Goal: Transaction & Acquisition: Purchase product/service

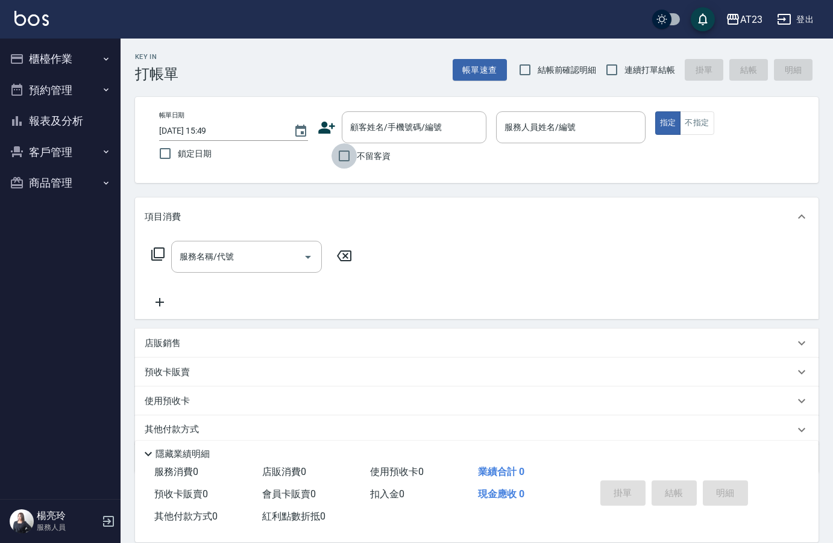
click at [349, 157] on input "不留客資" at bounding box center [343, 155] width 25 height 25
checkbox input "true"
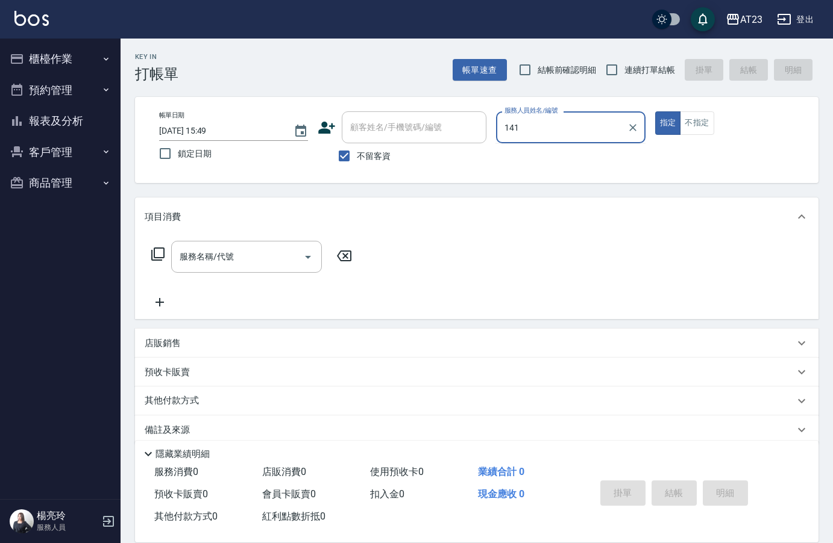
type input "141"
click at [655, 111] on button "指定" at bounding box center [668, 122] width 26 height 23
type button "true"
click at [562, 113] on div "服務人員姓名/編號" at bounding box center [570, 127] width 149 height 32
type input "JUN-11"
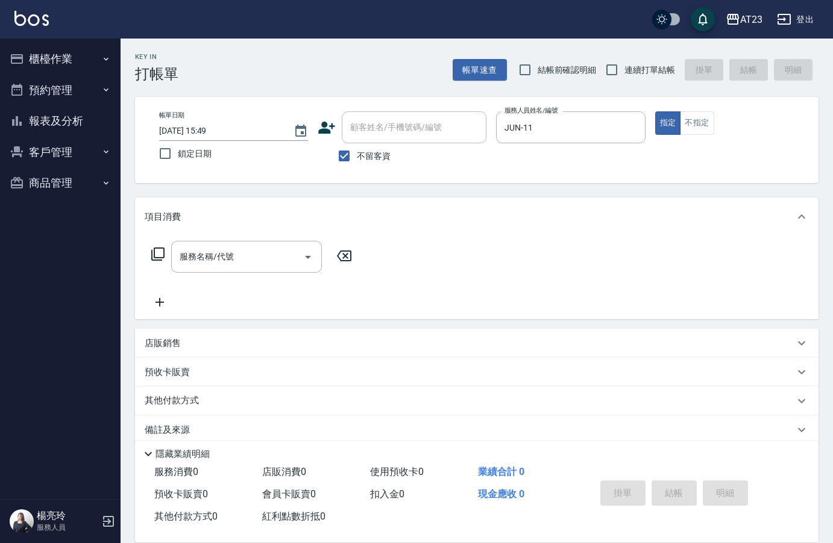
click at [158, 261] on icon at bounding box center [158, 254] width 14 height 14
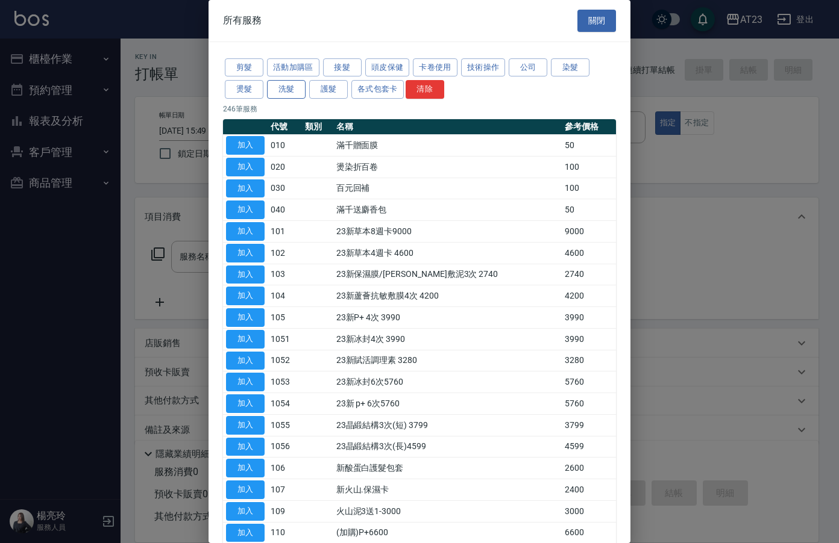
click at [277, 86] on button "洗髮" at bounding box center [286, 89] width 39 height 19
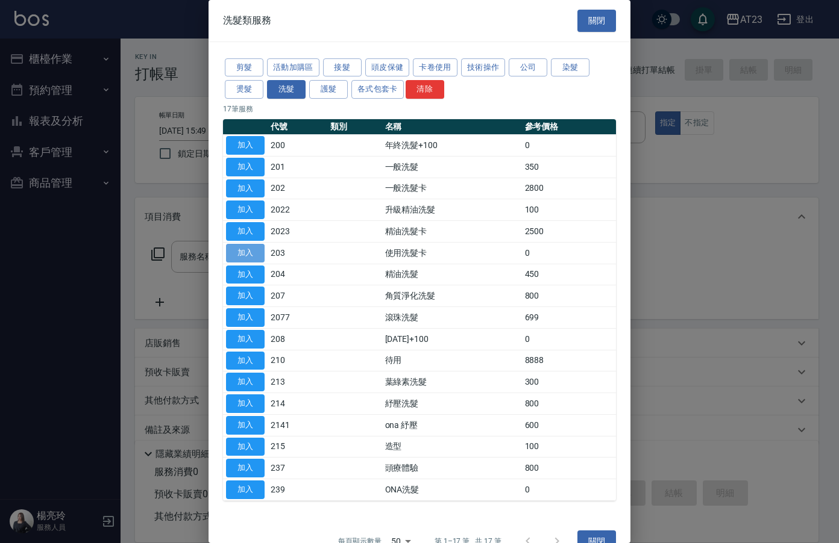
click at [242, 255] on button "加入" at bounding box center [245, 253] width 39 height 19
type input "使用洗髮卡(203)"
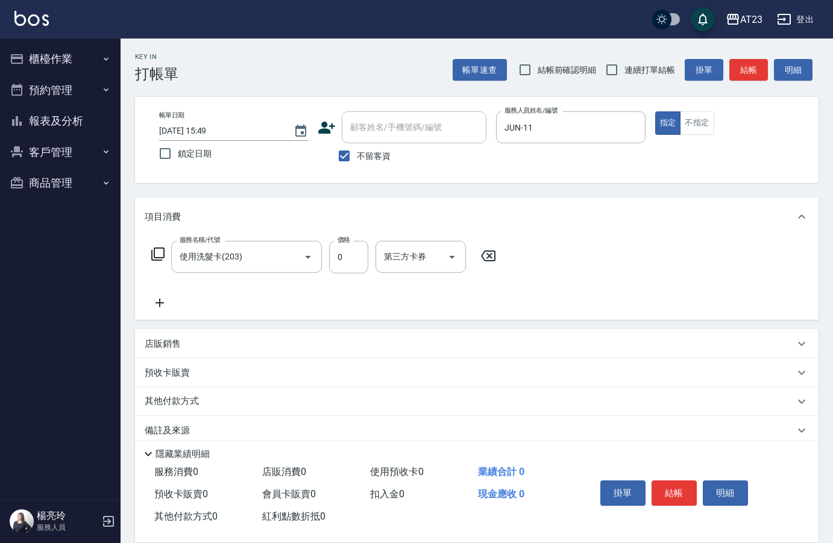
click at [153, 258] on icon at bounding box center [158, 254] width 14 height 14
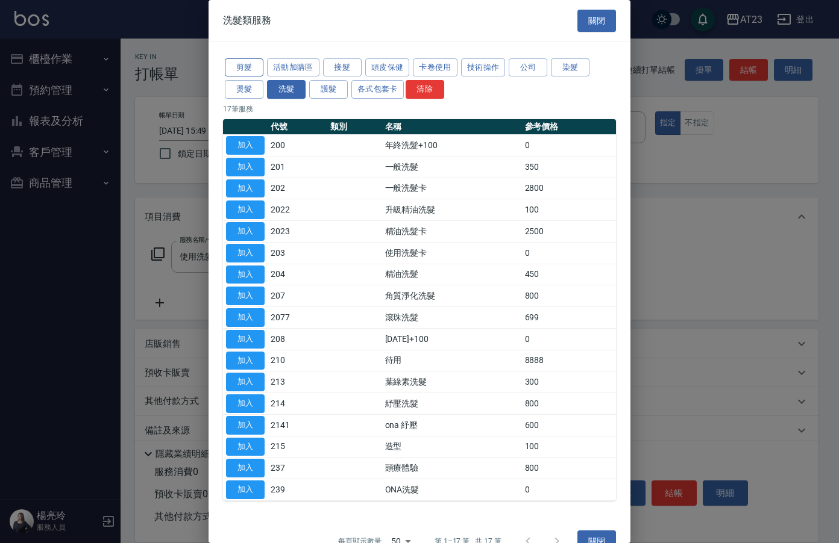
click at [251, 70] on button "剪髮" at bounding box center [244, 67] width 39 height 19
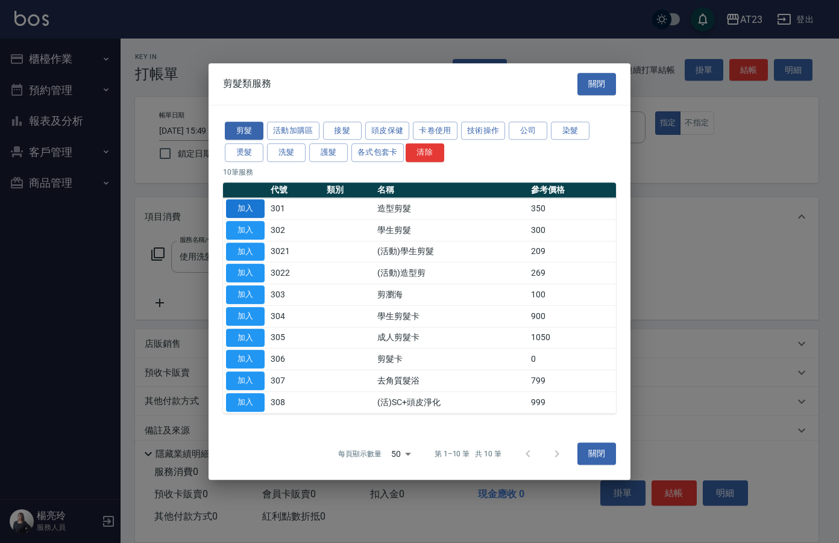
click at [236, 203] on button "加入" at bounding box center [245, 208] width 39 height 19
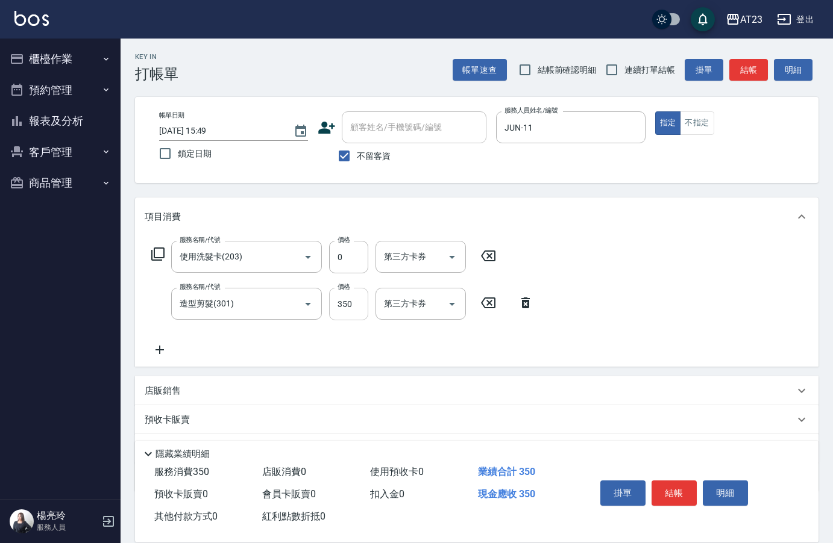
click at [358, 299] on input "350" at bounding box center [348, 304] width 39 height 33
type input "400"
click at [627, 319] on div "服務名稱/代號 使用洗髮卡(203) 服務名稱/代號 價格 0 價格 第三方卡券 第三方卡券 服務名稱/代號 造型剪髮(301) 服務名稱/代號 價格 400…" at bounding box center [476, 301] width 683 height 131
click at [668, 488] on button "結帳" at bounding box center [673, 493] width 45 height 25
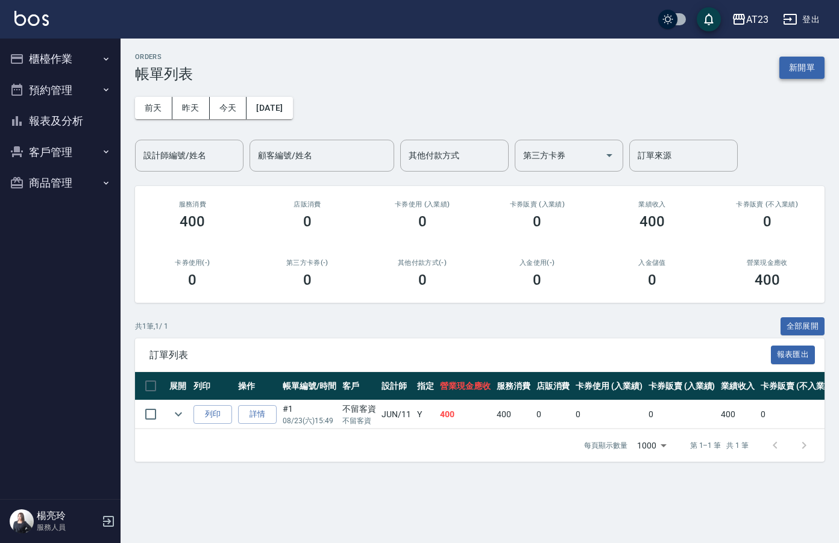
click at [787, 67] on button "新開單" at bounding box center [801, 68] width 45 height 22
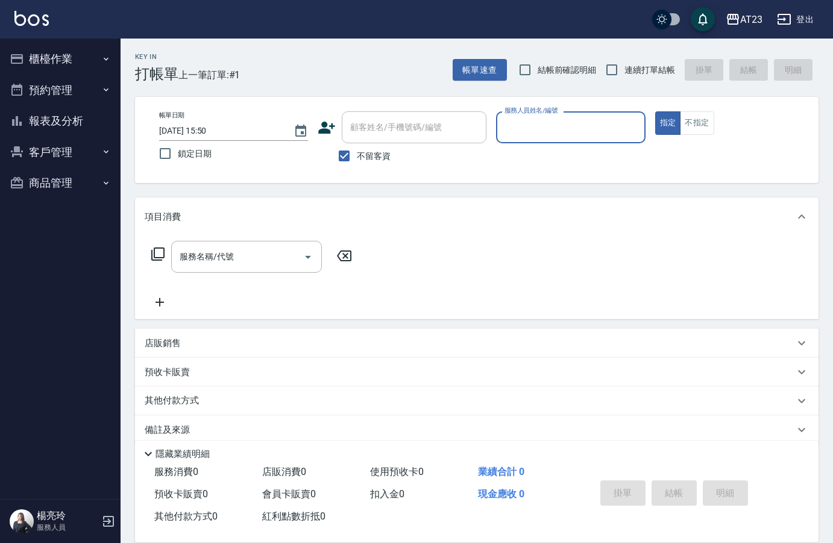
click at [591, 139] on div "服務人員姓名/編號" at bounding box center [570, 127] width 149 height 32
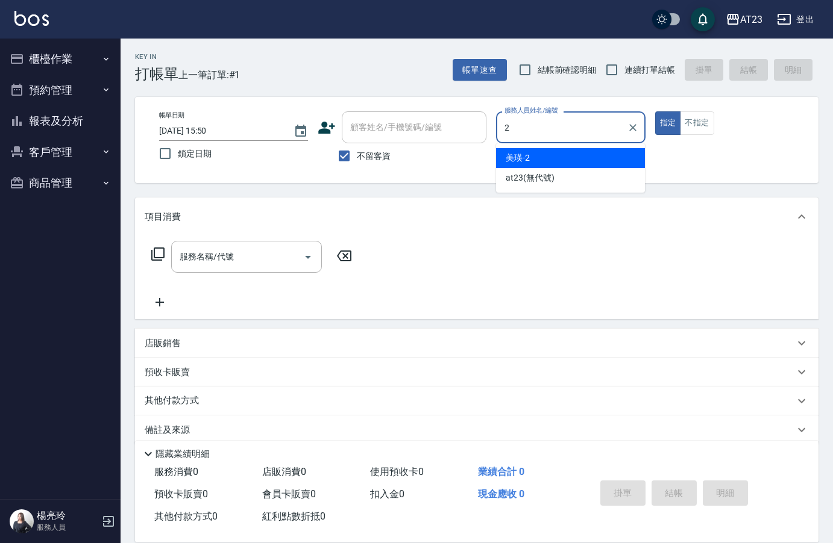
type input "美瑛-2"
type button "true"
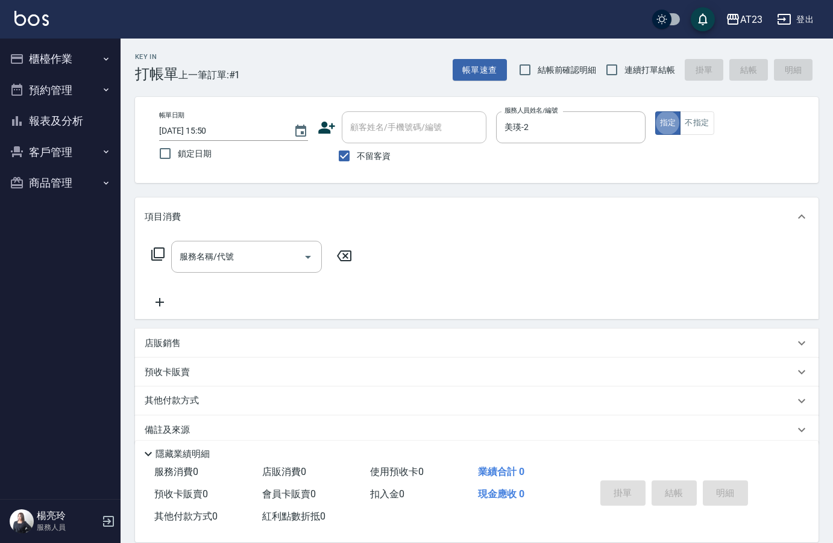
click at [154, 255] on icon at bounding box center [157, 254] width 13 height 13
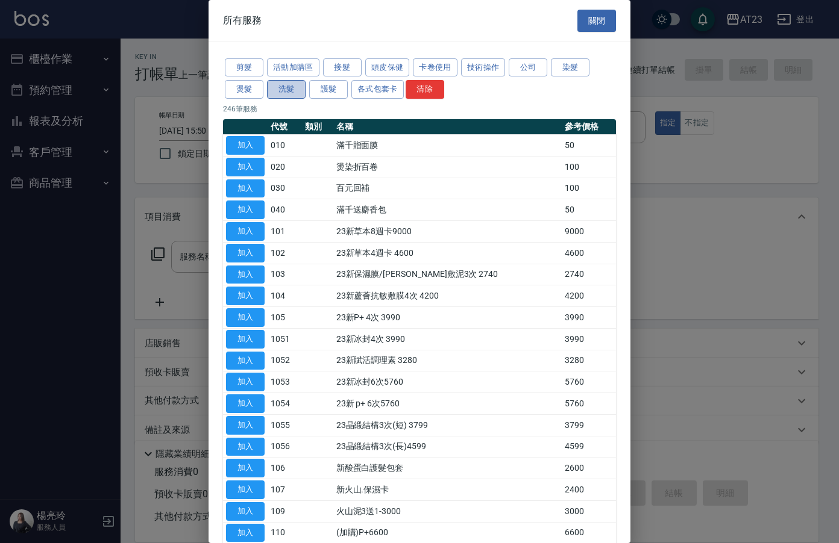
click at [273, 83] on button "洗髮" at bounding box center [286, 89] width 39 height 19
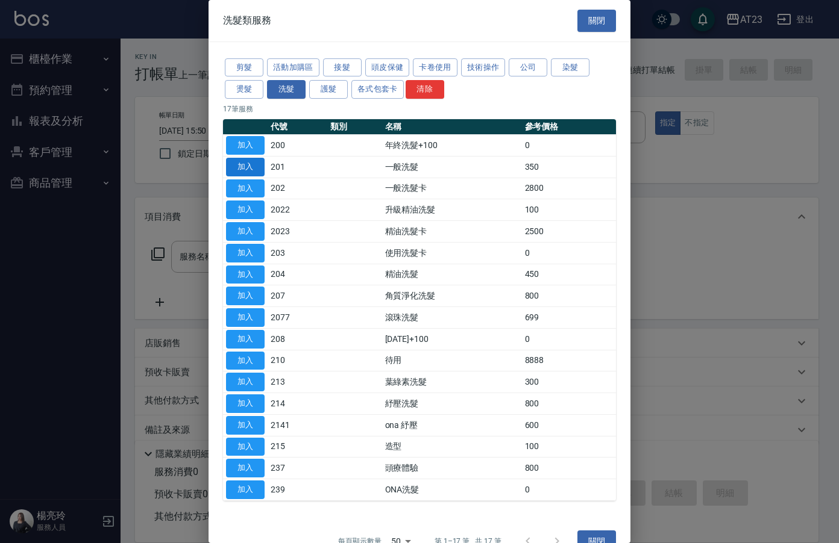
click at [261, 160] on button "加入" at bounding box center [245, 167] width 39 height 19
type input "一般洗髮(201)"
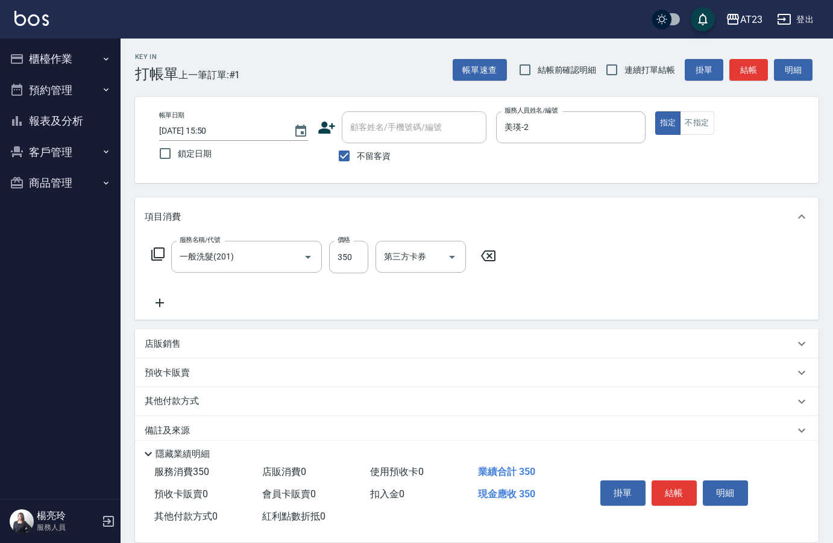
click at [157, 258] on icon at bounding box center [157, 254] width 13 height 13
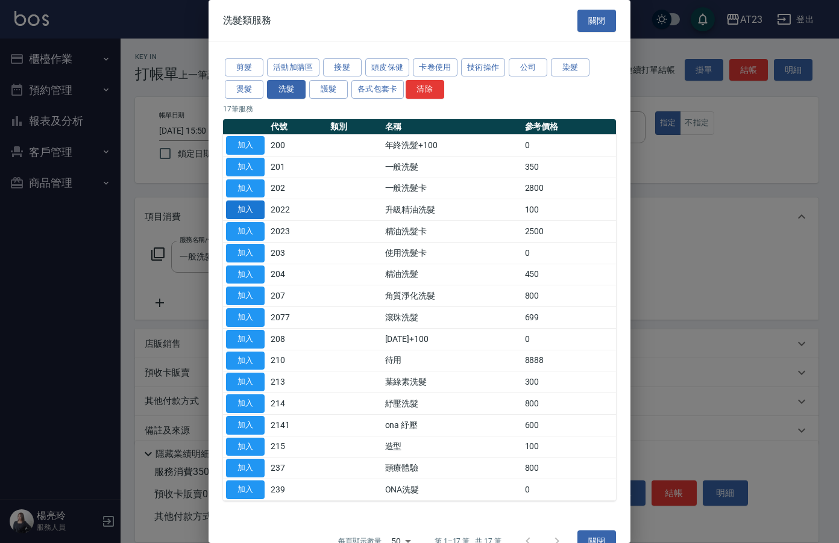
click at [246, 214] on button "加入" at bounding box center [245, 210] width 39 height 19
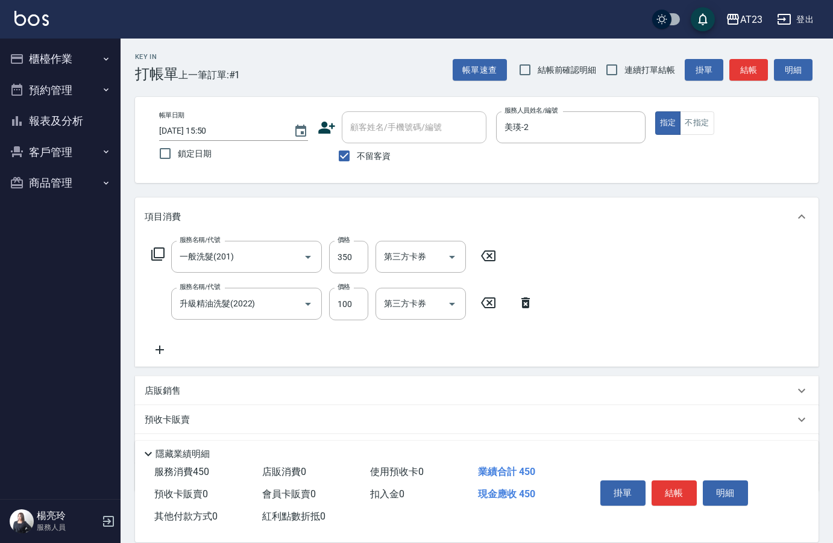
click at [584, 22] on div "AT23 登出" at bounding box center [416, 19] width 833 height 39
click at [161, 258] on icon at bounding box center [157, 254] width 13 height 13
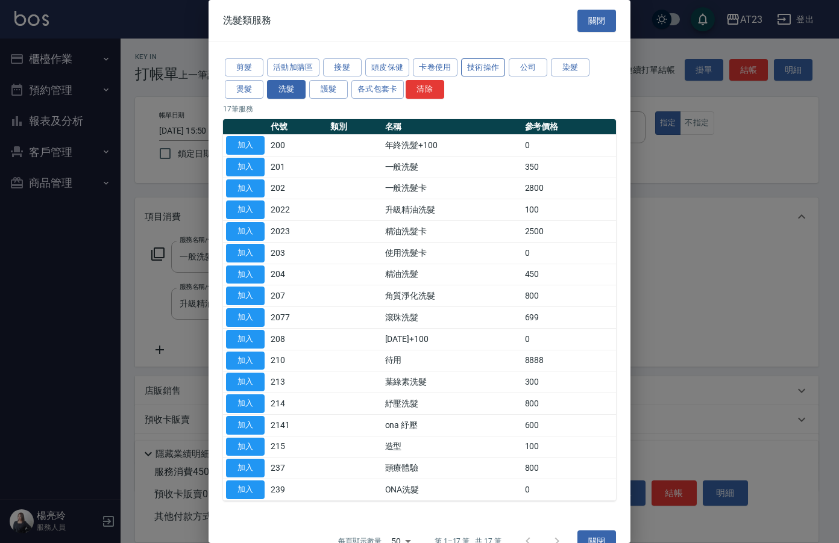
click at [481, 63] on button "技術操作" at bounding box center [483, 67] width 45 height 19
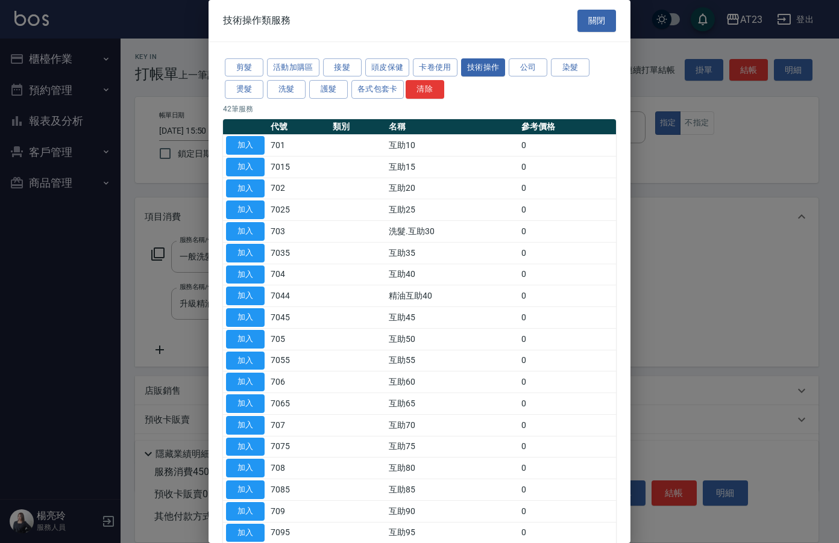
drag, startPoint x: 243, startPoint y: 340, endPoint x: 324, endPoint y: 336, distance: 80.9
click at [243, 340] on button "加入" at bounding box center [245, 339] width 39 height 19
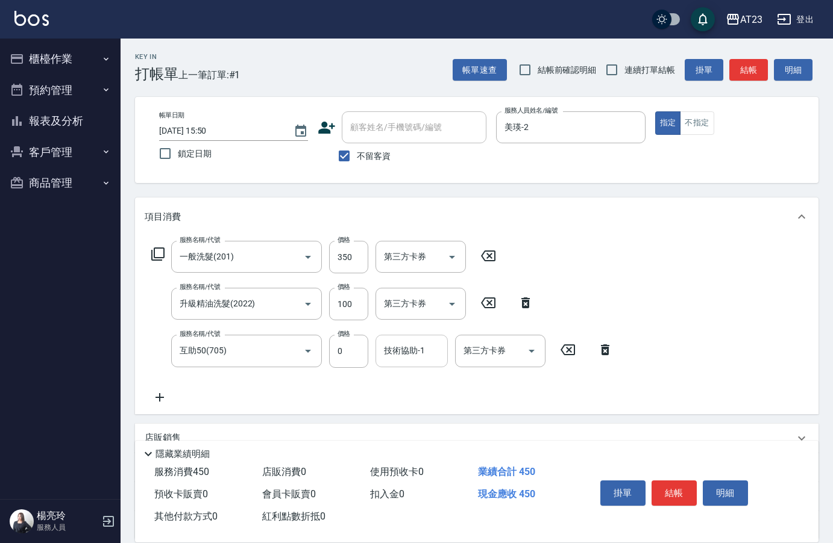
click at [411, 350] on div "技術協助-1 技術協助-1" at bounding box center [411, 351] width 72 height 32
type input "LiLi-27"
click at [702, 310] on div "服務名稱/代號 一般洗髮(201) 服務名稱/代號 價格 350 價格 第三方卡券 第三方卡券 服務名稱/代號 升級精油洗髮(2022) 服務名稱/代號 價格…" at bounding box center [476, 325] width 683 height 178
click at [691, 487] on button "結帳" at bounding box center [673, 493] width 45 height 25
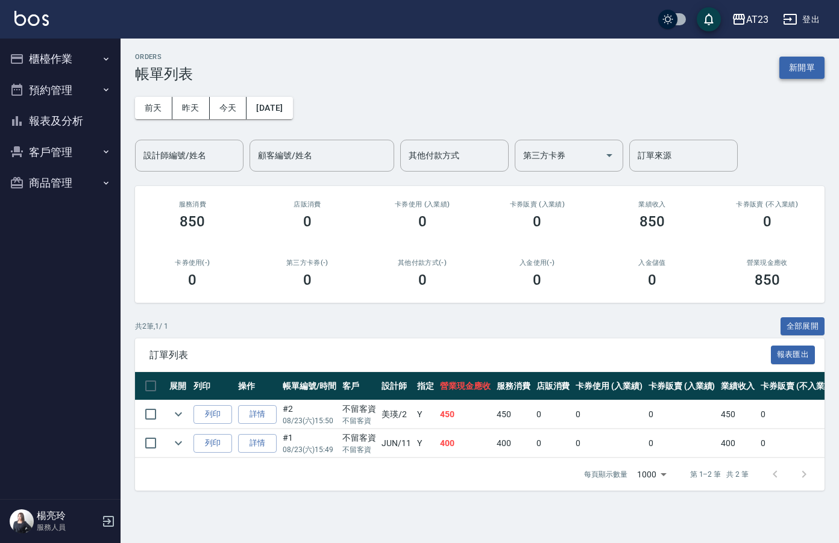
click at [803, 59] on button "新開單" at bounding box center [801, 68] width 45 height 22
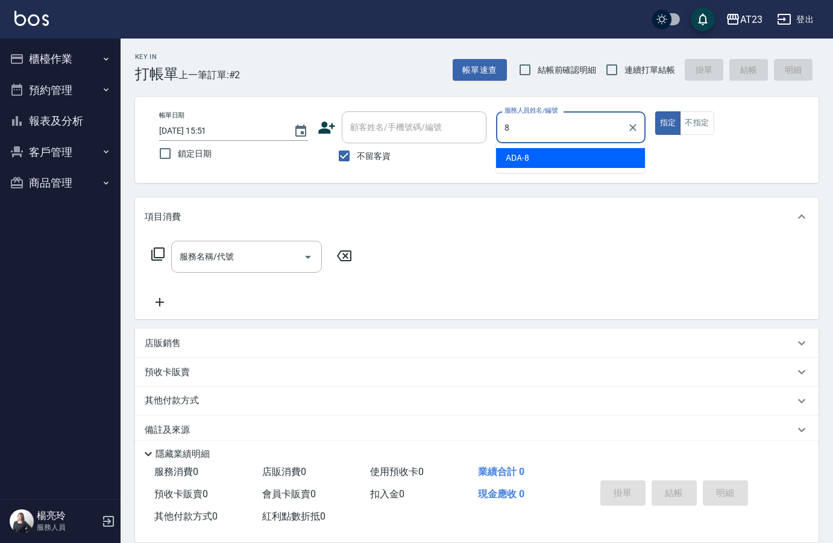
type input "ADA-8"
type button "true"
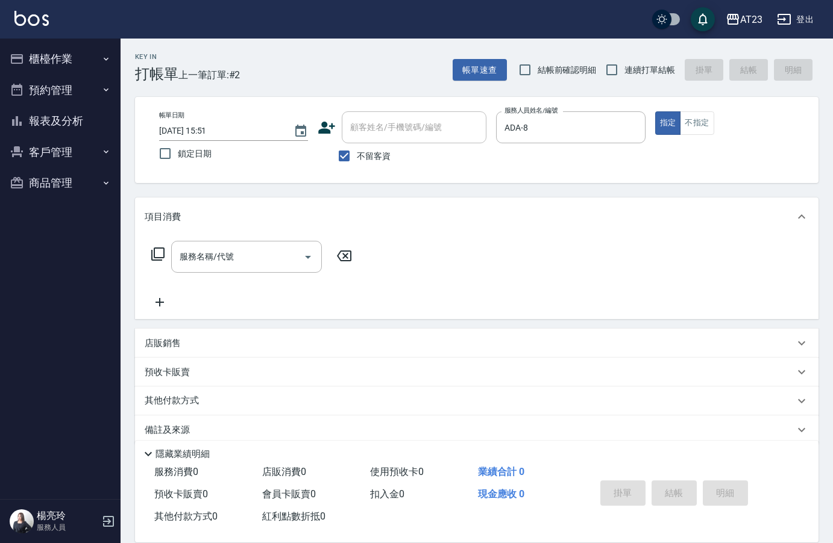
click at [160, 251] on icon at bounding box center [158, 254] width 14 height 14
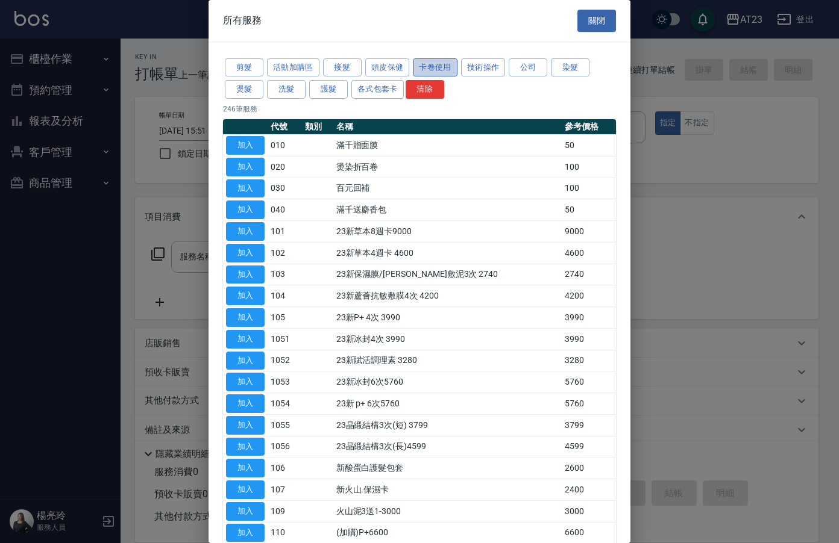
click at [431, 69] on button "卡卷使用" at bounding box center [435, 67] width 45 height 19
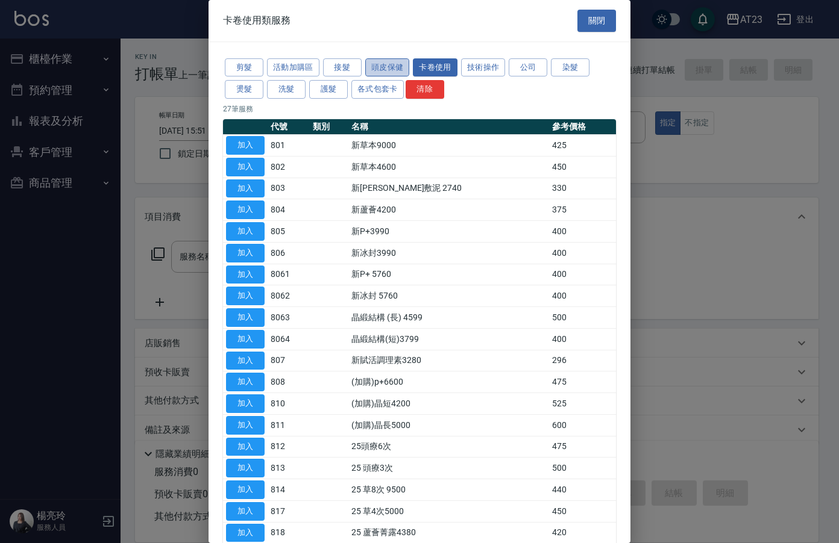
click at [386, 71] on button "頭皮保健" at bounding box center [387, 67] width 45 height 19
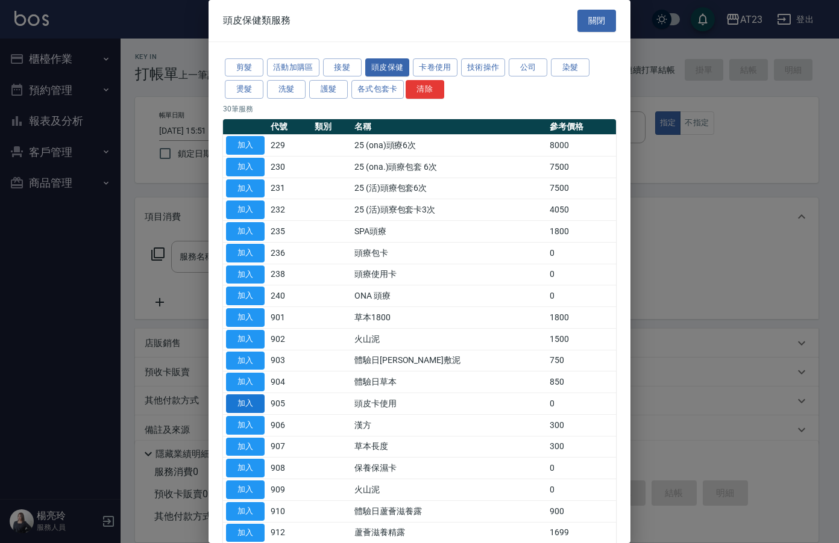
click at [241, 402] on button "加入" at bounding box center [245, 404] width 39 height 19
type input "頭皮卡使用(905)"
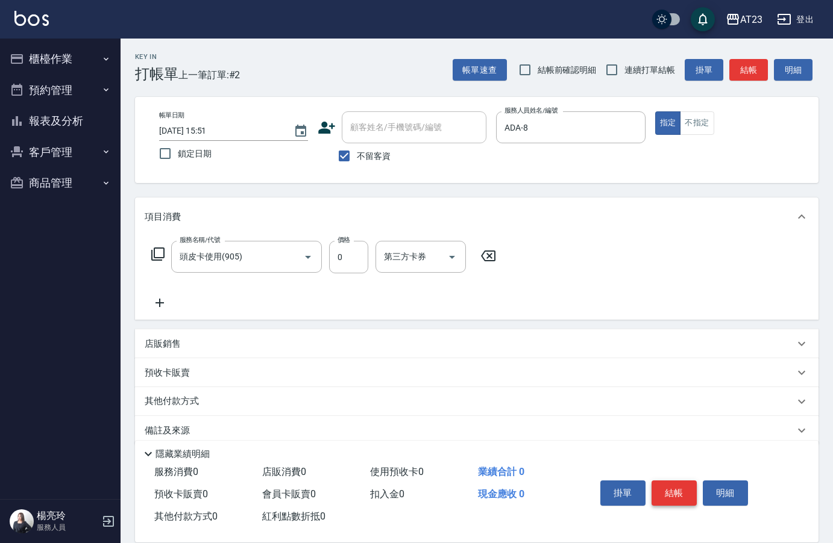
click at [671, 481] on button "結帳" at bounding box center [673, 493] width 45 height 25
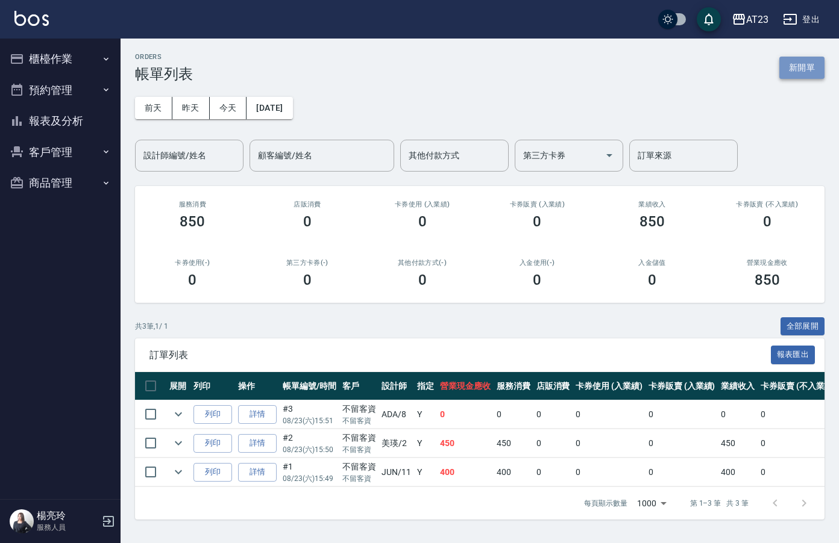
click at [785, 62] on button "新開單" at bounding box center [801, 68] width 45 height 22
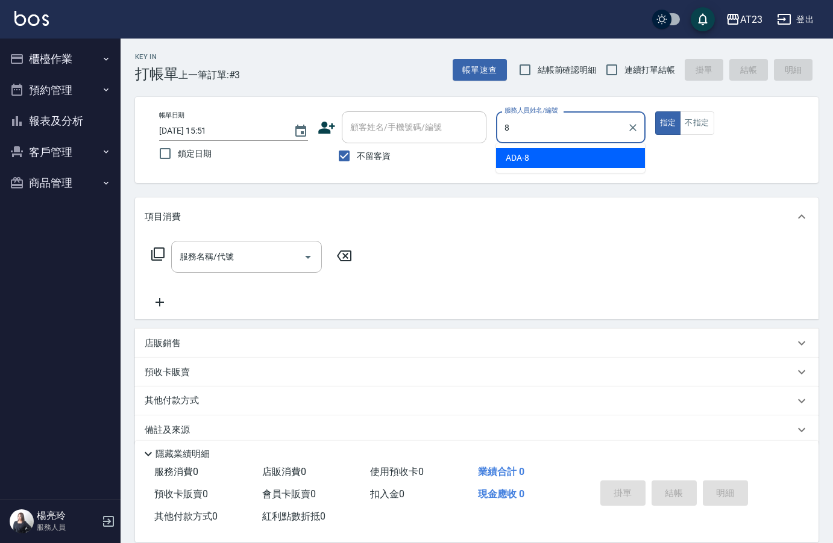
type input "8"
type button "true"
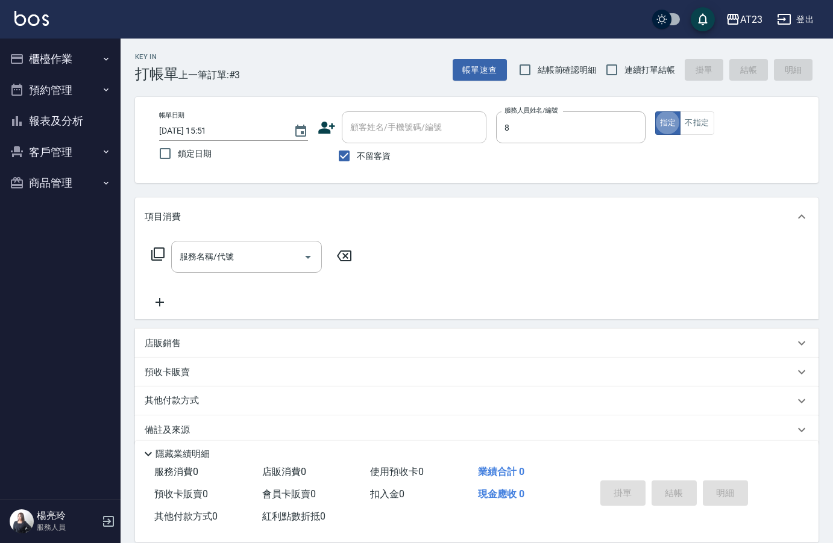
type input "ADA-8"
click at [154, 258] on icon at bounding box center [157, 254] width 13 height 13
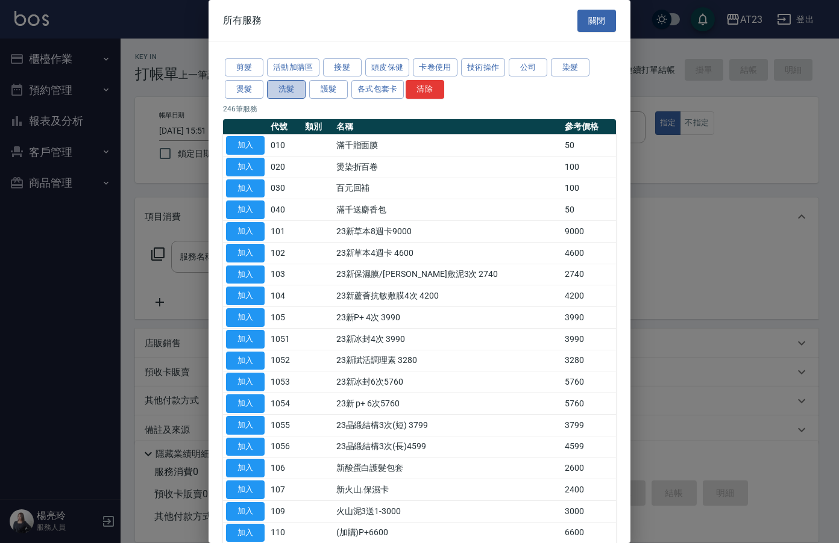
click at [279, 87] on button "洗髮" at bounding box center [286, 89] width 39 height 19
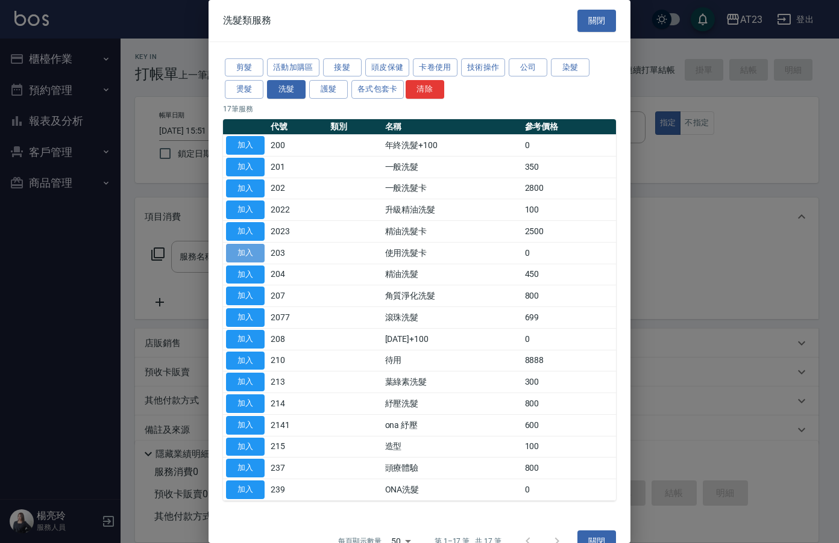
click at [246, 257] on button "加入" at bounding box center [245, 253] width 39 height 19
type input "使用洗髮卡(203)"
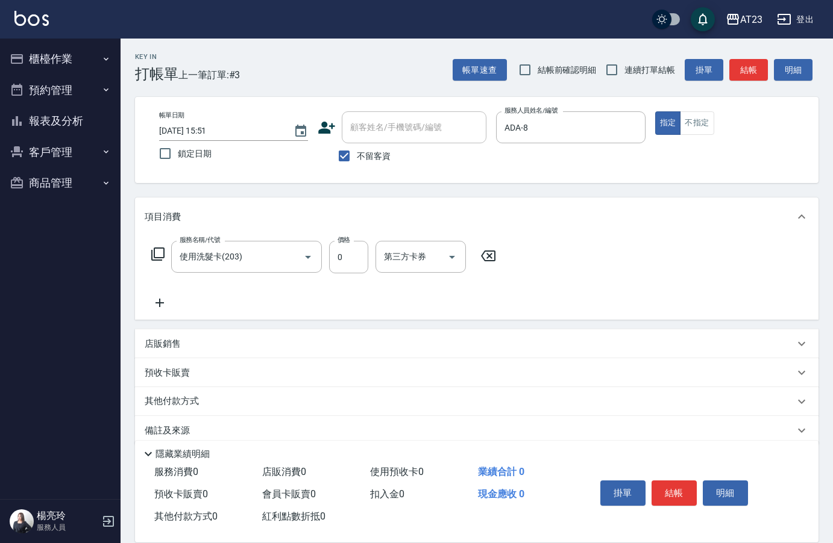
click at [164, 254] on icon at bounding box center [157, 254] width 13 height 13
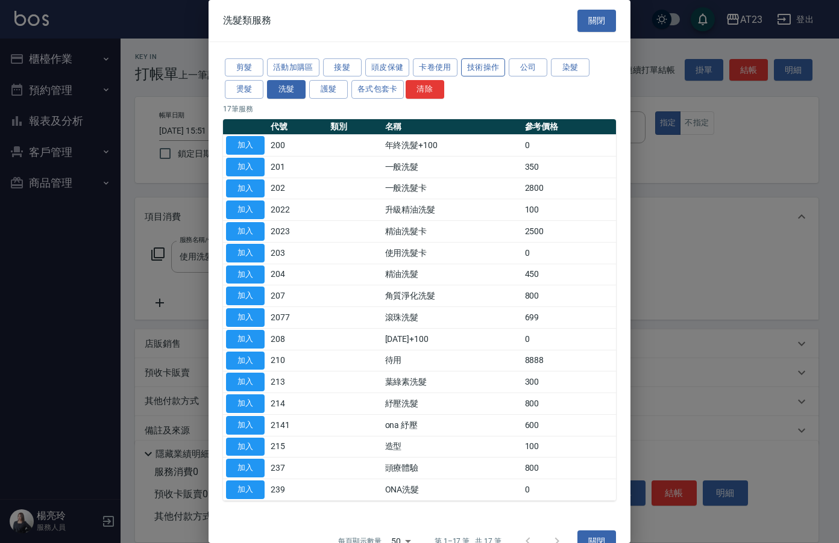
click at [471, 62] on button "技術操作" at bounding box center [483, 67] width 45 height 19
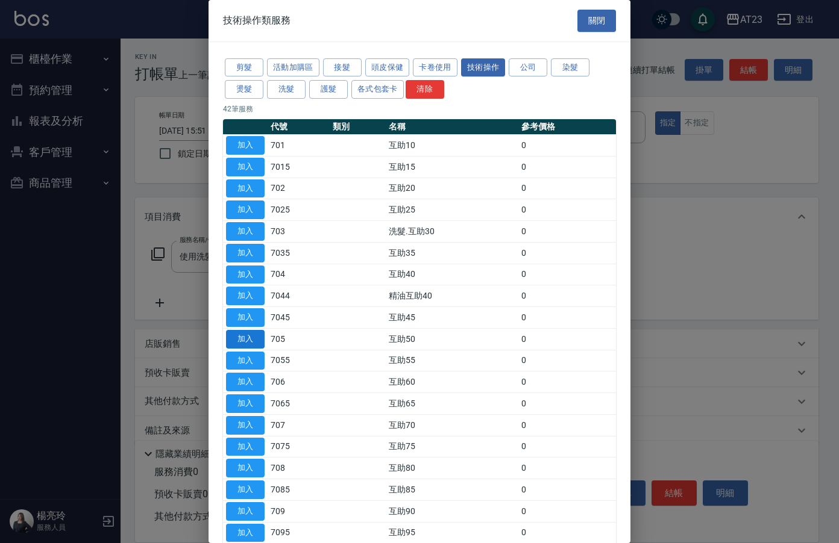
click at [239, 340] on button "加入" at bounding box center [245, 339] width 39 height 19
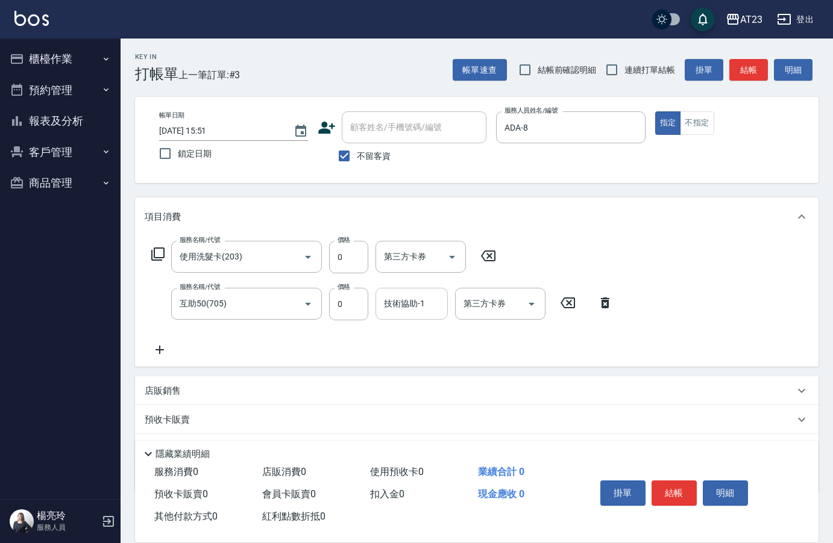
click at [410, 313] on input "技術協助-1" at bounding box center [411, 303] width 61 height 21
type input "嚕咪-35"
click at [691, 264] on div "服務名稱/代號 使用洗髮卡(203) 服務名稱/代號 價格 0 價格 第三方卡券 第三方卡券 服務名稱/代號 互助50(705) 服務名稱/代號 價格 0 價…" at bounding box center [476, 301] width 683 height 131
click at [685, 492] on button "結帳" at bounding box center [673, 493] width 45 height 25
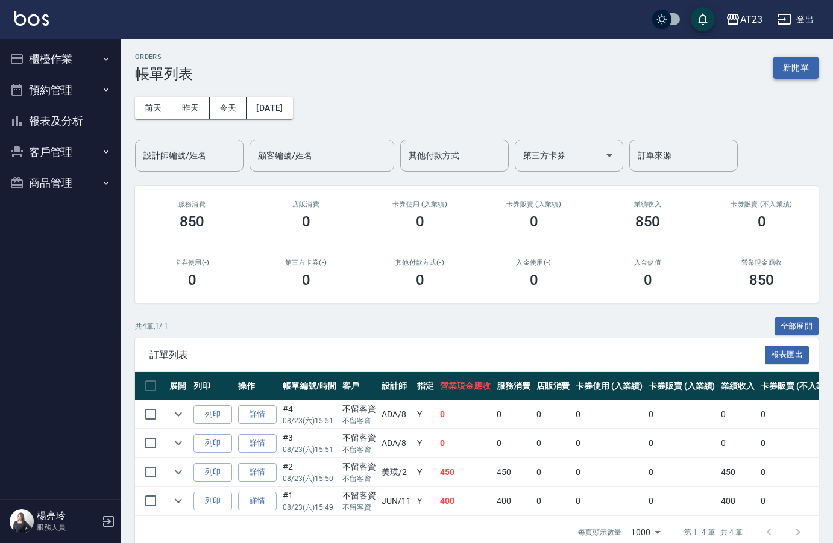
click at [796, 67] on button "新開單" at bounding box center [795, 68] width 45 height 22
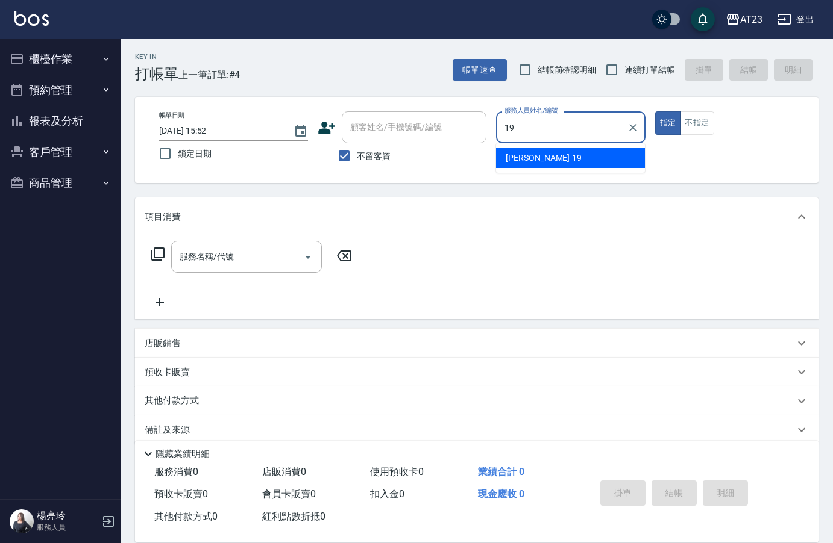
type input "亮亮-19"
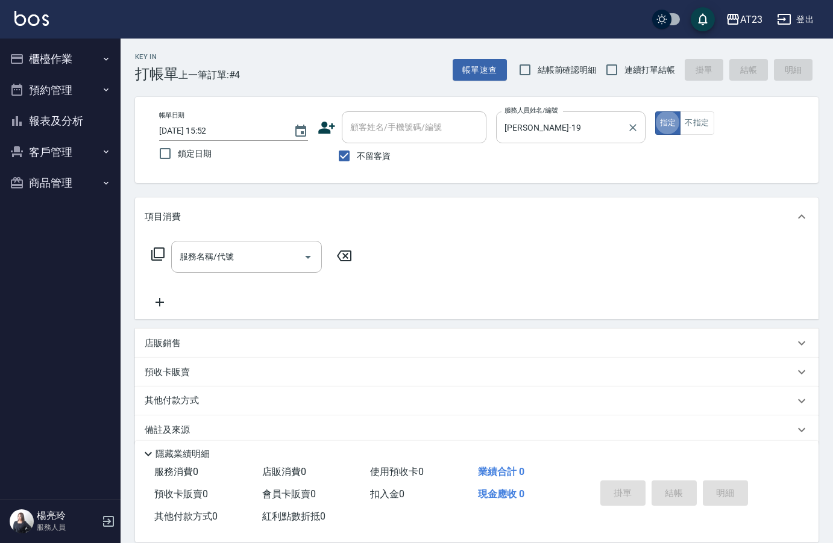
type button "true"
click at [158, 259] on icon at bounding box center [158, 254] width 14 height 14
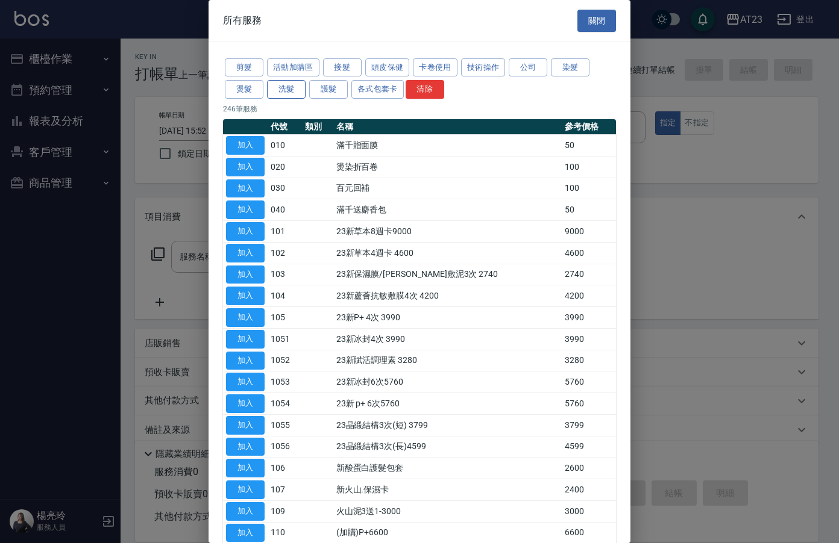
click at [278, 84] on button "洗髮" at bounding box center [286, 89] width 39 height 19
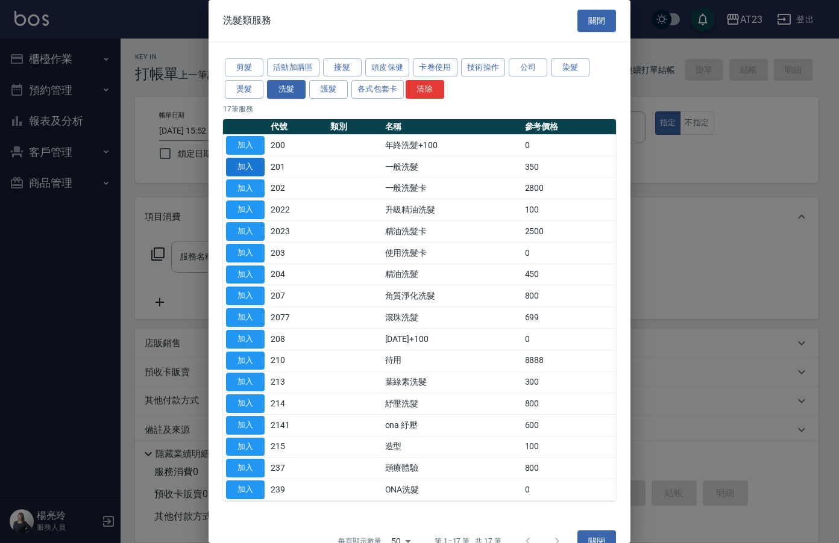
click at [237, 166] on button "加入" at bounding box center [245, 167] width 39 height 19
type input "一般洗髮(201)"
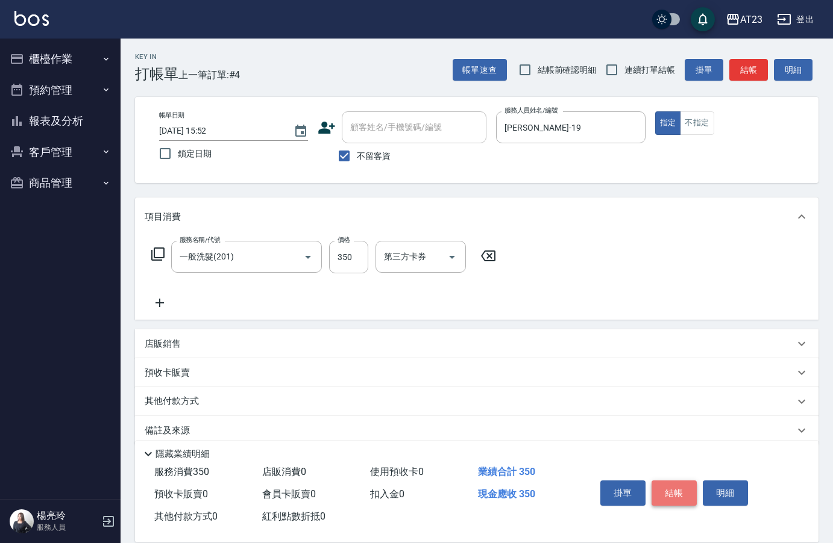
click at [662, 484] on button "結帳" at bounding box center [673, 493] width 45 height 25
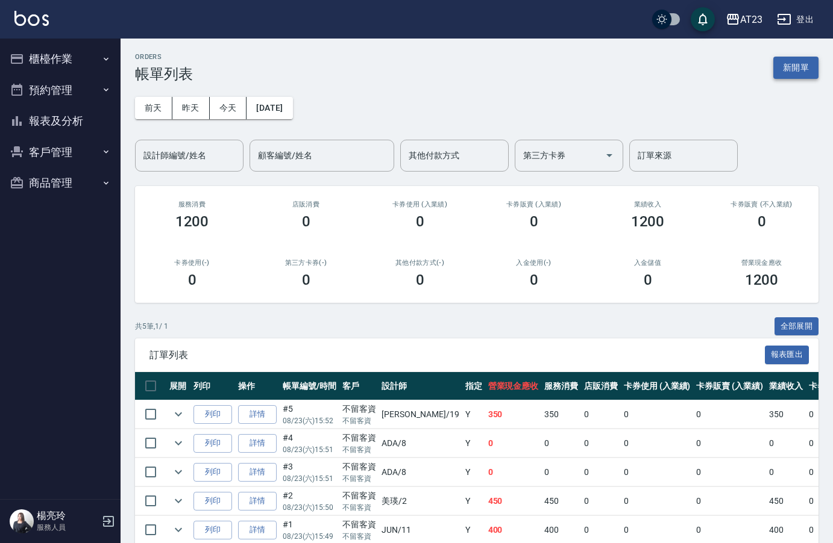
click at [784, 73] on button "新開單" at bounding box center [795, 68] width 45 height 22
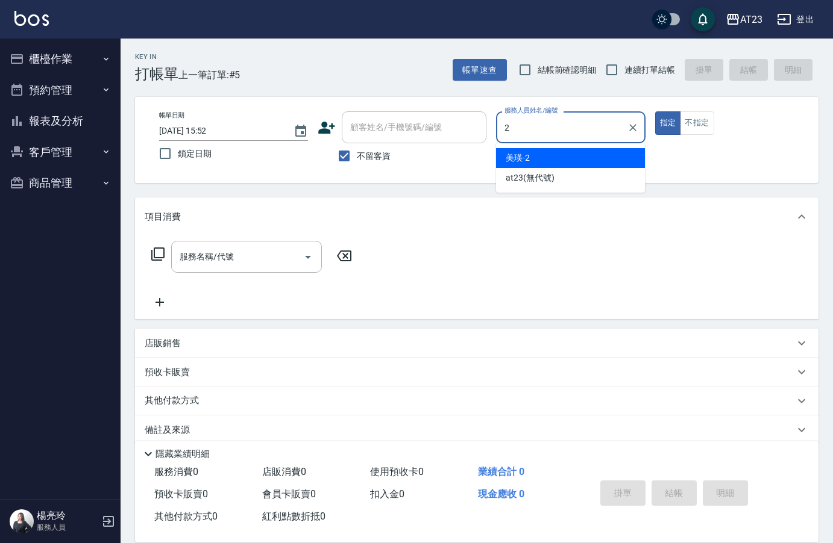
type input "美瑛-2"
type button "true"
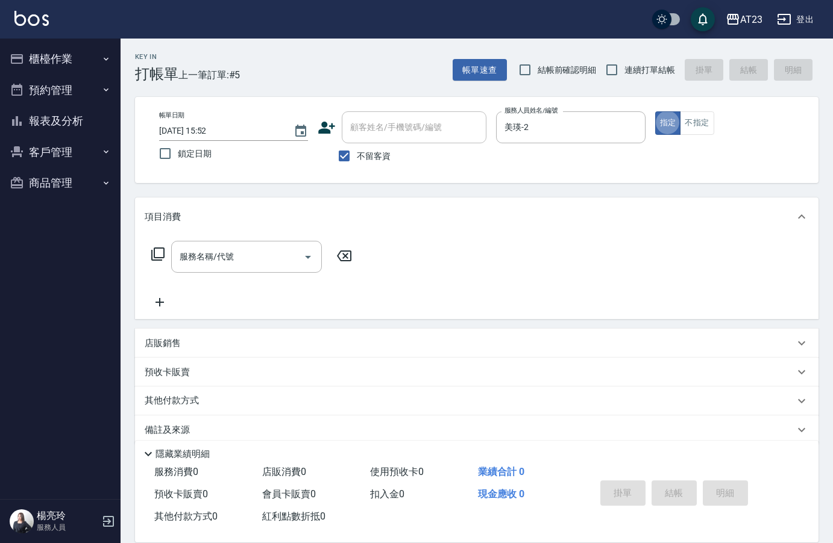
click at [157, 256] on icon at bounding box center [158, 254] width 14 height 14
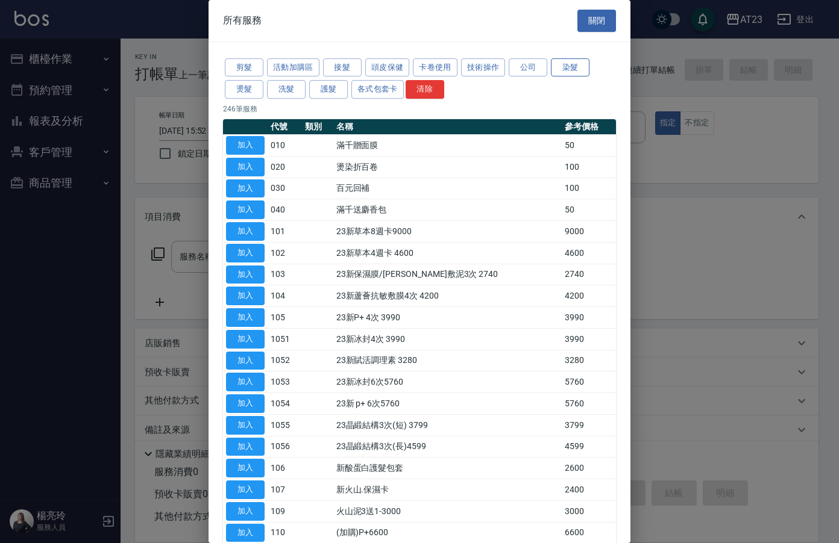
click at [571, 67] on button "染髮" at bounding box center [570, 67] width 39 height 19
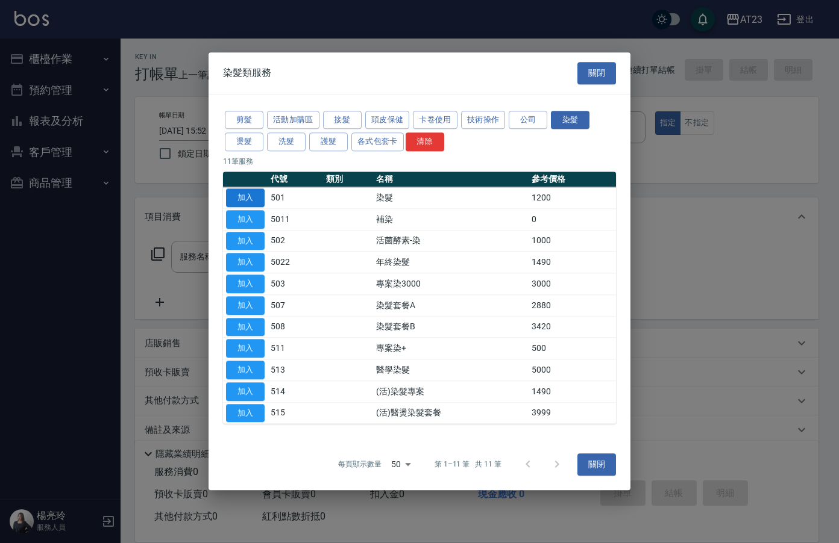
click at [246, 201] on button "加入" at bounding box center [245, 198] width 39 height 19
type input "染髮(501)"
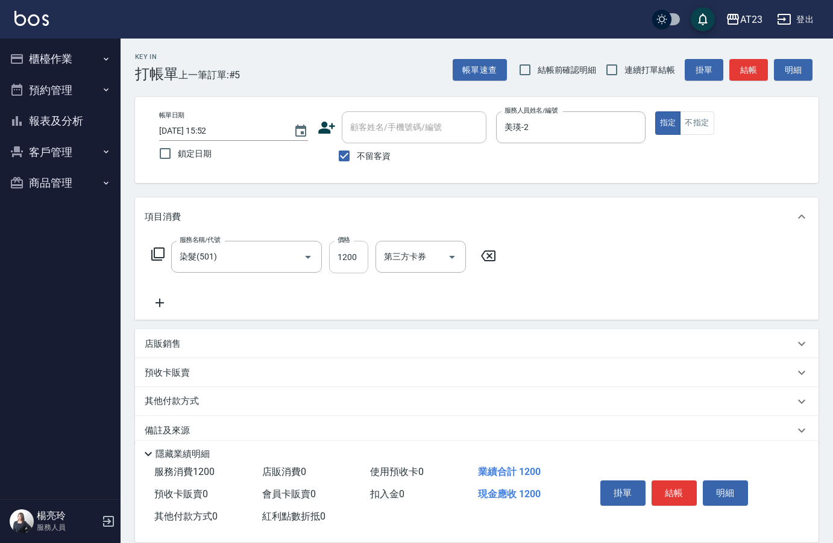
click at [355, 258] on input "1200" at bounding box center [348, 257] width 39 height 33
drag, startPoint x: 355, startPoint y: 258, endPoint x: 373, endPoint y: 259, distance: 18.1
click at [355, 258] on input "180" at bounding box center [348, 257] width 39 height 33
type input "1800"
click at [545, 264] on div "服務名稱/代號 染髮(501) 服務名稱/代號 價格 1800 價格 第三方卡券 第三方卡券" at bounding box center [476, 278] width 683 height 84
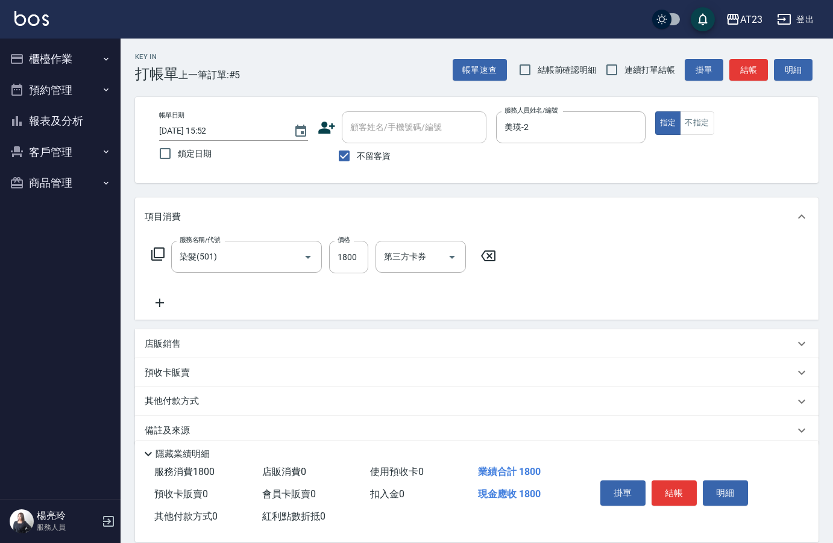
click at [160, 257] on icon at bounding box center [158, 254] width 14 height 14
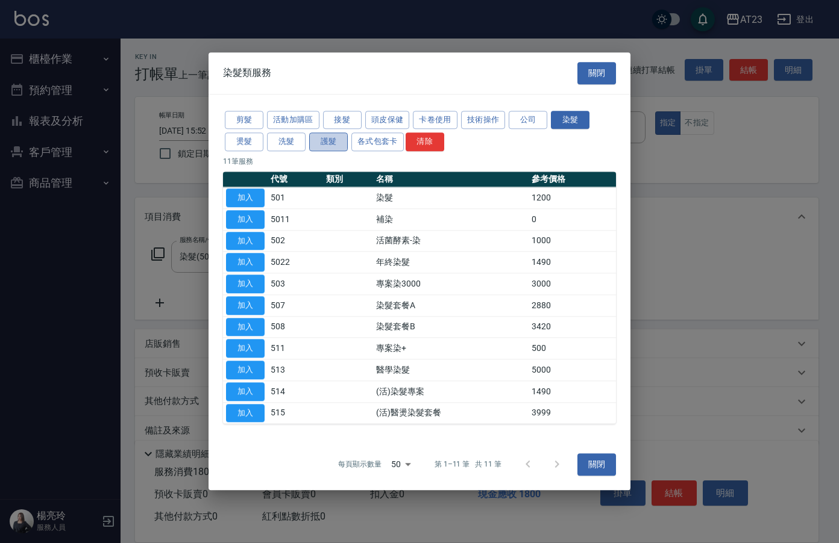
click at [319, 143] on button "護髮" at bounding box center [328, 142] width 39 height 19
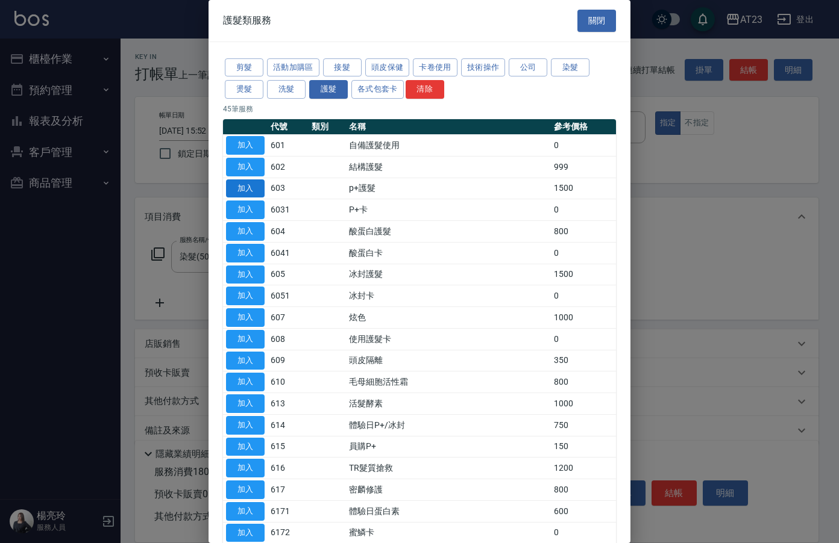
click at [245, 185] on button "加入" at bounding box center [245, 189] width 39 height 19
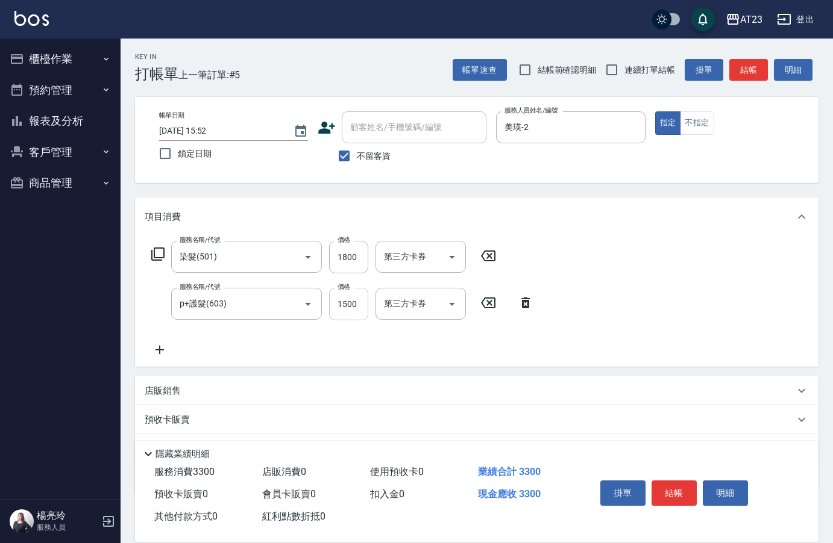
click at [366, 306] on input "1500" at bounding box center [348, 304] width 39 height 33
type input "750"
click at [625, 302] on div "服務名稱/代號 染髮(501) 服務名稱/代號 價格 1800 價格 第三方卡券 第三方卡券 服務名稱/代號 p+護髮(603) 服務名稱/代號 價格 750…" at bounding box center [476, 301] width 683 height 131
click at [157, 257] on icon at bounding box center [158, 254] width 14 height 14
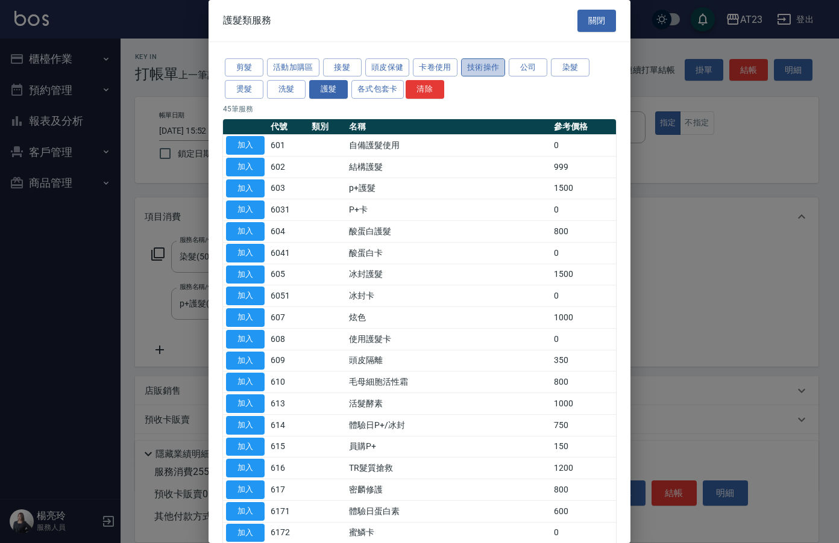
click at [479, 66] on button "技術操作" at bounding box center [483, 67] width 45 height 19
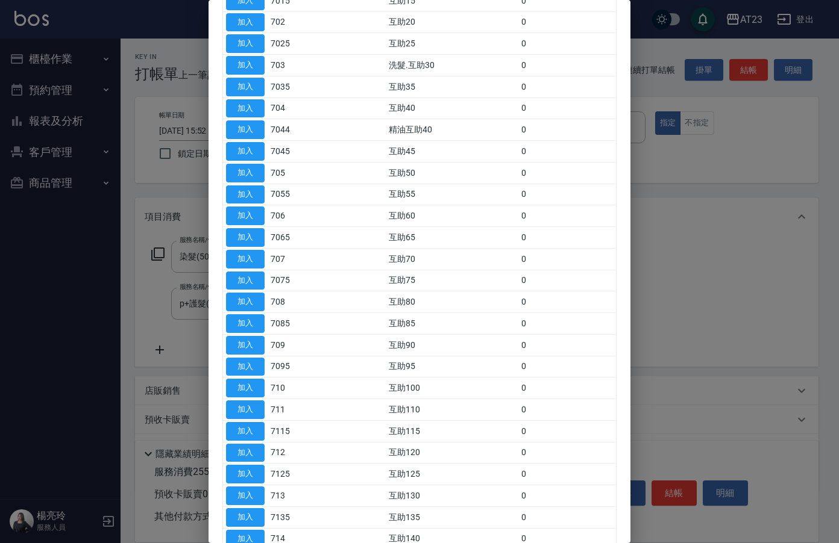
scroll to position [181, 0]
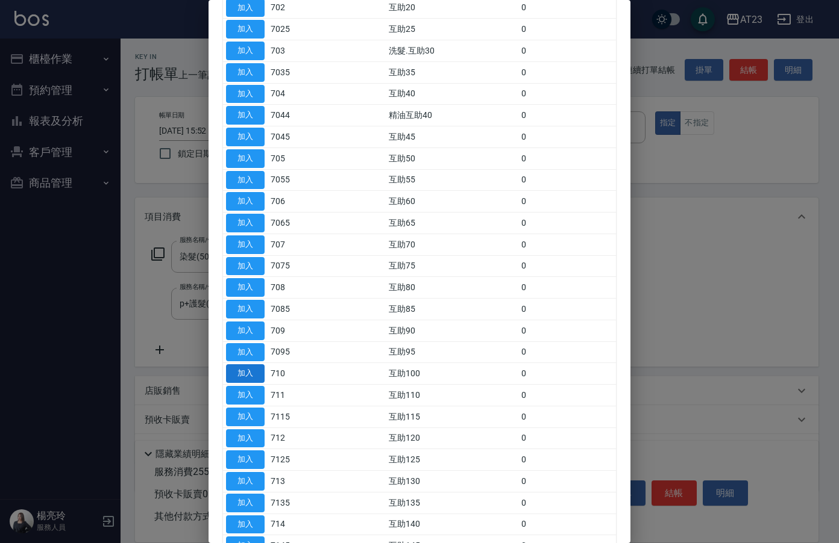
click at [239, 370] on button "加入" at bounding box center [245, 373] width 39 height 19
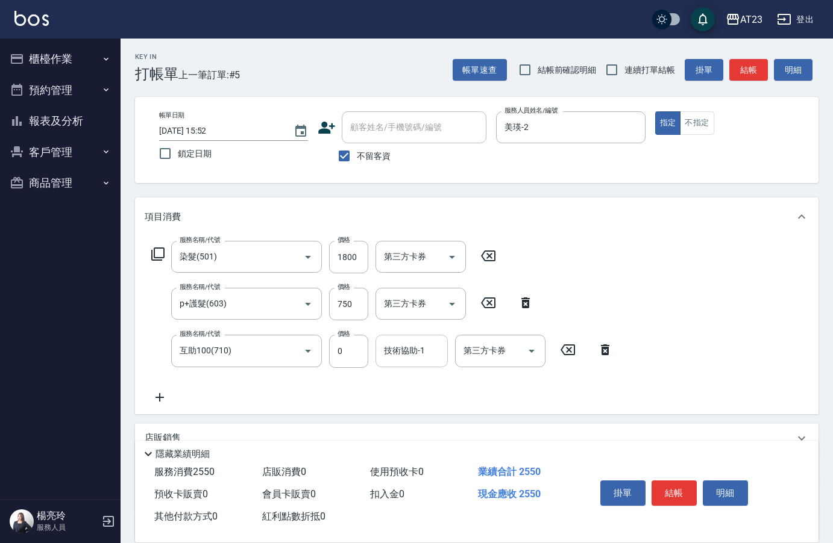
click at [398, 352] on div "技術協助-1 技術協助-1" at bounding box center [411, 351] width 72 height 32
type input "嚕咪-35"
click at [685, 324] on div "服務名稱/代號 染髮(501) 服務名稱/代號 價格 1800 價格 第三方卡券 第三方卡券 服務名稱/代號 p+護髮(603) 服務名稱/代號 價格 750…" at bounding box center [476, 325] width 683 height 178
click at [160, 251] on icon at bounding box center [158, 254] width 14 height 14
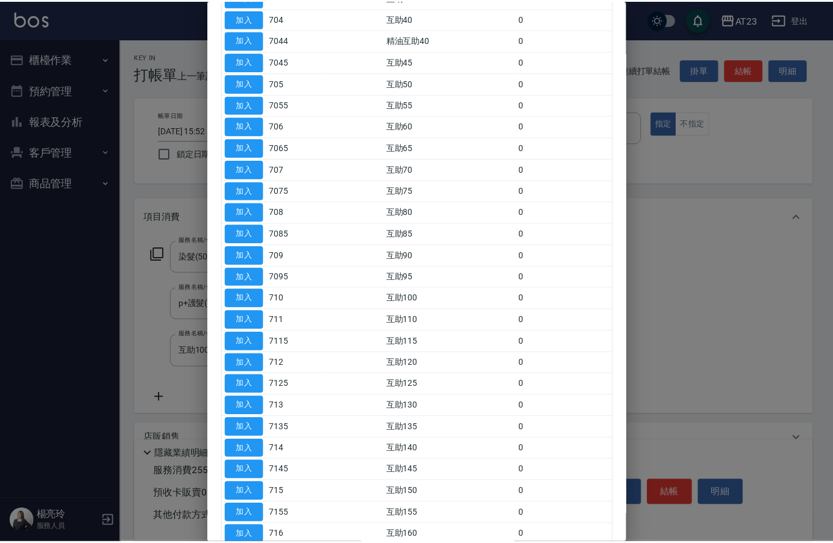
scroll to position [301, 0]
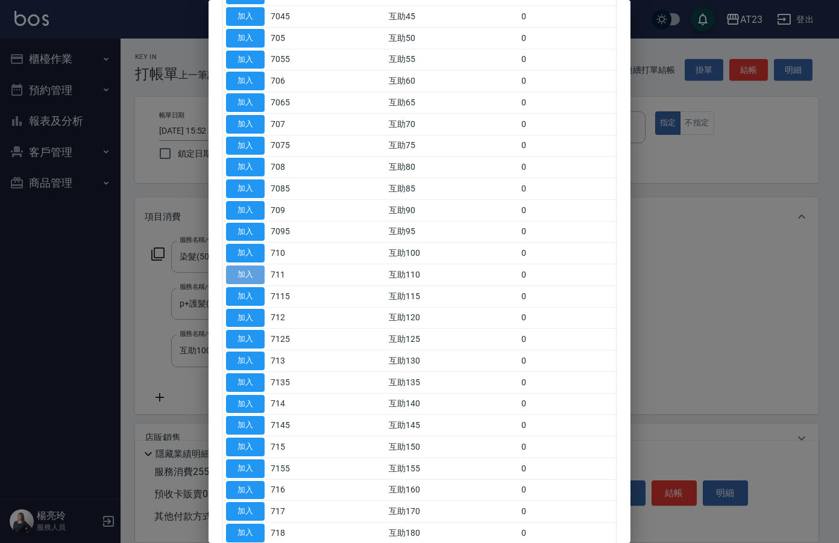
click at [249, 271] on button "加入" at bounding box center [245, 275] width 39 height 19
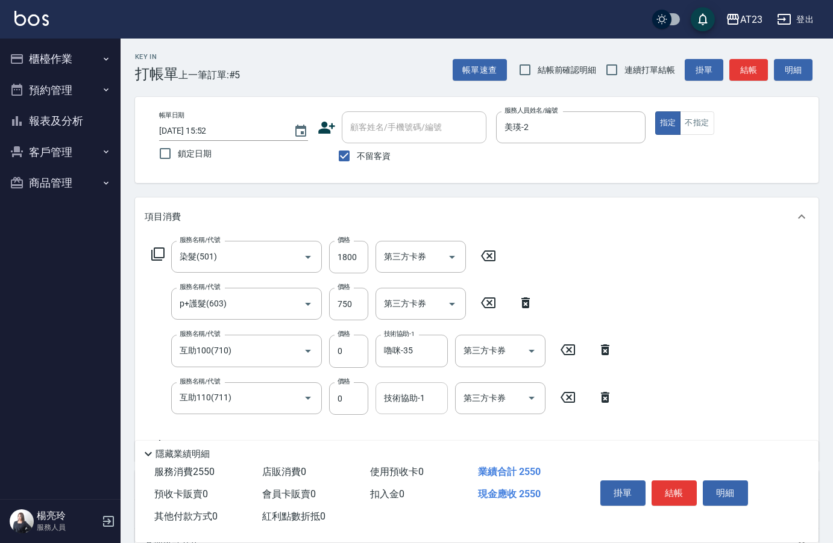
click at [408, 399] on div "技術協助-1 技術協助-1" at bounding box center [411, 399] width 72 height 32
type input "嚕咪-35"
click at [707, 219] on div "項目消費" at bounding box center [469, 217] width 649 height 13
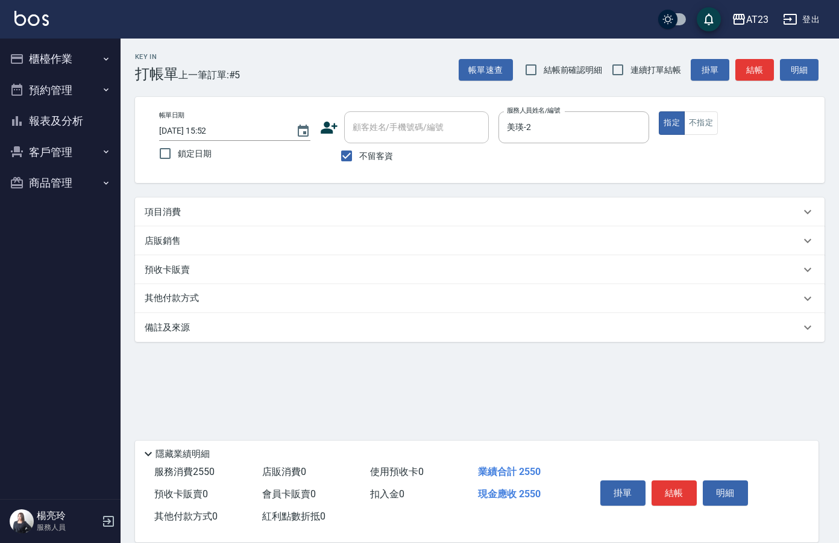
click at [164, 213] on p "項目消費" at bounding box center [163, 212] width 36 height 13
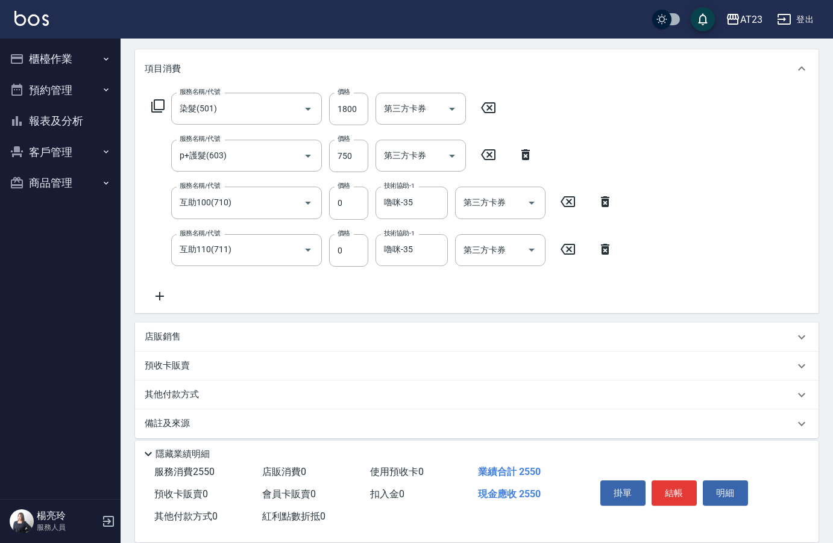
scroll to position [159, 0]
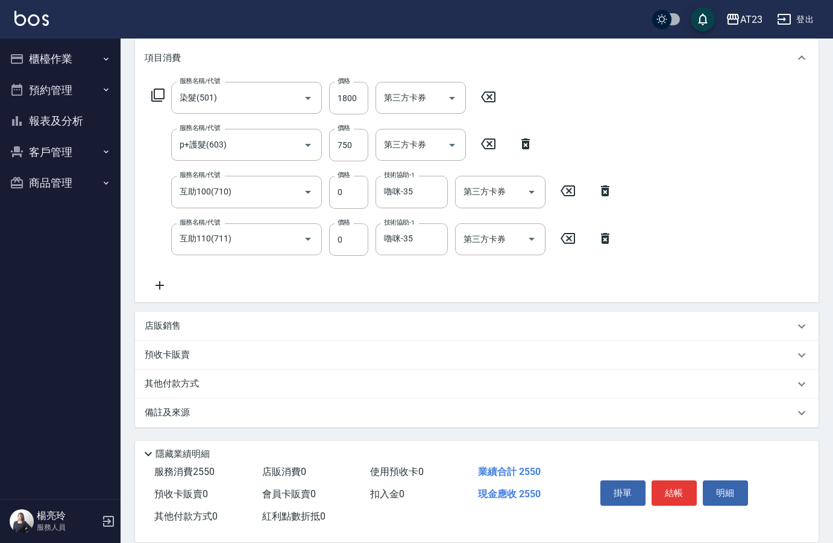
click at [170, 387] on p "其他付款方式" at bounding box center [175, 384] width 60 height 13
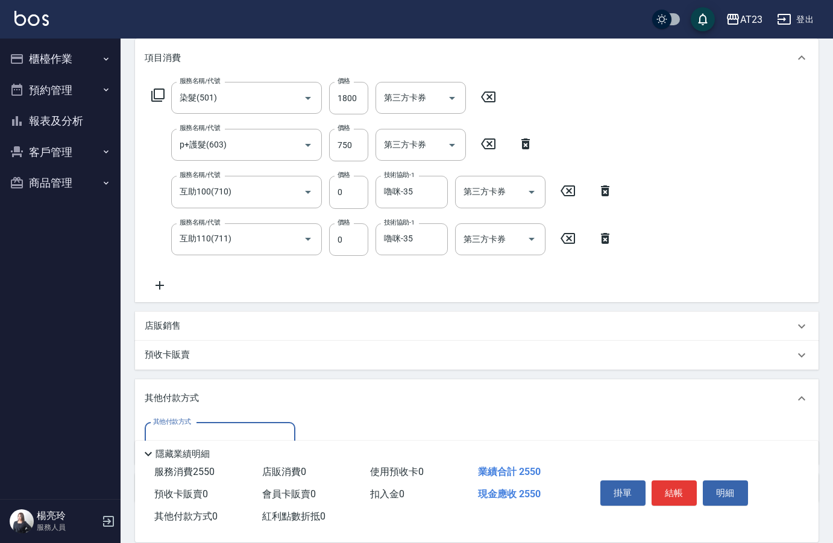
scroll to position [234, 0]
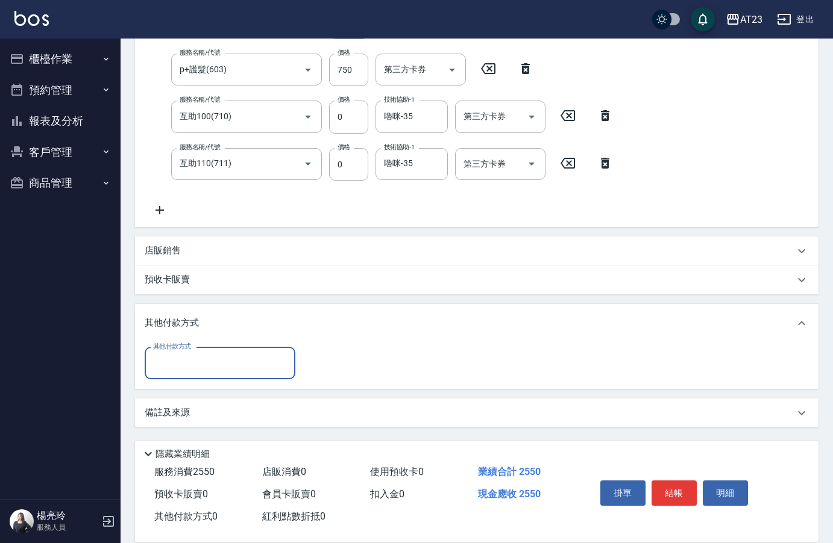
click at [197, 361] on input "其他付款方式" at bounding box center [220, 363] width 140 height 21
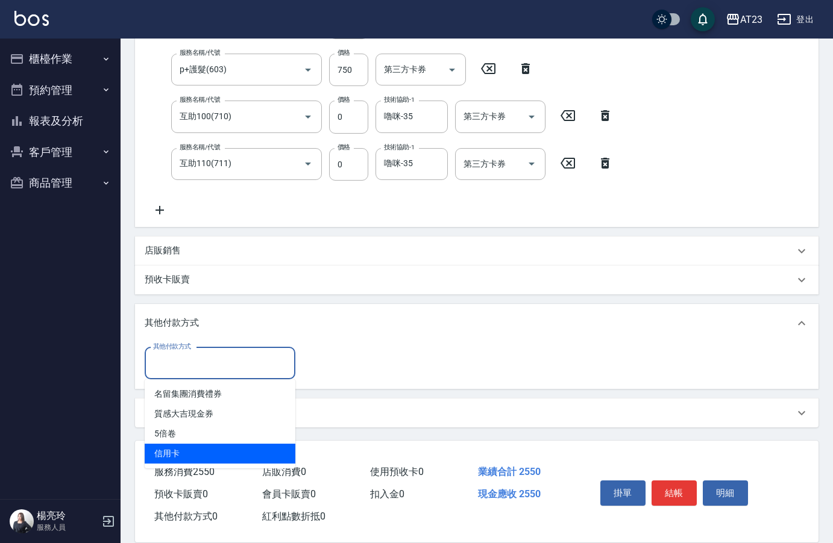
click at [194, 451] on span "信用卡" at bounding box center [220, 454] width 151 height 20
type input "信用卡"
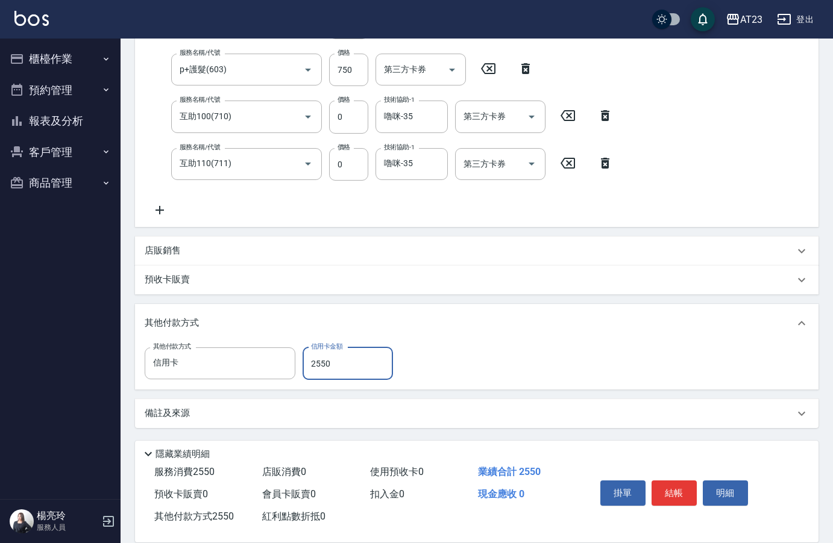
type input "2550"
click at [637, 336] on div "其他付款方式" at bounding box center [476, 323] width 683 height 39
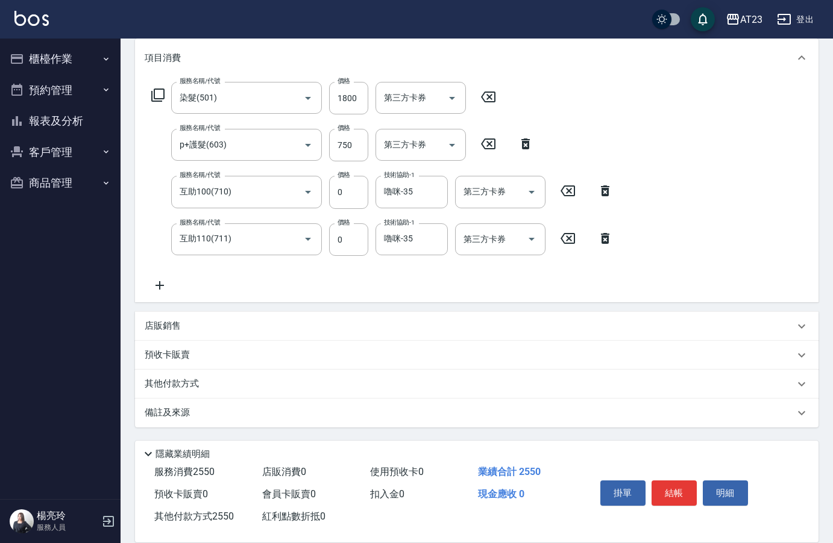
scroll to position [159, 0]
click at [686, 493] on button "結帳" at bounding box center [673, 493] width 45 height 25
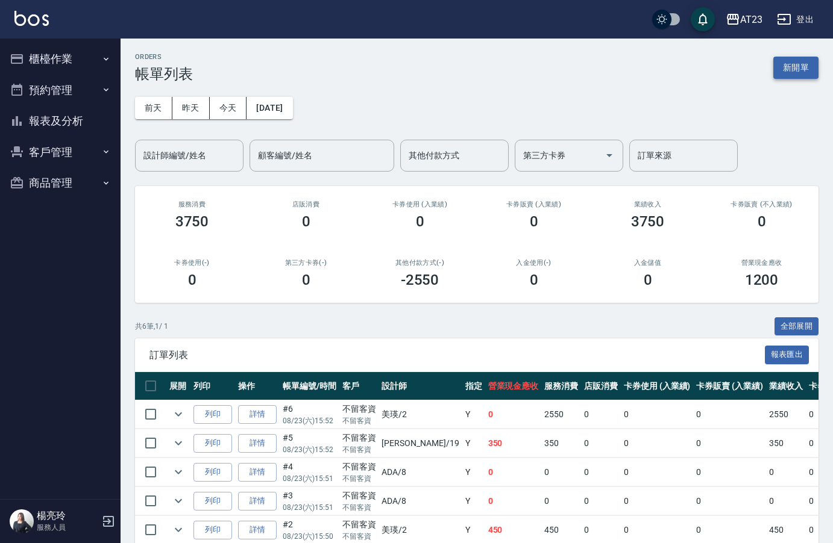
click at [790, 64] on button "新開單" at bounding box center [795, 68] width 45 height 22
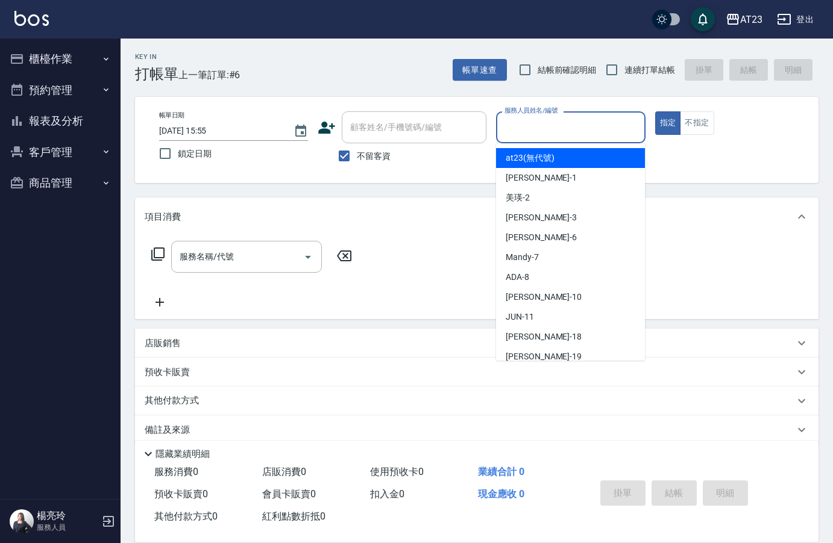
drag, startPoint x: 552, startPoint y: 127, endPoint x: 584, endPoint y: 154, distance: 41.9
click at [552, 128] on input "服務人員姓名/編號" at bounding box center [570, 127] width 138 height 21
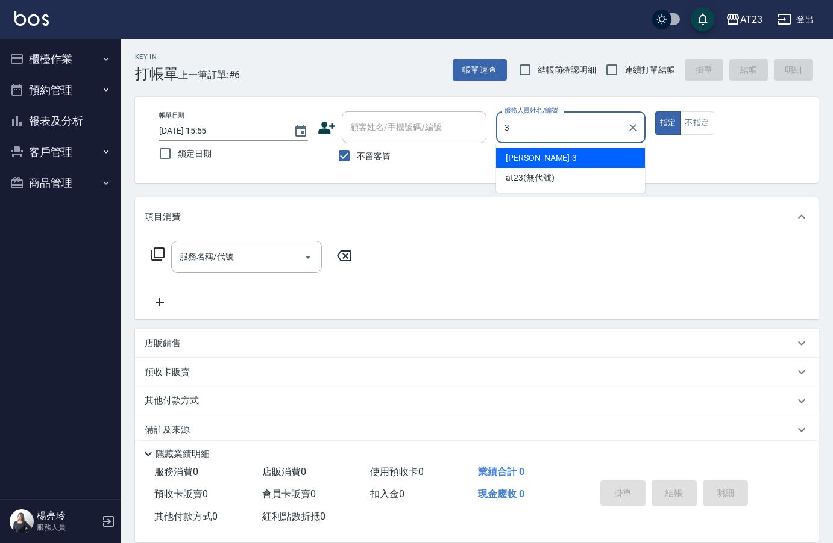
type input "Lisa-3"
type button "true"
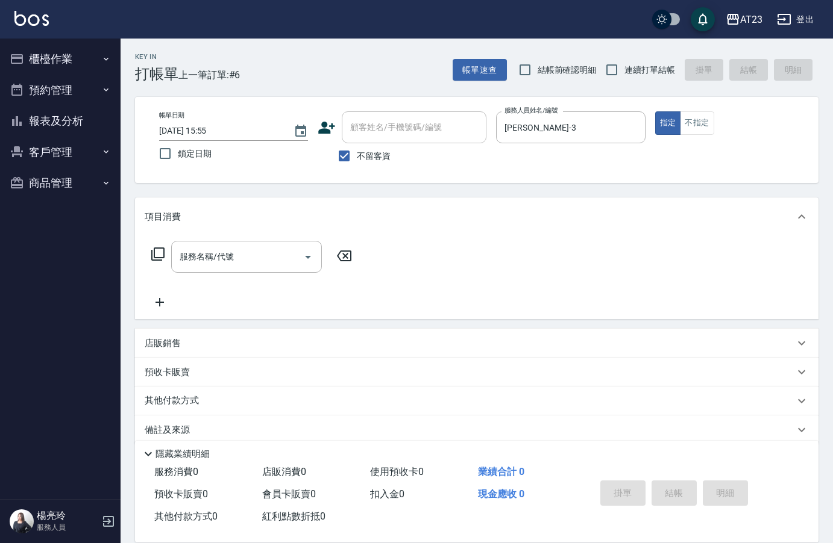
click at [158, 258] on icon at bounding box center [157, 254] width 13 height 13
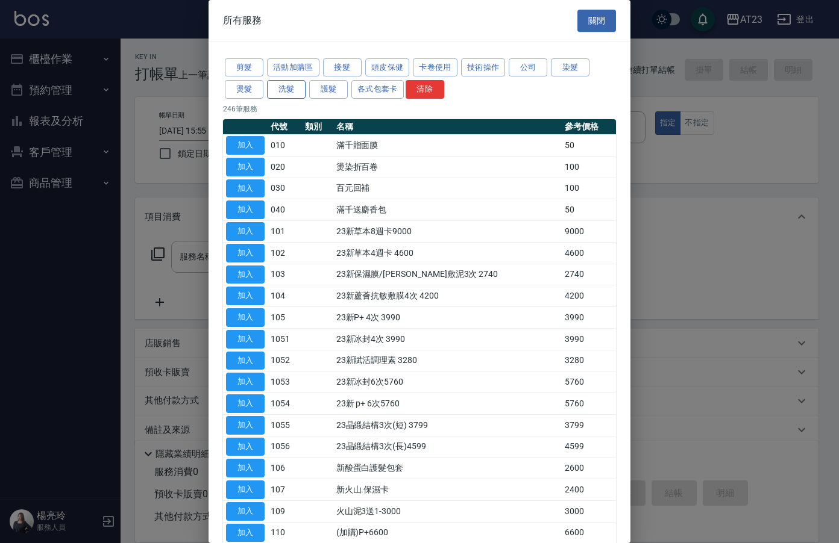
click at [281, 86] on button "洗髮" at bounding box center [286, 89] width 39 height 19
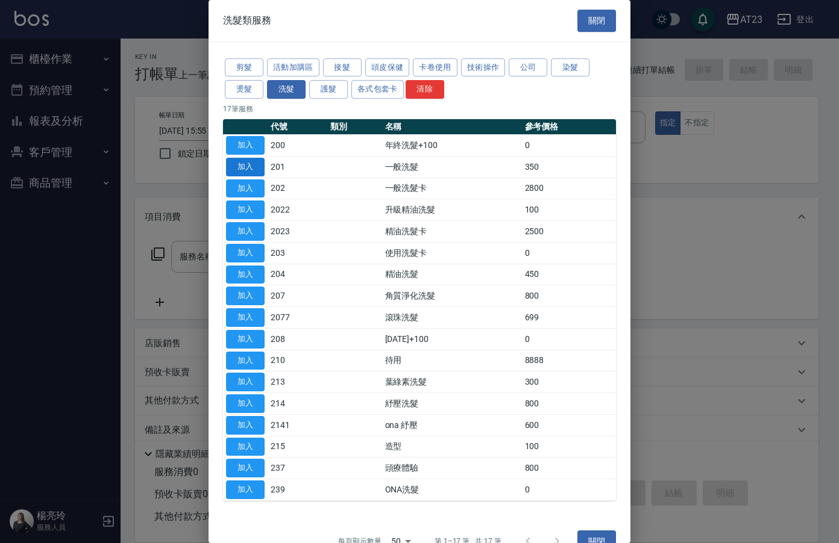
click at [246, 163] on button "加入" at bounding box center [245, 167] width 39 height 19
type input "一般洗髮(201)"
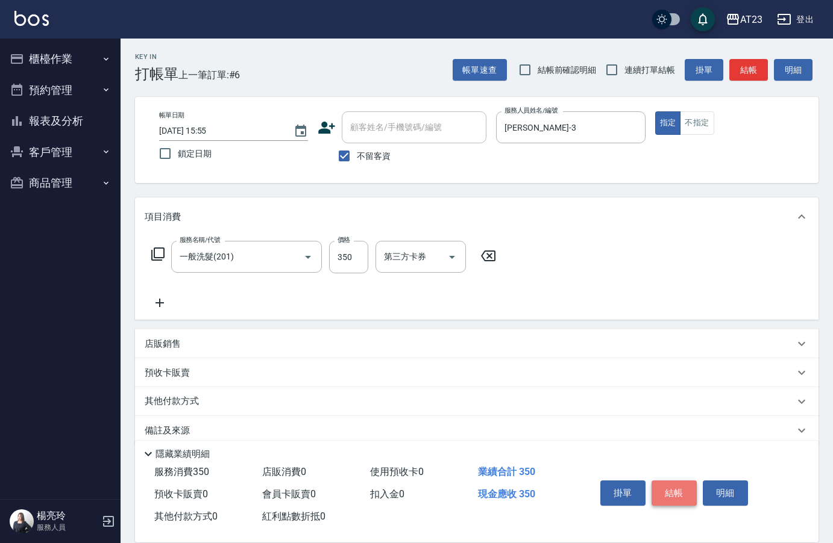
click at [682, 493] on button "結帳" at bounding box center [673, 493] width 45 height 25
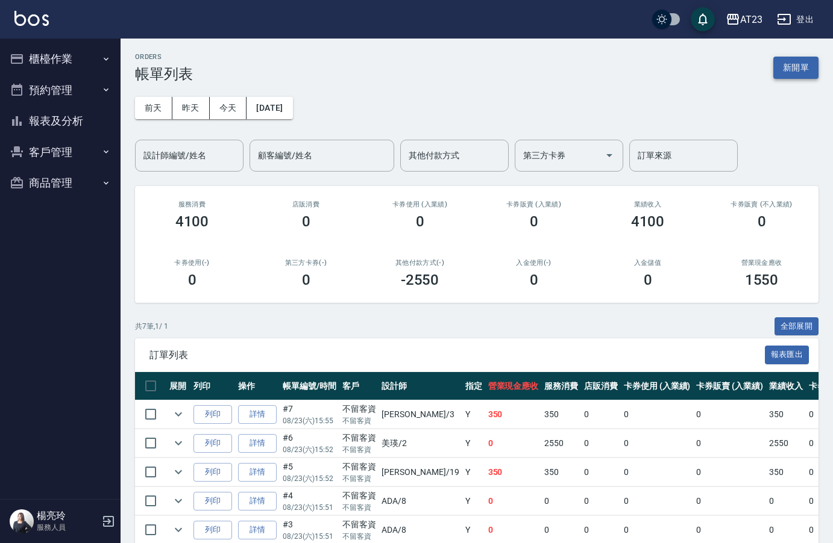
click at [794, 75] on button "新開單" at bounding box center [795, 68] width 45 height 22
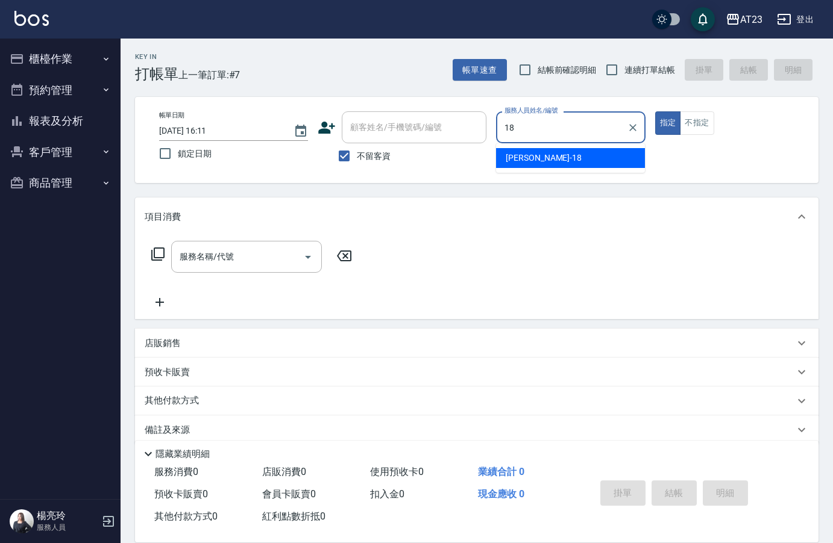
type input "小嫺-18"
type button "true"
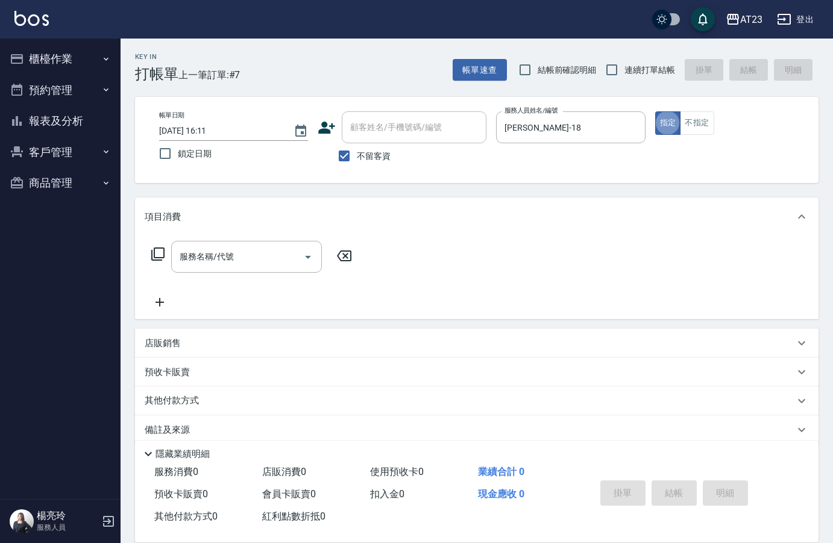
click at [155, 257] on icon at bounding box center [157, 254] width 13 height 13
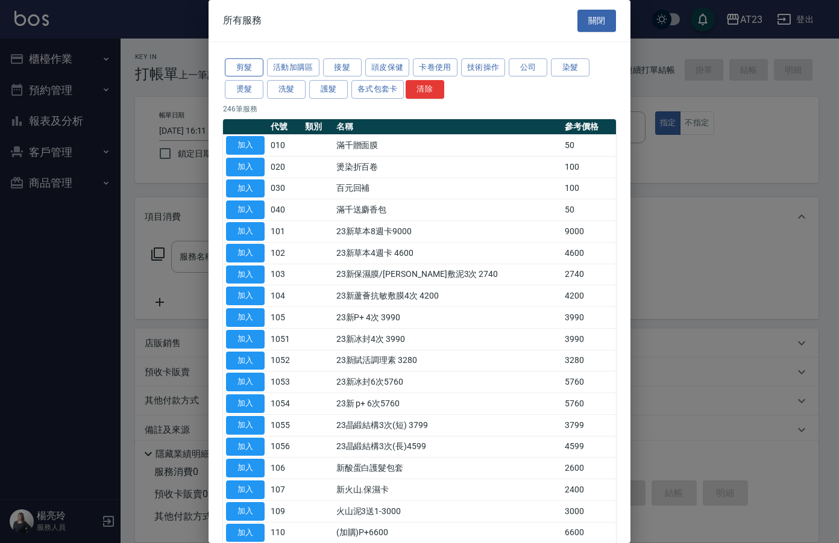
click at [255, 72] on button "剪髮" at bounding box center [244, 67] width 39 height 19
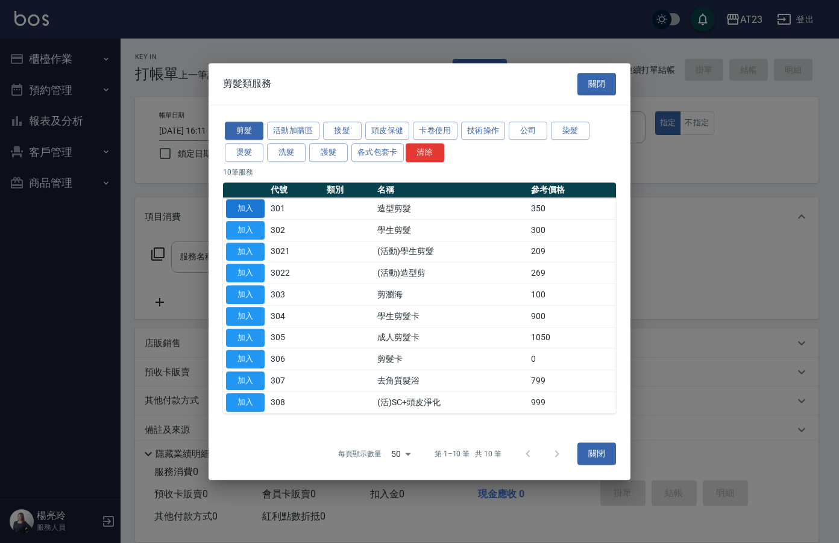
click at [247, 207] on button "加入" at bounding box center [245, 208] width 39 height 19
type input "造型剪髮(301)"
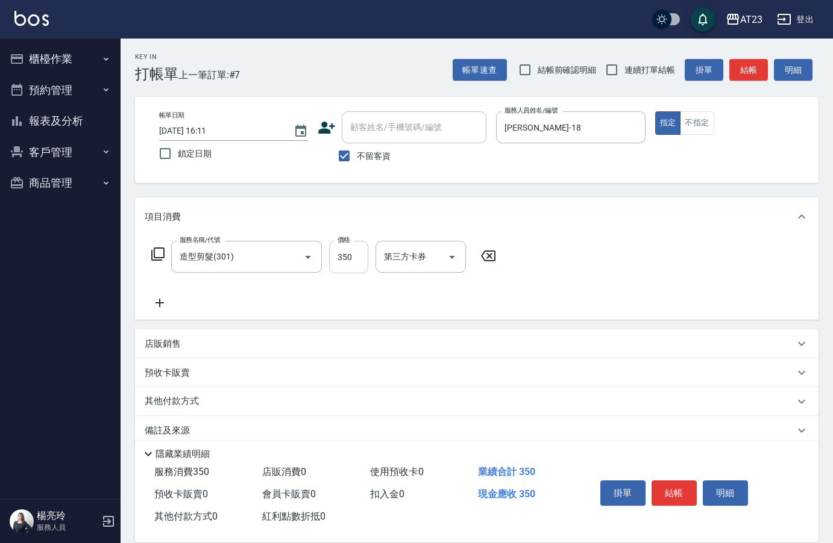
click at [351, 254] on input "350" at bounding box center [348, 257] width 39 height 33
type input "400"
drag, startPoint x: 662, startPoint y: 269, endPoint x: 663, endPoint y: 279, distance: 10.3
click at [662, 269] on div "服務名稱/代號 造型剪髮(301) 服務名稱/代號 價格 400 價格 第三方卡券 第三方卡券" at bounding box center [476, 278] width 683 height 84
click at [682, 487] on button "結帳" at bounding box center [673, 493] width 45 height 25
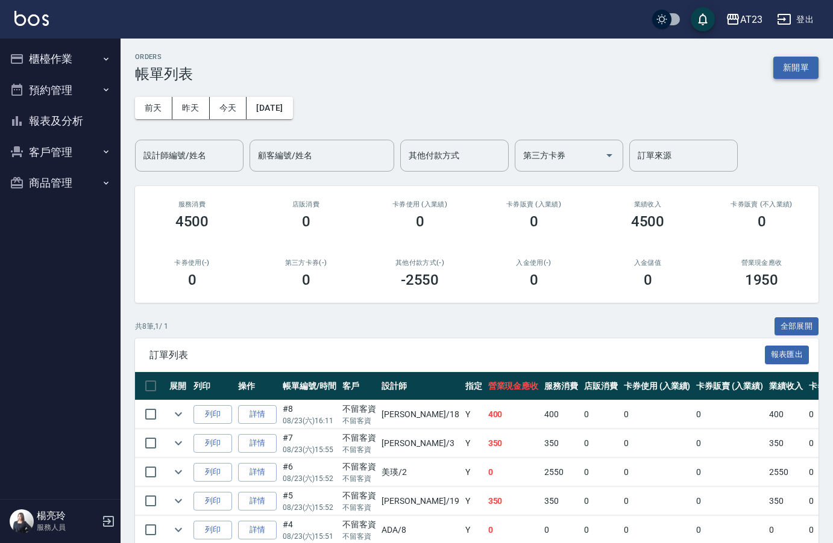
click at [792, 75] on button "新開單" at bounding box center [795, 68] width 45 height 22
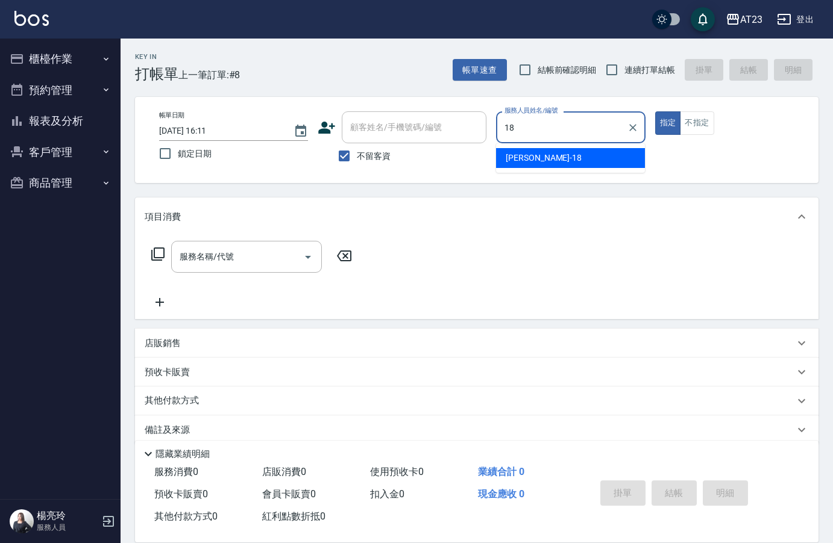
type input "小嫺-18"
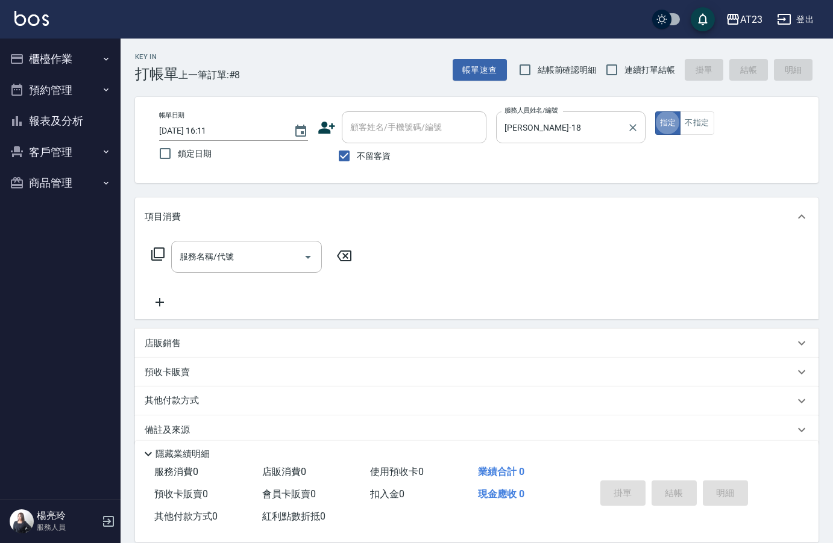
type button "true"
click at [157, 258] on icon at bounding box center [157, 254] width 13 height 13
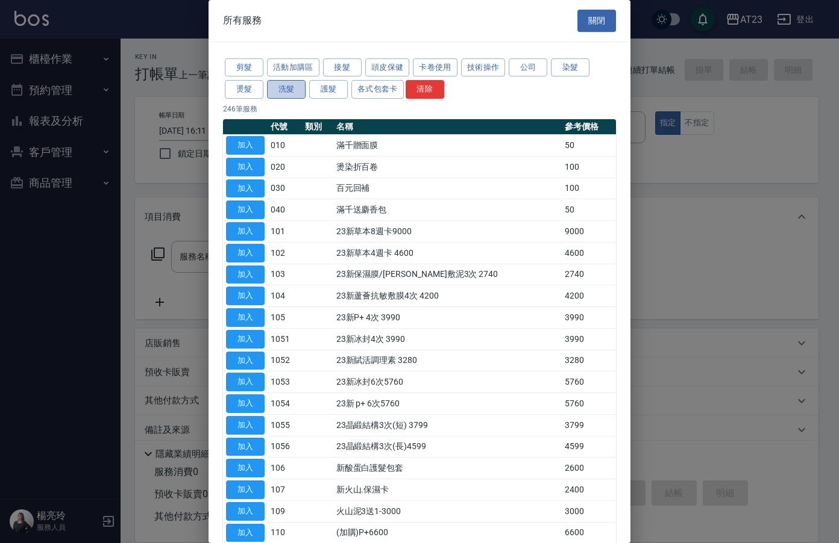
click at [284, 88] on button "洗髮" at bounding box center [286, 89] width 39 height 19
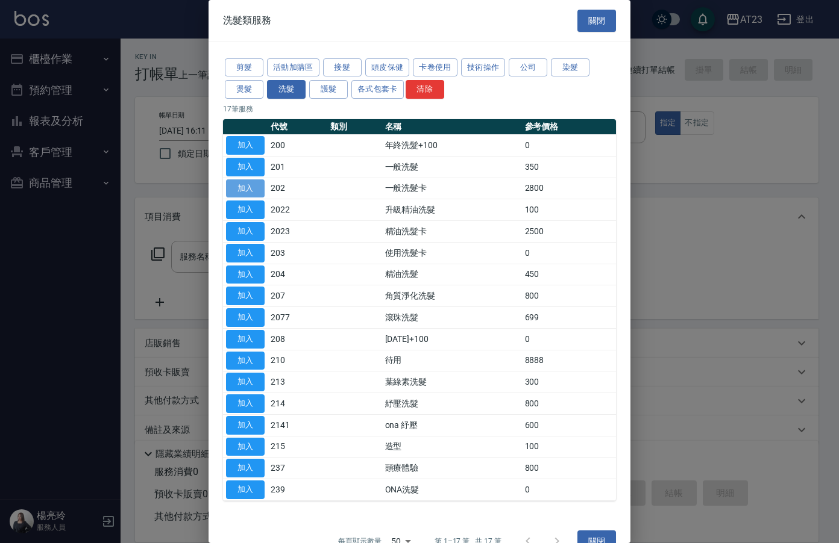
click at [254, 187] on button "加入" at bounding box center [245, 189] width 39 height 19
type input "一般洗髮卡(202)"
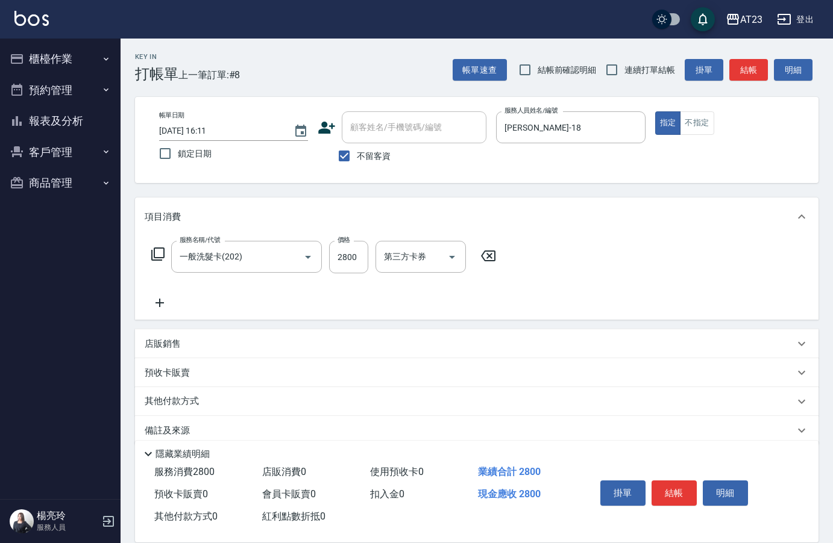
click at [158, 248] on icon at bounding box center [157, 254] width 13 height 13
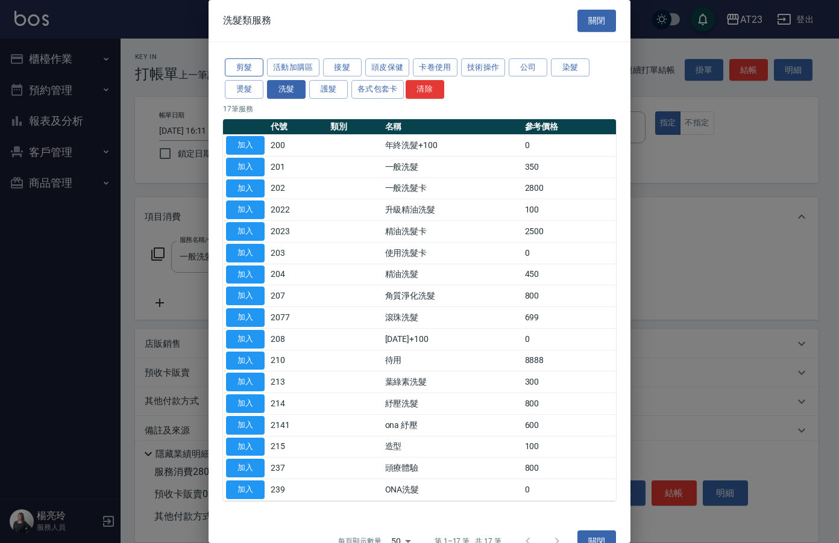
click at [242, 64] on button "剪髮" at bounding box center [244, 67] width 39 height 19
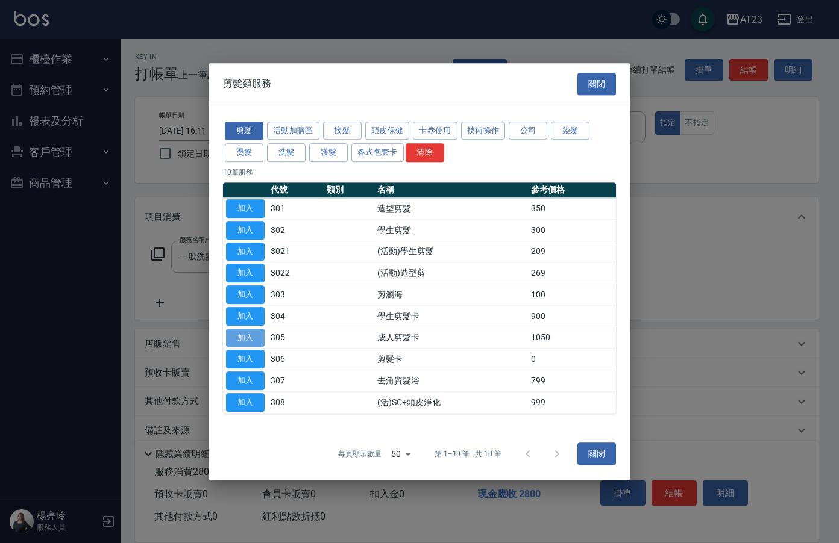
click at [243, 330] on button "加入" at bounding box center [245, 338] width 39 height 19
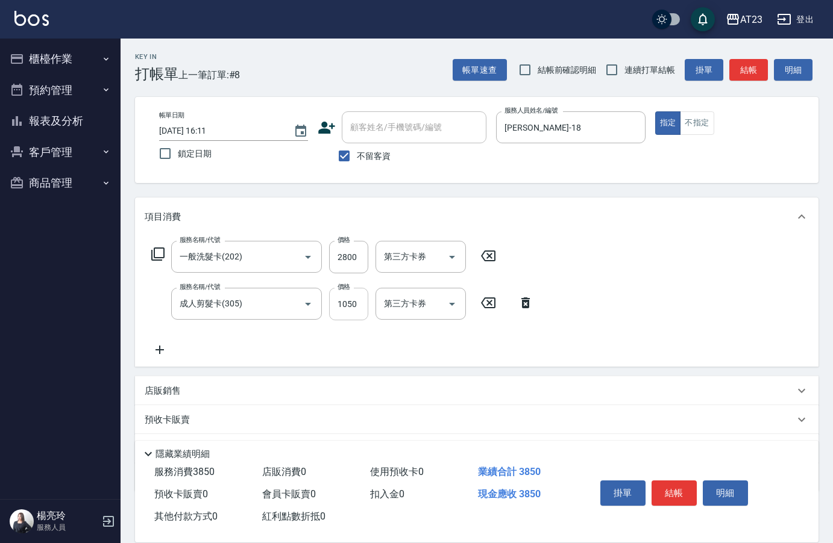
click at [356, 308] on input "1050" at bounding box center [348, 304] width 39 height 33
type input "2000"
click at [624, 335] on div "服務名稱/代號 一般洗髮卡(202) 服務名稱/代號 價格 2800 價格 第三方卡券 第三方卡券 服務名稱/代號 成人剪髮卡(305) 服務名稱/代號 價格…" at bounding box center [476, 301] width 683 height 131
click at [157, 255] on icon at bounding box center [158, 254] width 14 height 14
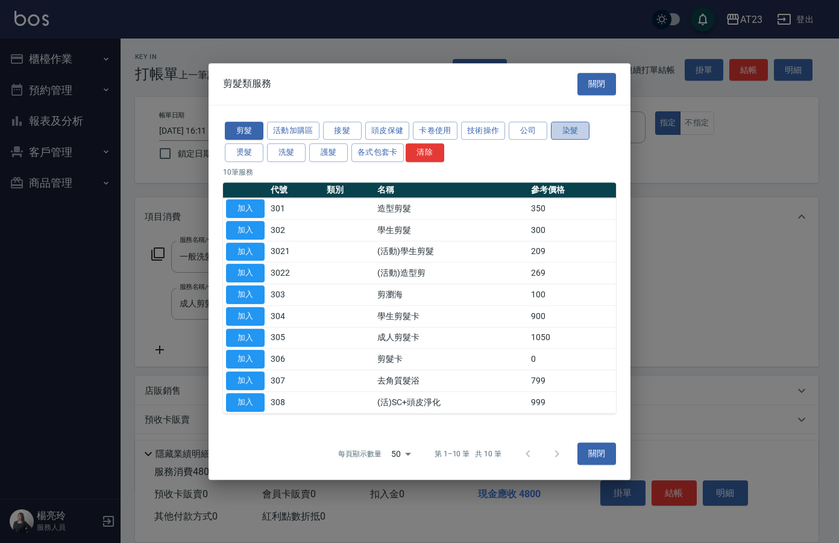
click at [571, 132] on button "染髮" at bounding box center [570, 131] width 39 height 19
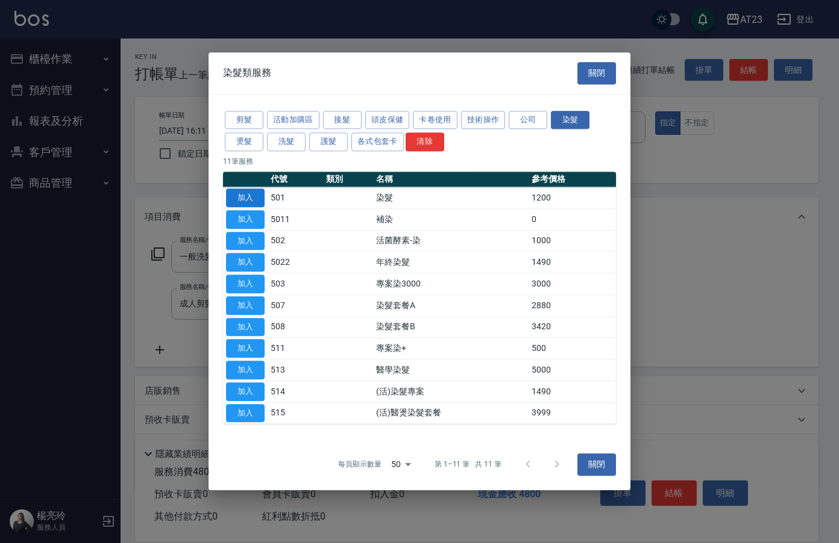
click at [254, 199] on button "加入" at bounding box center [245, 198] width 39 height 19
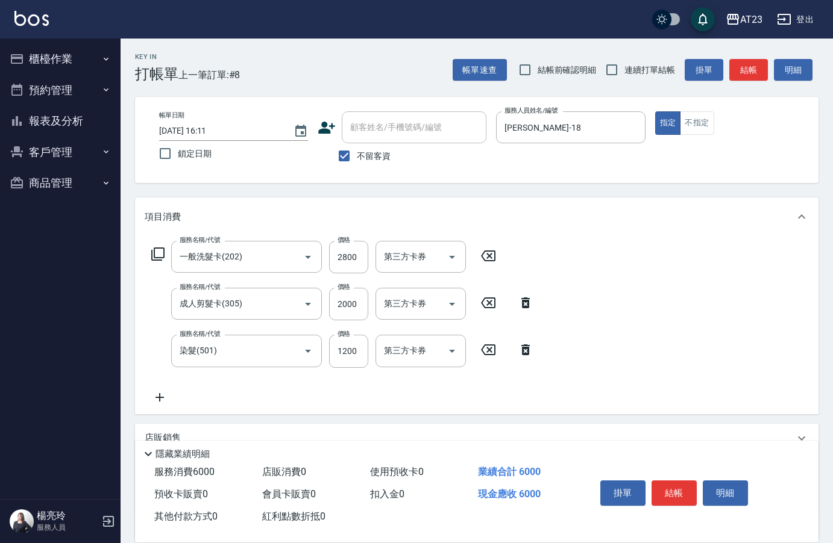
click at [154, 251] on icon at bounding box center [157, 254] width 13 height 13
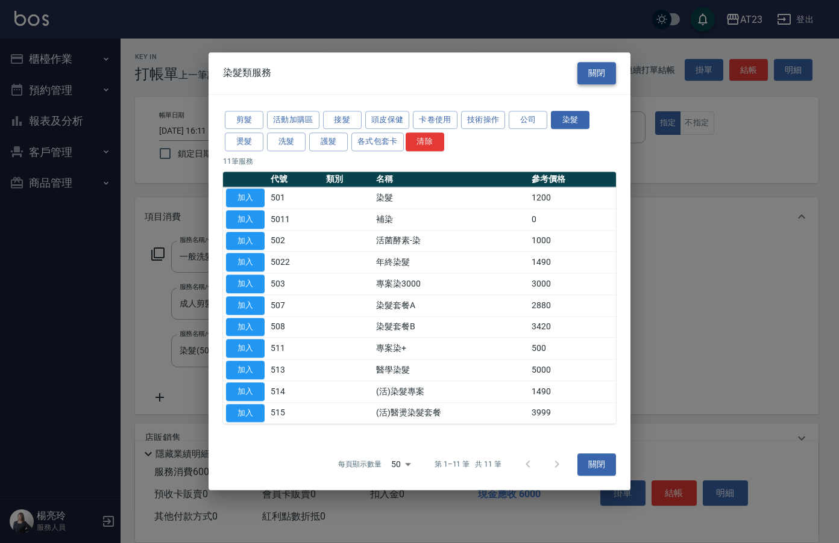
click at [607, 74] on button "關閉" at bounding box center [596, 73] width 39 height 22
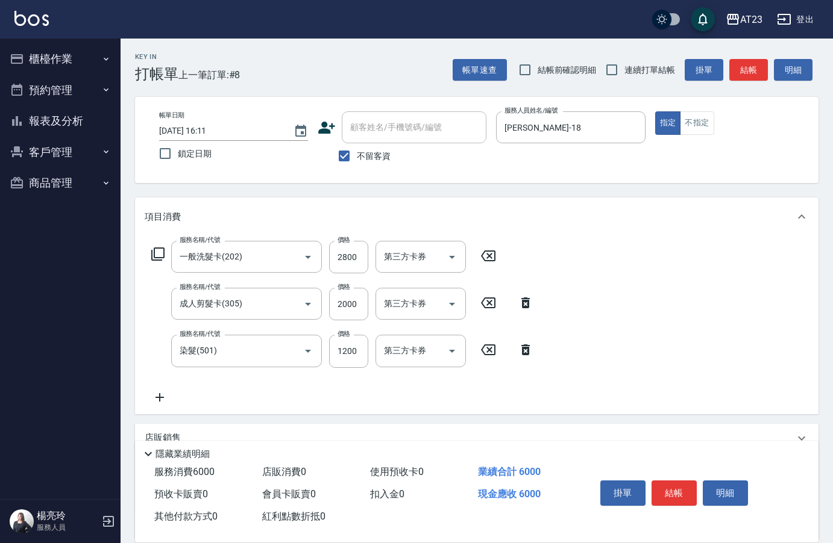
click at [158, 258] on icon at bounding box center [157, 254] width 13 height 13
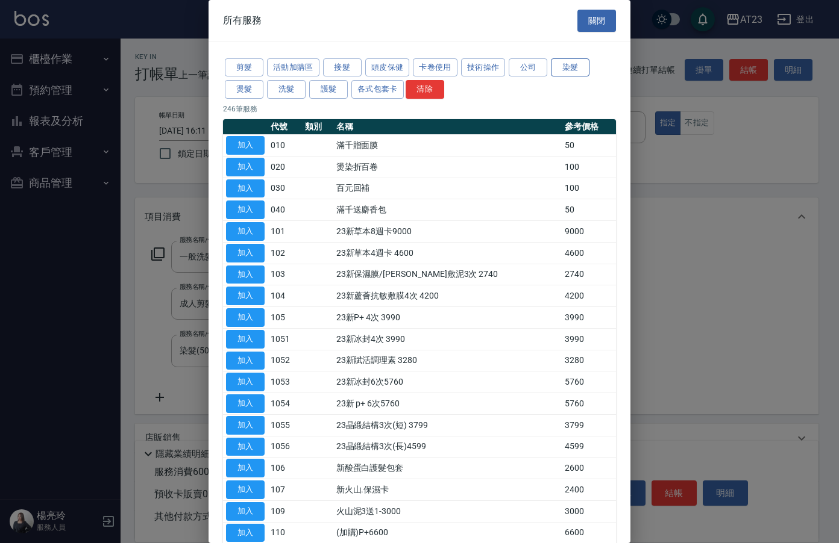
click at [573, 68] on button "染髮" at bounding box center [570, 67] width 39 height 19
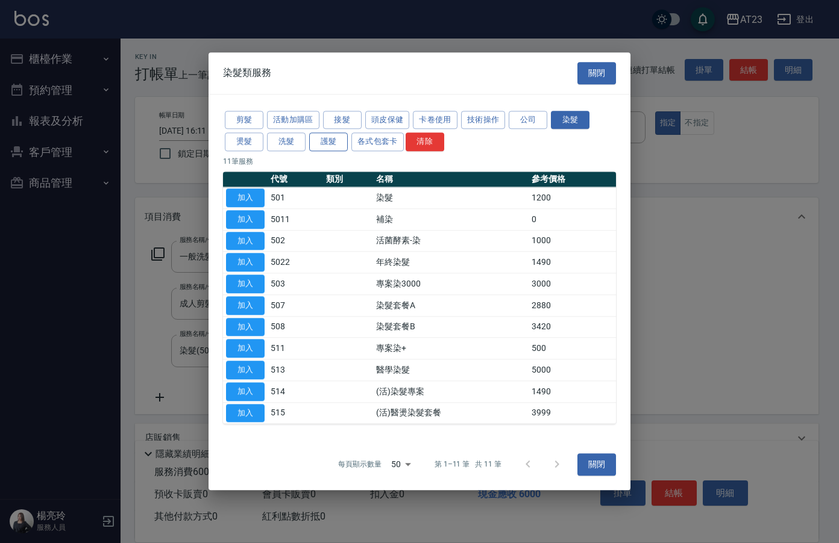
click at [336, 137] on button "護髮" at bounding box center [328, 142] width 39 height 19
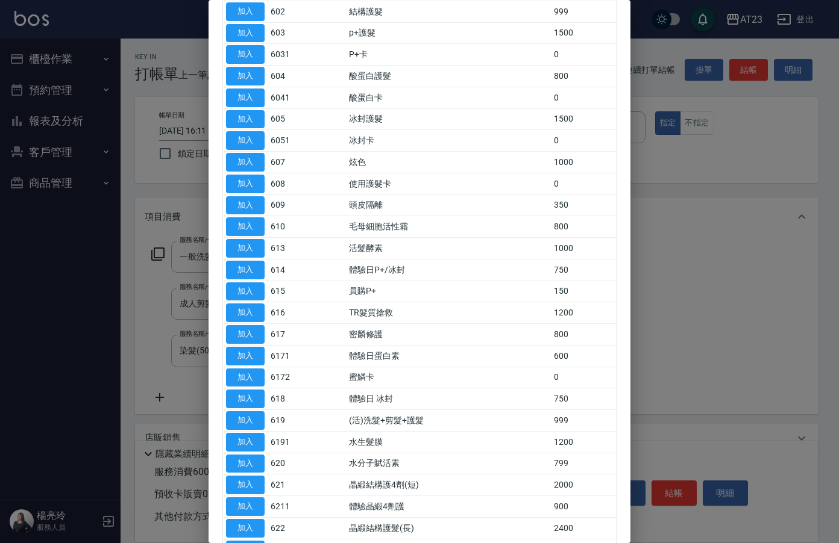
scroll to position [181, 0]
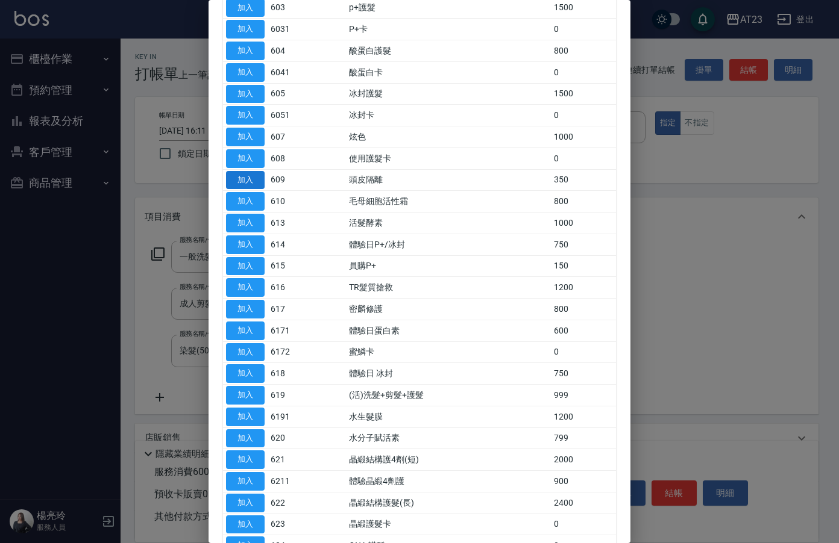
click at [257, 184] on button "加入" at bounding box center [245, 180] width 39 height 19
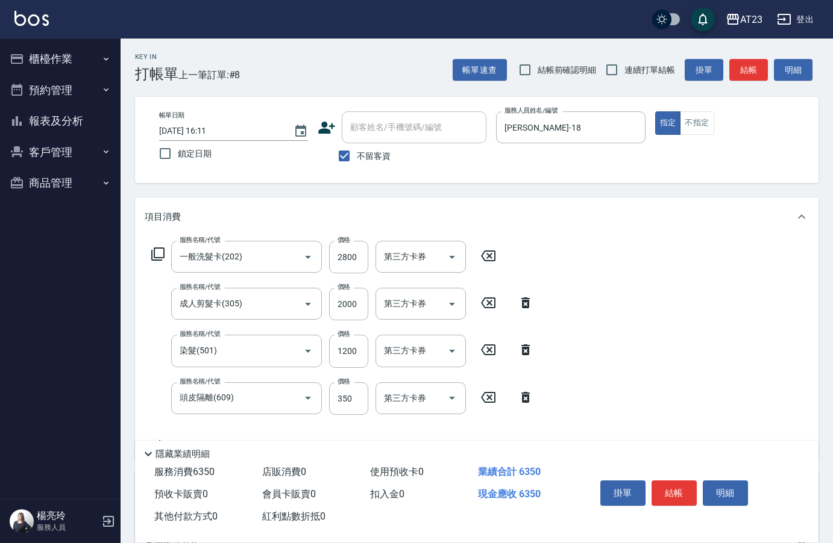
click at [160, 252] on icon at bounding box center [158, 254] width 14 height 14
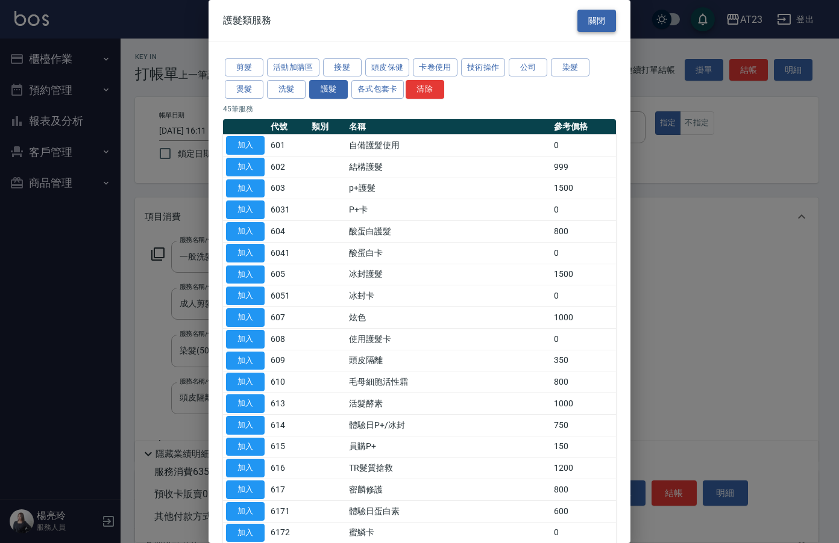
click at [599, 23] on button "關閉" at bounding box center [596, 21] width 39 height 22
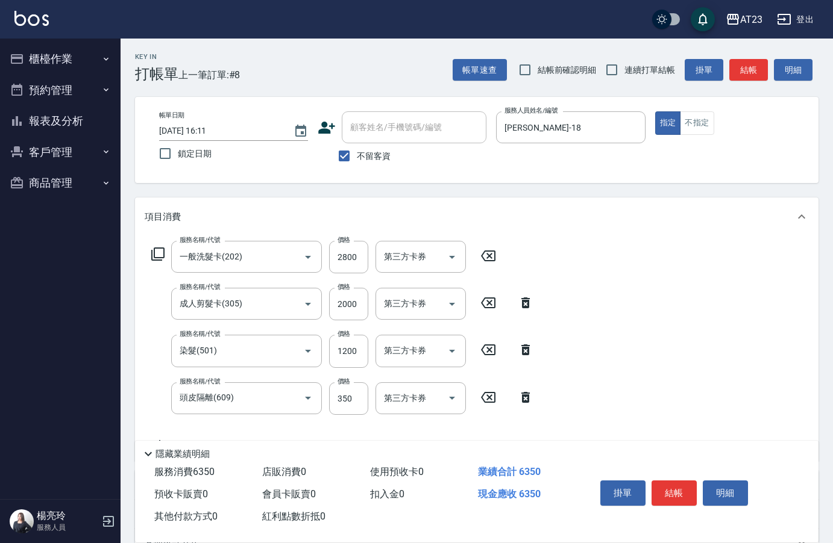
click at [158, 260] on icon at bounding box center [158, 254] width 14 height 14
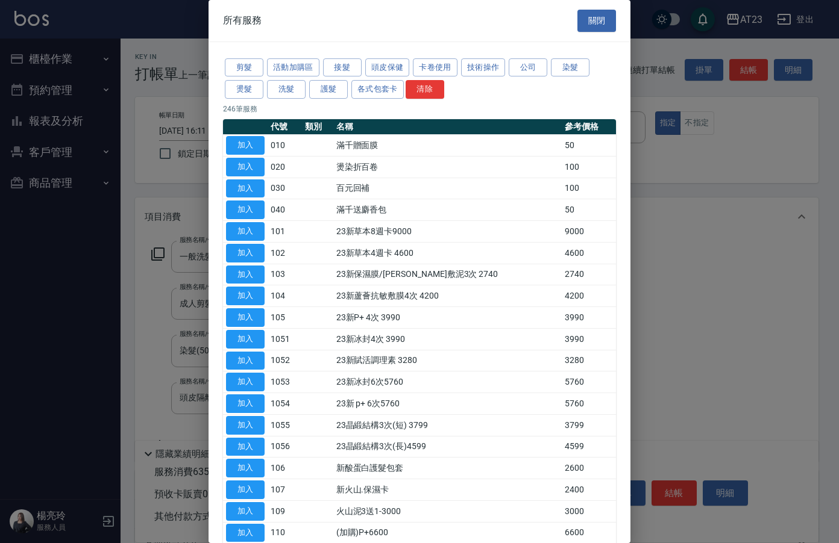
click at [472, 70] on button "技術操作" at bounding box center [483, 67] width 45 height 19
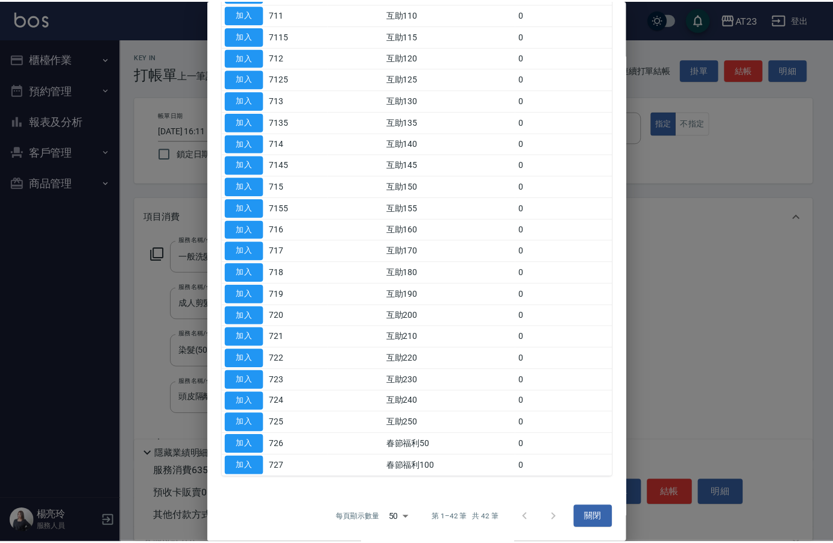
scroll to position [563, 0]
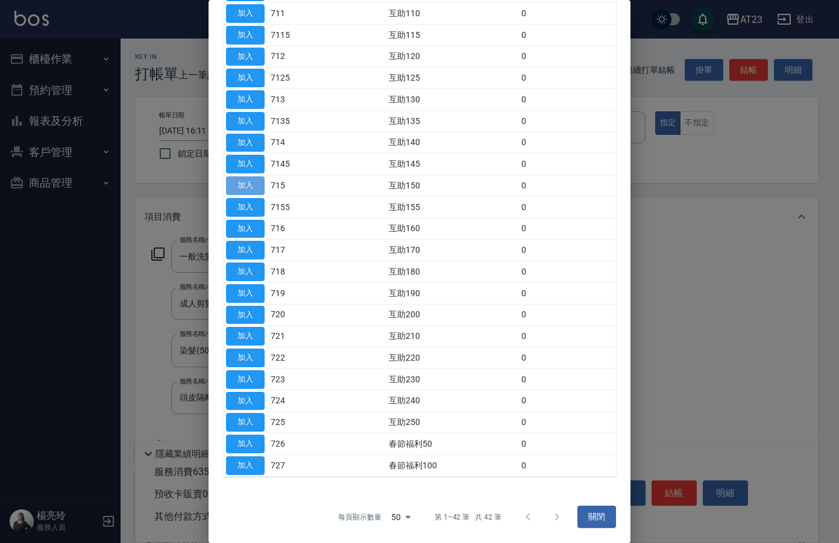
click at [248, 189] on button "加入" at bounding box center [245, 186] width 39 height 19
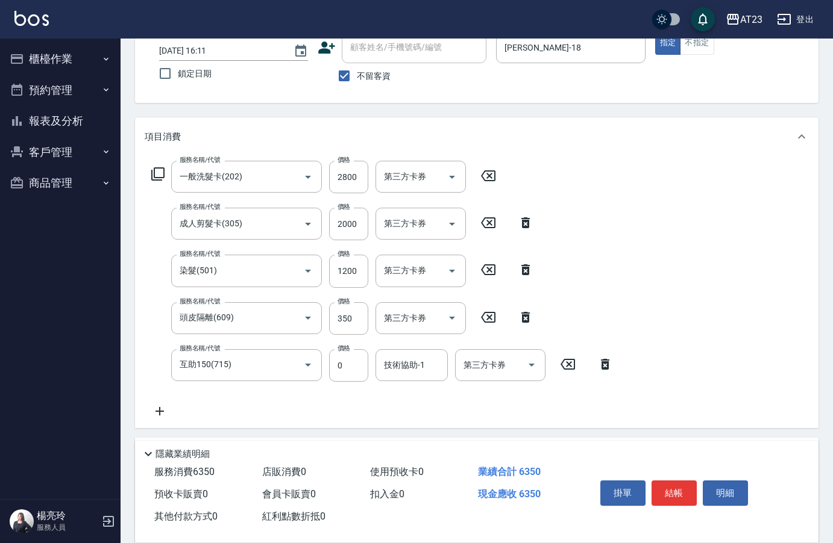
scroll to position [181, 0]
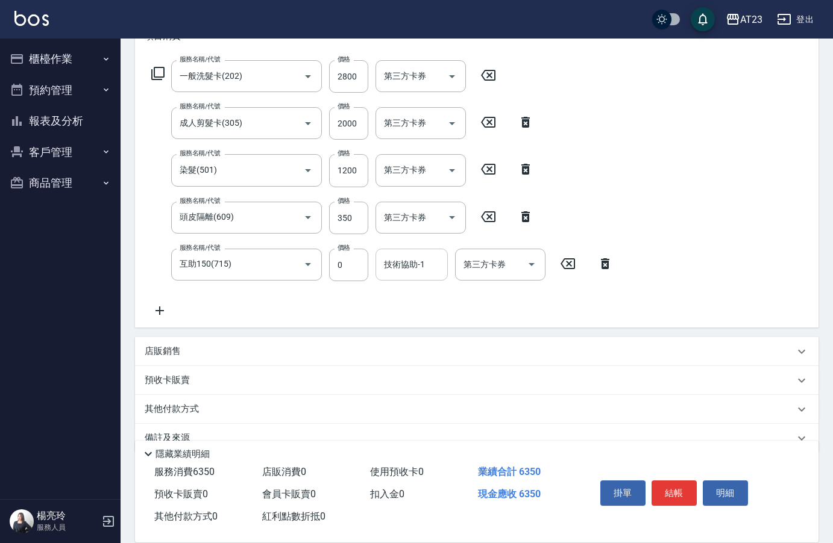
click at [418, 258] on div "技術協助-1 技術協助-1" at bounding box center [411, 265] width 72 height 32
type input "棒棒-20"
click at [737, 324] on div "服務名稱/代號 一般洗髮卡(202) 服務名稱/代號 價格 2800 價格 第三方卡券 第三方卡券 服務名稱/代號 成人剪髮卡(305) 服務名稱/代號 價格…" at bounding box center [476, 191] width 683 height 272
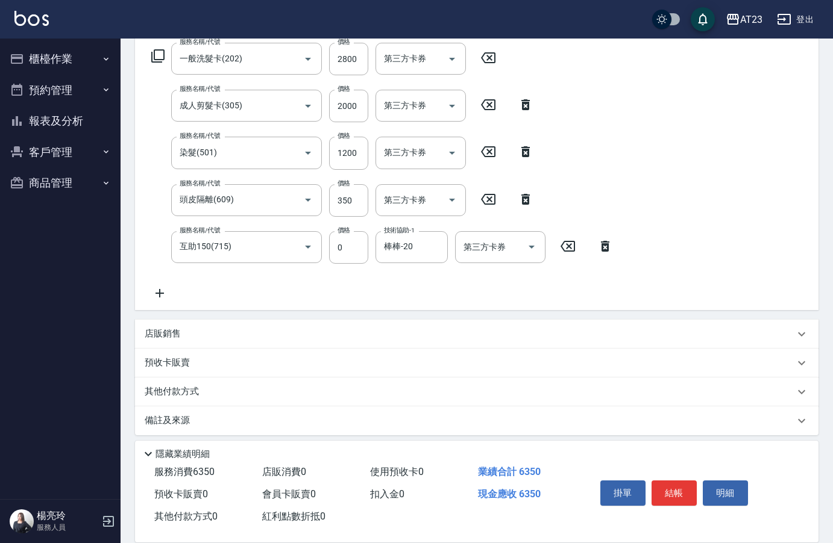
scroll to position [206, 0]
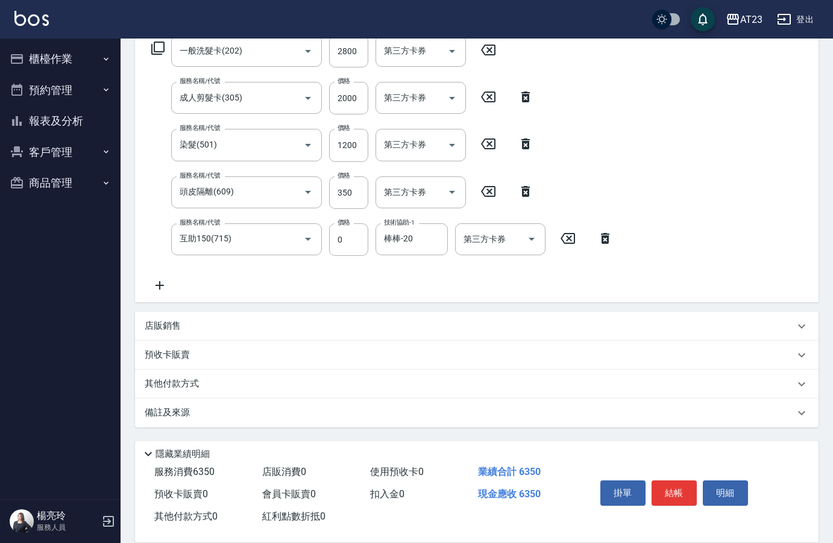
click at [191, 389] on p "其他付款方式" at bounding box center [175, 384] width 60 height 13
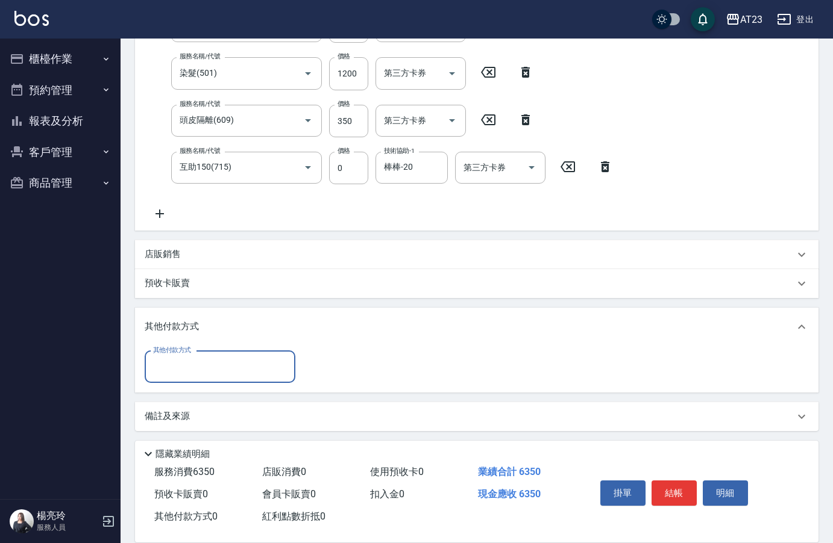
scroll to position [281, 0]
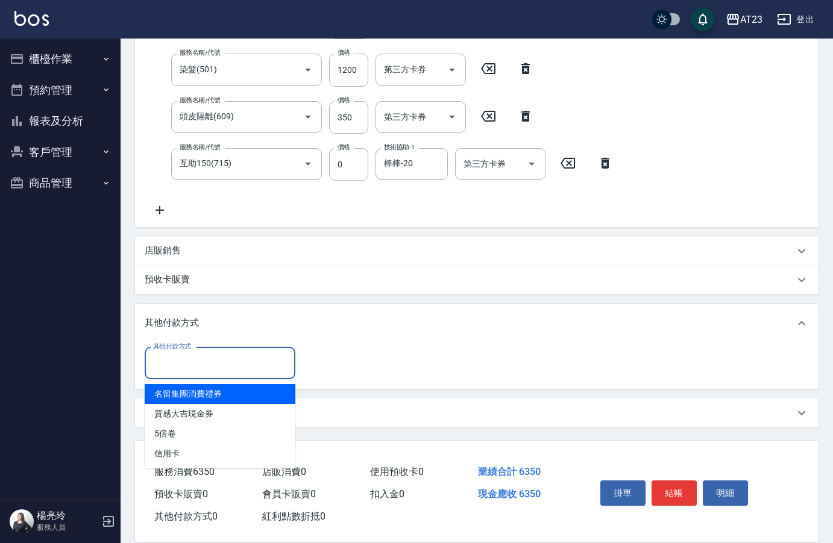
click at [204, 363] on input "其他付款方式" at bounding box center [220, 363] width 140 height 21
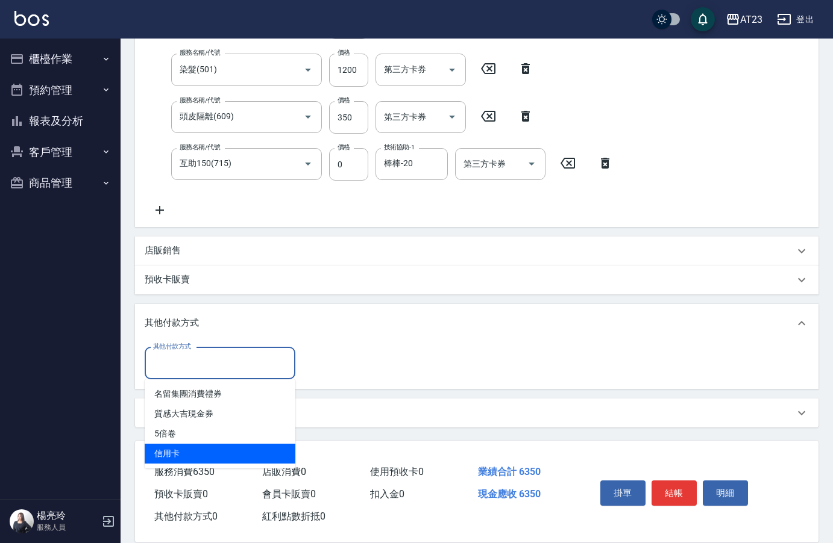
click at [181, 456] on span "信用卡" at bounding box center [220, 454] width 151 height 20
type input "信用卡"
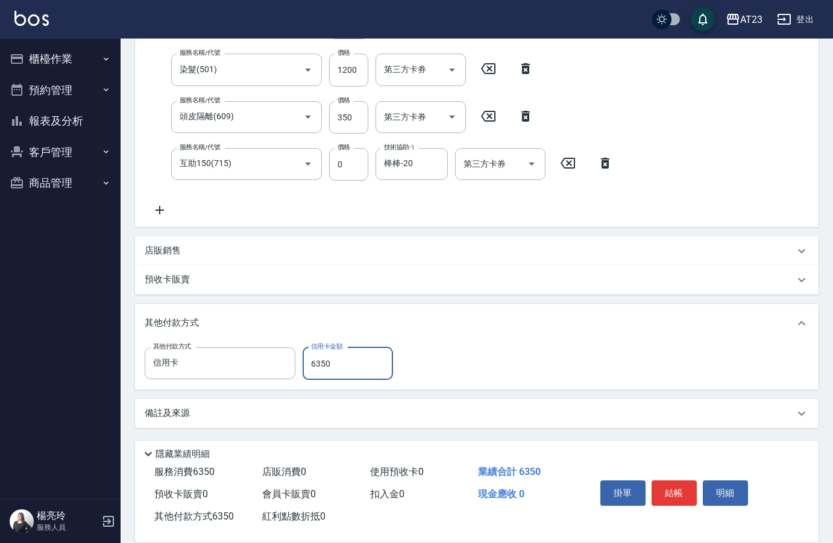
type input "6350"
click at [496, 370] on div "其他付款方式 信用卡 其他付款方式 信用卡金額 6350 信用卡金額" at bounding box center [477, 364] width 664 height 33
click at [673, 483] on button "結帳" at bounding box center [673, 493] width 45 height 25
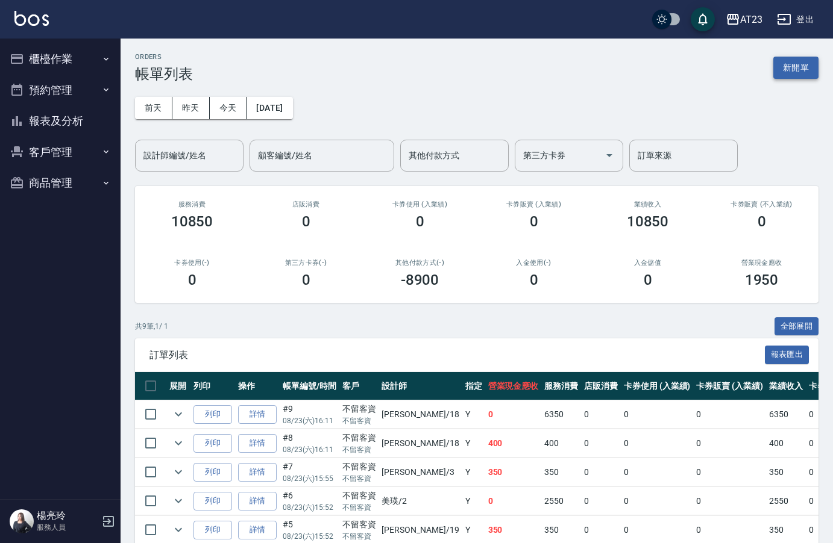
click at [805, 70] on button "新開單" at bounding box center [795, 68] width 45 height 22
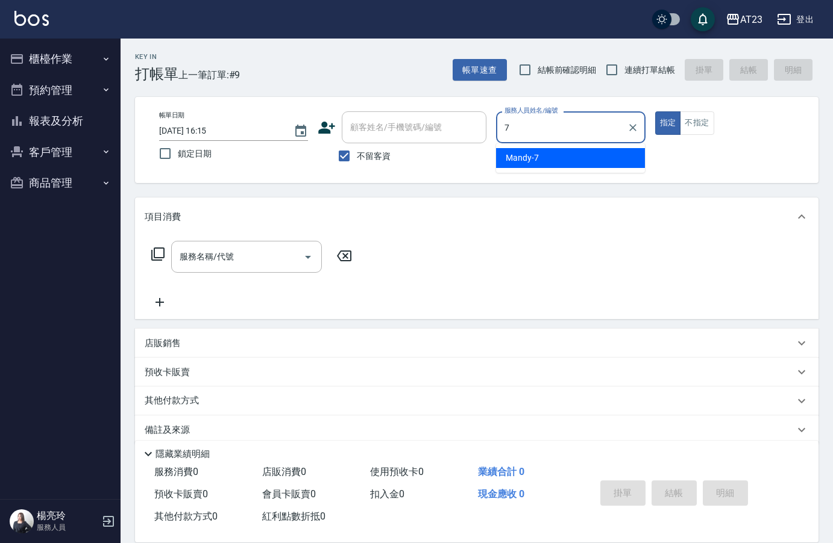
type input "Mandy-7"
type button "true"
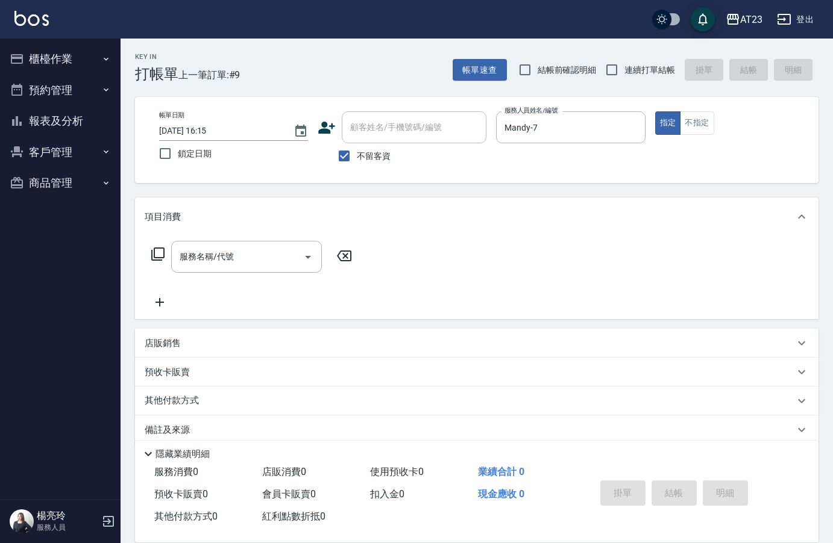
click at [160, 259] on icon at bounding box center [158, 254] width 14 height 14
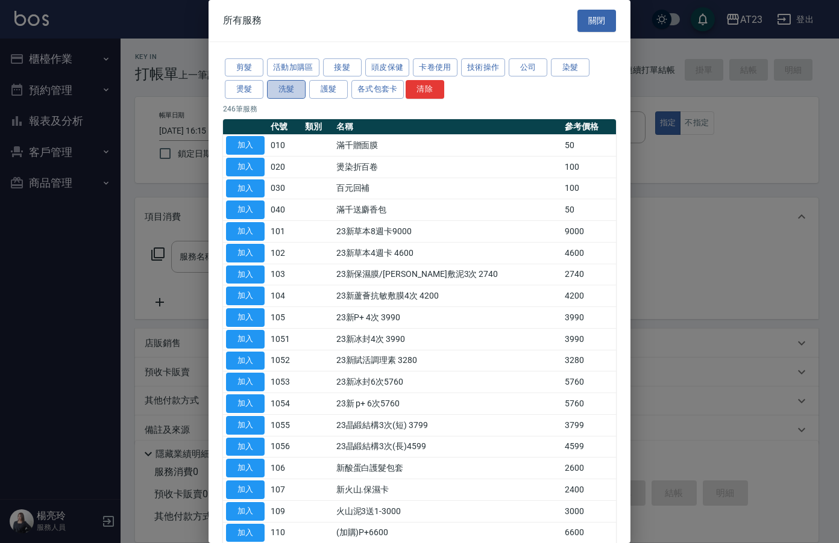
click at [304, 84] on button "洗髮" at bounding box center [286, 89] width 39 height 19
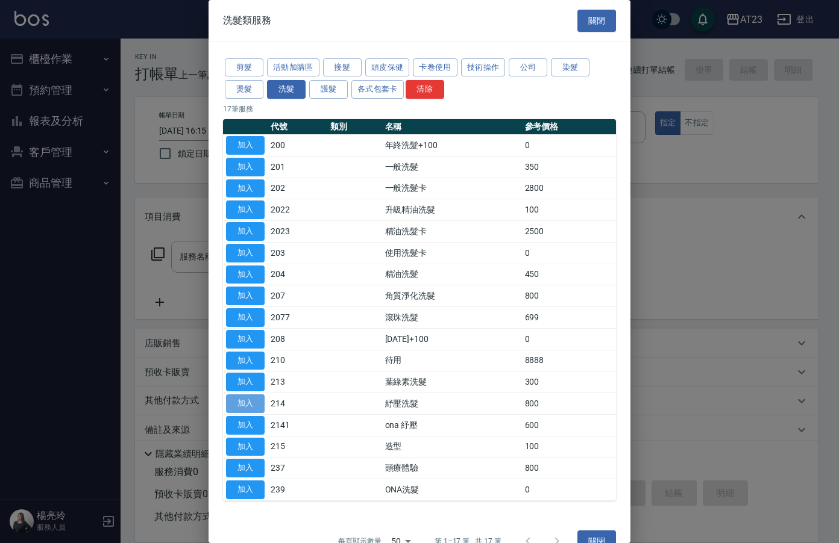
click at [246, 407] on button "加入" at bounding box center [245, 404] width 39 height 19
type input "紓壓洗髮(214)"
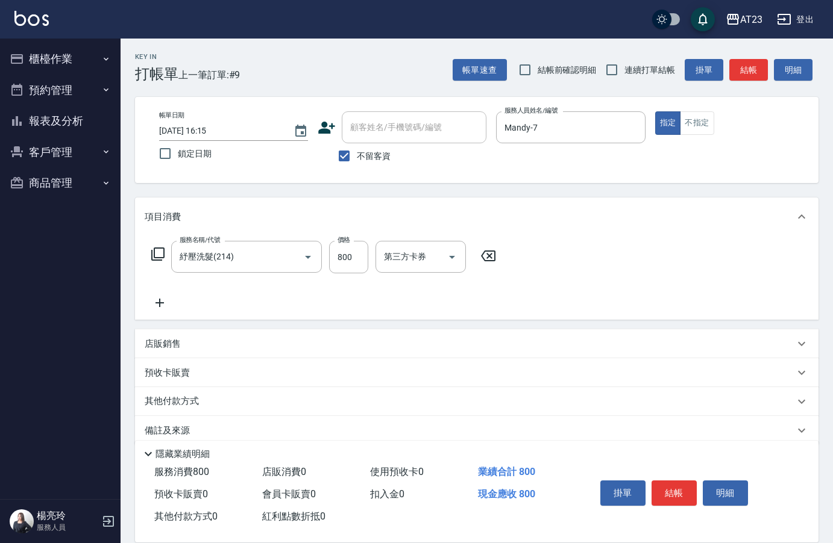
click at [164, 306] on icon at bounding box center [160, 303] width 30 height 14
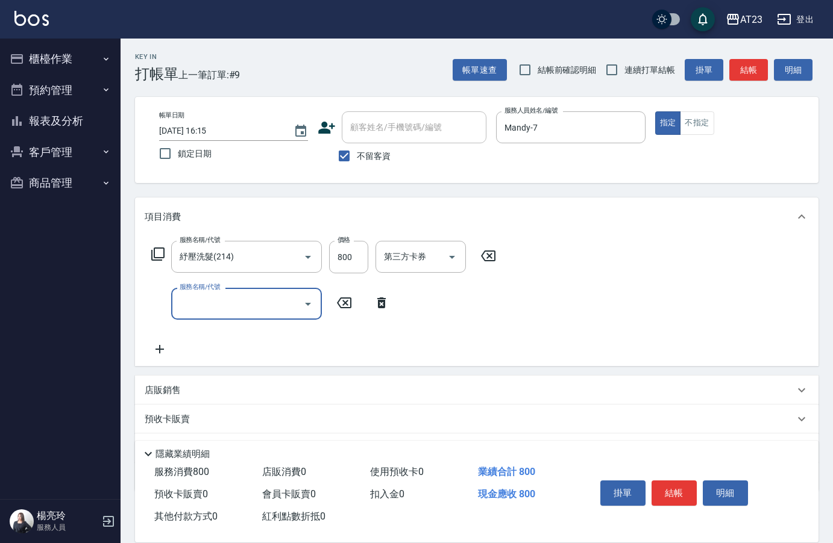
click at [381, 304] on icon at bounding box center [381, 303] width 30 height 14
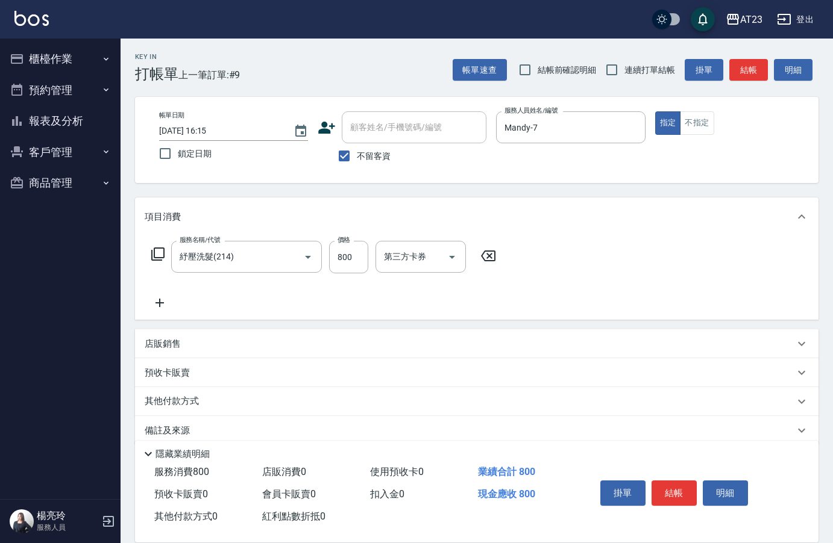
click at [181, 397] on p "其他付款方式" at bounding box center [175, 401] width 60 height 13
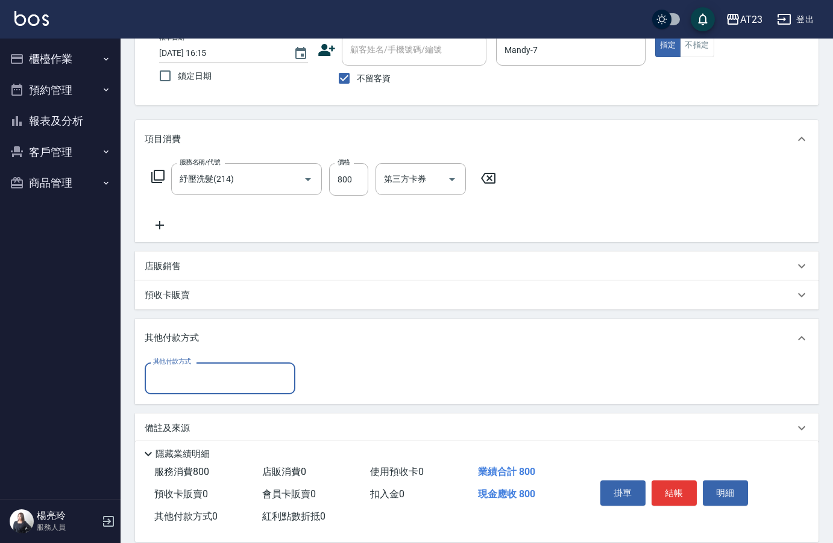
scroll to position [93, 0]
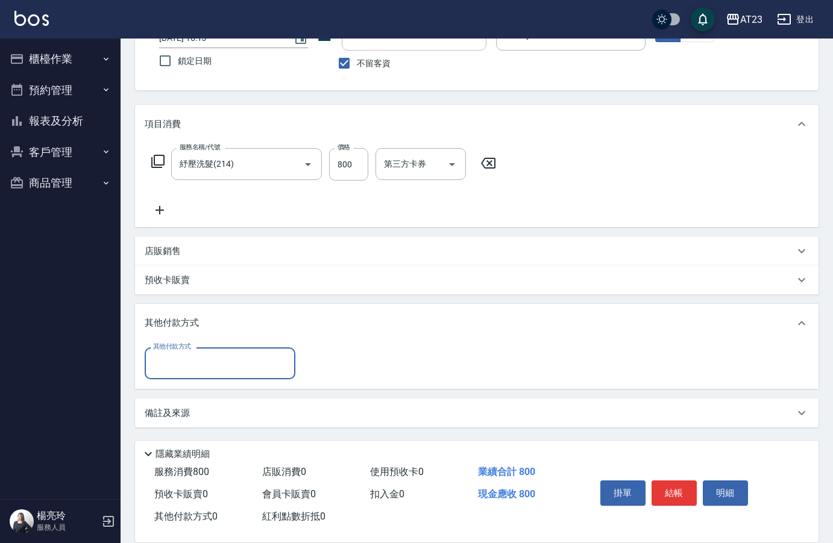
click at [201, 367] on input "其他付款方式" at bounding box center [220, 363] width 140 height 21
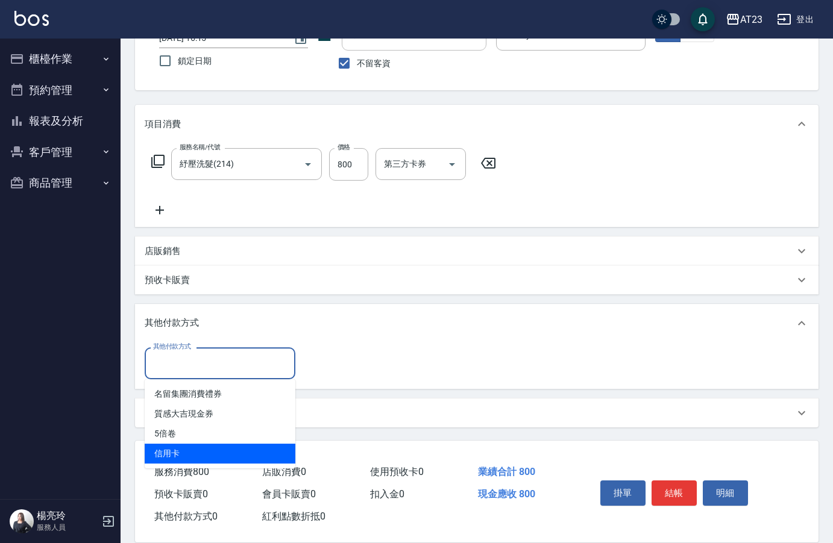
click at [199, 449] on span "信用卡" at bounding box center [220, 454] width 151 height 20
type input "信用卡"
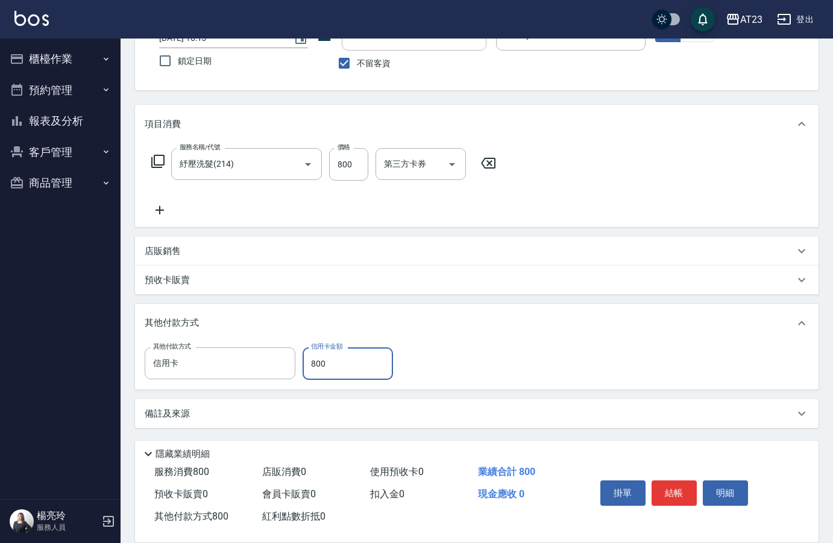
type input "800"
click at [470, 355] on div "其他付款方式 信用卡 其他付款方式 信用卡金額 800 信用卡金額" at bounding box center [477, 364] width 664 height 33
click at [681, 483] on button "結帳" at bounding box center [673, 493] width 45 height 25
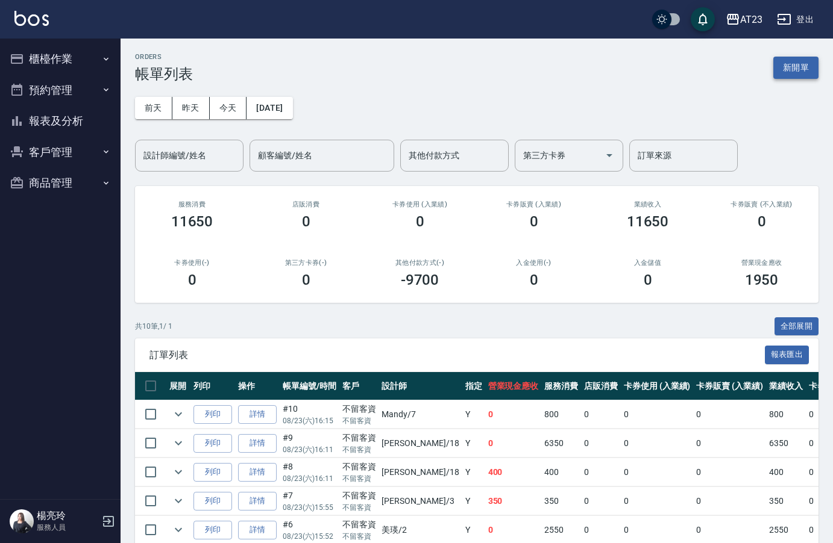
click at [786, 66] on button "新開單" at bounding box center [795, 68] width 45 height 22
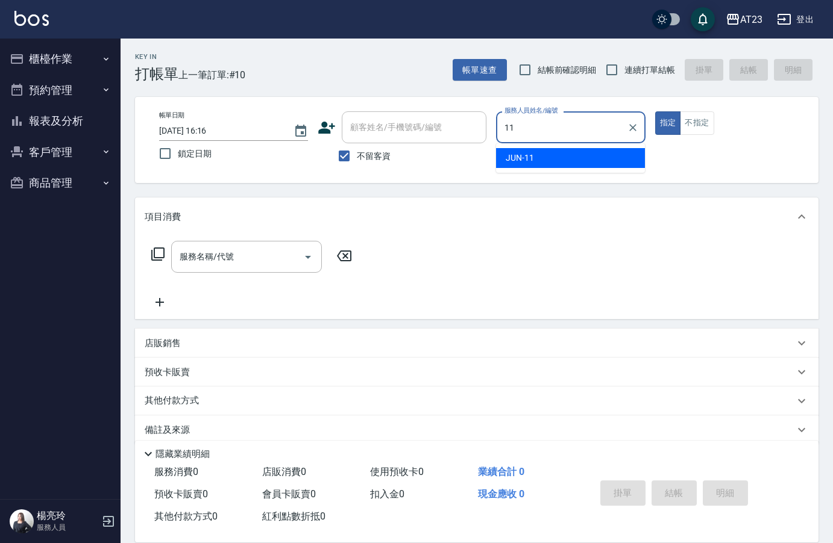
type input "JUN-11"
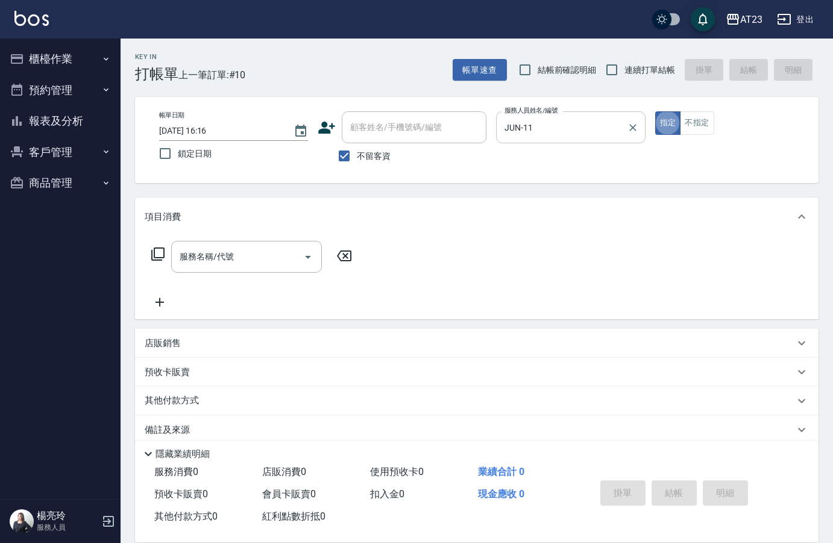
type button "true"
click at [163, 245] on div "服務名稱/代號 服務名稱/代號" at bounding box center [252, 257] width 214 height 32
click at [164, 260] on icon at bounding box center [158, 254] width 14 height 14
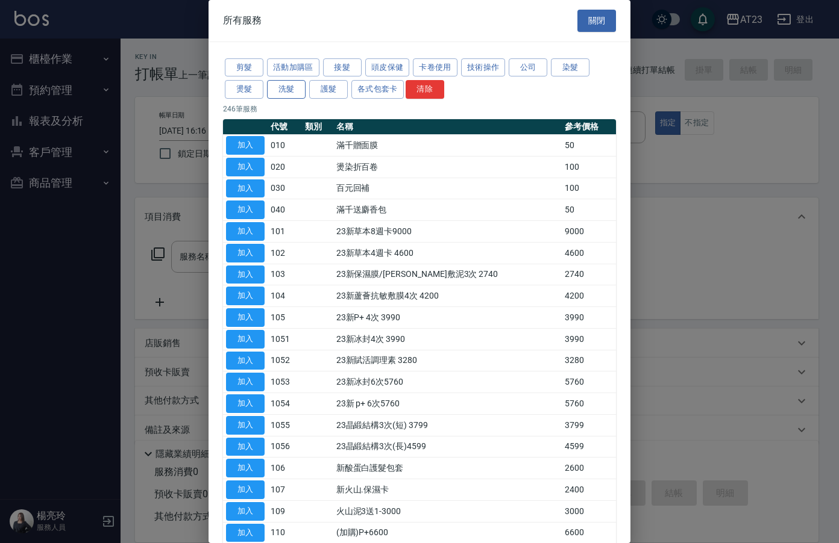
click at [299, 92] on button "洗髮" at bounding box center [286, 89] width 39 height 19
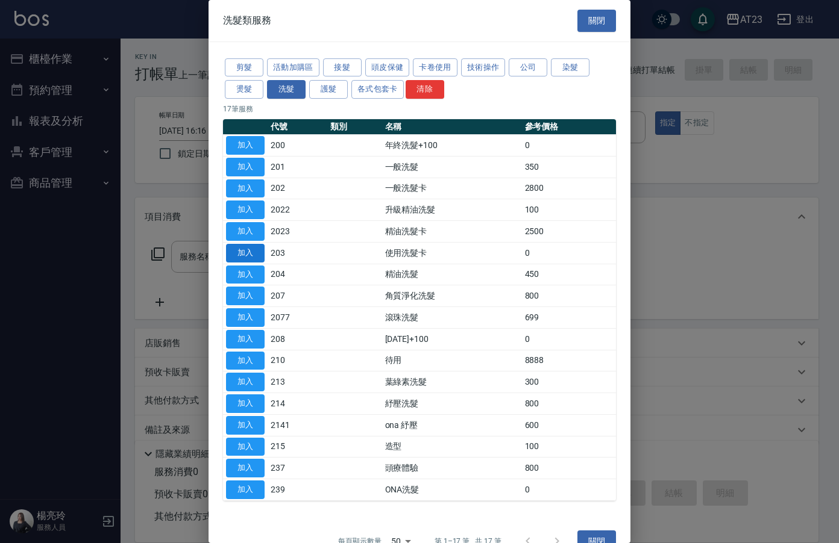
click at [243, 248] on button "加入" at bounding box center [245, 253] width 39 height 19
type input "使用洗髮卡(203)"
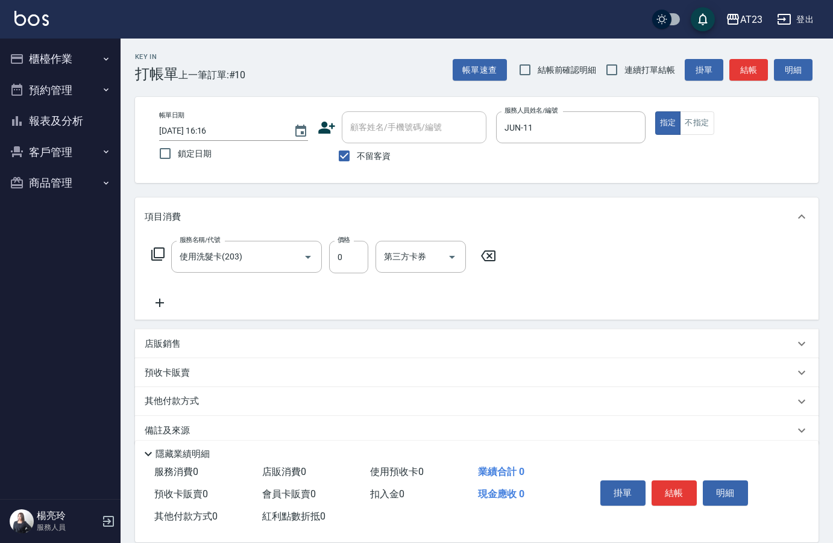
click at [155, 254] on icon at bounding box center [157, 254] width 13 height 13
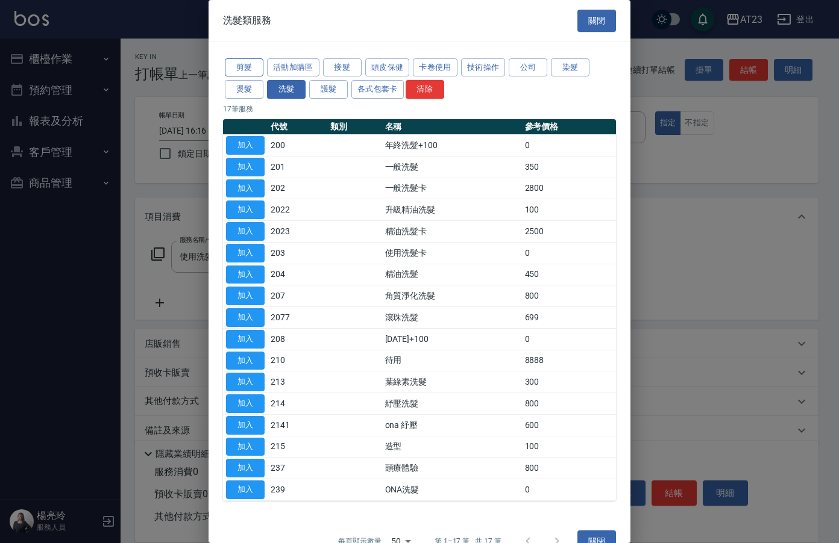
click at [251, 69] on button "剪髮" at bounding box center [244, 67] width 39 height 19
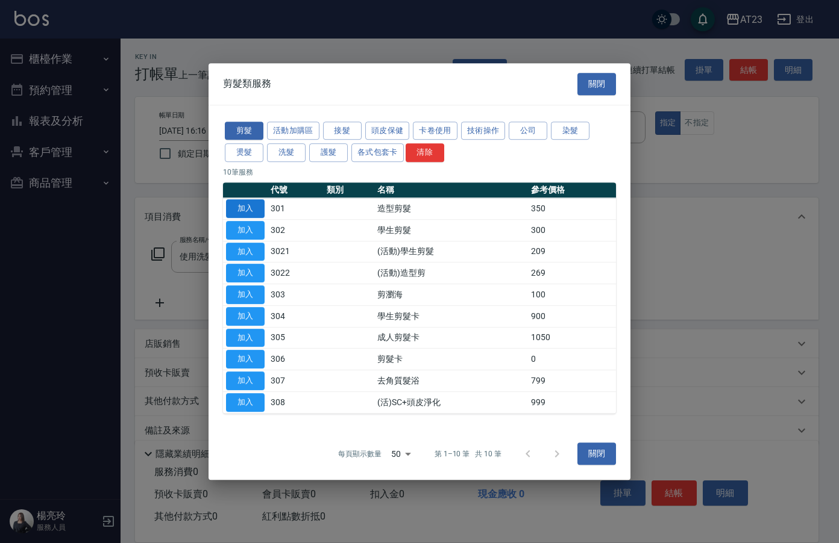
click at [244, 205] on button "加入" at bounding box center [245, 208] width 39 height 19
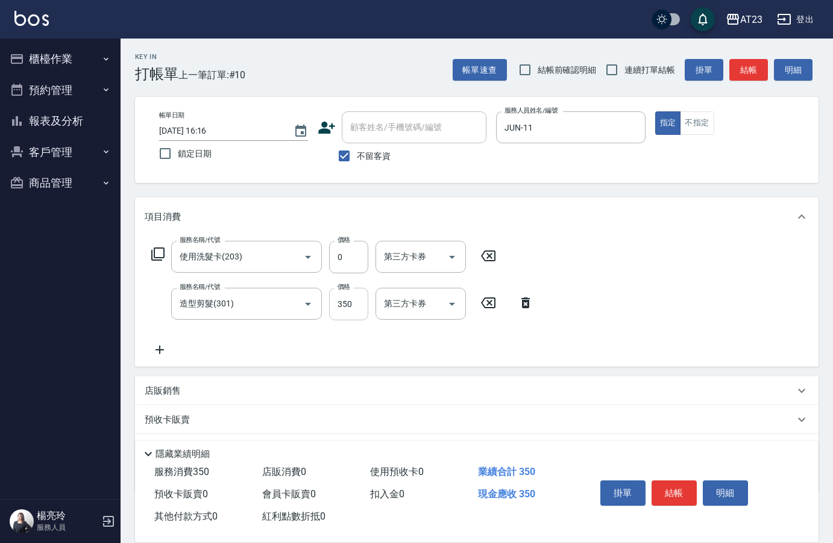
click at [360, 302] on input "350" at bounding box center [348, 304] width 39 height 33
type input "400"
click at [648, 260] on div "服務名稱/代號 使用洗髮卡(203) 服務名稱/代號 價格 0 價格 第三方卡券 第三方卡券 服務名稱/代號 造型剪髮(301) 服務名稱/代號 價格 400…" at bounding box center [476, 301] width 683 height 131
click at [669, 485] on button "結帳" at bounding box center [673, 493] width 45 height 25
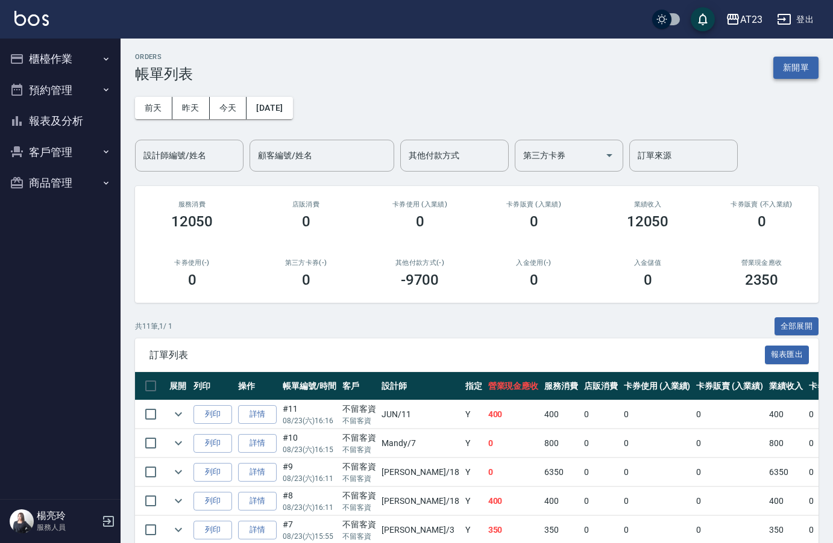
click at [797, 69] on button "新開單" at bounding box center [795, 68] width 45 height 22
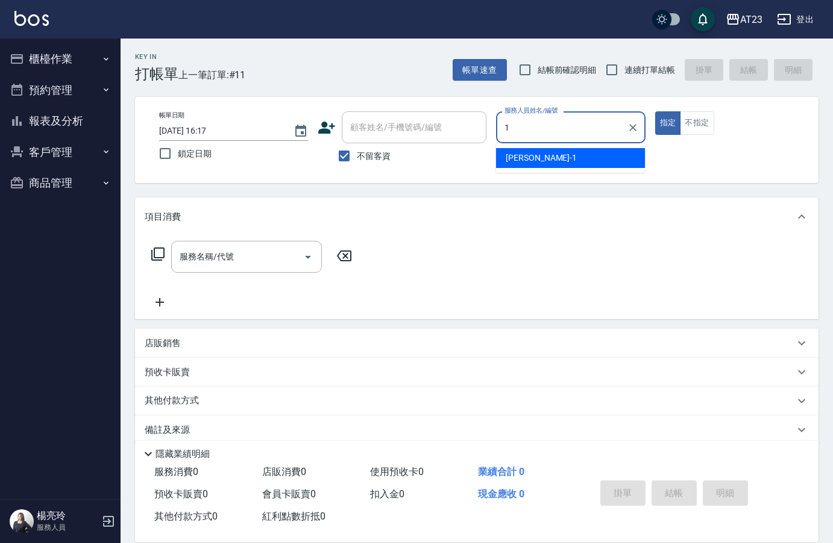
type input "1"
click at [533, 240] on div "服務名稱/代號 服務名稱/代號" at bounding box center [476, 277] width 683 height 83
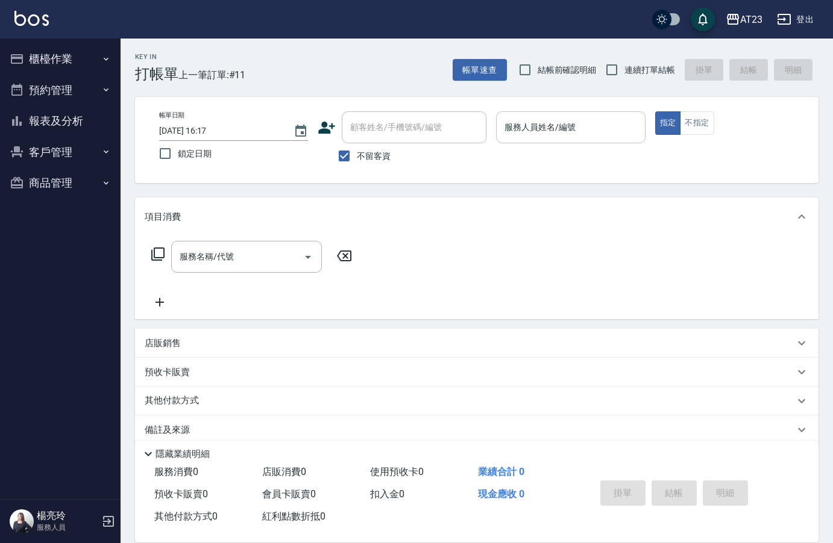
click at [537, 125] on input "服務人員姓名/編號" at bounding box center [570, 127] width 138 height 21
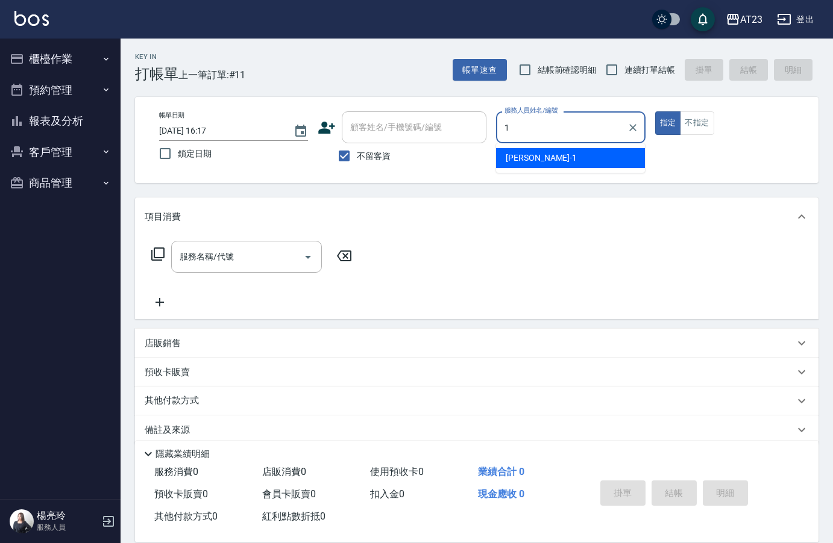
type input "歐娜-1"
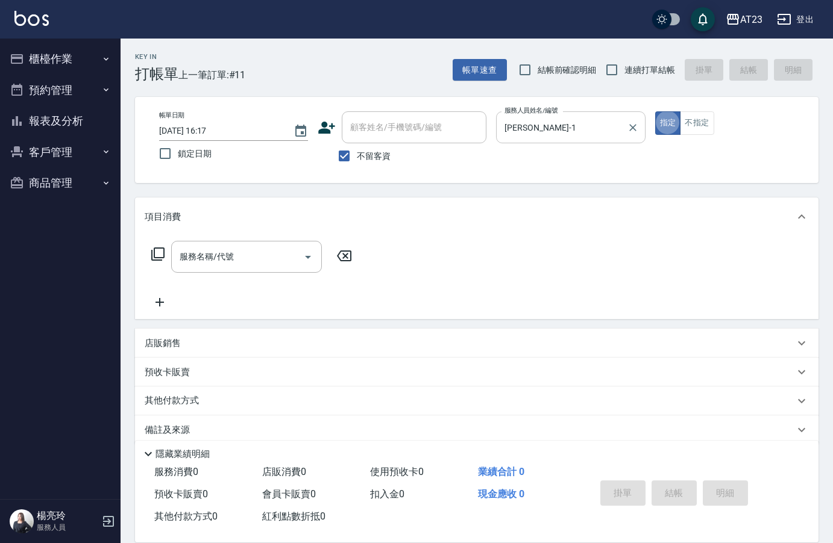
type button "true"
click at [160, 255] on icon at bounding box center [158, 254] width 14 height 14
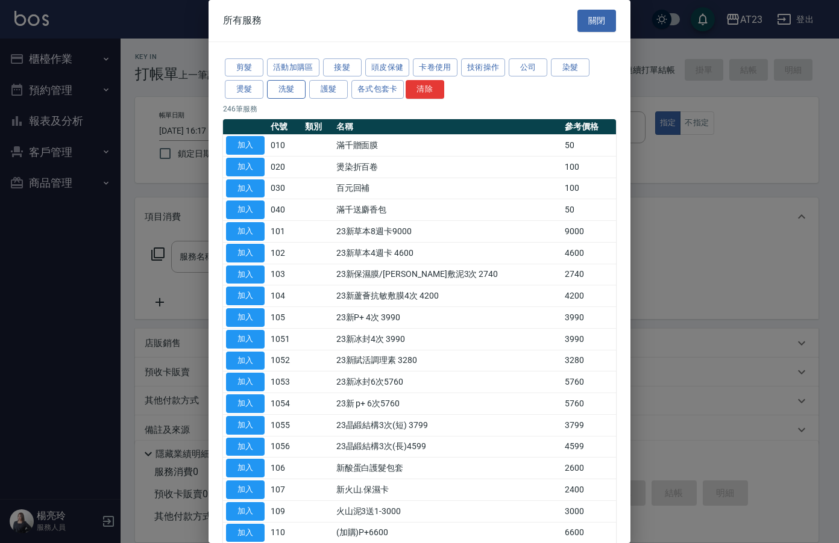
click at [278, 92] on button "洗髮" at bounding box center [286, 89] width 39 height 19
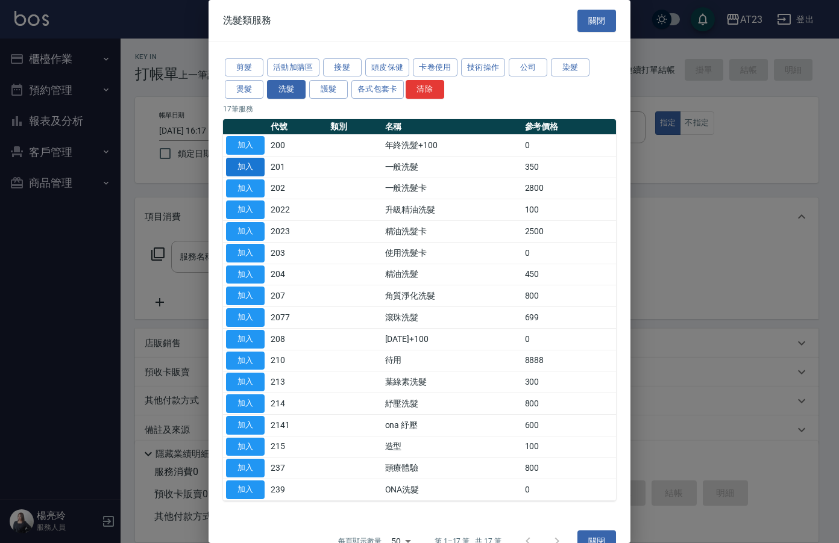
click at [241, 172] on button "加入" at bounding box center [245, 167] width 39 height 19
type input "一般洗髮(201)"
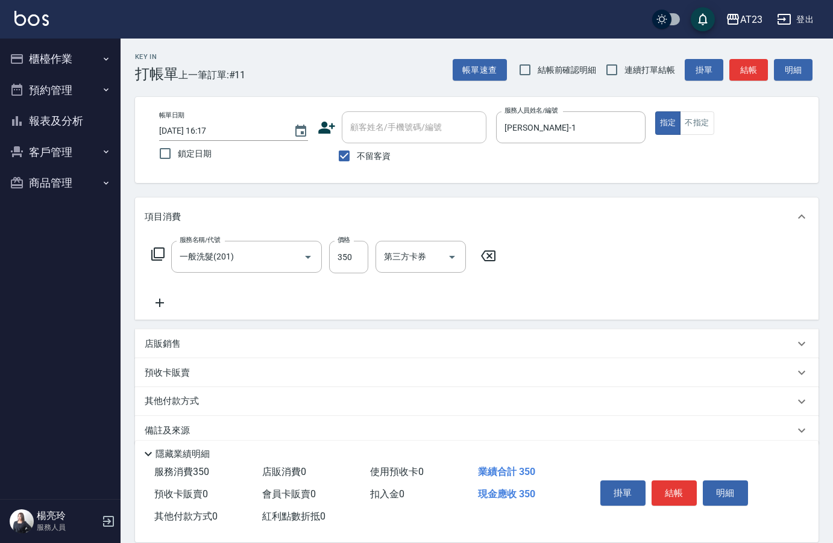
click at [160, 303] on icon at bounding box center [159, 303] width 8 height 8
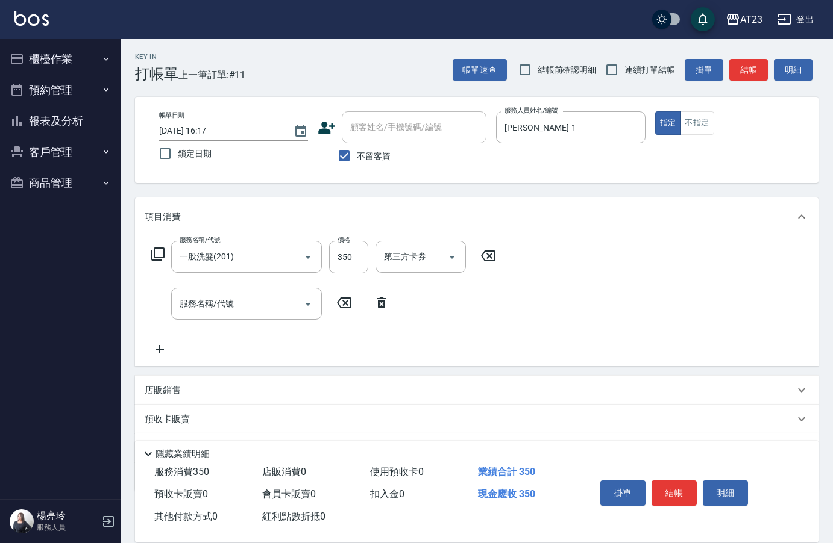
drag, startPoint x: 378, startPoint y: 304, endPoint x: 266, endPoint y: 285, distance: 114.3
click at [376, 305] on icon at bounding box center [381, 303] width 30 height 14
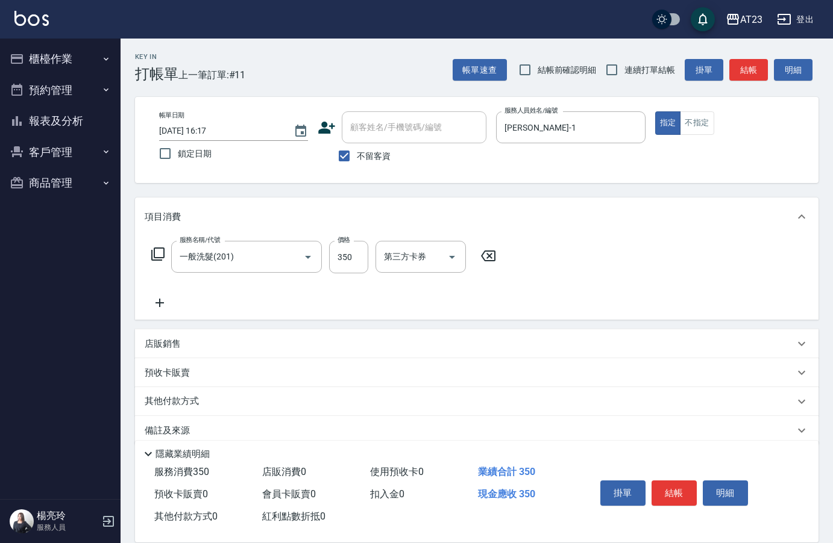
click at [155, 254] on icon at bounding box center [157, 254] width 13 height 13
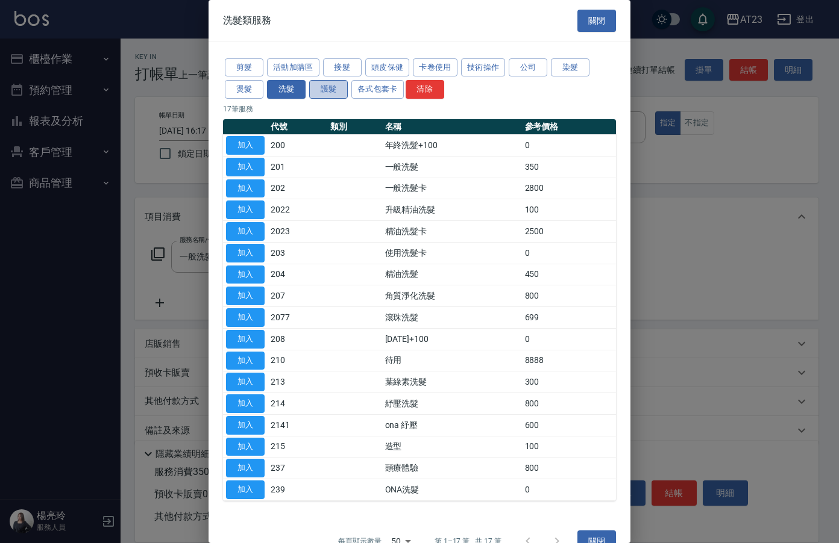
click at [343, 86] on button "護髮" at bounding box center [328, 89] width 39 height 19
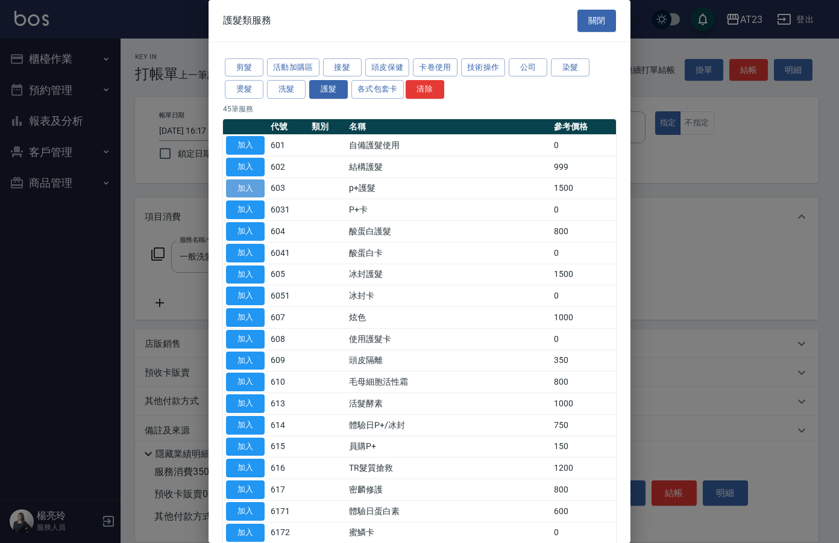
click at [245, 187] on button "加入" at bounding box center [245, 189] width 39 height 19
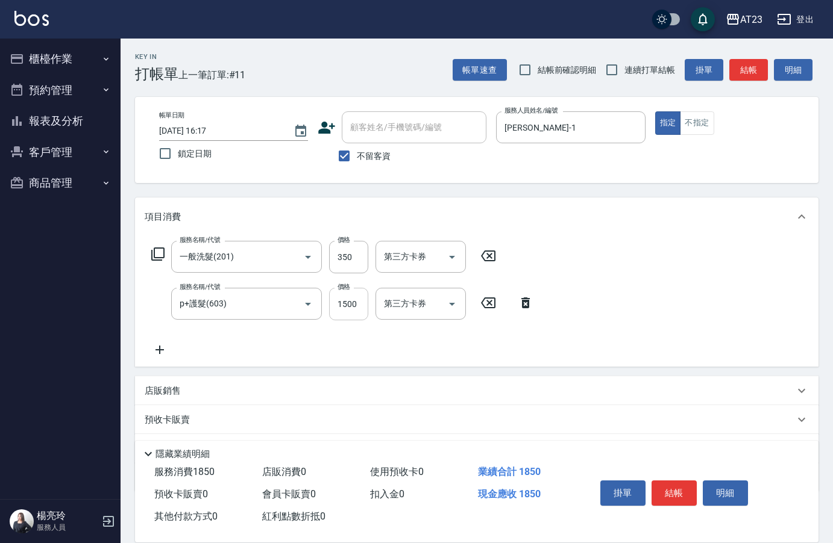
click at [349, 305] on input "1500" at bounding box center [348, 304] width 39 height 33
type input "750"
click at [279, 336] on div "服務名稱/代號 一般洗髮(201) 服務名稱/代號 價格 350 價格 第三方卡券 第三方卡券 服務名稱/代號 p+護髮(603) 服務名稱/代號 價格 75…" at bounding box center [343, 299] width 396 height 116
click at [157, 349] on icon at bounding box center [160, 350] width 30 height 14
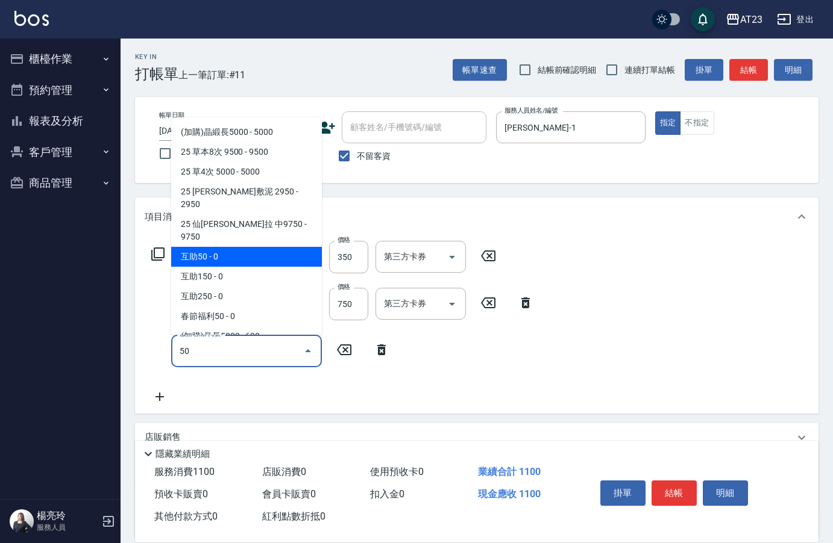
click at [244, 247] on span "互助50 - 0" at bounding box center [246, 257] width 151 height 20
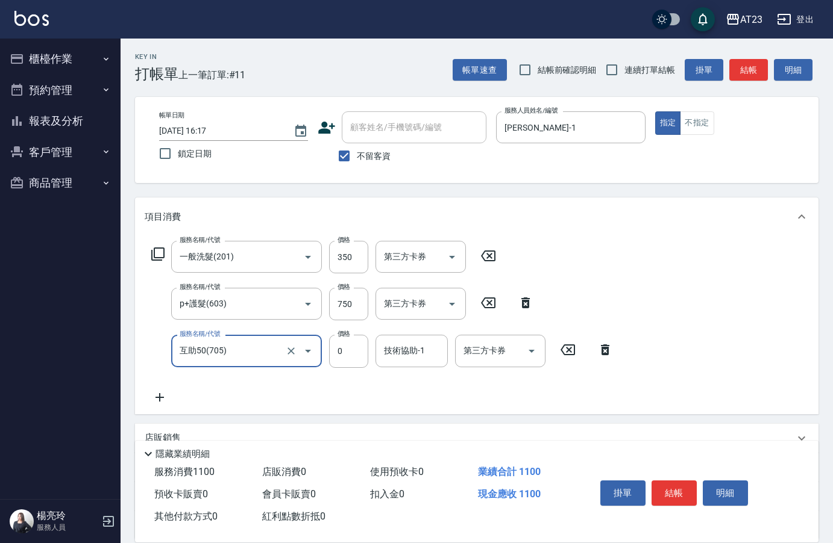
type input "互助50(705)"
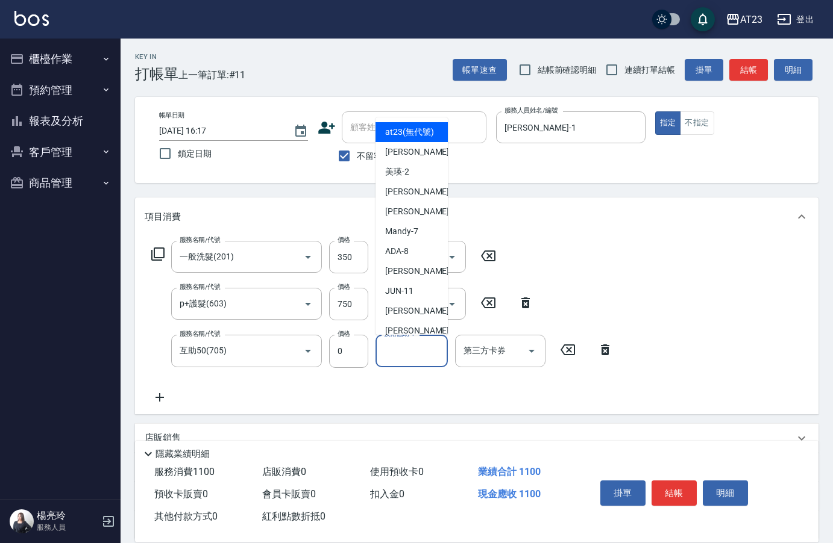
drag, startPoint x: 416, startPoint y: 349, endPoint x: 403, endPoint y: 344, distance: 14.3
click at [414, 349] on div "技術協助-1 技術協助-1" at bounding box center [411, 351] width 72 height 32
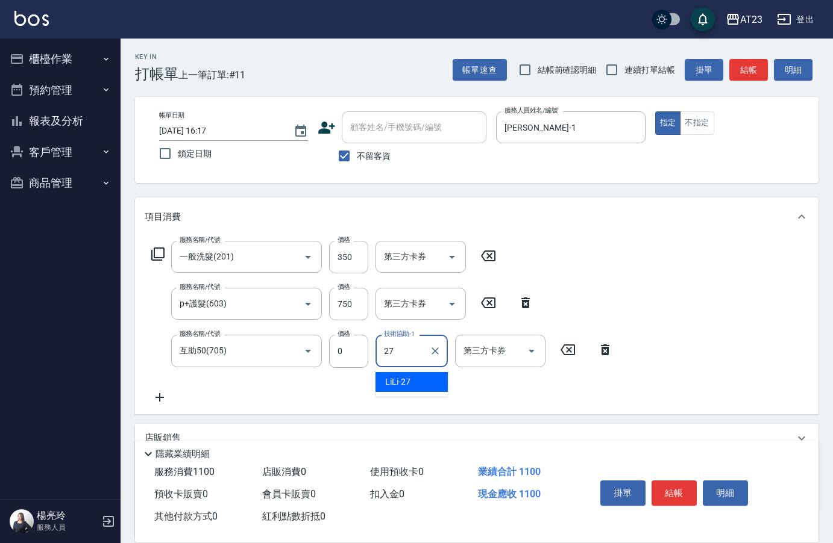
type input "LiLi-27"
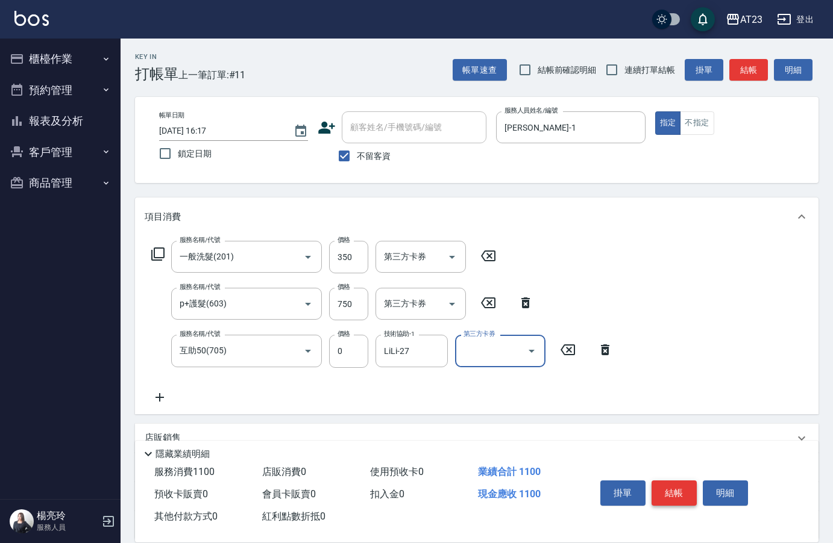
click at [680, 490] on button "結帳" at bounding box center [673, 493] width 45 height 25
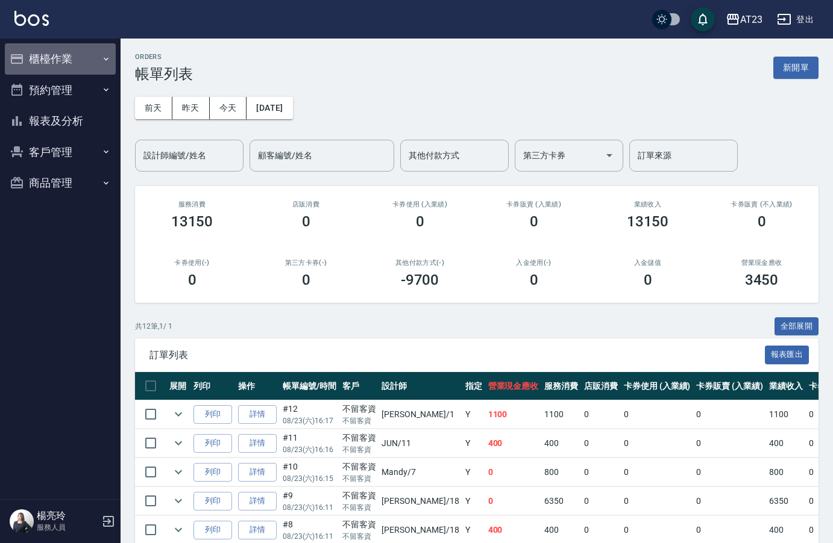
click at [48, 55] on button "櫃檯作業" at bounding box center [60, 58] width 111 height 31
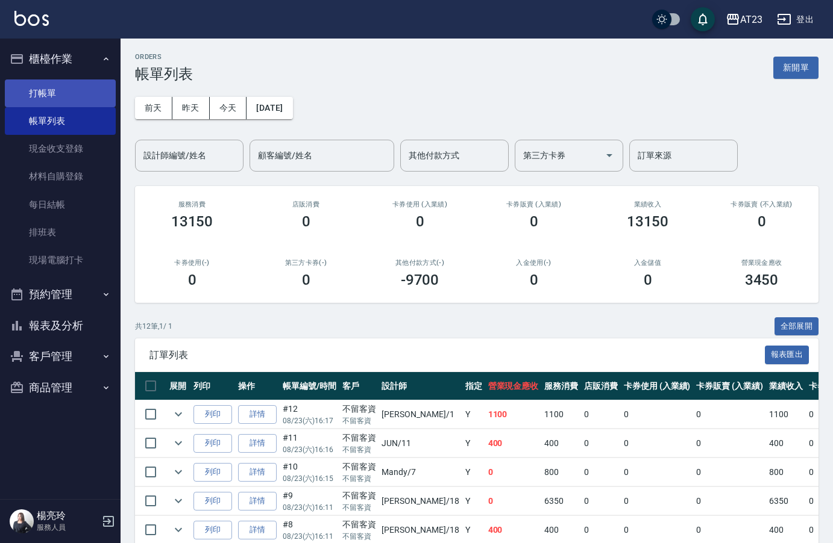
click at [52, 86] on link "打帳單" at bounding box center [60, 94] width 111 height 28
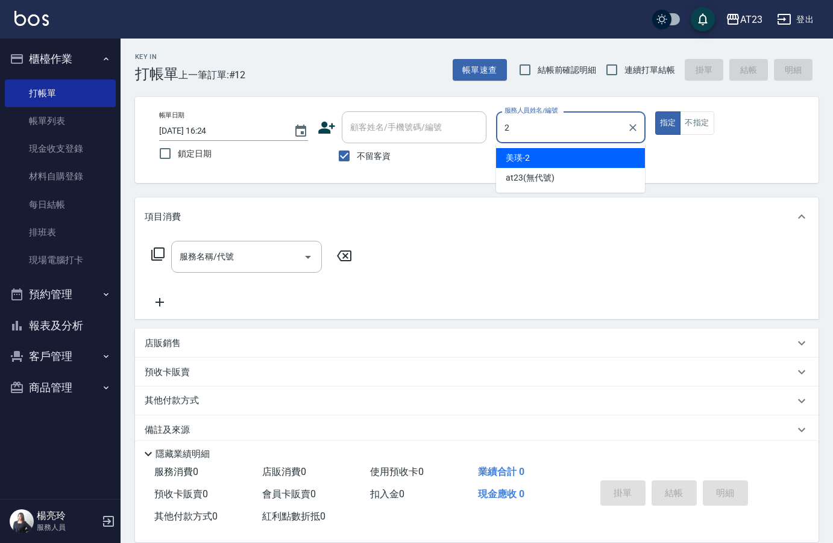
type input "美瑛-2"
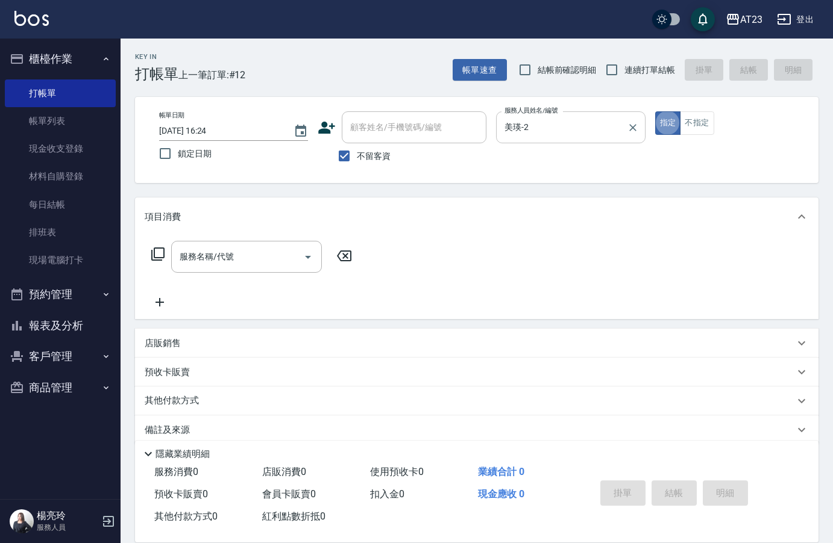
type button "true"
click at [226, 251] on div "服務名稱/代號 服務名稱/代號" at bounding box center [246, 257] width 151 height 32
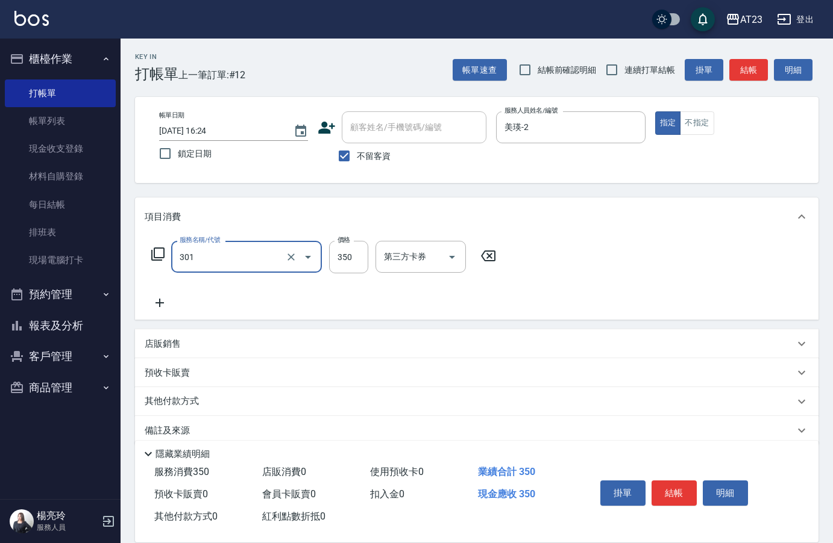
type input "造型剪髮(301)"
type input "500"
click at [219, 290] on div "服務名稱/代號 造型剪髮(301) 服務名稱/代號 價格 500 價格 第三方卡券 第三方卡券" at bounding box center [324, 275] width 358 height 69
click at [680, 482] on button "結帳" at bounding box center [673, 493] width 45 height 25
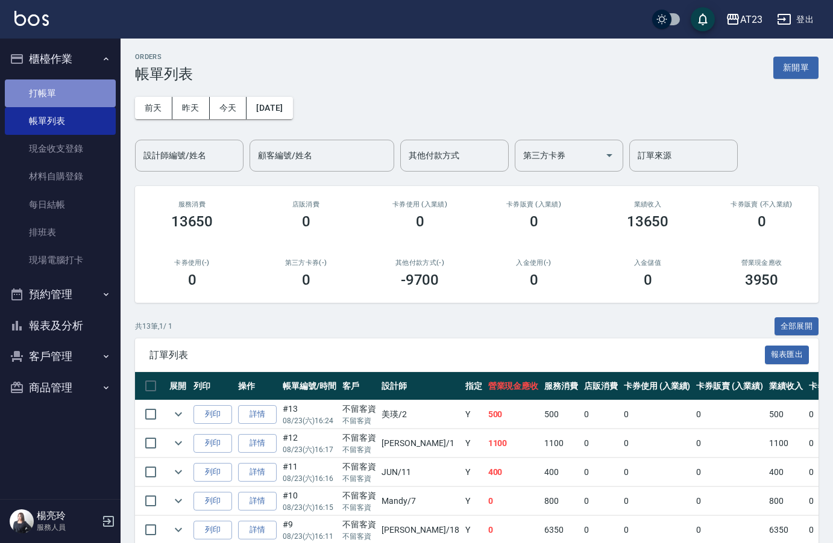
click at [74, 100] on link "打帳單" at bounding box center [60, 94] width 111 height 28
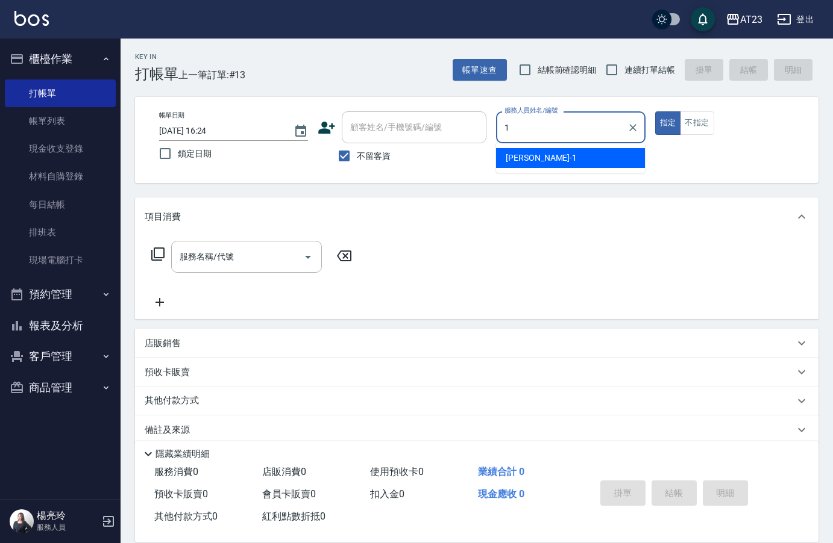
type input "歐娜-1"
type button "true"
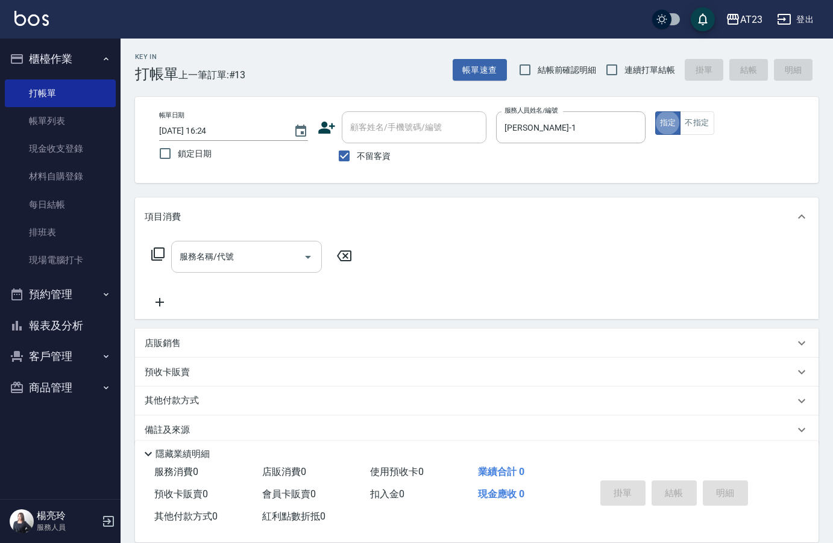
click at [210, 248] on input "服務名稱/代號" at bounding box center [238, 256] width 122 height 21
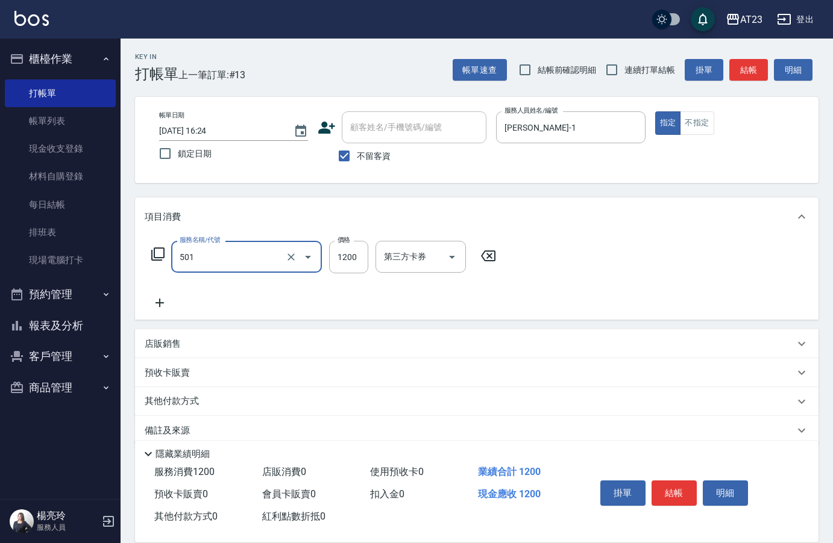
type input "染髮(501)"
type input "3500"
click at [160, 301] on icon at bounding box center [159, 303] width 8 height 8
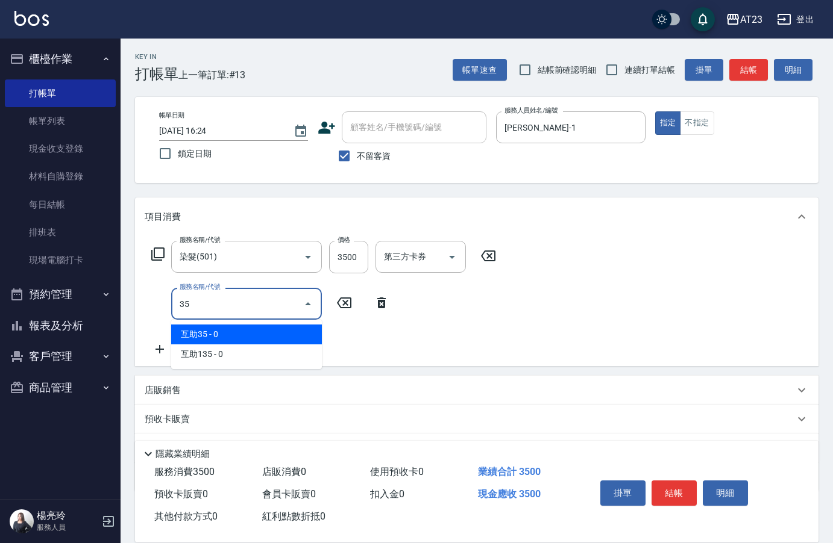
type input "3"
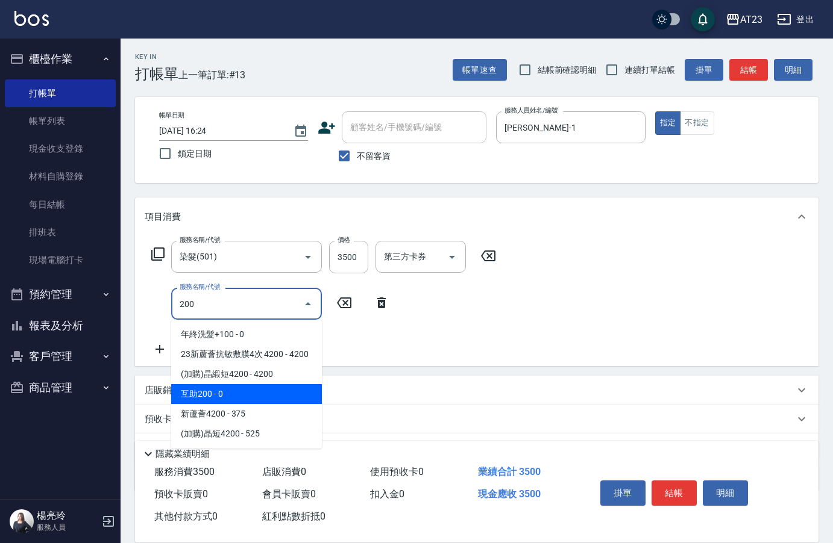
click at [231, 387] on span "互助200 - 0" at bounding box center [246, 394] width 151 height 20
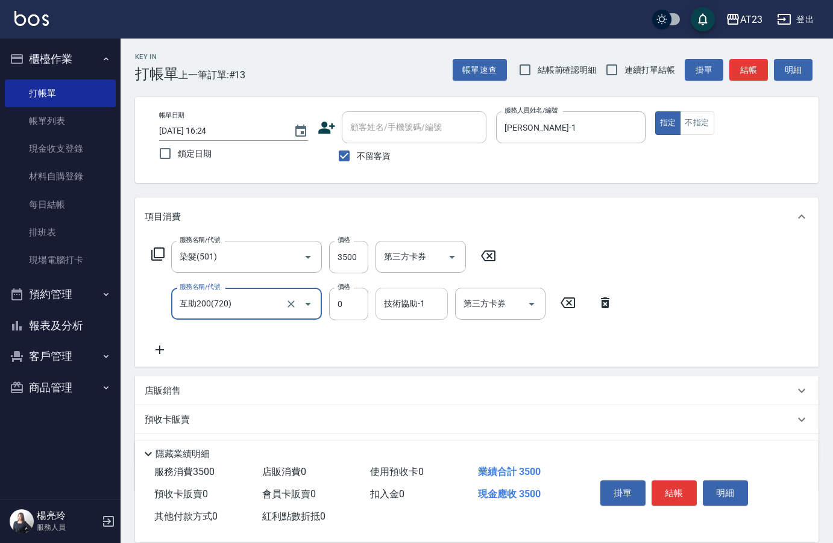
type input "互助200(720)"
click at [399, 303] on div "技術協助-1 技術協助-1" at bounding box center [411, 304] width 72 height 32
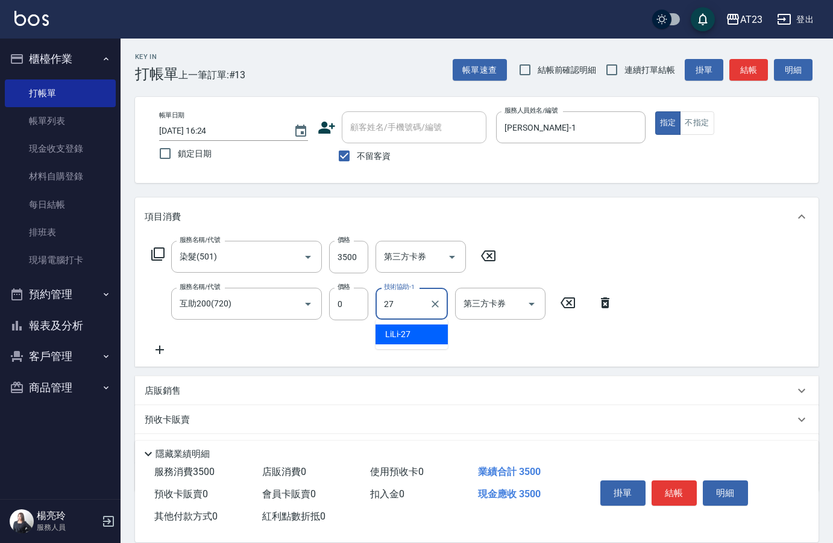
type input "LiLi-27"
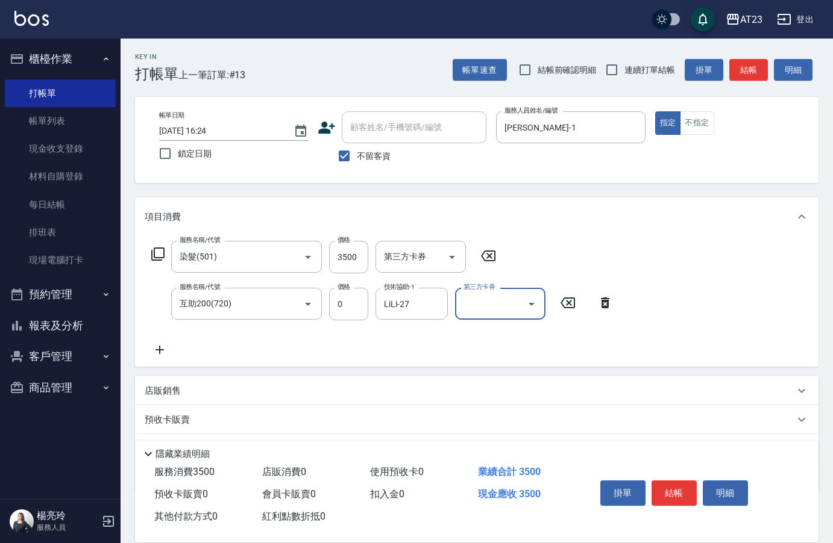
click at [163, 348] on icon at bounding box center [160, 350] width 30 height 14
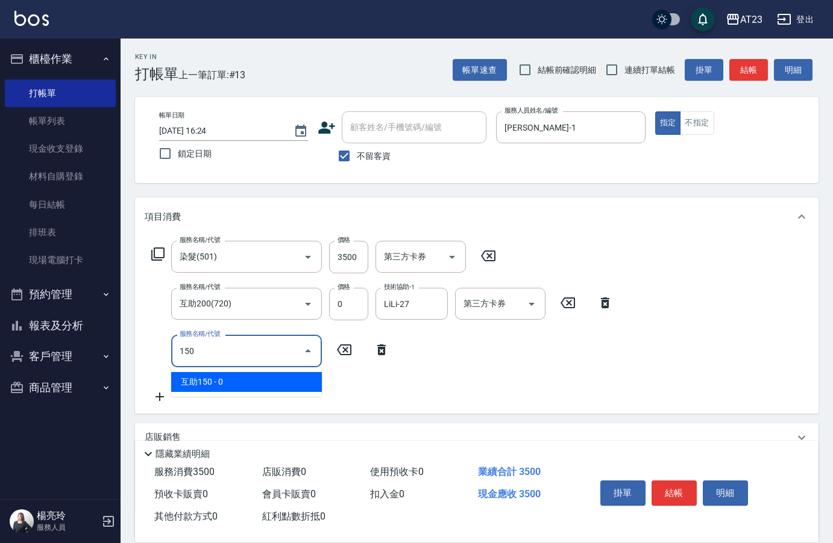
click at [239, 381] on span "互助150 - 0" at bounding box center [246, 382] width 151 height 20
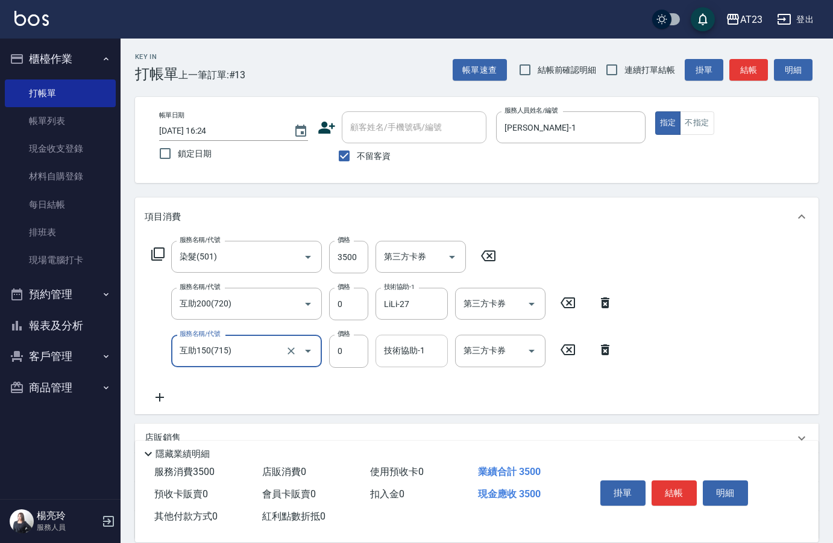
type input "互助150(715)"
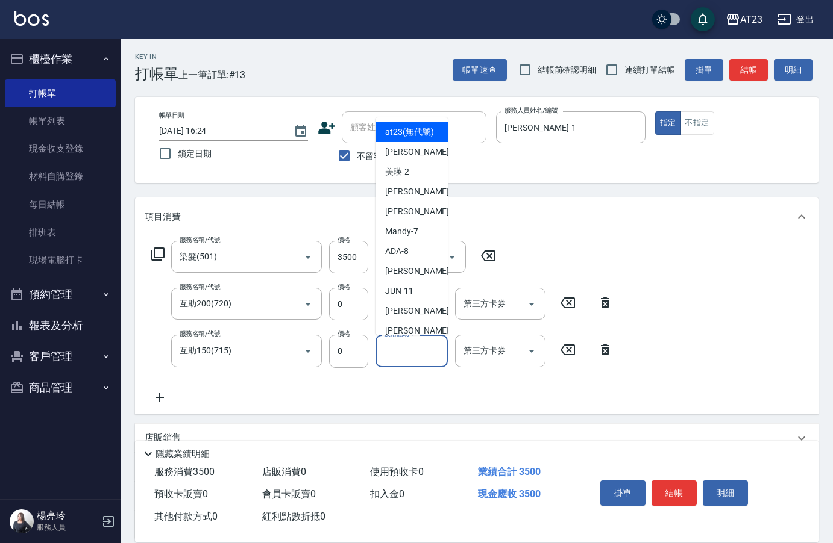
click at [414, 345] on div "技術協助-1 技術協助-1" at bounding box center [411, 351] width 72 height 32
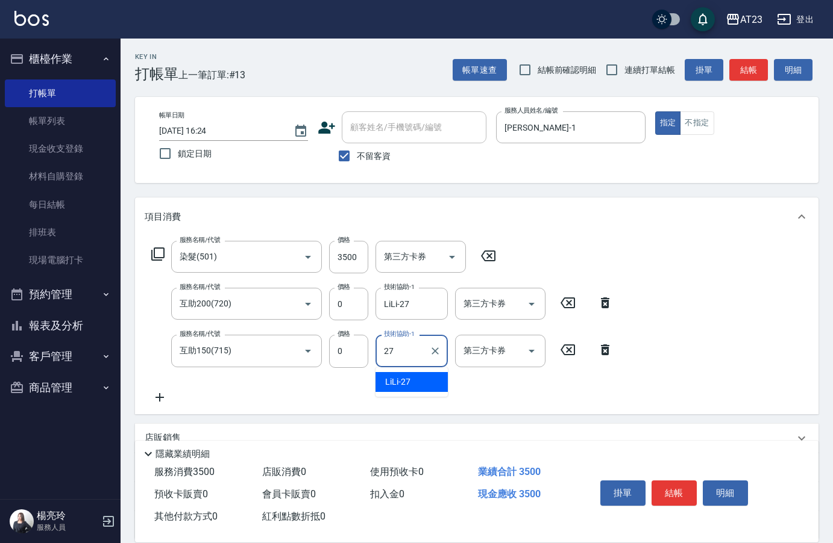
type input "LiLi-27"
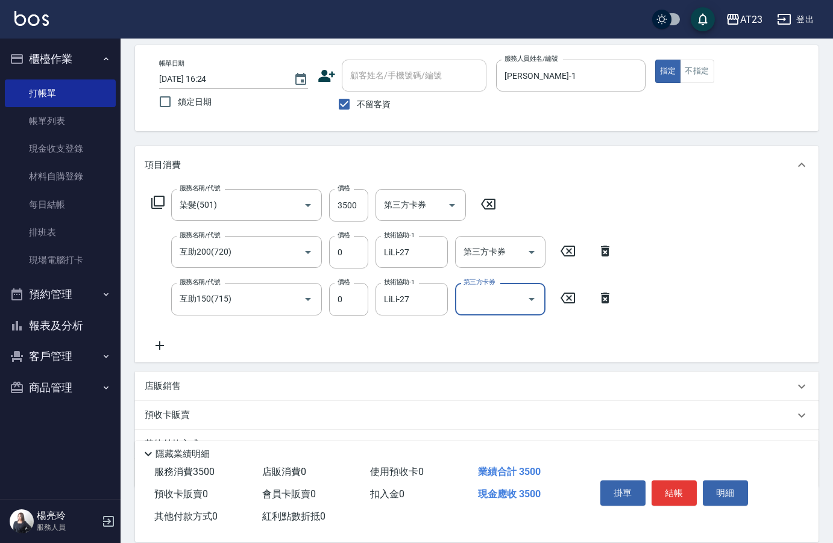
scroll to position [112, 0]
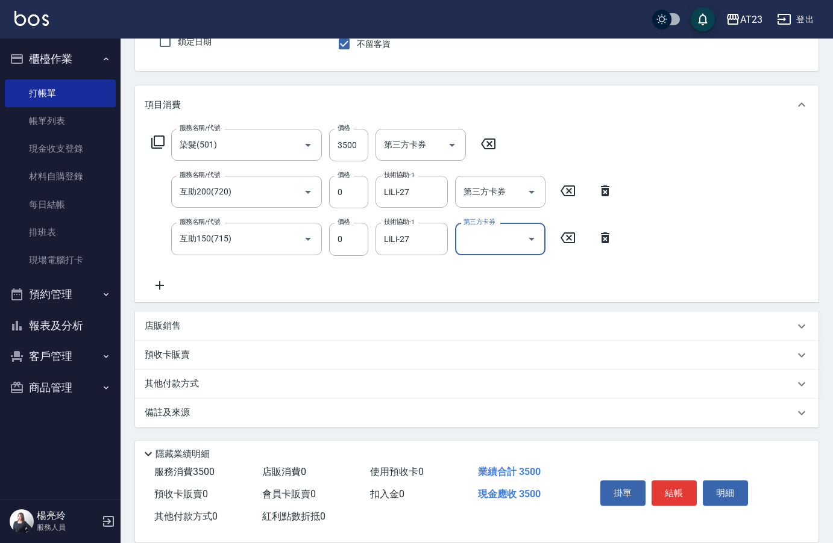
click at [240, 385] on div "其他付款方式" at bounding box center [469, 384] width 649 height 13
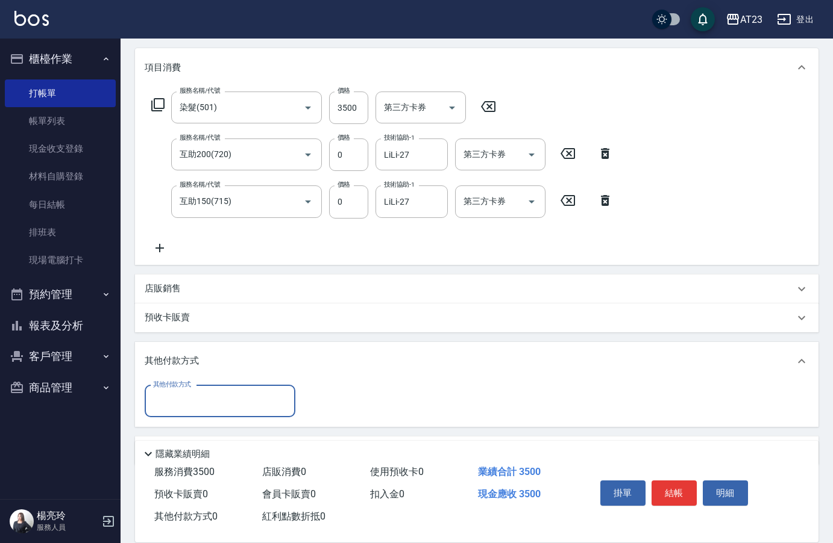
scroll to position [187, 0]
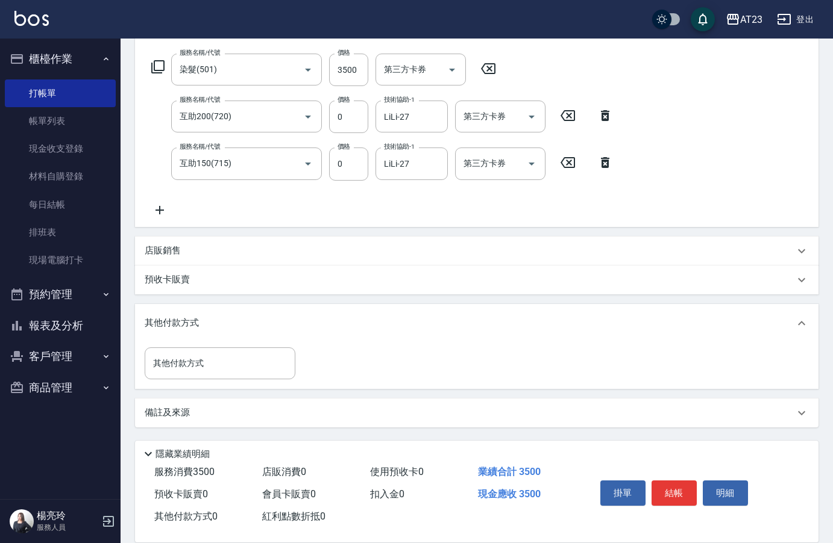
click at [151, 447] on icon at bounding box center [148, 454] width 14 height 14
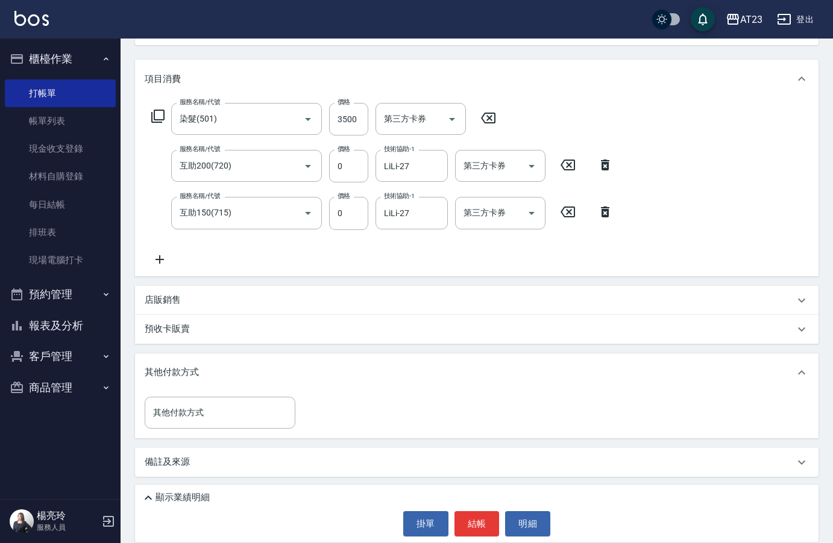
scroll to position [138, 0]
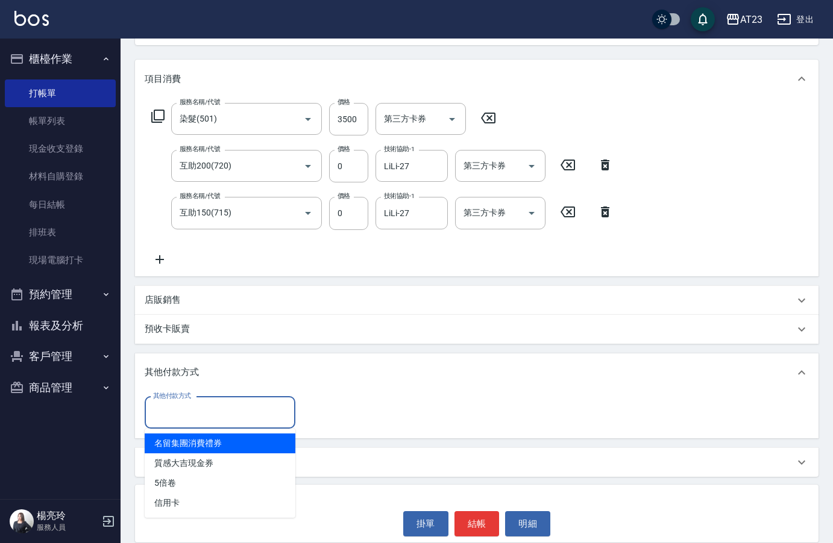
click at [227, 404] on input "其他付款方式" at bounding box center [220, 412] width 140 height 21
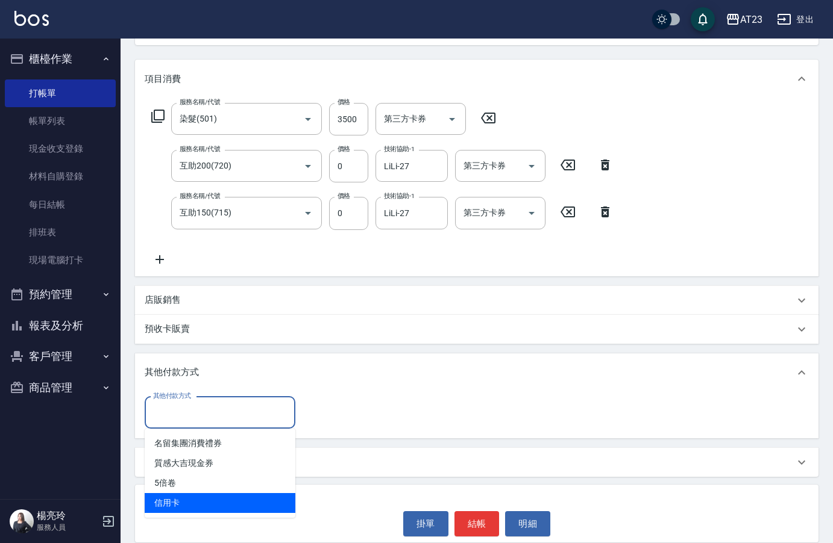
click at [214, 496] on span "信用卡" at bounding box center [220, 503] width 151 height 20
type input "信用卡"
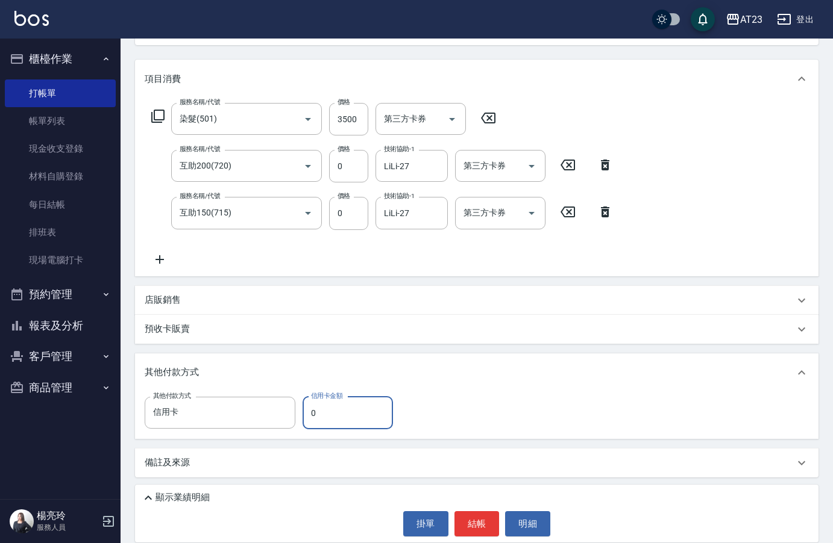
click at [331, 410] on input "0" at bounding box center [347, 413] width 90 height 33
type input "3500"
click at [474, 516] on button "結帳" at bounding box center [476, 523] width 45 height 25
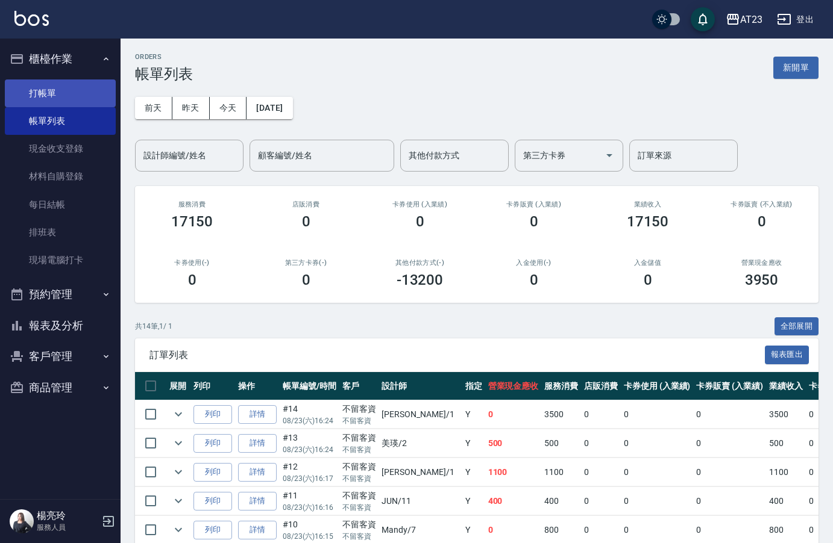
click at [50, 95] on link "打帳單" at bounding box center [60, 94] width 111 height 28
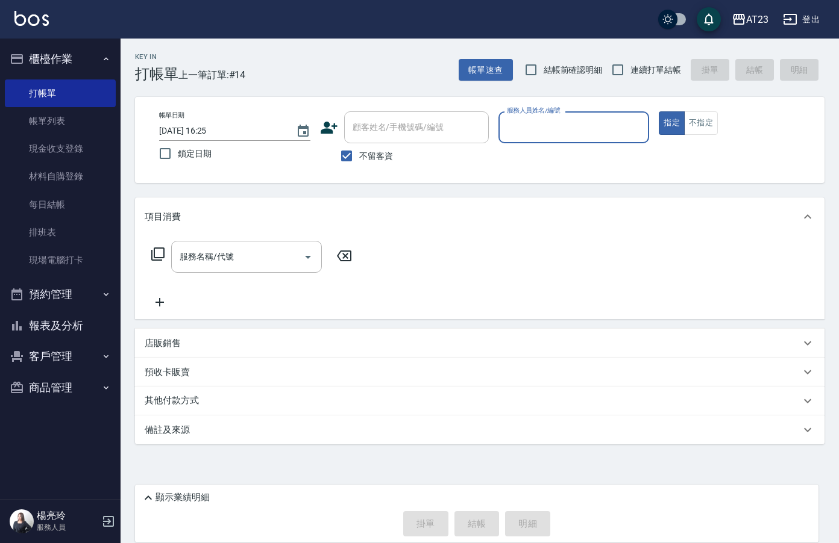
click at [150, 498] on icon at bounding box center [148, 498] width 7 height 4
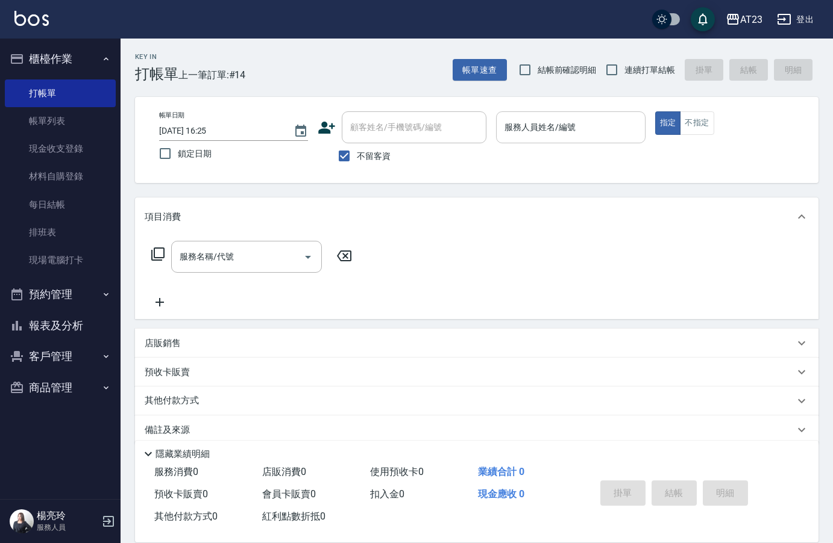
click at [534, 131] on input "服務人員姓名/編號" at bounding box center [570, 127] width 138 height 21
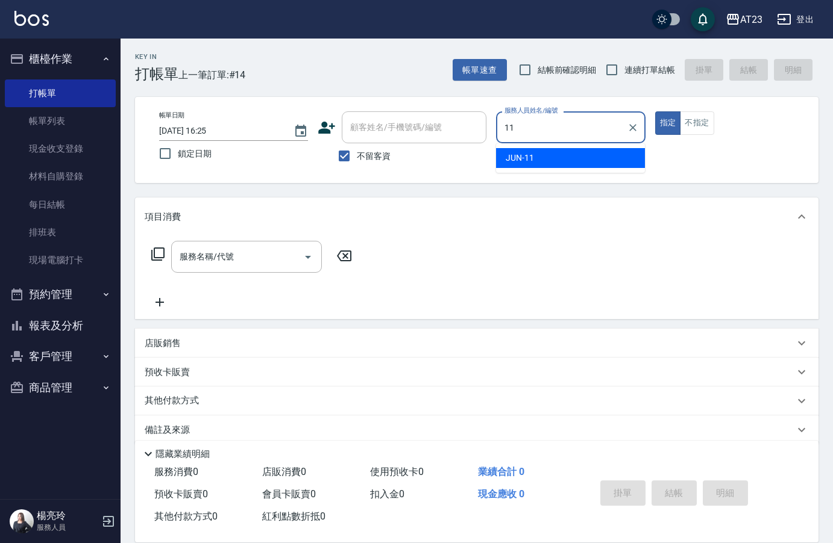
type input "JUN-11"
type button "true"
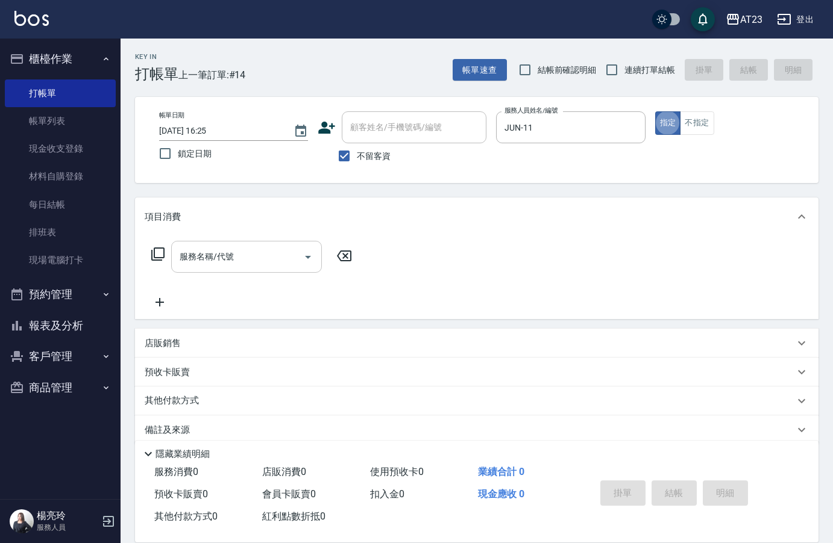
click at [208, 264] on input "服務名稱/代號" at bounding box center [238, 256] width 122 height 21
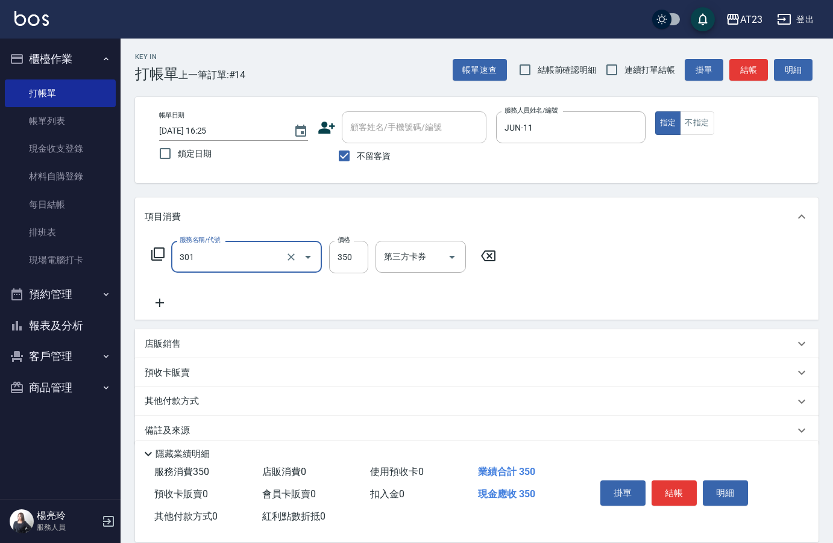
type input "造型剪髮(301)"
type input "300"
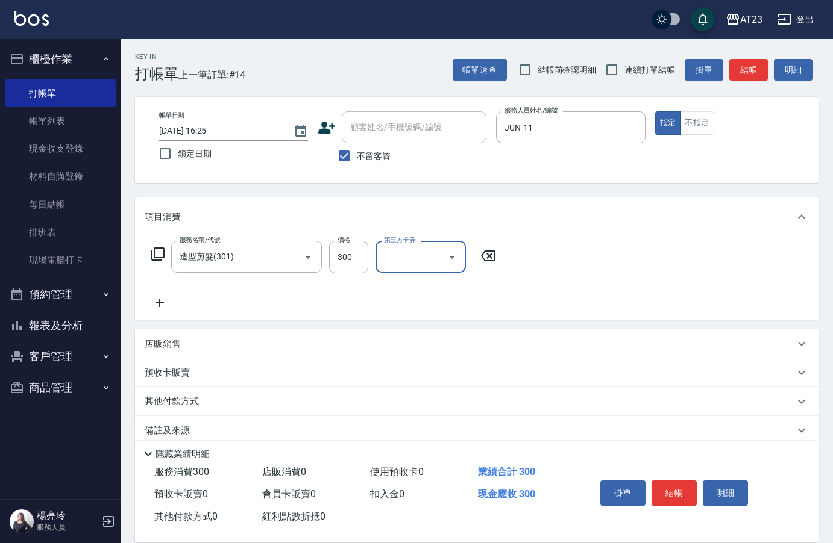
click at [161, 252] on icon at bounding box center [158, 254] width 14 height 14
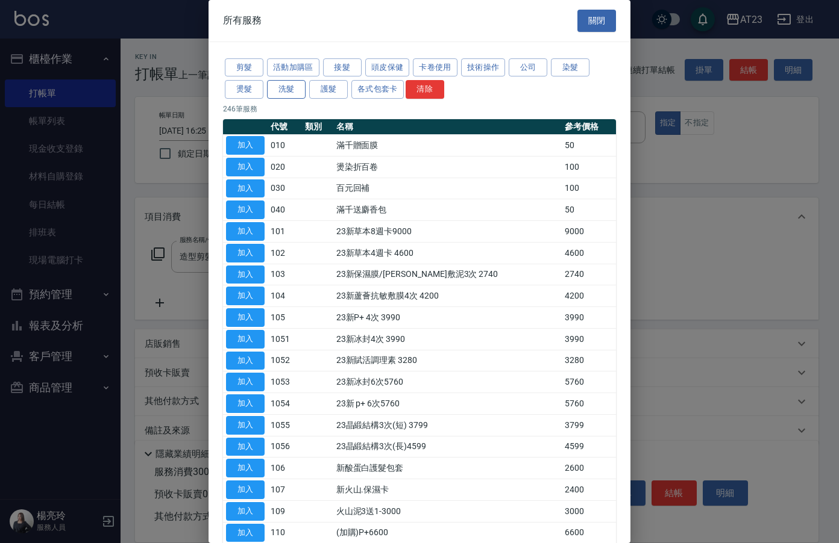
click at [285, 93] on button "洗髮" at bounding box center [286, 89] width 39 height 19
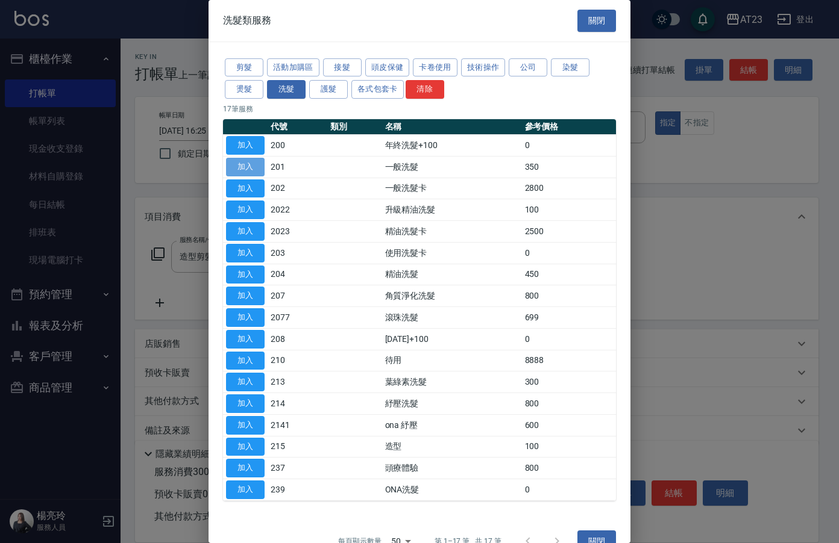
click at [240, 169] on button "加入" at bounding box center [245, 167] width 39 height 19
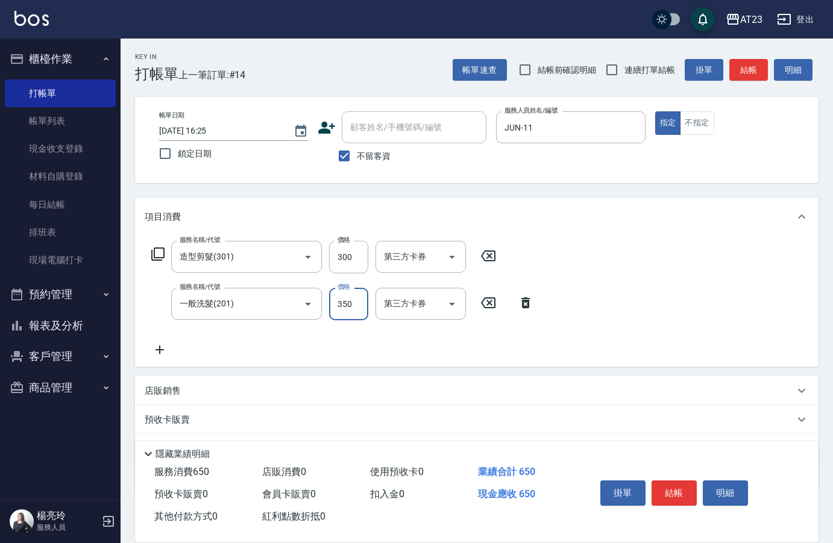
click at [357, 300] on input "350" at bounding box center [348, 304] width 39 height 33
type input "300"
drag, startPoint x: 290, startPoint y: 347, endPoint x: 302, endPoint y: 349, distance: 12.3
click at [292, 347] on div "服務名稱/代號 造型剪髮(301) 服務名稱/代號 價格 300 價格 第三方卡券 第三方卡券 服務名稱/代號 一般洗髮(201) 服務名稱/代號 價格 30…" at bounding box center [343, 299] width 396 height 116
drag, startPoint x: 676, startPoint y: 495, endPoint x: 695, endPoint y: 554, distance: 61.9
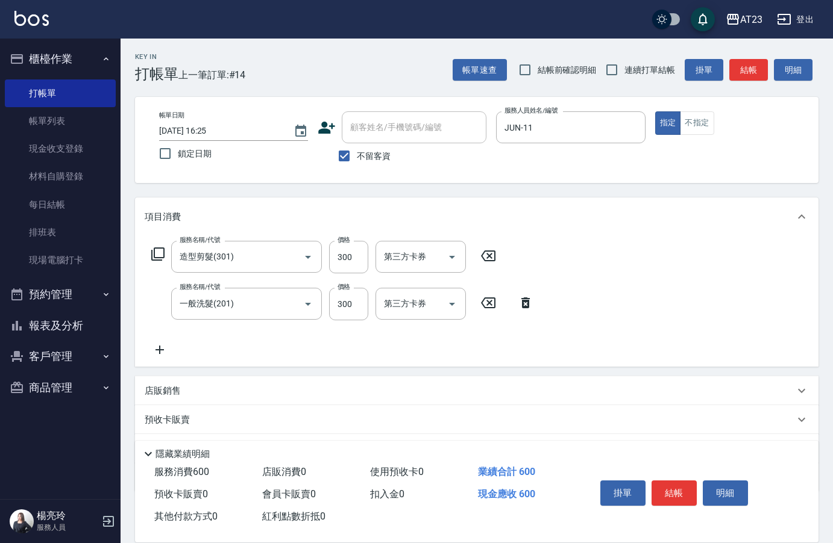
click at [695, 543] on html "AT23 登出 櫃檯作業 打帳單 帳單列表 現金收支登錄 材料自購登錄 每日結帳 排班表 現場電腦打卡 預約管理 預約管理 單日預約紀錄 單週預約紀錄 報表及…" at bounding box center [416, 304] width 833 height 608
drag, startPoint x: 679, startPoint y: 490, endPoint x: 672, endPoint y: 489, distance: 7.3
click at [679, 489] on button "結帳" at bounding box center [673, 493] width 45 height 25
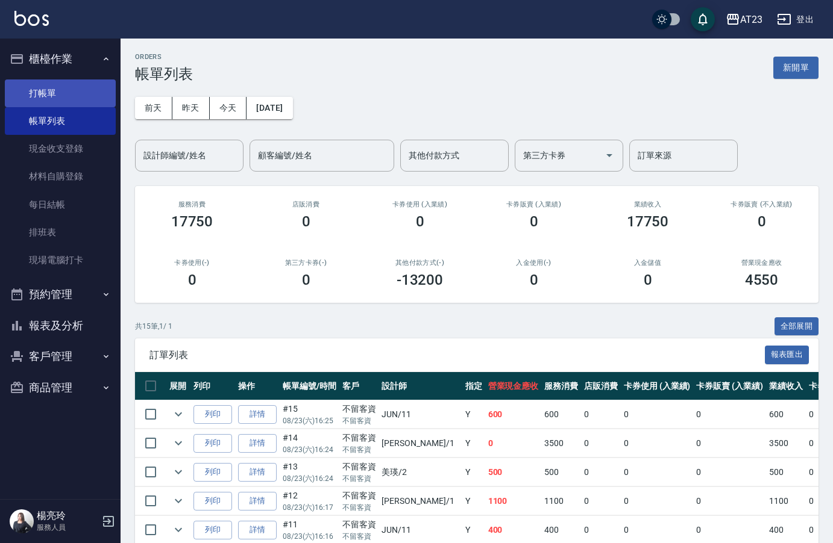
click at [42, 96] on link "打帳單" at bounding box center [60, 94] width 111 height 28
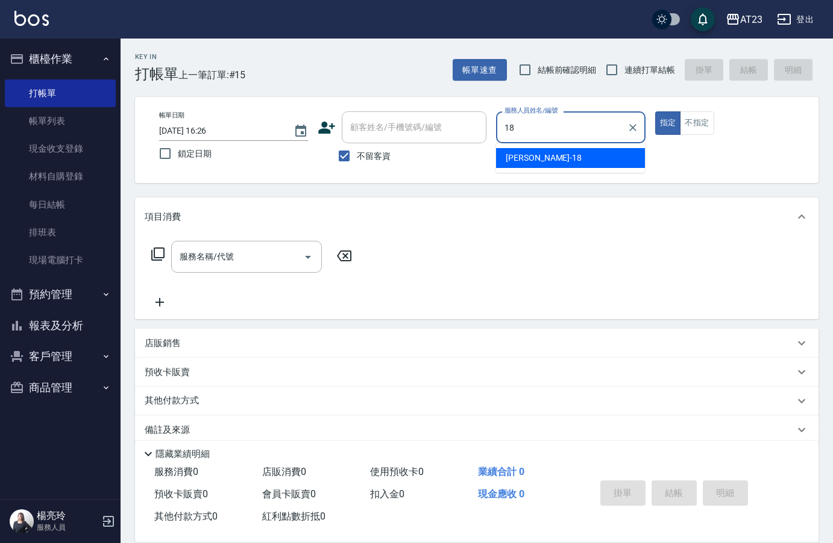
type input "小嫺-18"
type button "true"
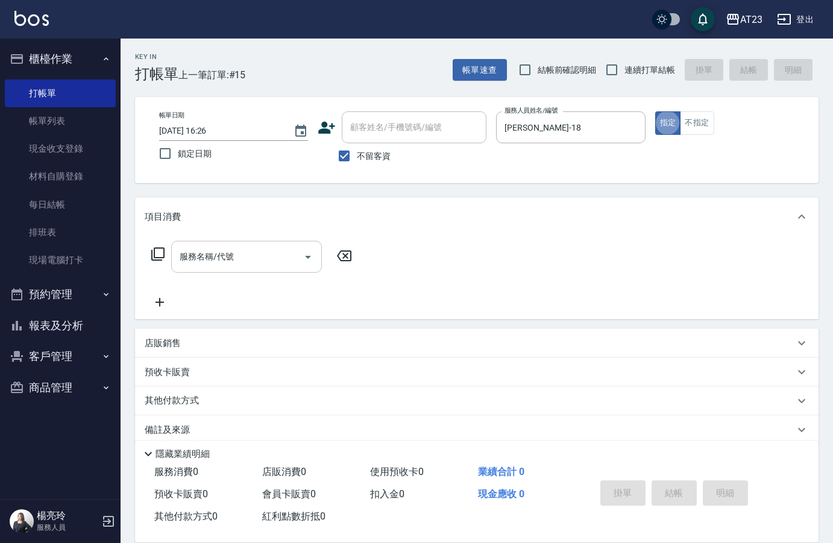
click at [229, 254] on input "服務名稱/代號" at bounding box center [238, 256] width 122 height 21
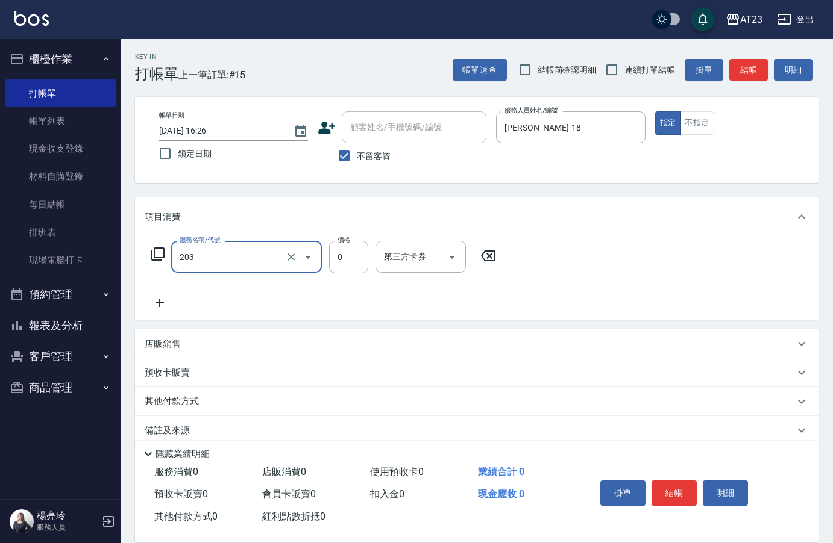
type input "使用洗髮卡(203)"
click at [163, 301] on icon at bounding box center [160, 303] width 30 height 14
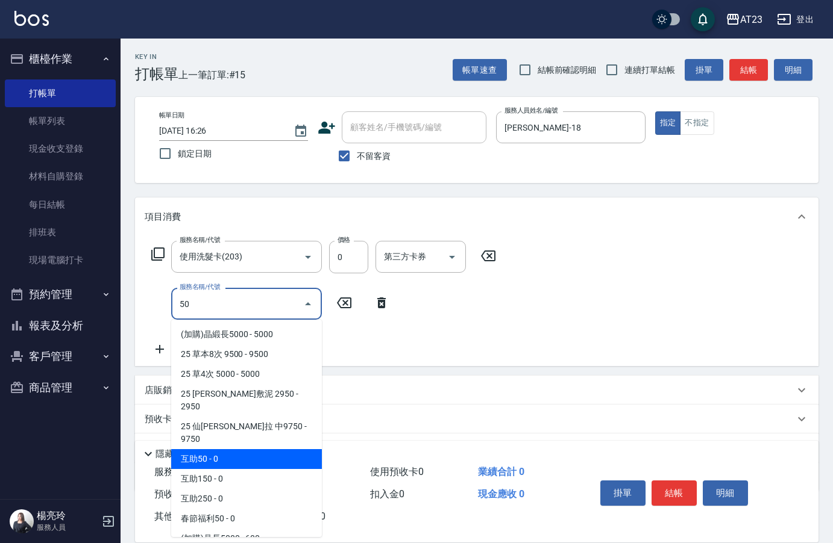
drag, startPoint x: 231, startPoint y: 430, endPoint x: 399, endPoint y: 346, distance: 188.6
click at [231, 449] on span "互助50 - 0" at bounding box center [246, 459] width 151 height 20
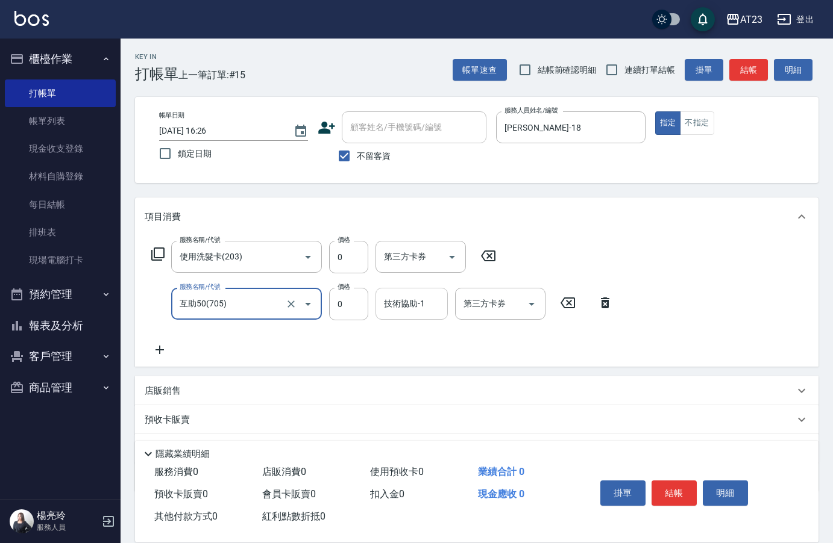
type input "互助50(705)"
click at [421, 303] on div "技術協助-1 技術協助-1" at bounding box center [411, 304] width 72 height 32
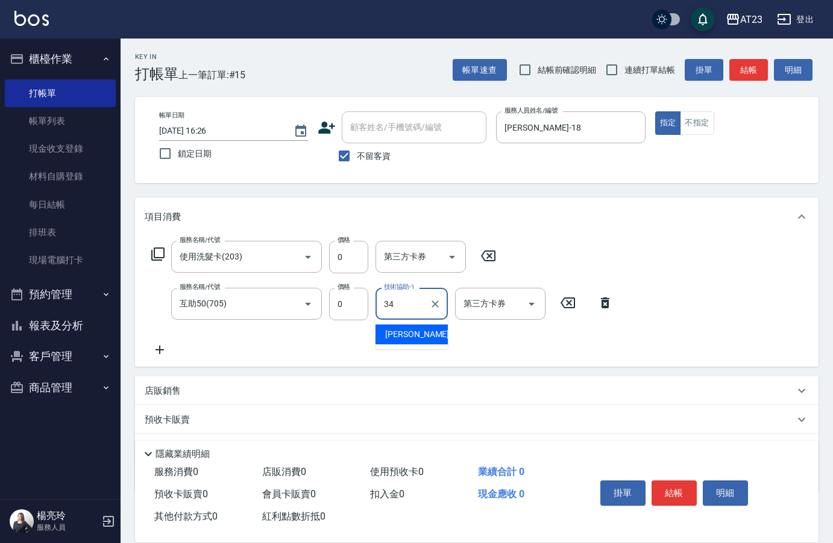
type input "Amy-34"
click at [674, 487] on button "結帳" at bounding box center [673, 493] width 45 height 25
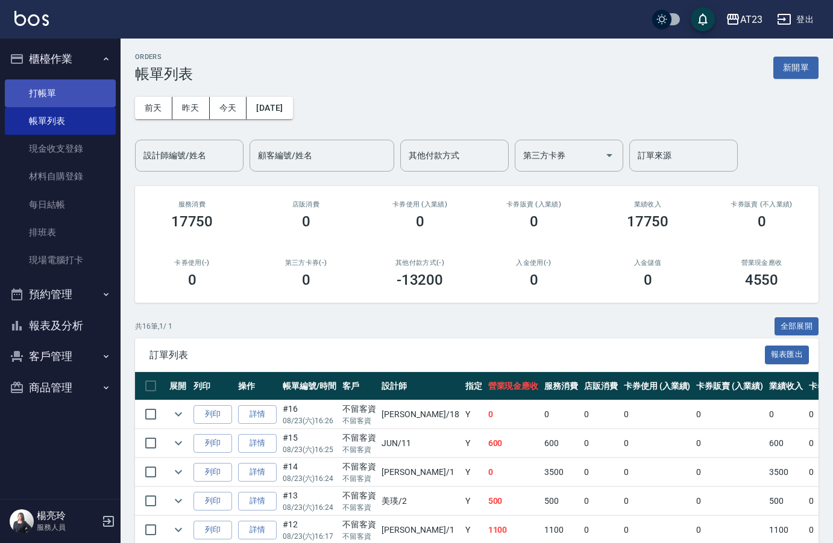
click at [42, 98] on link "打帳單" at bounding box center [60, 94] width 111 height 28
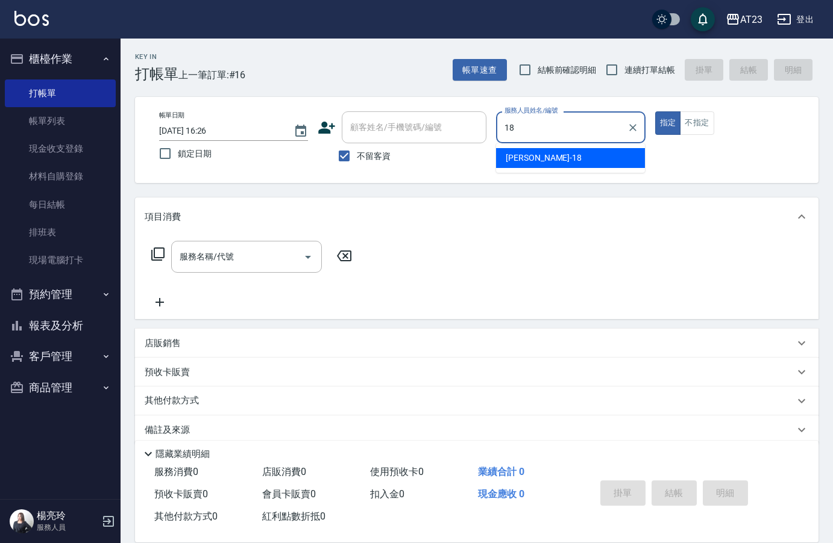
type input "小嫺-18"
type button "true"
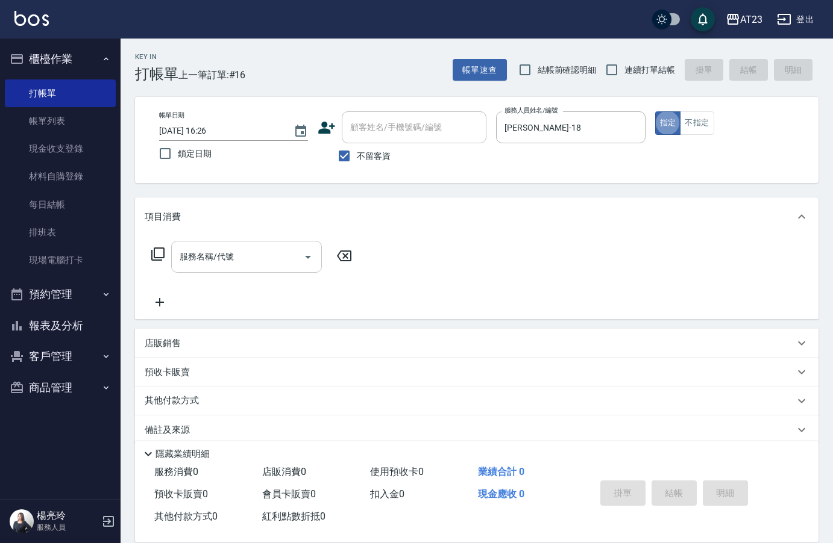
click at [198, 256] on div "服務名稱/代號 服務名稱/代號" at bounding box center [246, 257] width 151 height 32
click at [291, 199] on div "項目消費" at bounding box center [476, 217] width 683 height 39
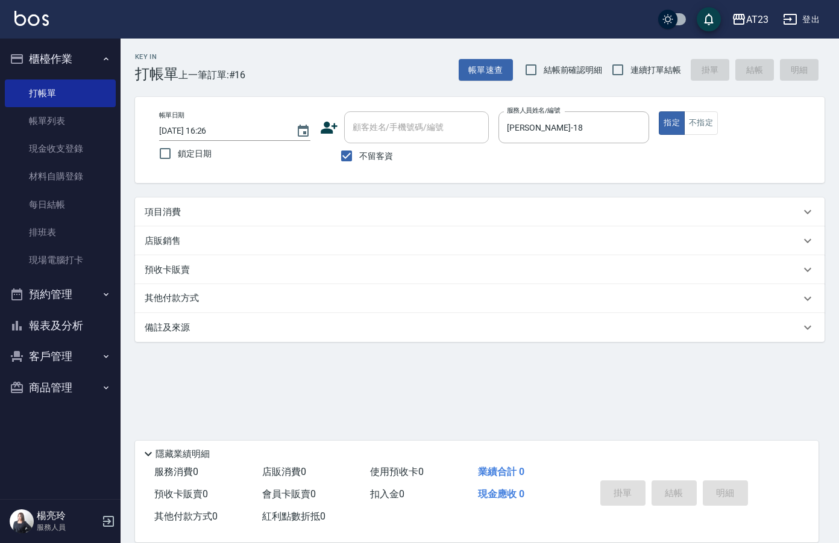
click at [280, 210] on div "項目消費" at bounding box center [472, 212] width 655 height 13
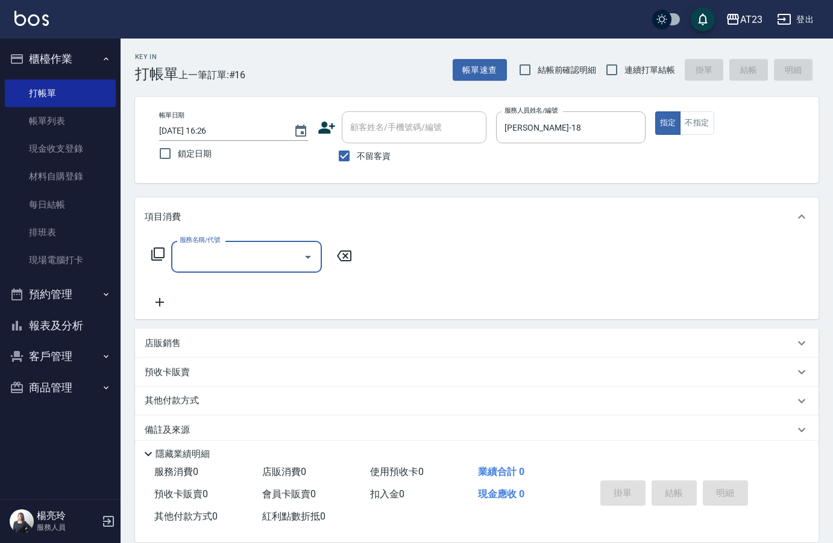
click at [160, 243] on div "服務名稱/代號 服務名稱/代號" at bounding box center [252, 257] width 214 height 32
click at [157, 253] on icon at bounding box center [158, 254] width 14 height 14
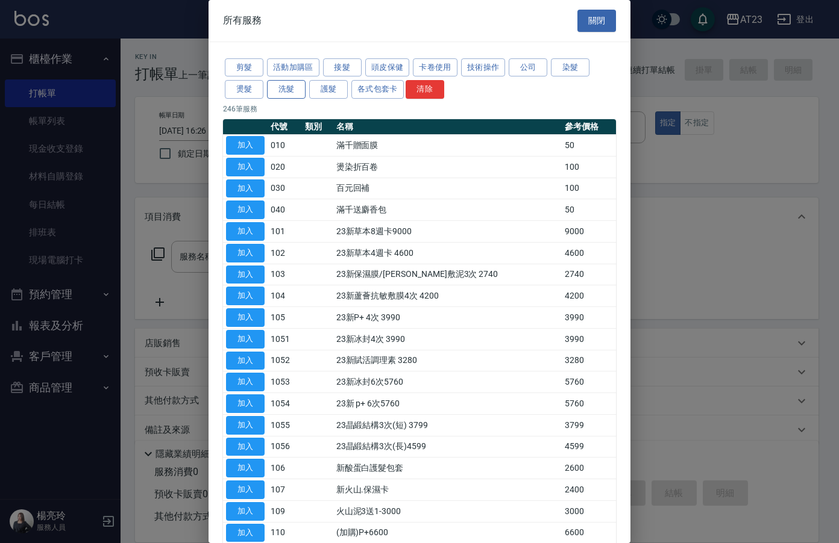
click at [283, 88] on button "洗髮" at bounding box center [286, 89] width 39 height 19
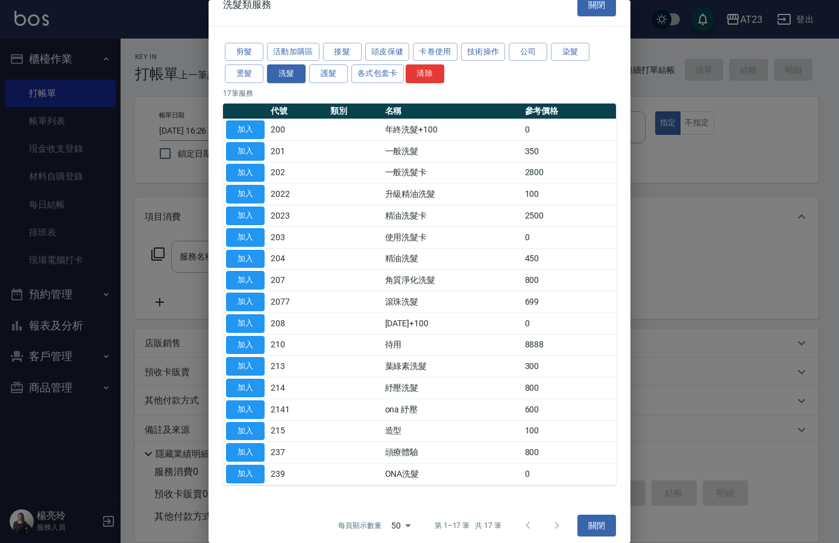
scroll to position [24, 0]
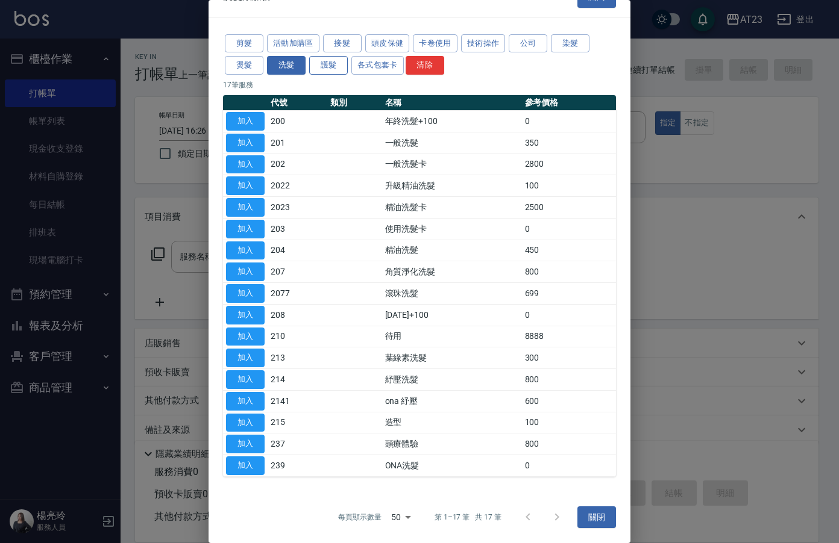
click at [321, 66] on button "護髮" at bounding box center [328, 65] width 39 height 19
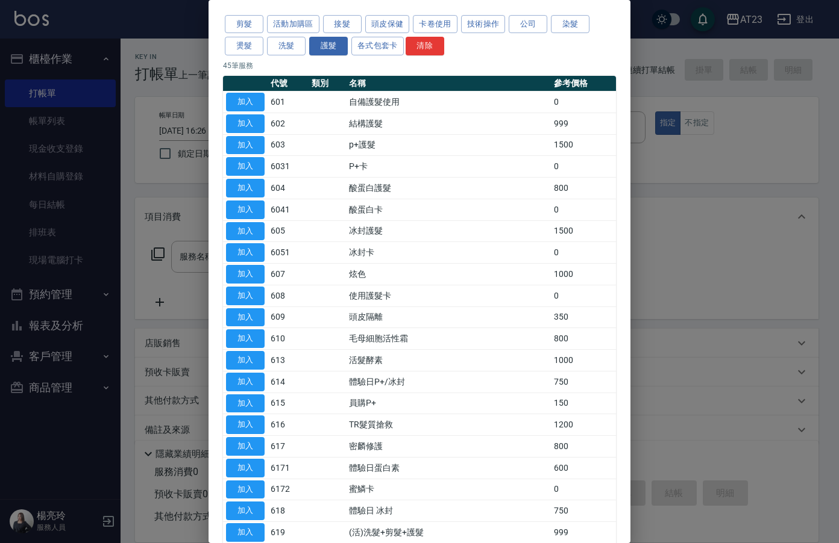
scroll to position [0, 0]
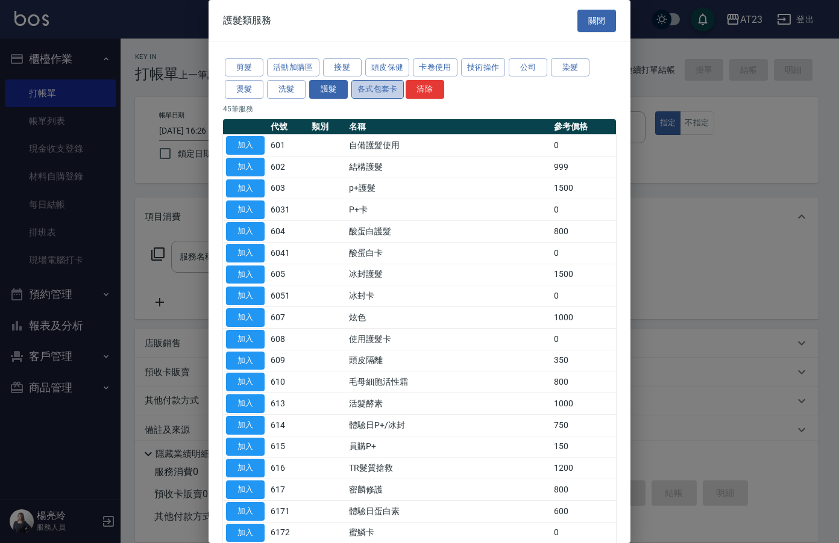
click at [376, 87] on button "各式包套卡" at bounding box center [377, 89] width 52 height 19
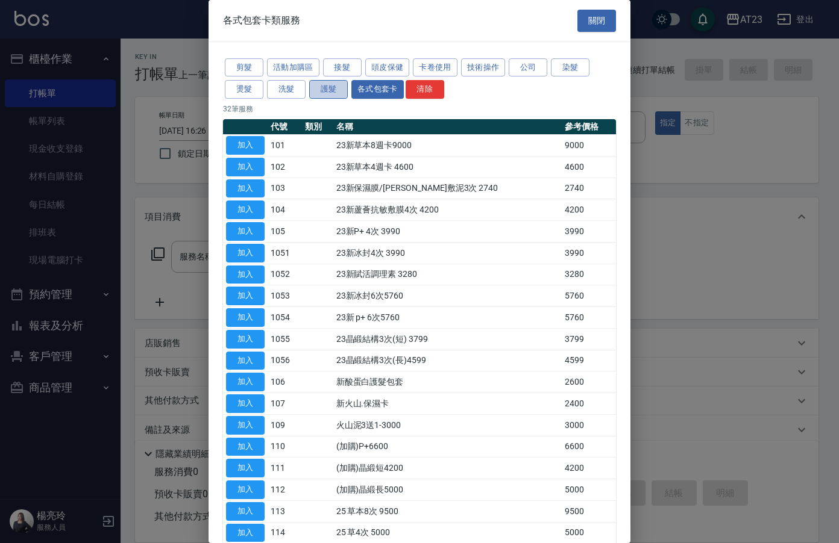
click at [311, 89] on button "護髮" at bounding box center [328, 89] width 39 height 19
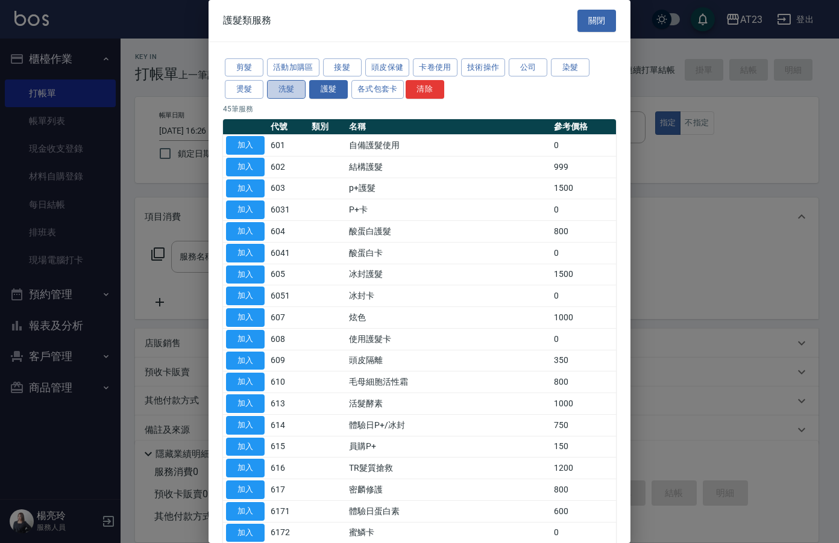
click at [280, 89] on button "洗髮" at bounding box center [286, 89] width 39 height 19
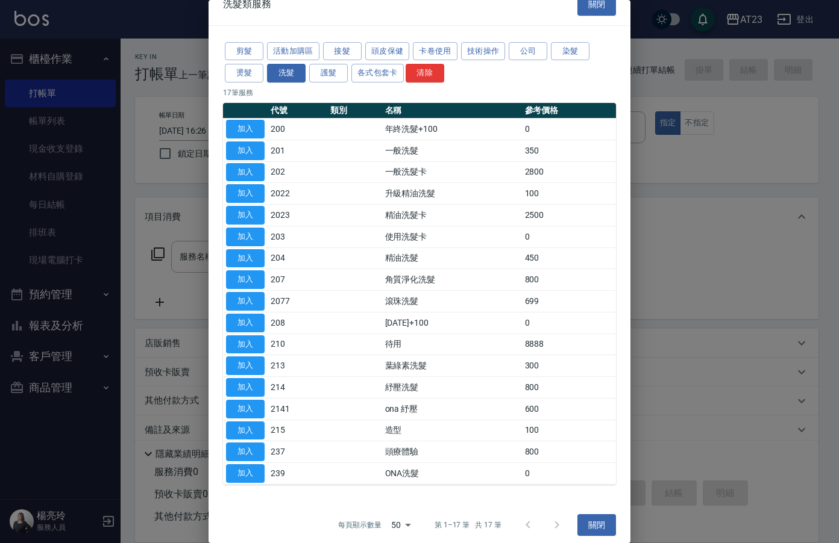
scroll to position [24, 0]
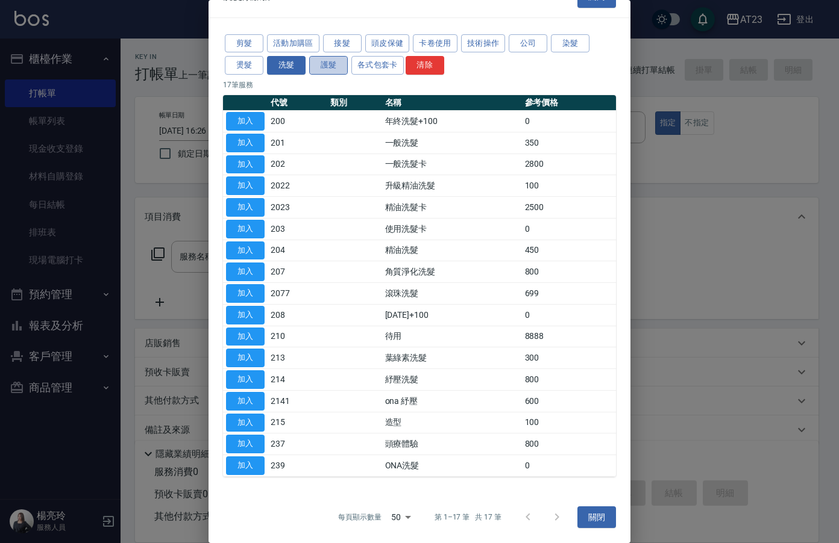
click at [325, 60] on button "護髮" at bounding box center [328, 65] width 39 height 19
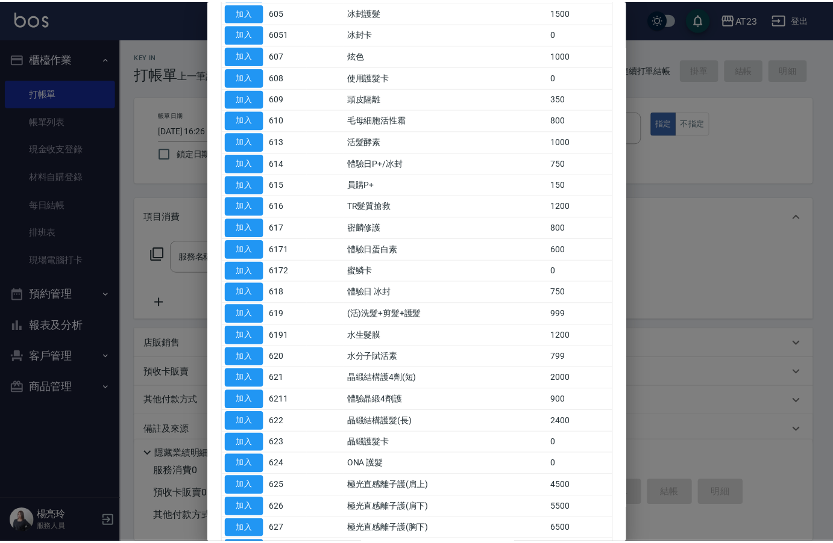
scroll to position [325, 0]
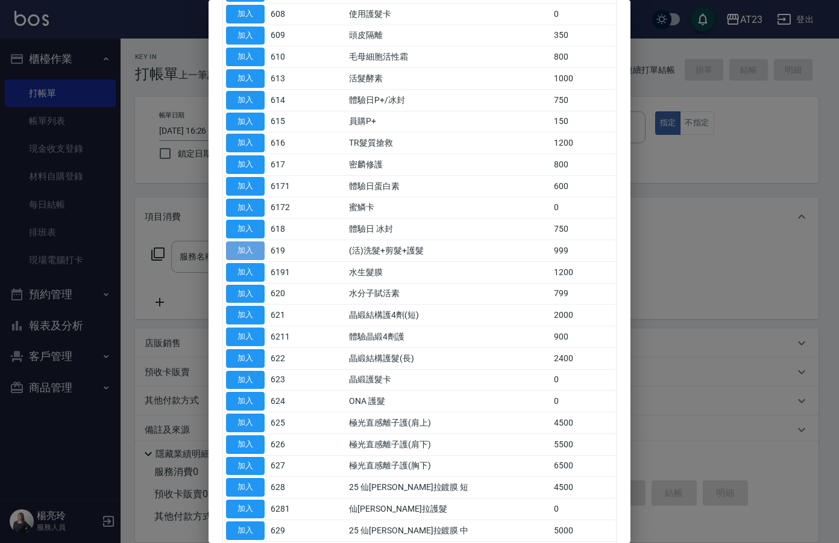
click at [226, 249] on button "加入" at bounding box center [245, 251] width 39 height 19
type input "(活)洗髮+剪髮+護髮(619)"
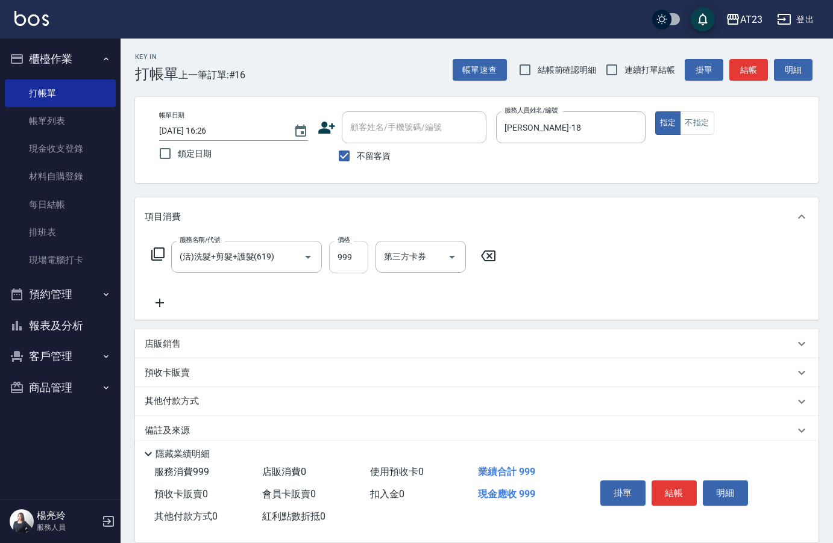
click at [334, 252] on input "999" at bounding box center [348, 257] width 39 height 33
type input "1200"
click at [156, 304] on icon at bounding box center [159, 303] width 8 height 8
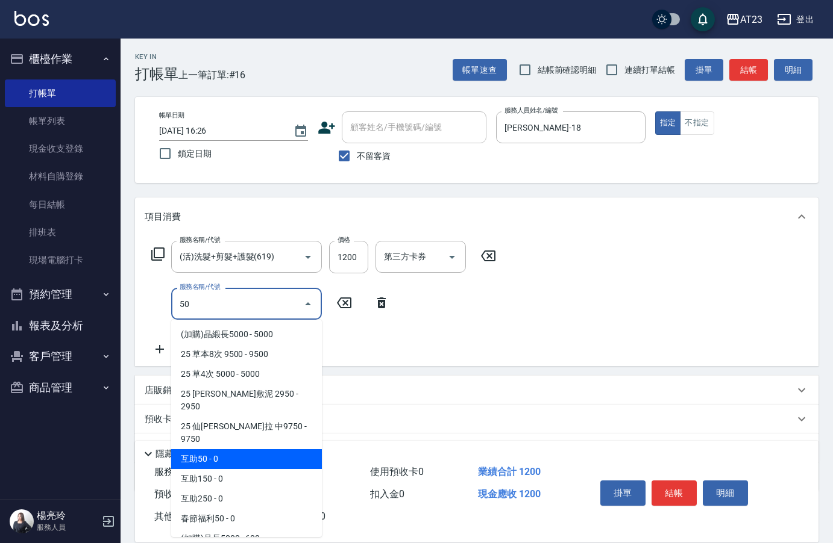
click at [255, 449] on span "互助50 - 0" at bounding box center [246, 459] width 151 height 20
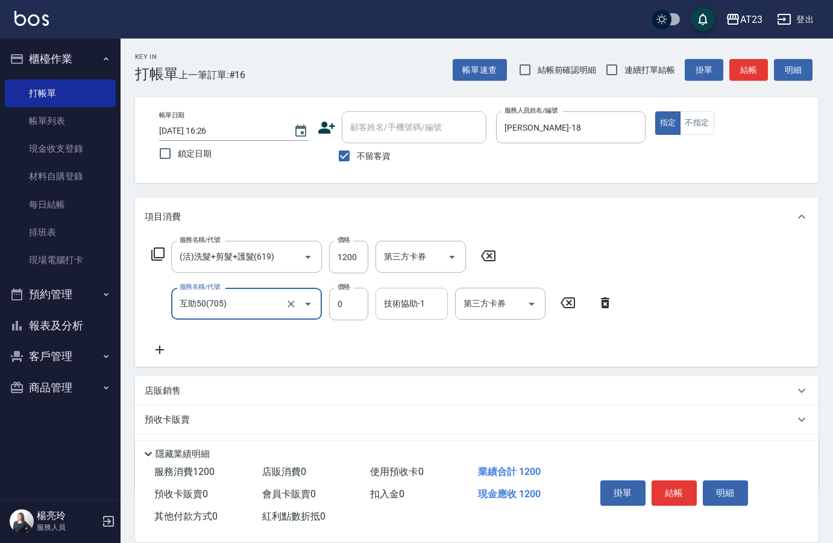
type input "互助50(705)"
click at [408, 305] on div "技術協助-1 技術協助-1" at bounding box center [411, 304] width 72 height 32
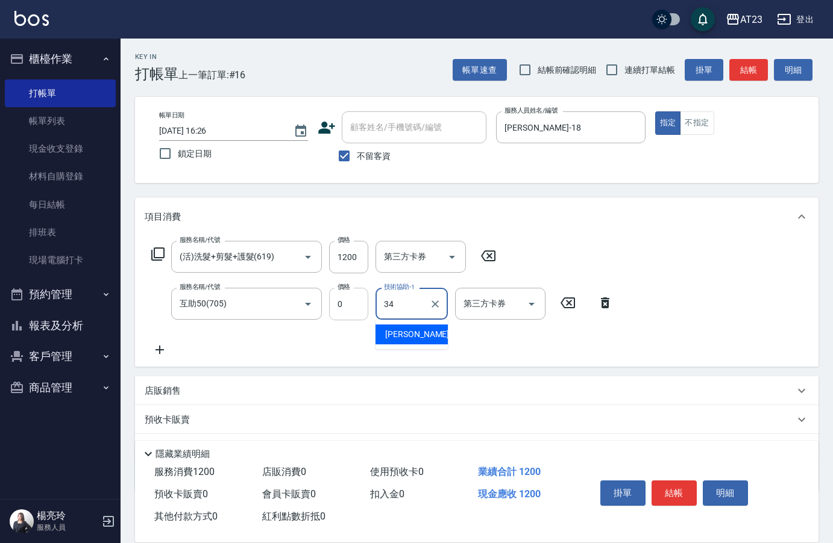
type input "Amy-34"
click at [157, 351] on icon at bounding box center [159, 350] width 8 height 8
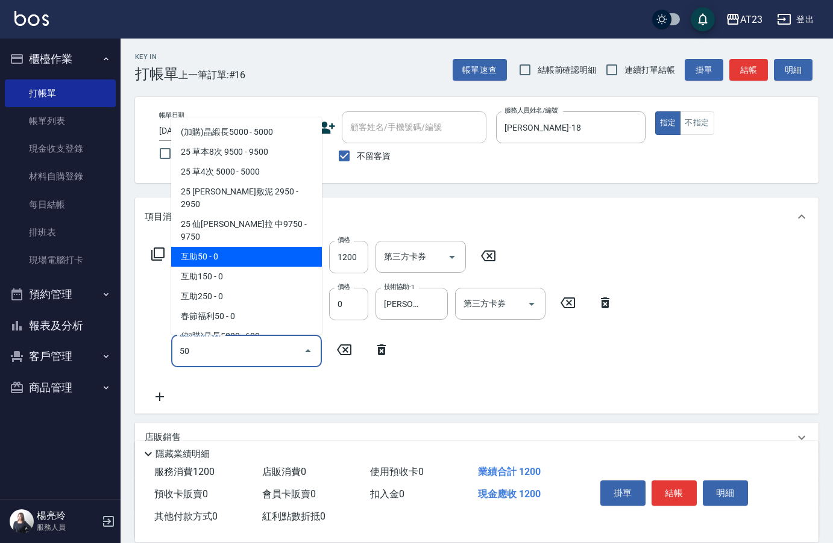
click at [271, 247] on span "互助50 - 0" at bounding box center [246, 257] width 151 height 20
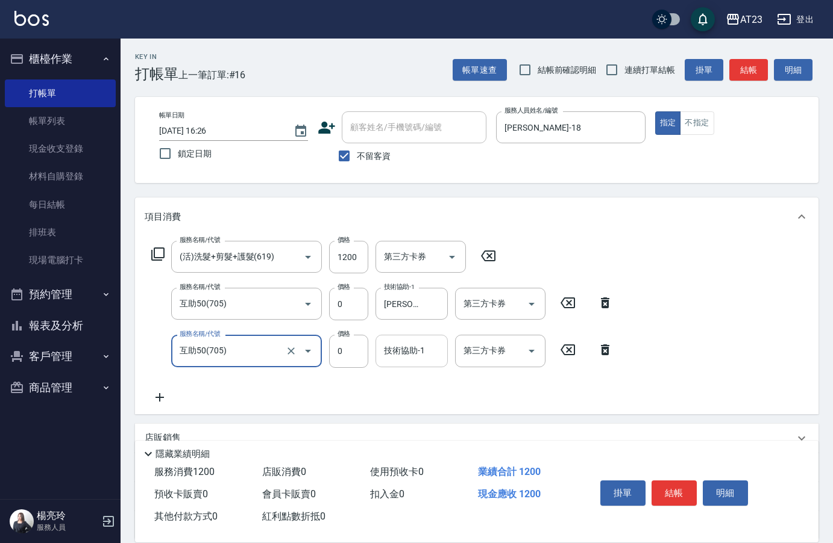
type input "互助50(705)"
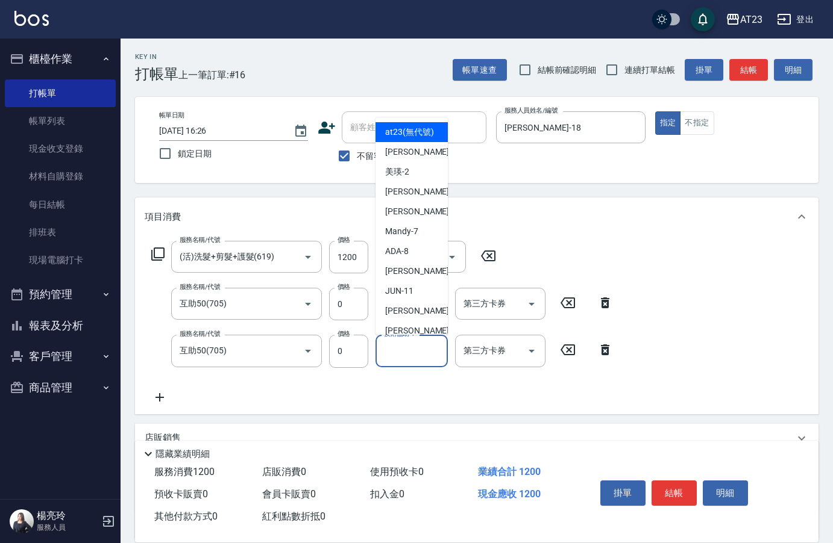
click at [413, 349] on div "技術協助-1 技術協助-1" at bounding box center [411, 351] width 72 height 32
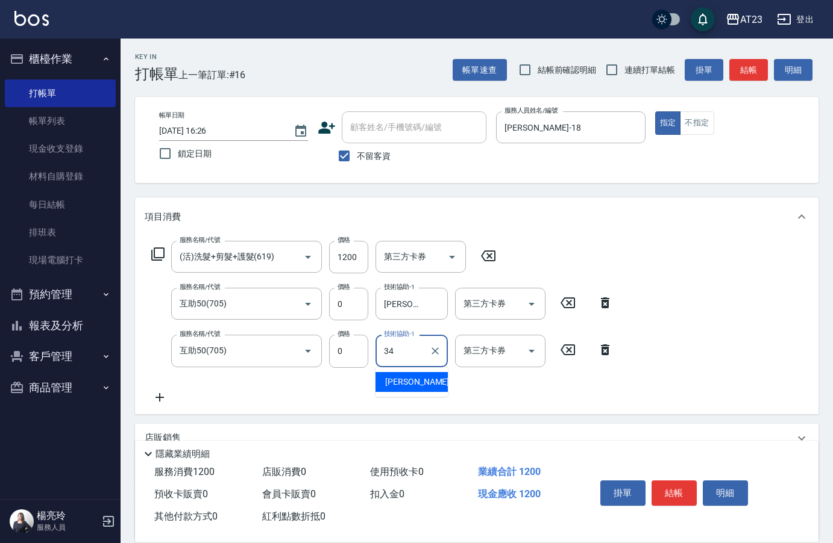
type input "Amy-34"
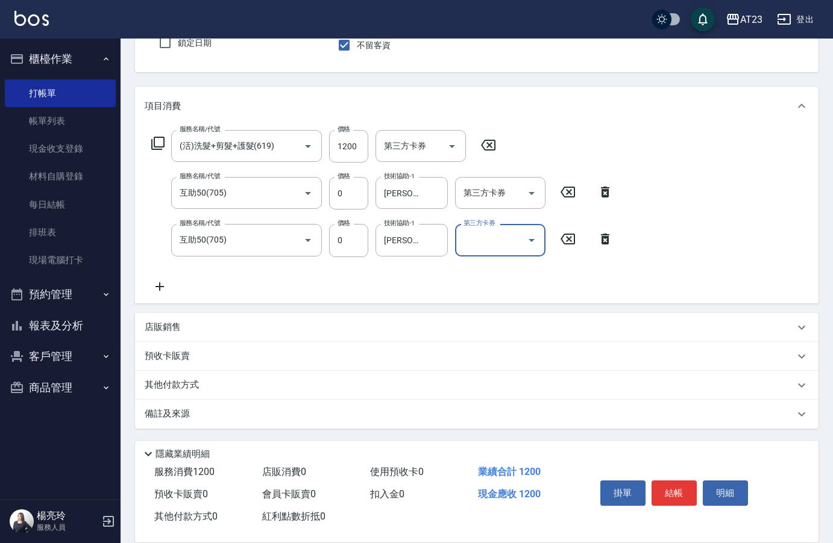
scroll to position [112, 0]
click at [681, 486] on button "結帳" at bounding box center [673, 493] width 45 height 25
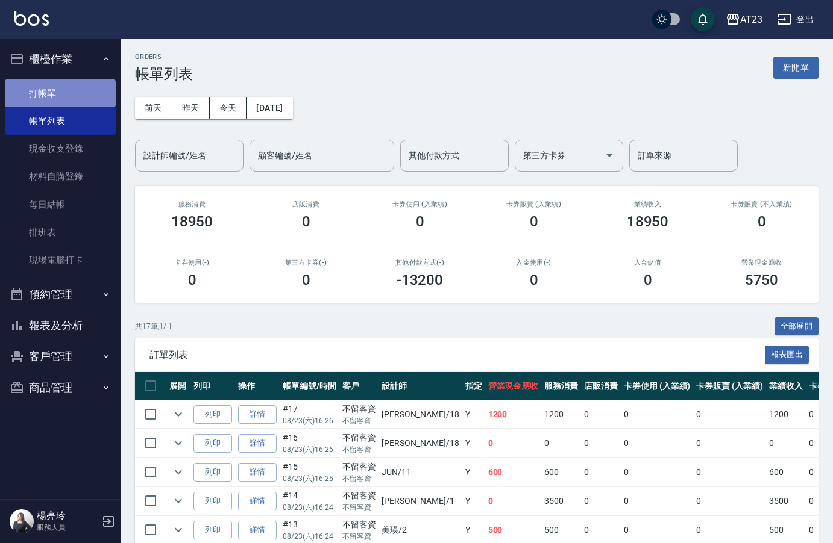
click at [48, 92] on link "打帳單" at bounding box center [60, 94] width 111 height 28
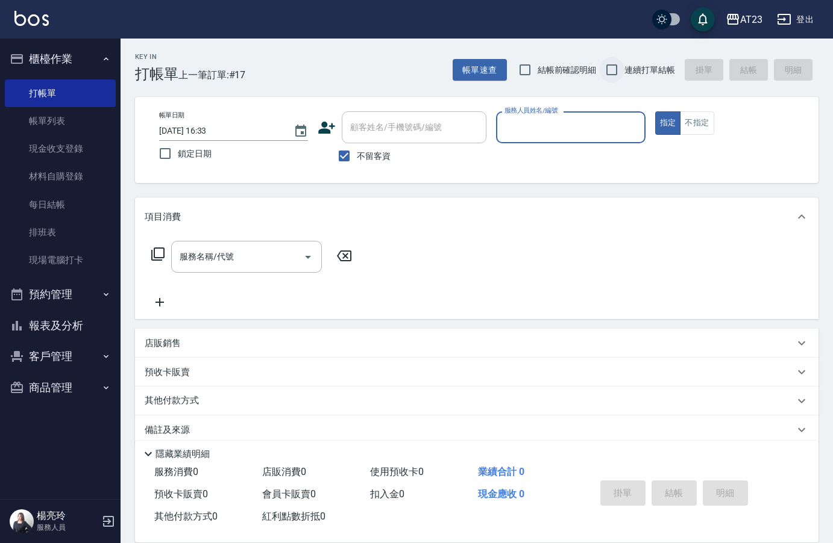
click at [619, 71] on input "連續打單結帳" at bounding box center [611, 69] width 25 height 25
checkbox input "true"
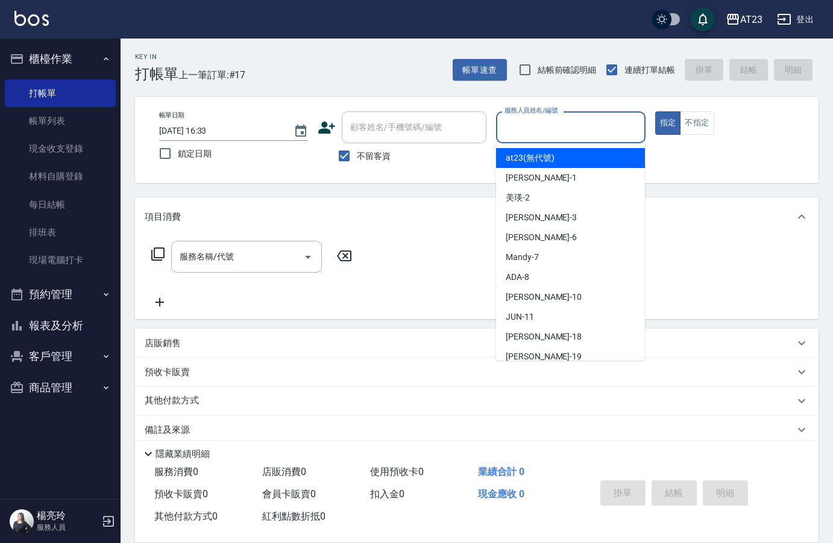
click at [564, 131] on input "服務人員姓名/編號" at bounding box center [570, 127] width 138 height 21
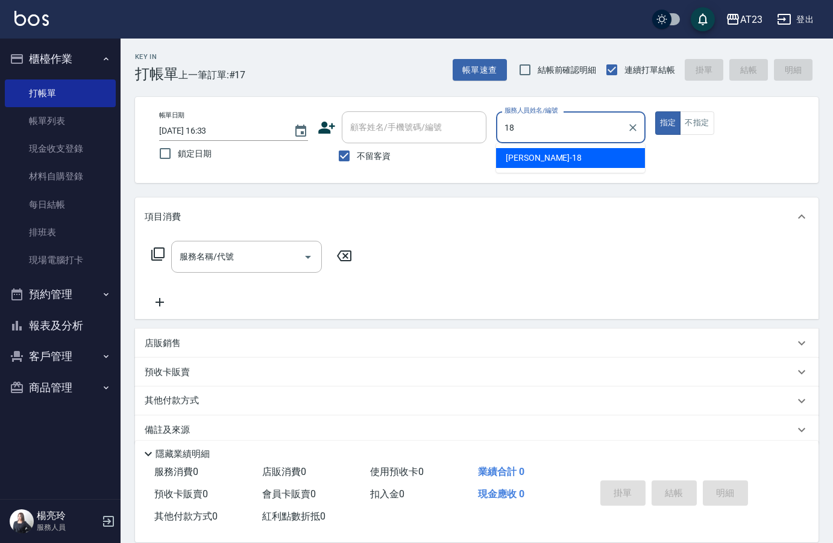
type input "小嫺-18"
type button "true"
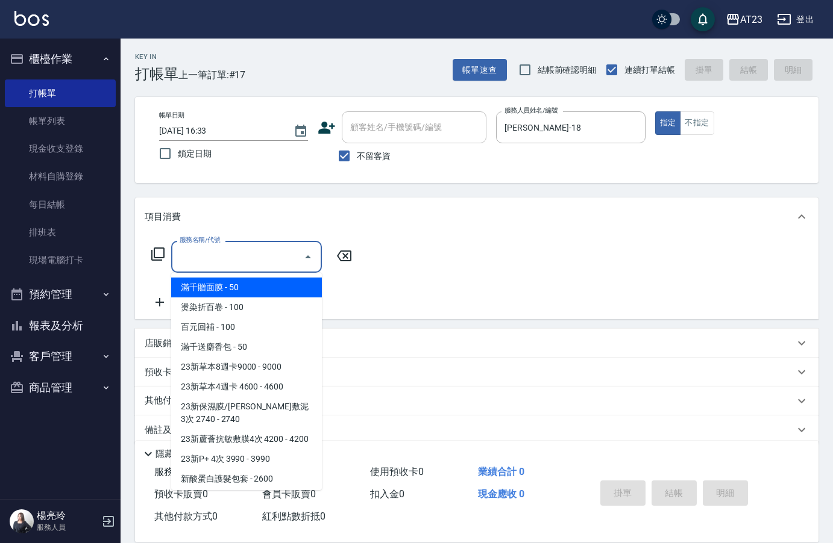
click at [247, 254] on input "服務名稱/代號" at bounding box center [238, 256] width 122 height 21
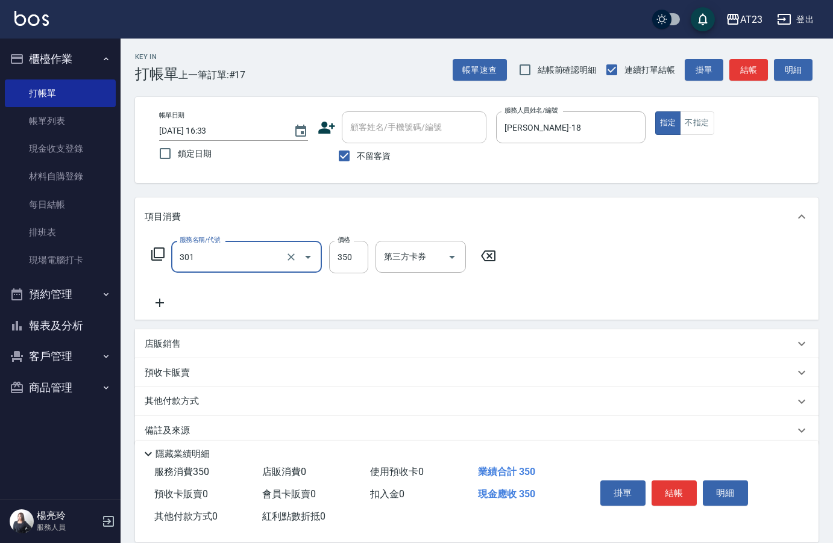
type input "造型剪髮(301)"
type input "300"
click at [162, 301] on icon at bounding box center [160, 303] width 30 height 14
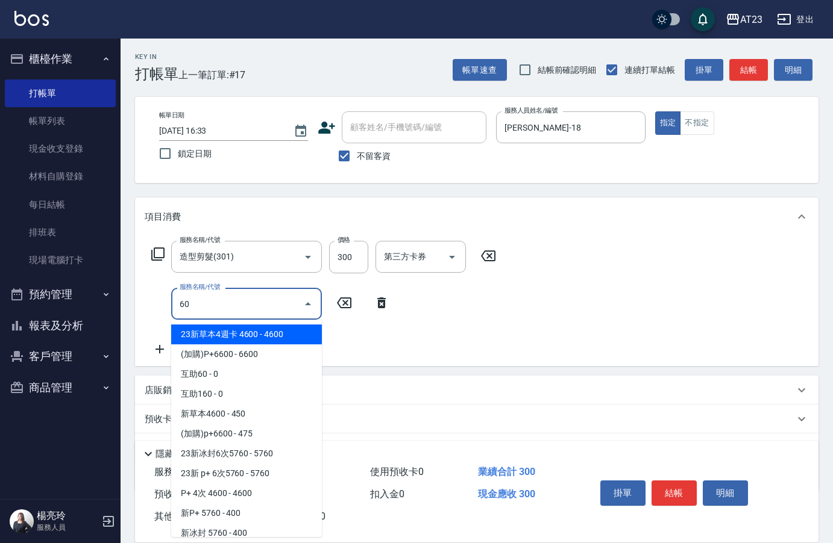
type input "601"
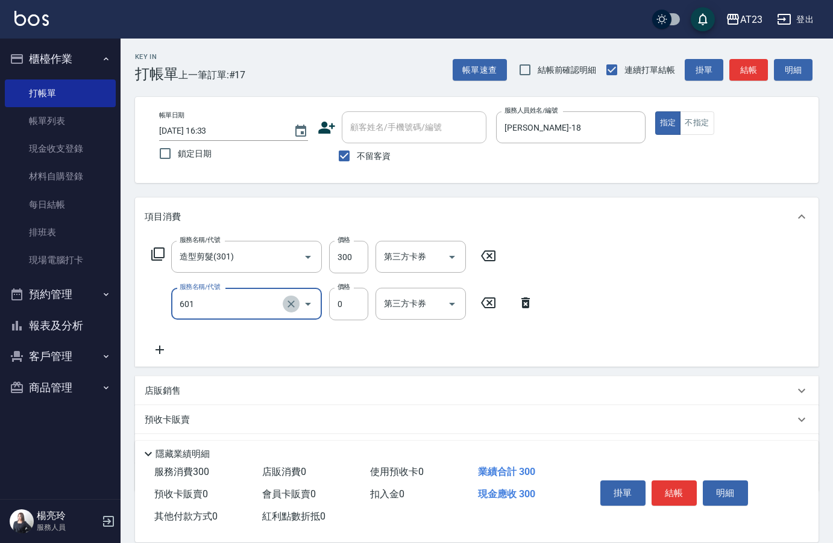
click at [294, 301] on icon "Clear" at bounding box center [290, 304] width 7 height 7
type input "自備護髮使用(601)"
click at [525, 304] on icon at bounding box center [525, 303] width 30 height 14
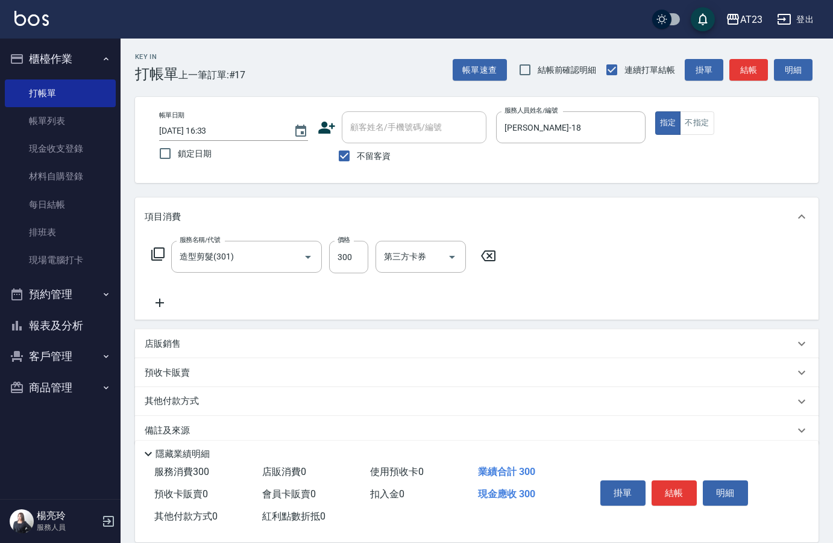
click at [152, 254] on icon at bounding box center [157, 254] width 13 height 13
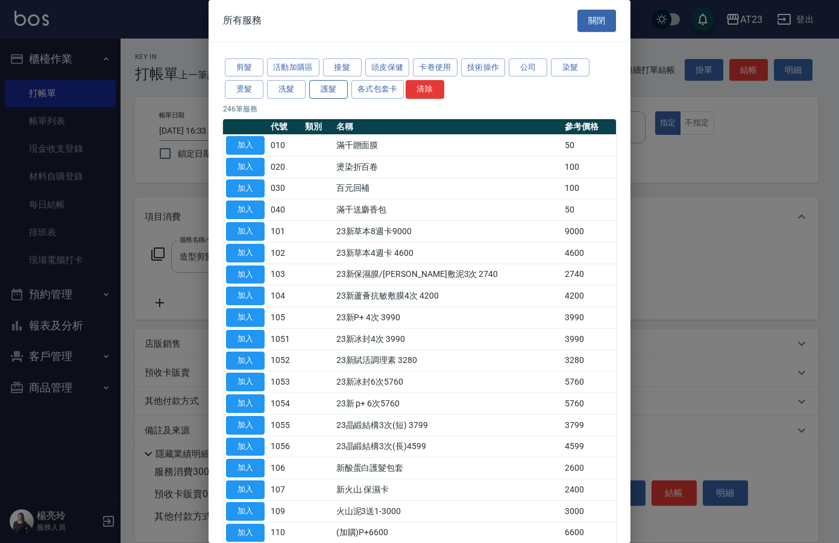
click at [323, 86] on button "護髮" at bounding box center [328, 89] width 39 height 19
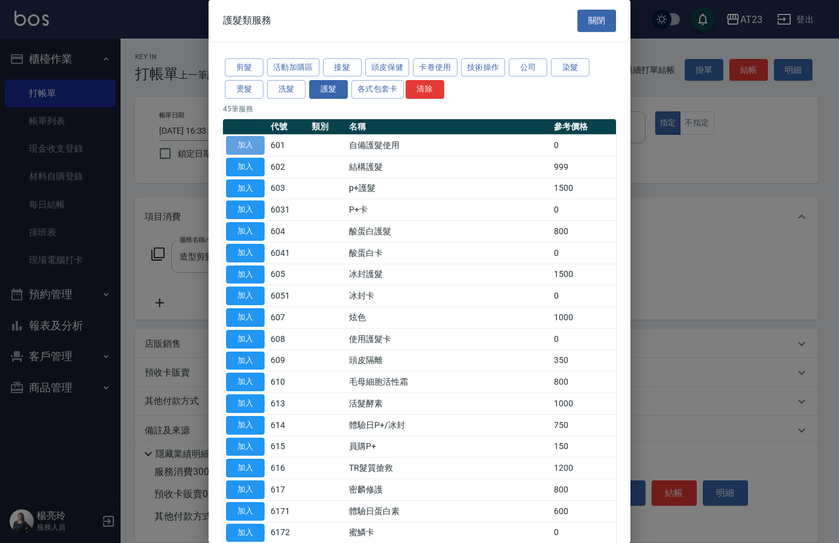
click at [252, 152] on button "加入" at bounding box center [245, 145] width 39 height 19
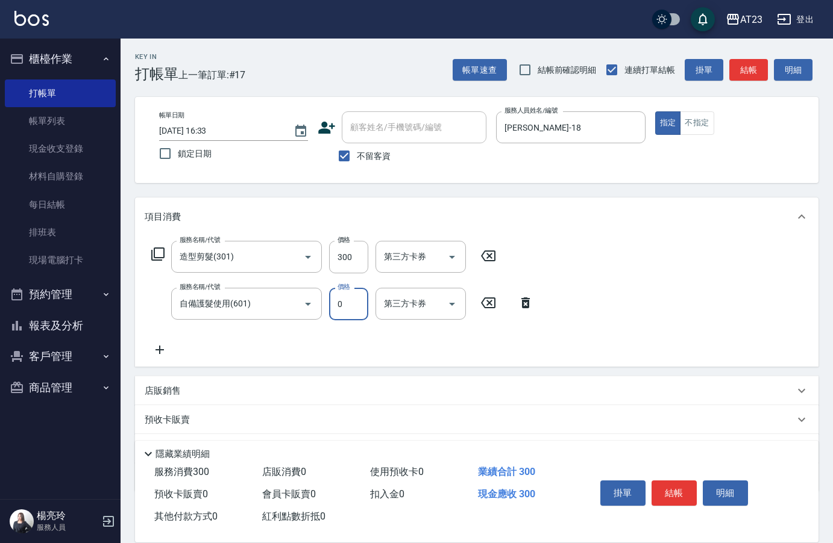
click at [347, 297] on input "0" at bounding box center [348, 304] width 39 height 33
type input "600"
click at [157, 346] on icon at bounding box center [160, 350] width 30 height 14
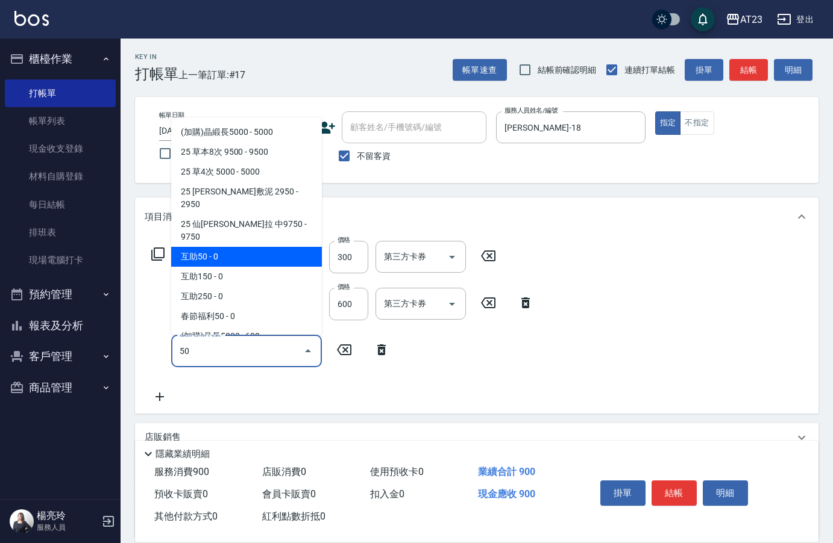
click at [238, 247] on span "互助50 - 0" at bounding box center [246, 257] width 151 height 20
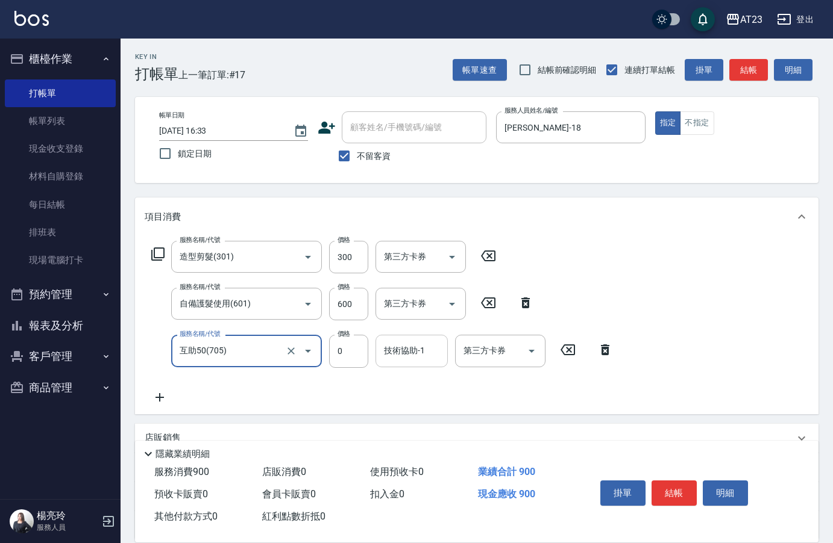
type input "互助50(705)"
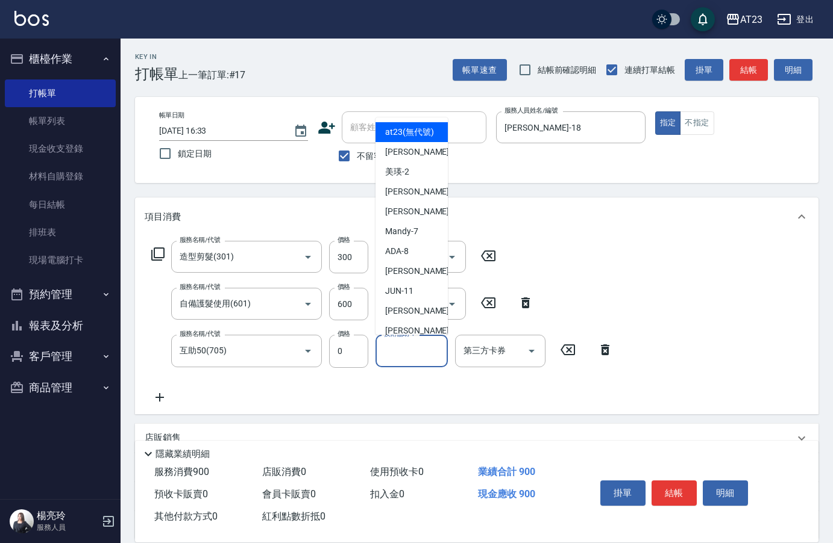
click at [414, 347] on div "技術協助-1 技術協助-1" at bounding box center [411, 351] width 72 height 32
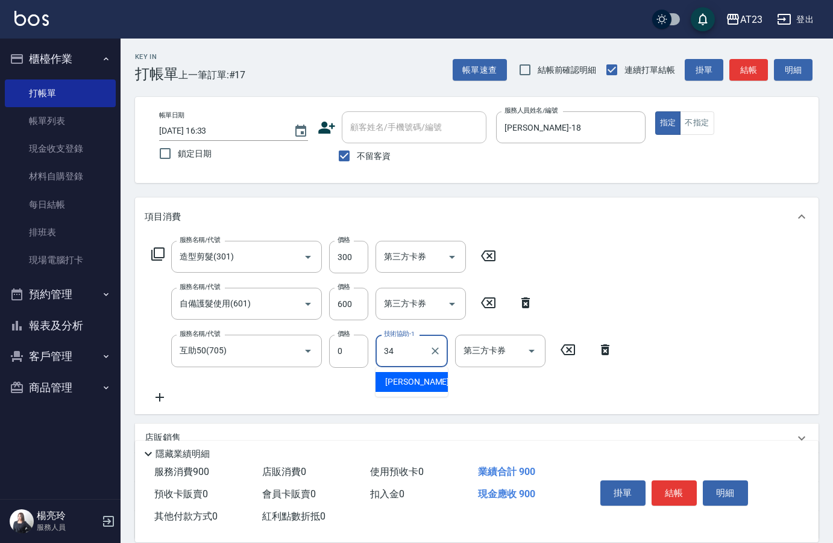
type input "Amy-34"
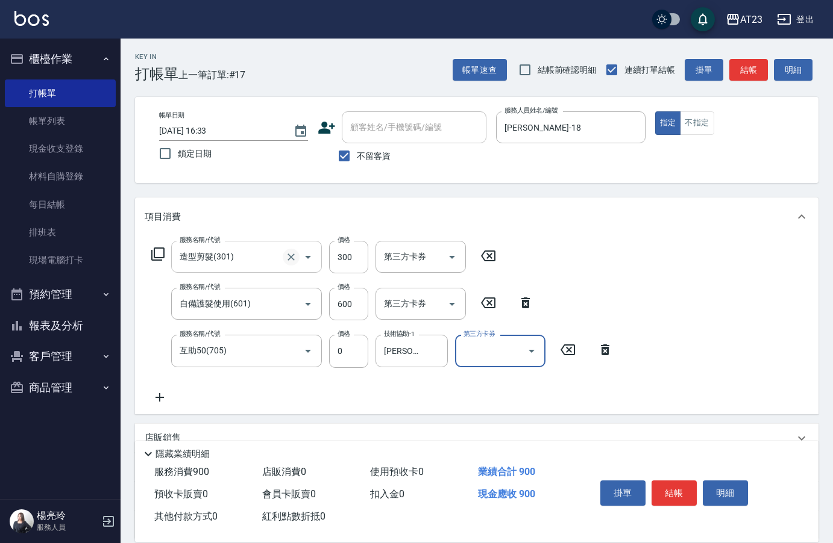
click at [290, 258] on icon "Clear" at bounding box center [290, 257] width 7 height 7
type input "造型剪髮(301)"
click at [290, 258] on icon "Clear" at bounding box center [290, 257] width 7 height 7
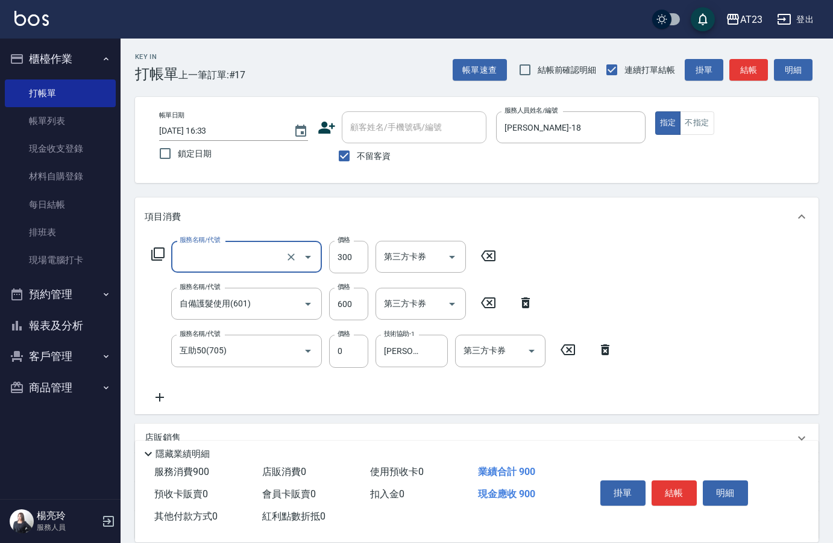
click at [270, 256] on input "服務名稱/代號" at bounding box center [230, 256] width 106 height 21
type input "一般洗髮(201)"
click at [353, 252] on input "350" at bounding box center [348, 257] width 39 height 33
type input "300"
click at [342, 226] on div "項目消費" at bounding box center [476, 217] width 683 height 39
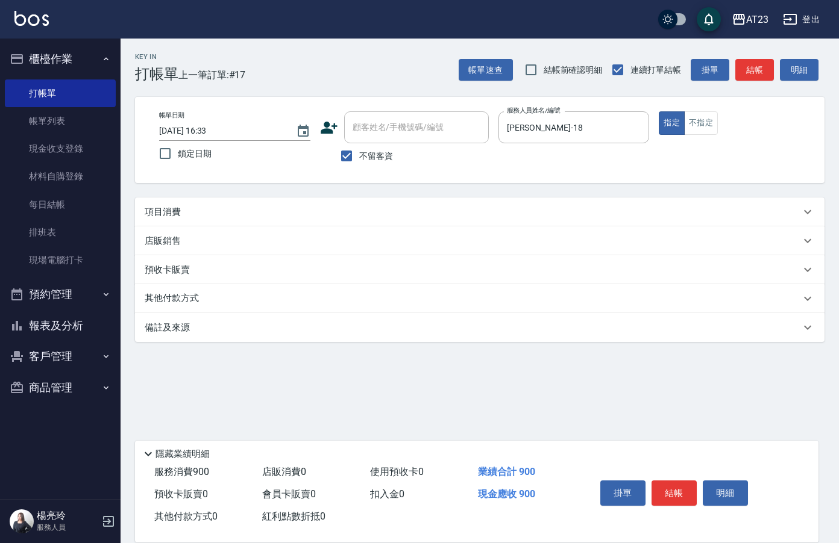
click at [351, 214] on div "項目消費" at bounding box center [472, 212] width 655 height 13
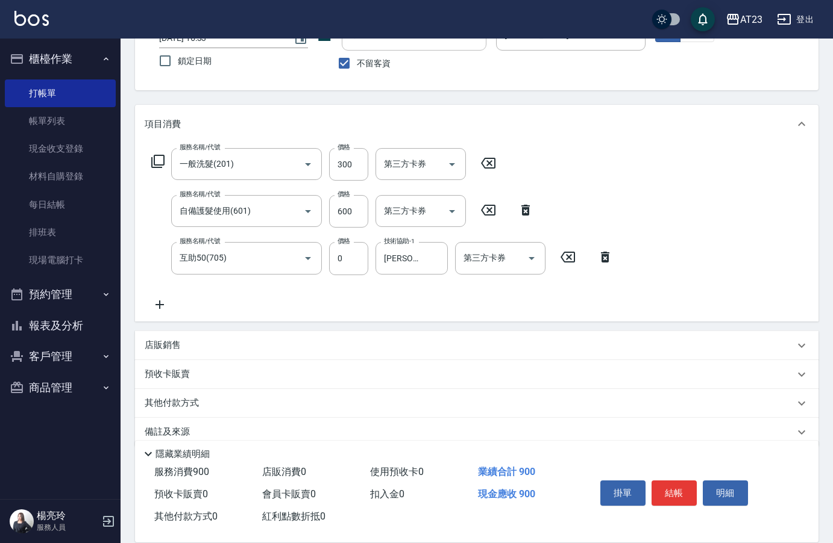
scroll to position [112, 0]
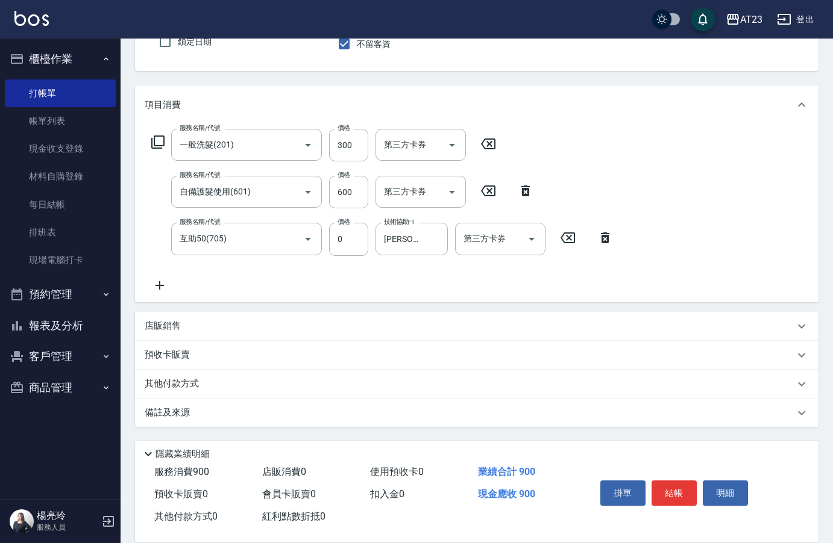
click at [161, 284] on icon at bounding box center [160, 285] width 30 height 14
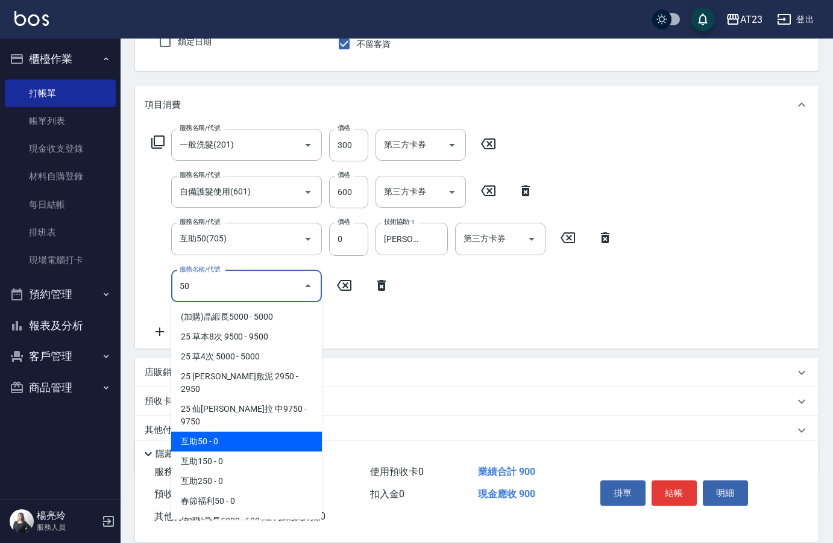
click at [243, 432] on span "互助50 - 0" at bounding box center [246, 442] width 151 height 20
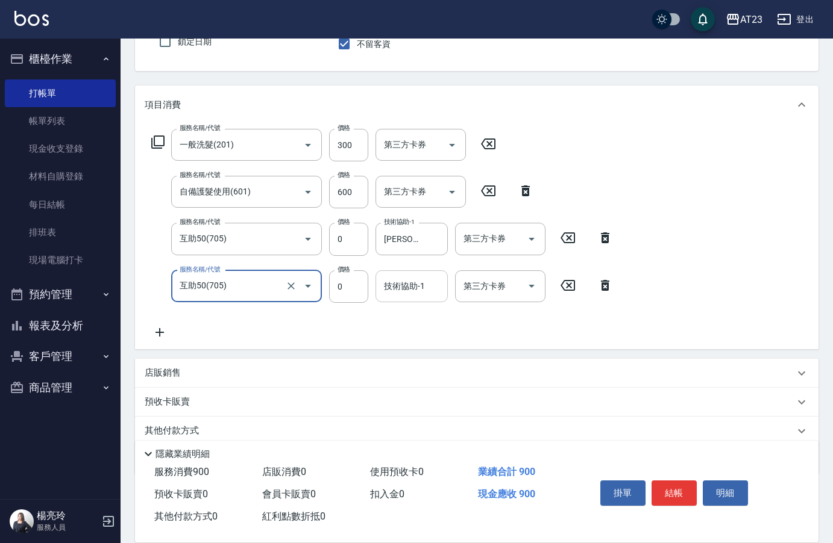
type input "互助50(705)"
click at [405, 287] on div "技術協助-1 技術協助-1" at bounding box center [411, 287] width 72 height 32
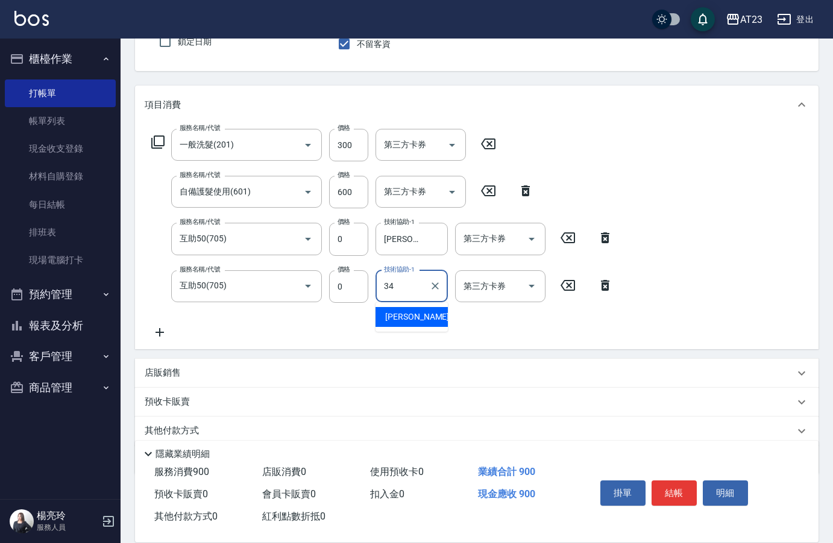
type input "Amy-34"
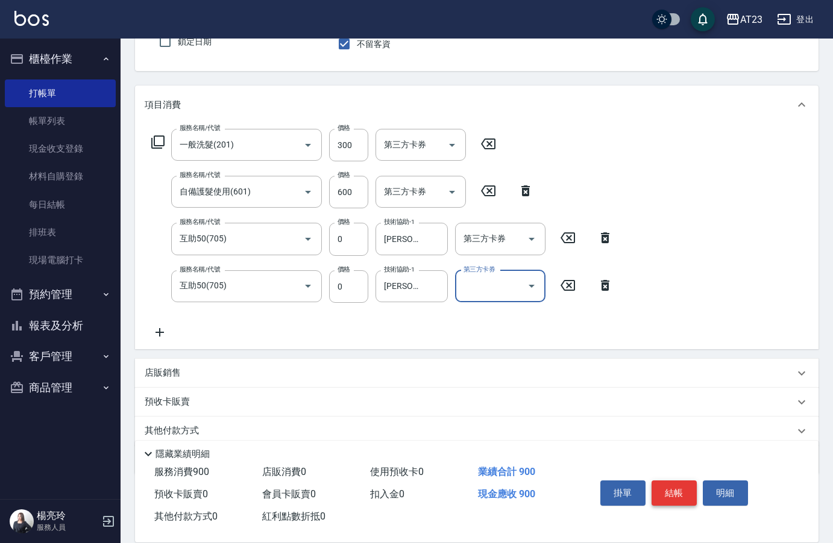
click at [677, 486] on button "結帳" at bounding box center [673, 493] width 45 height 25
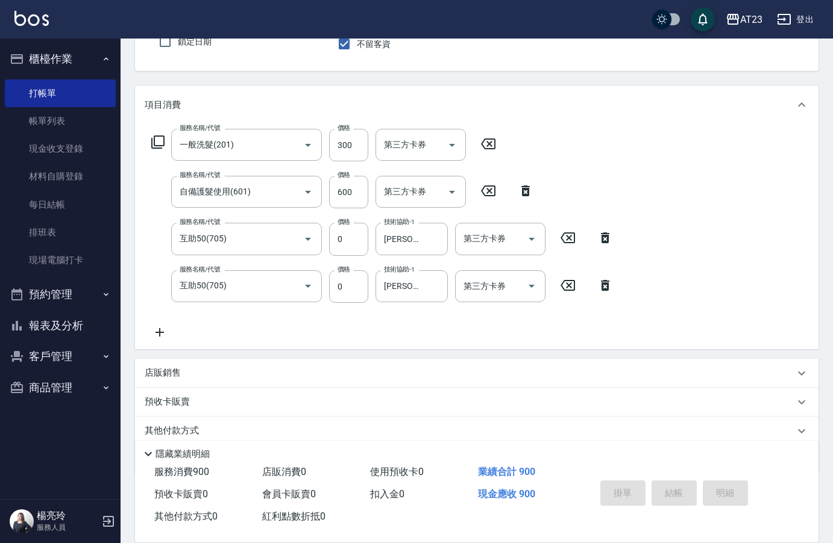
type input "2025/08/23 16:36"
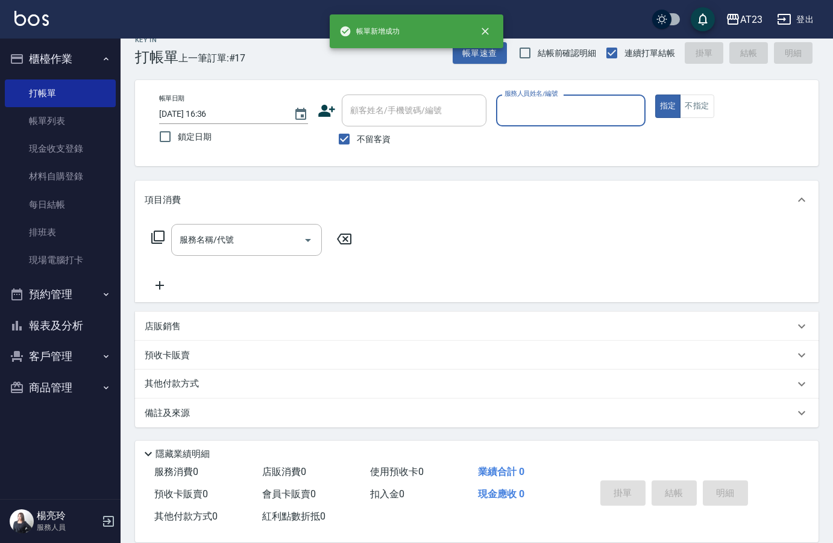
scroll to position [17, 0]
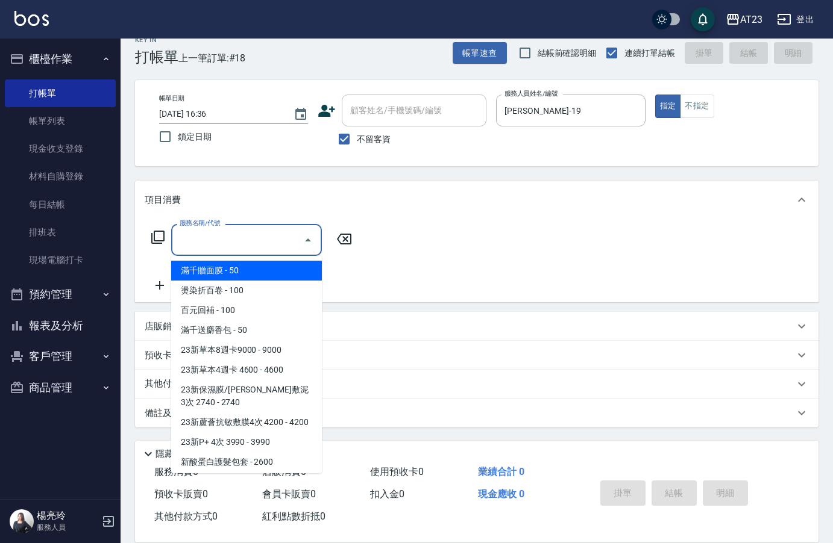
click at [245, 238] on input "服務名稱/代號" at bounding box center [238, 240] width 122 height 21
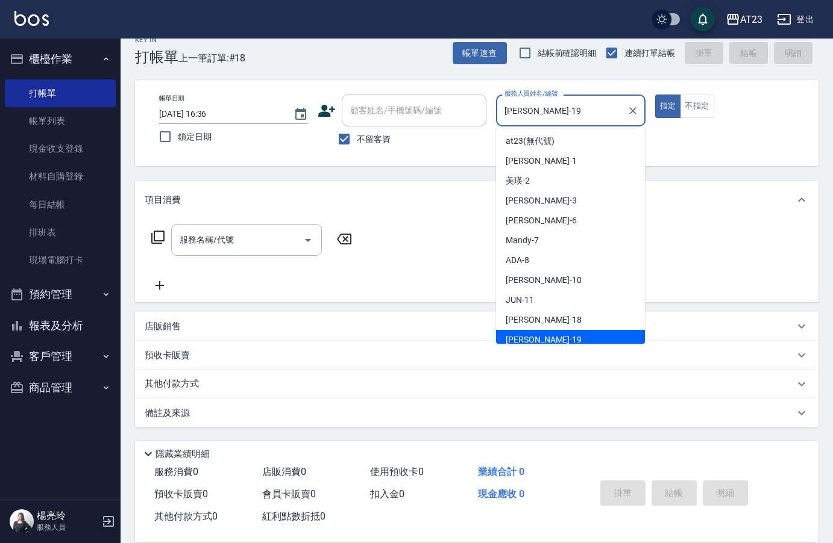
click at [569, 109] on input "亮亮-19" at bounding box center [561, 110] width 120 height 21
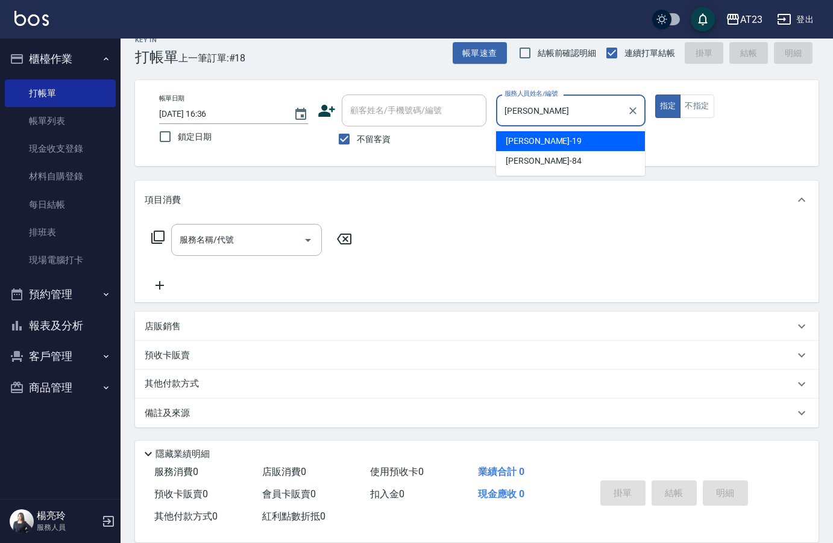
type input "亮"
type input "小嫺-18"
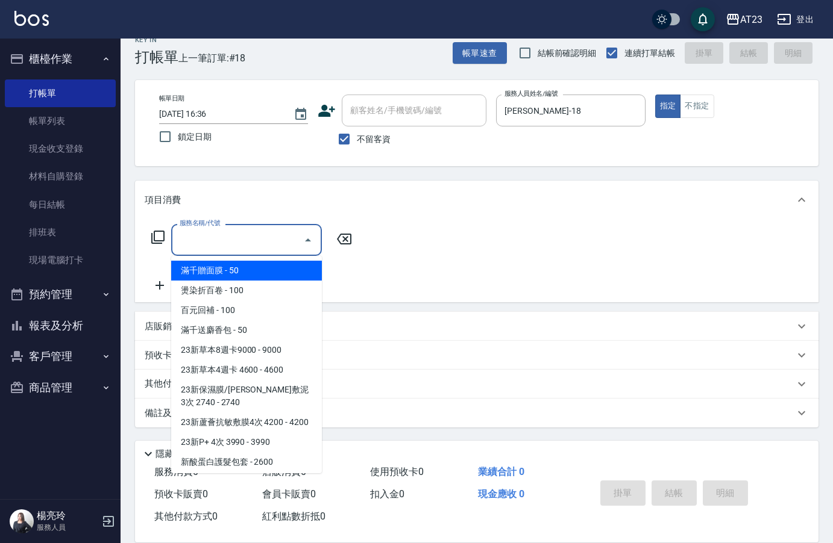
click at [259, 242] on input "服務名稱/代號" at bounding box center [238, 240] width 122 height 21
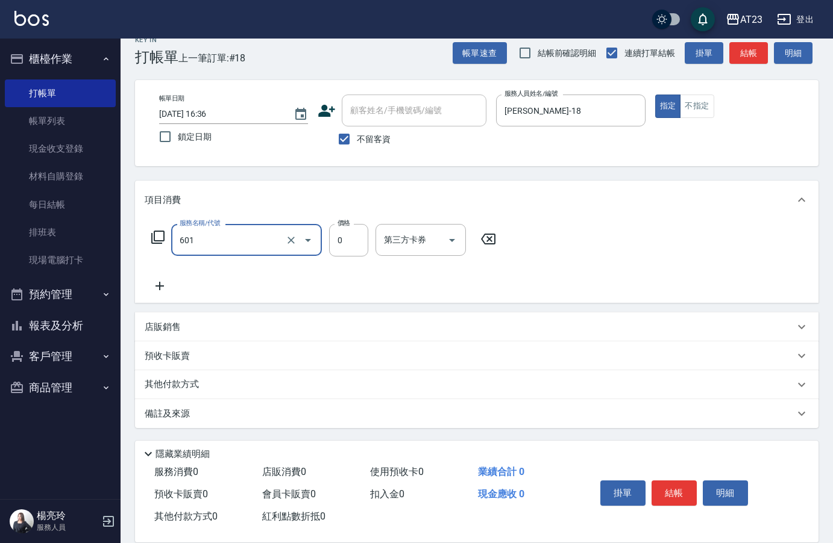
type input "自備護髮使用(601)"
type input "600"
click at [158, 285] on icon at bounding box center [160, 286] width 30 height 14
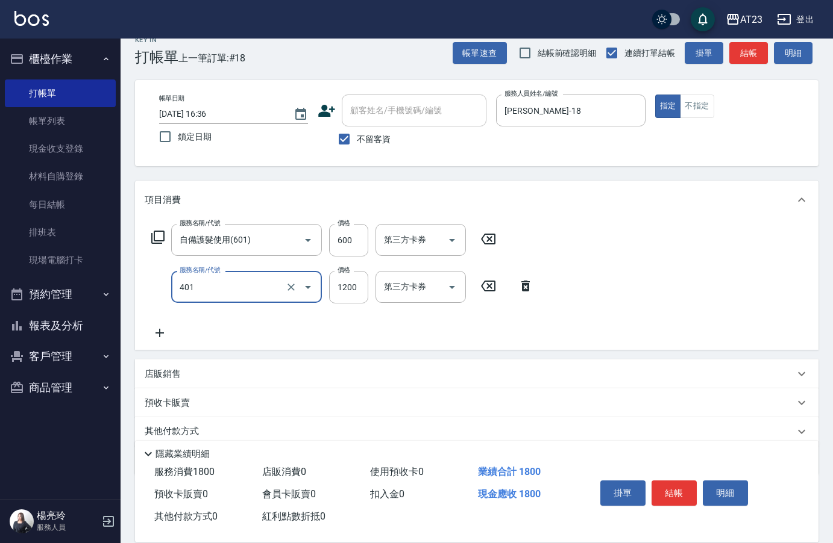
type input "燙髮(401)"
type input "2000"
click at [157, 328] on icon at bounding box center [160, 333] width 30 height 14
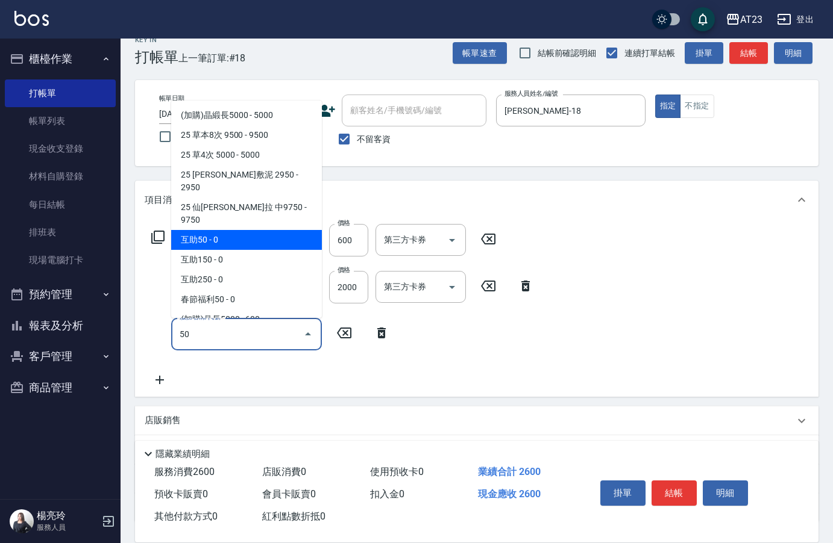
click at [225, 230] on span "互助50 - 0" at bounding box center [246, 240] width 151 height 20
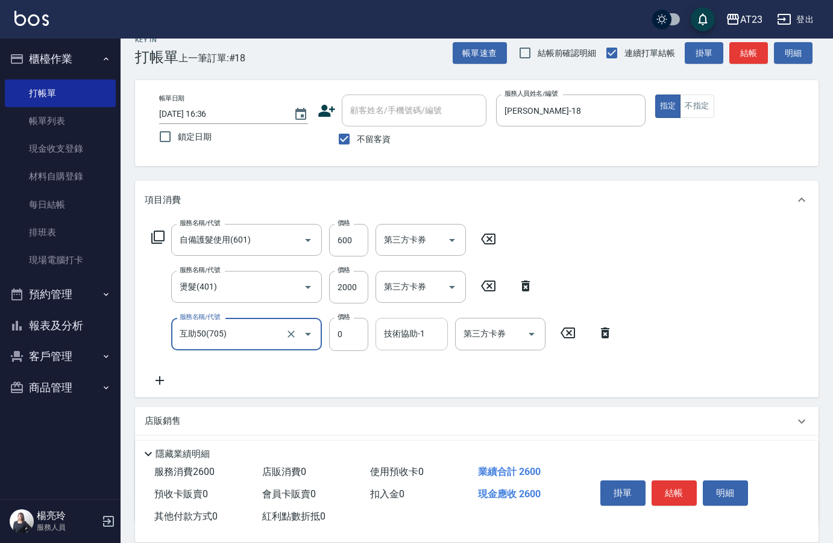
type input "互助50(705)"
click at [411, 335] on div "技術協助-1 技術協助-1" at bounding box center [411, 334] width 72 height 32
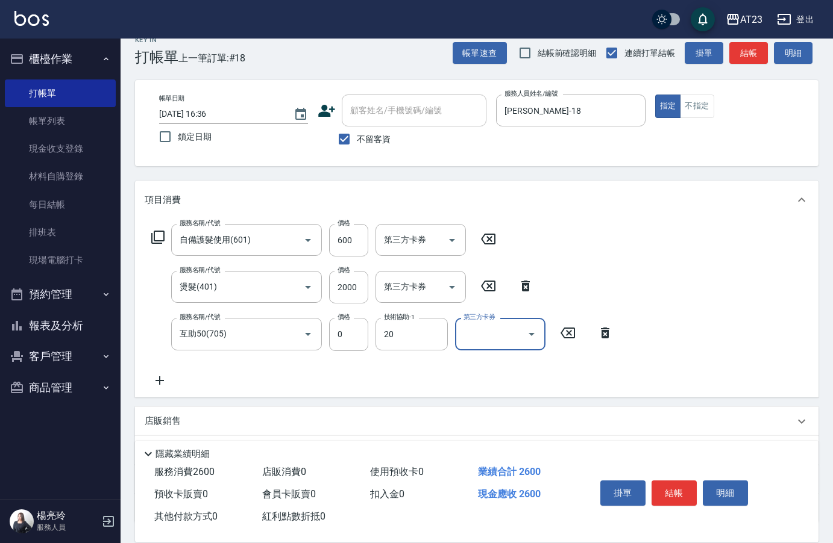
type input "棒棒-20"
click at [160, 378] on icon at bounding box center [159, 381] width 8 height 8
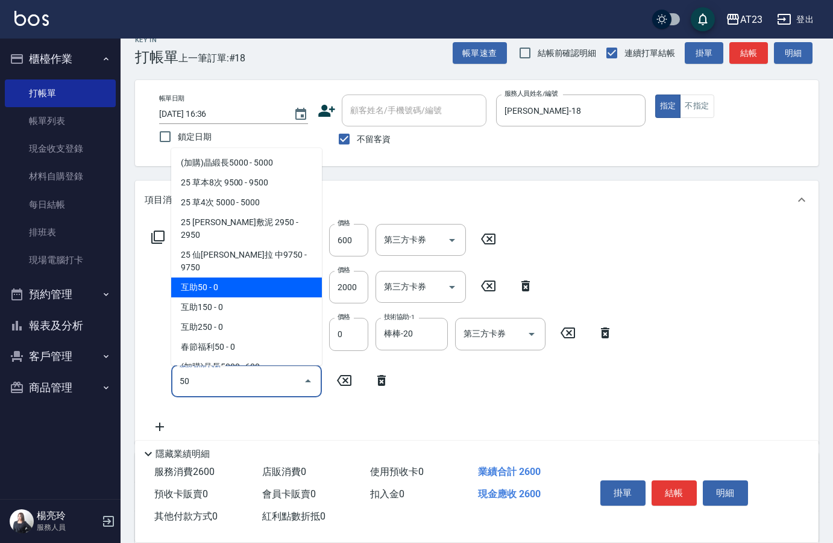
click at [229, 278] on span "互助50 - 0" at bounding box center [246, 288] width 151 height 20
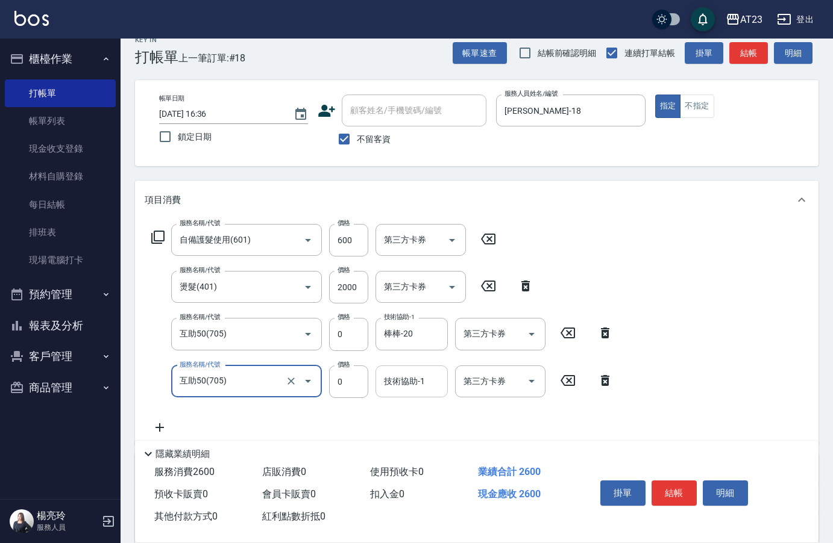
type input "互助50(705)"
click at [403, 378] on div "技術協助-1 技術協助-1" at bounding box center [411, 382] width 72 height 32
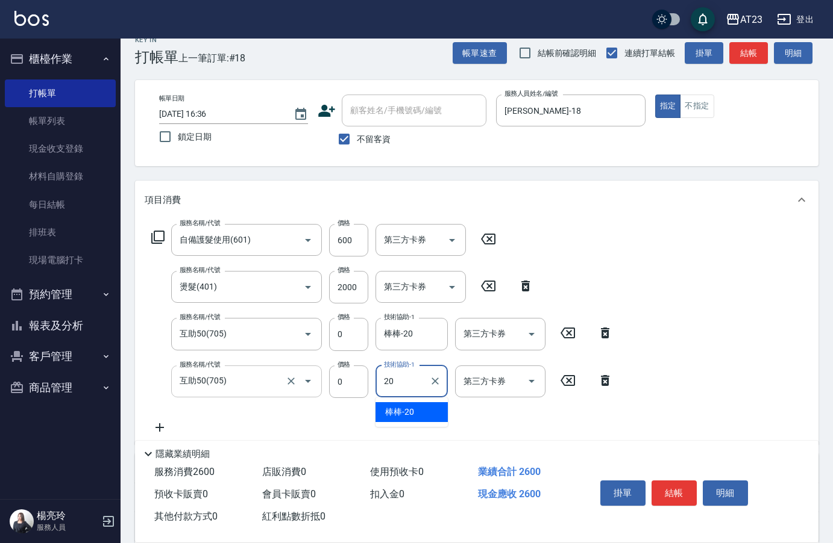
type input "棒棒-20"
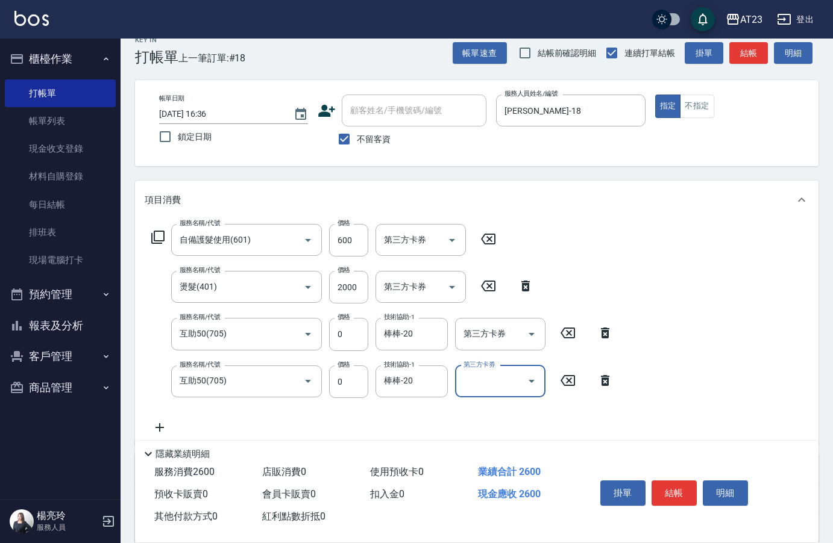
click at [158, 425] on icon at bounding box center [160, 428] width 30 height 14
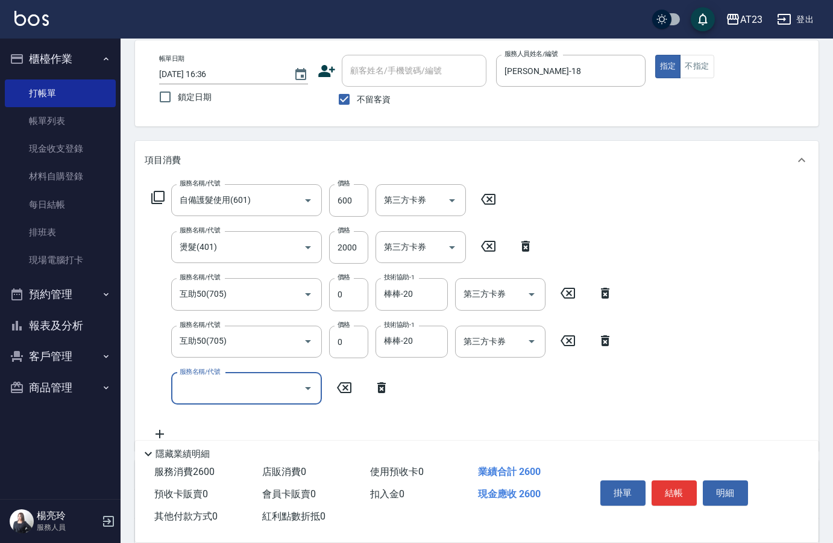
scroll to position [77, 0]
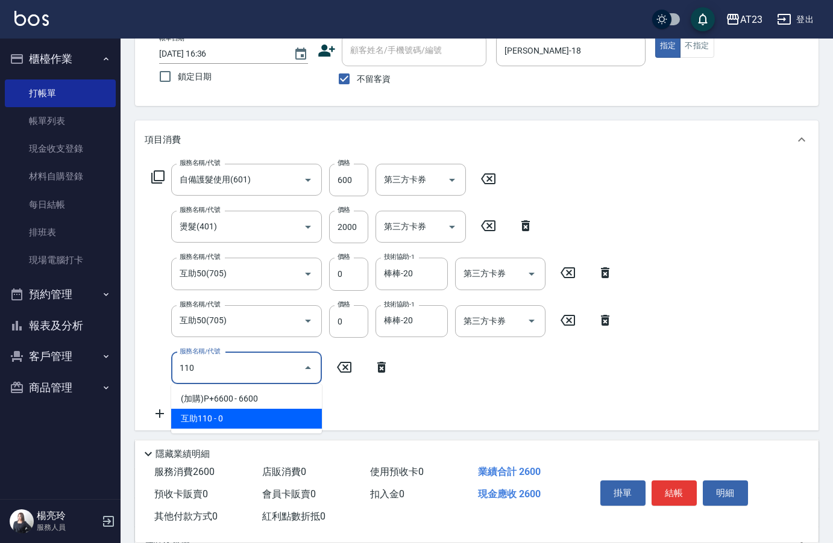
click at [233, 419] on span "互助110 - 0" at bounding box center [246, 419] width 151 height 20
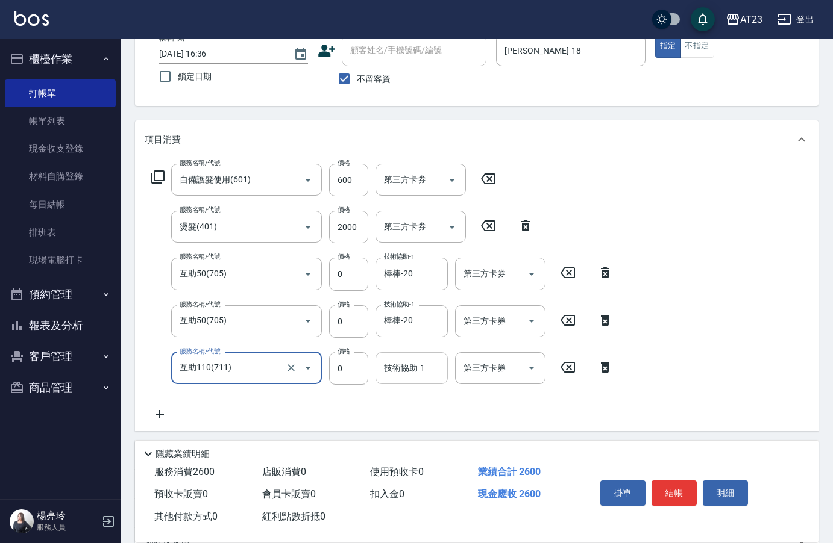
type input "互助110(711)"
click at [410, 377] on input "技術協助-1" at bounding box center [411, 368] width 61 height 21
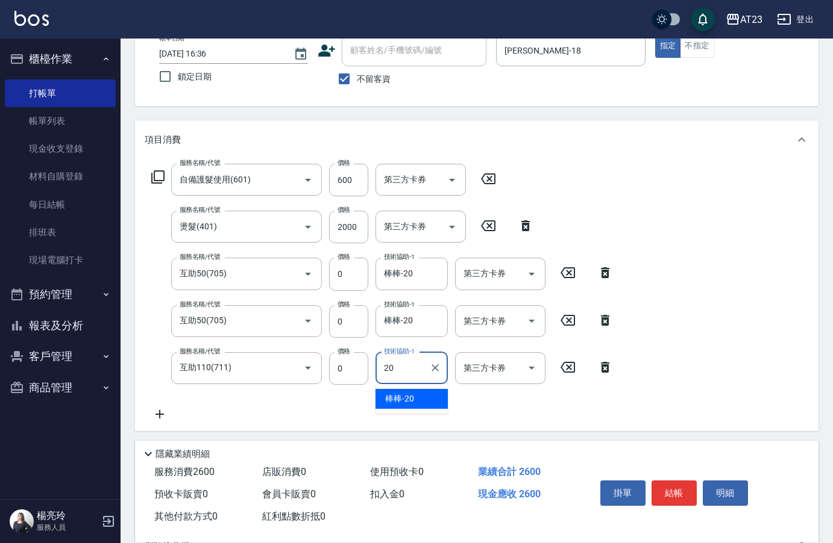
type input "棒棒-20"
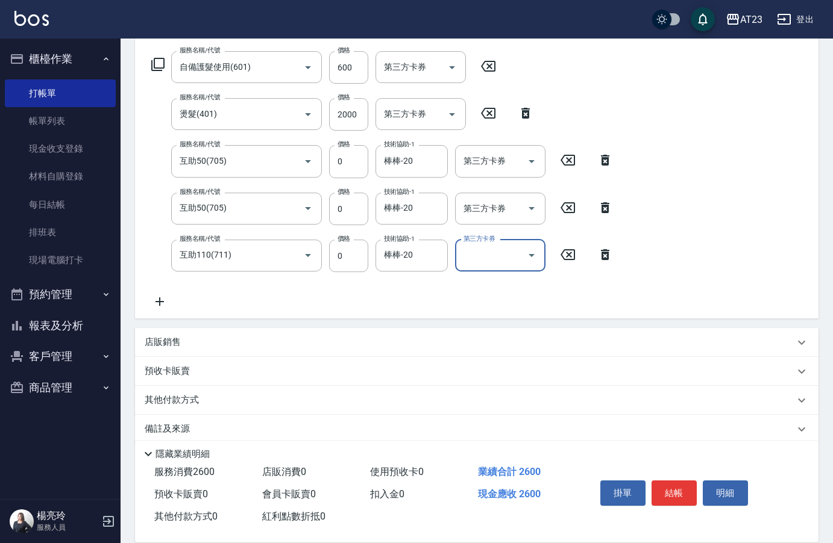
scroll to position [198, 0]
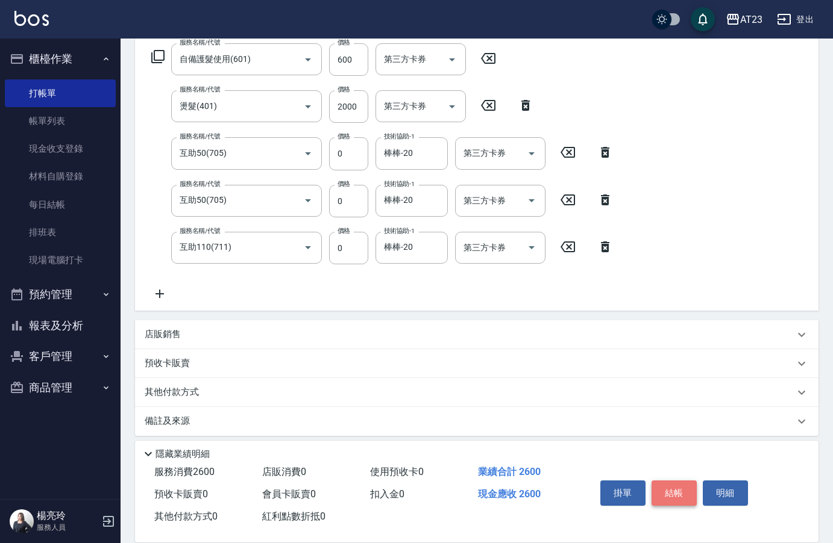
click at [683, 484] on button "結帳" at bounding box center [673, 493] width 45 height 25
type input "2025/08/23 16:40"
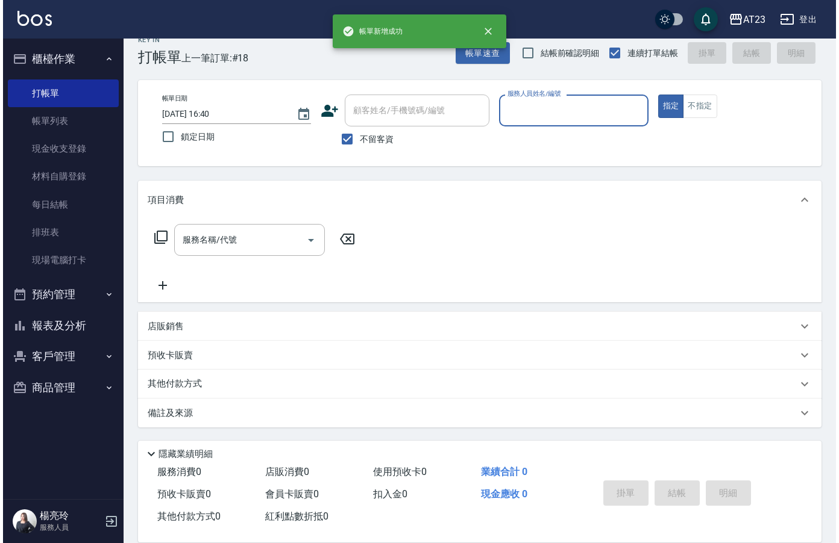
scroll to position [17, 0]
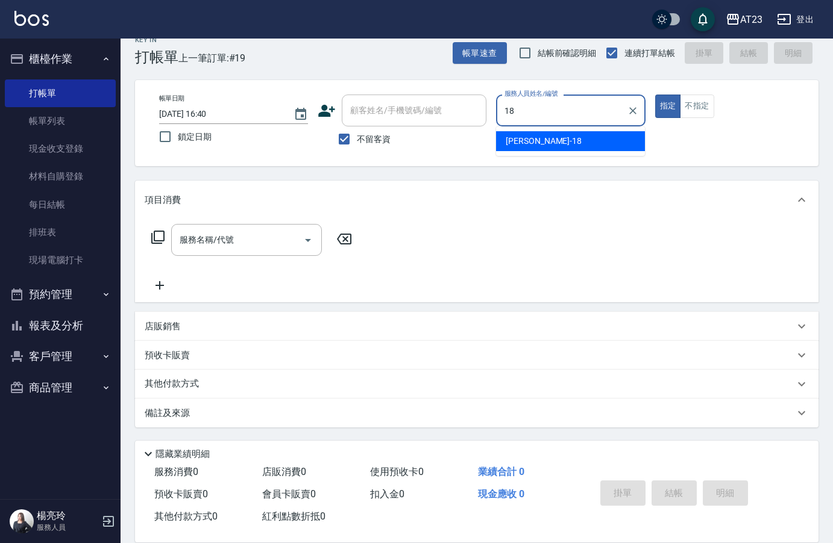
type input "小嫺-18"
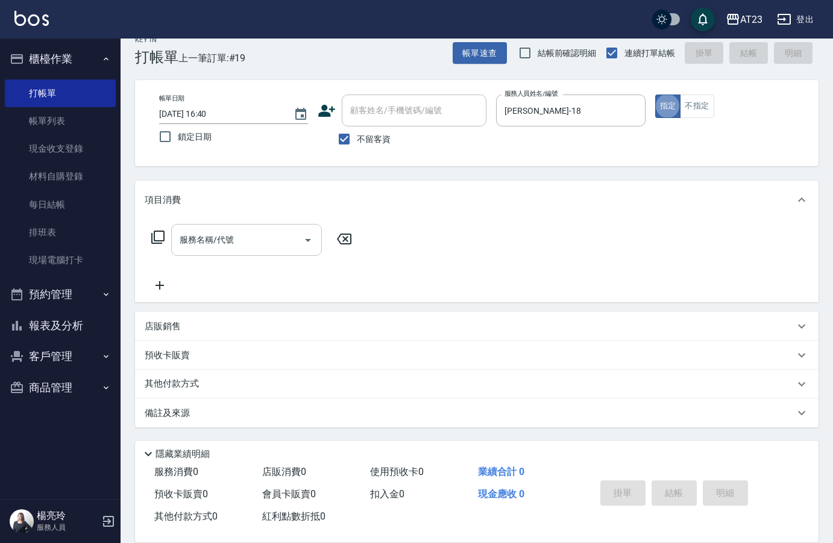
click at [244, 239] on input "服務名稱/代號" at bounding box center [238, 240] width 122 height 21
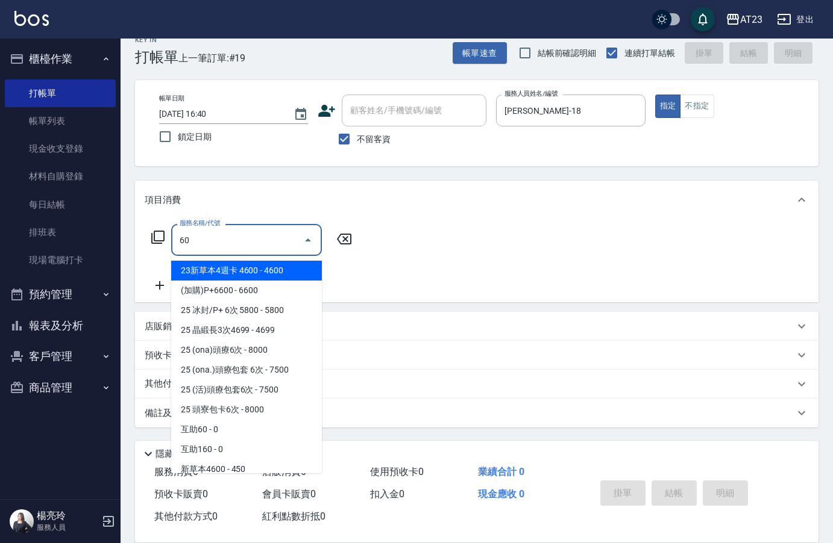
type input "6"
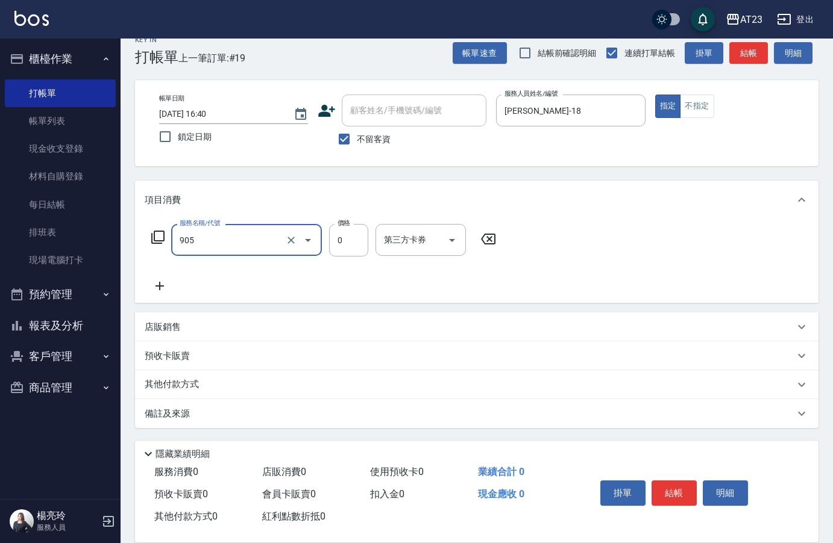
type input "頭皮卡使用(905)"
click at [161, 286] on icon at bounding box center [160, 286] width 30 height 14
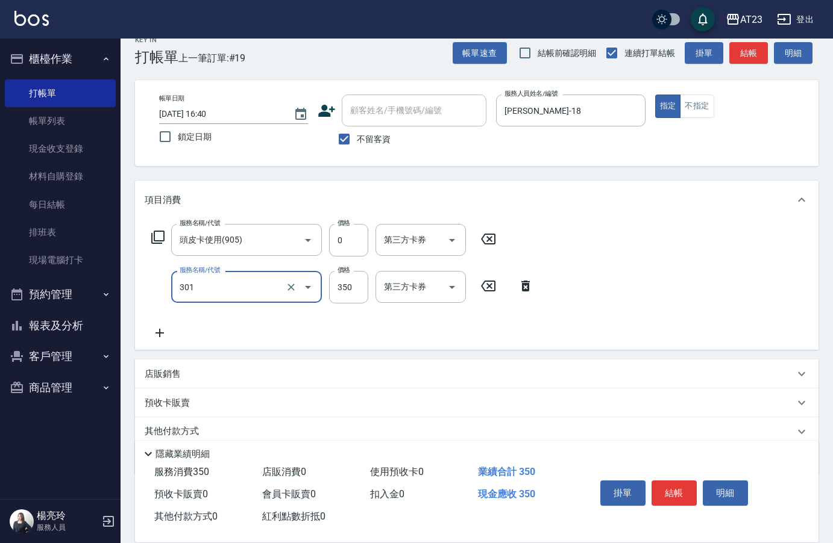
type input "造型剪髮(301)"
type input "550"
click at [160, 331] on icon at bounding box center [159, 333] width 8 height 8
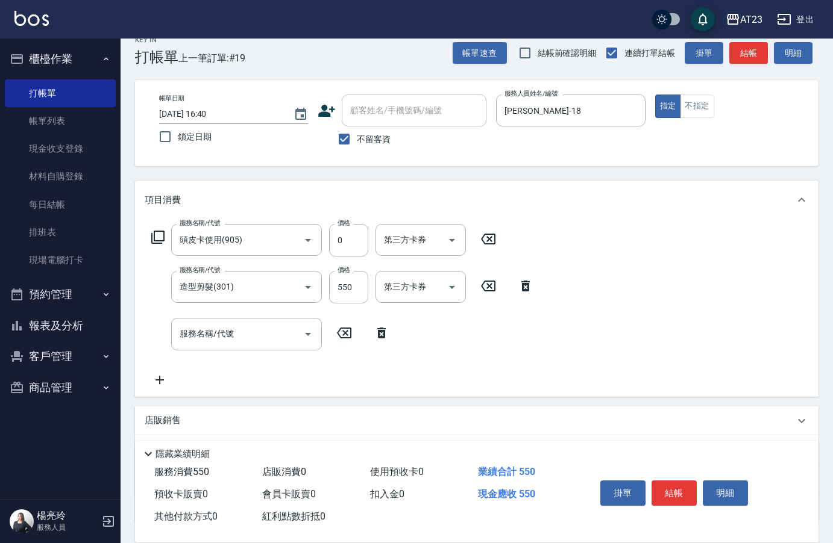
click at [378, 334] on icon at bounding box center [381, 333] width 8 height 11
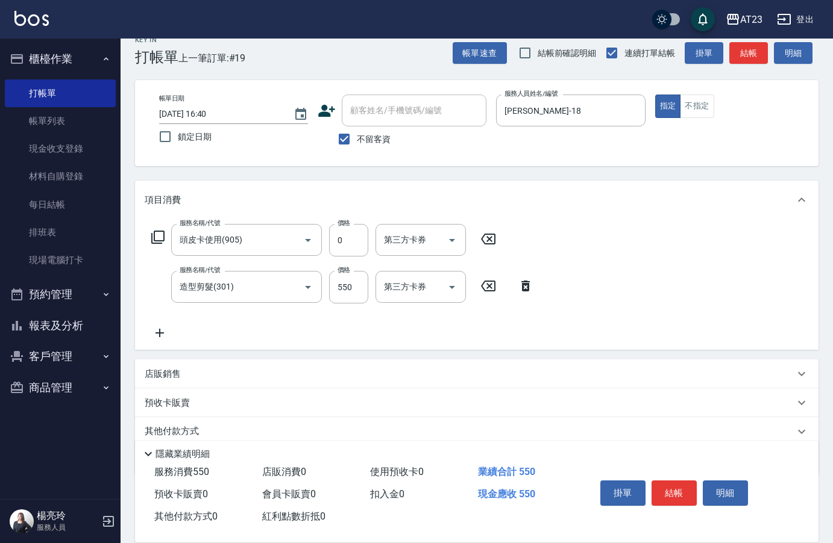
click at [160, 236] on icon at bounding box center [158, 237] width 14 height 14
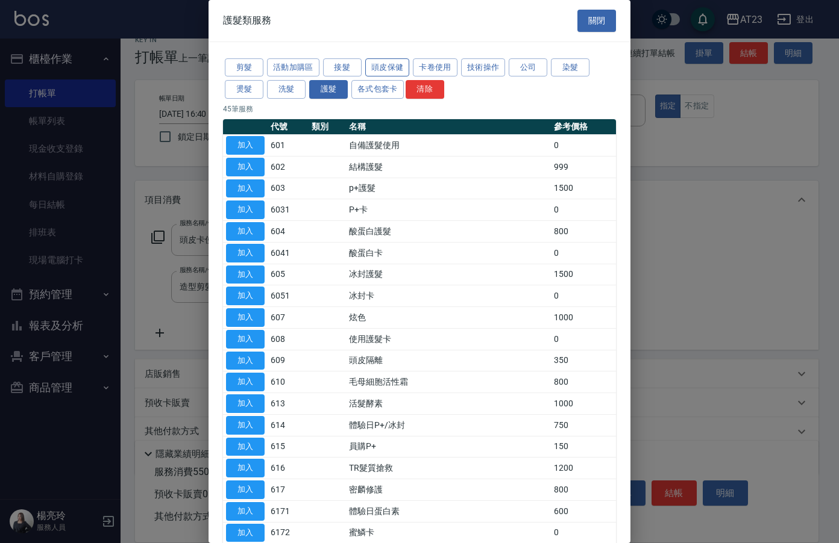
click at [376, 69] on button "頭皮保健" at bounding box center [387, 67] width 45 height 19
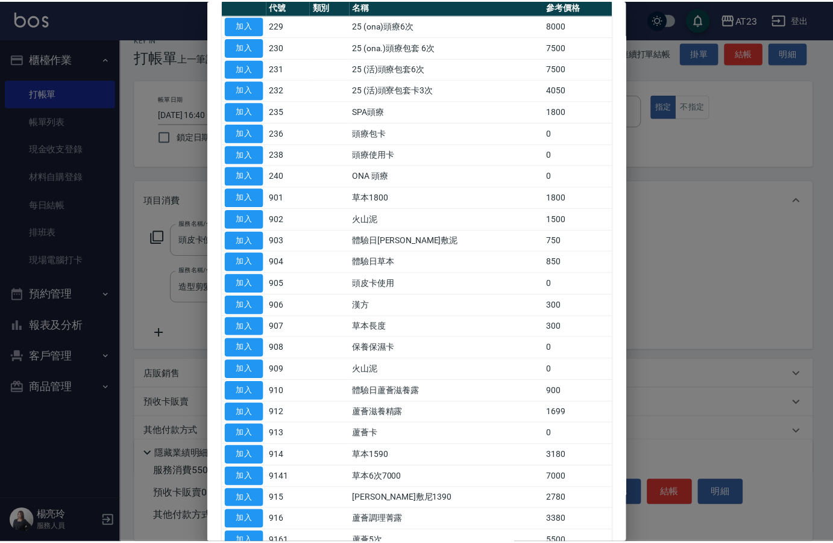
scroll to position [120, 0]
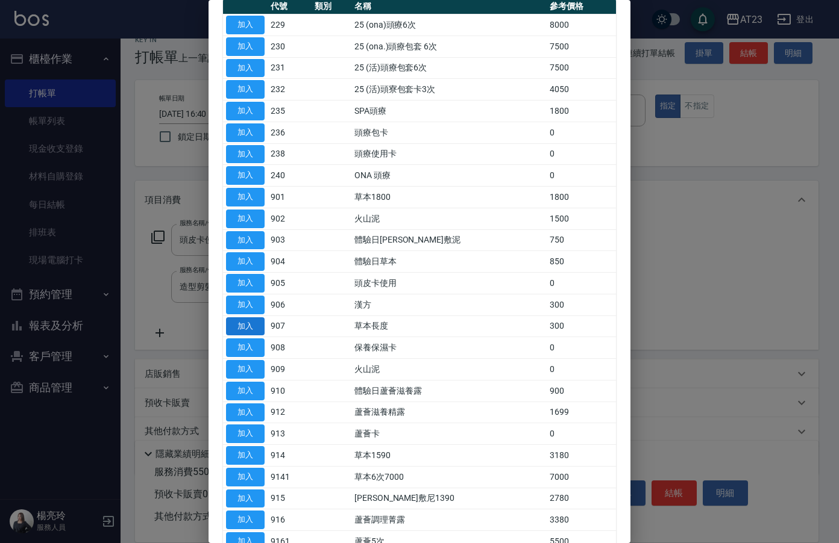
click at [239, 322] on button "加入" at bounding box center [245, 327] width 39 height 19
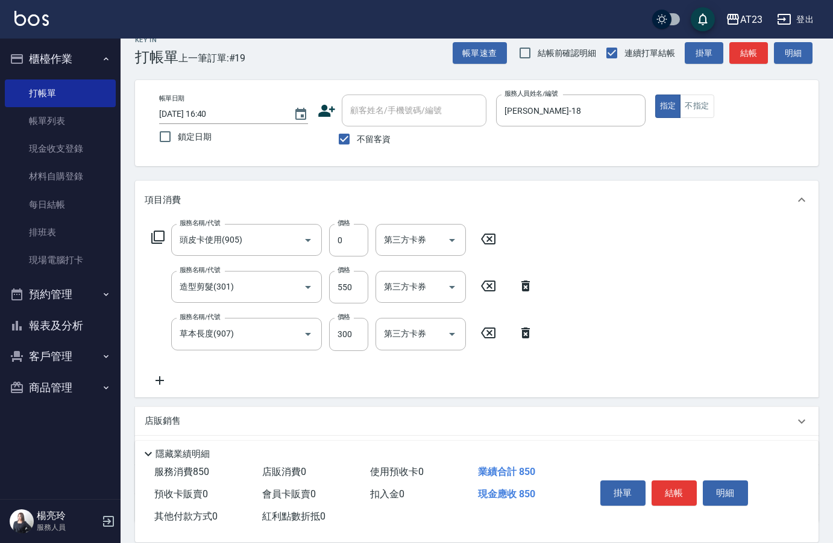
click at [167, 381] on icon at bounding box center [160, 381] width 30 height 14
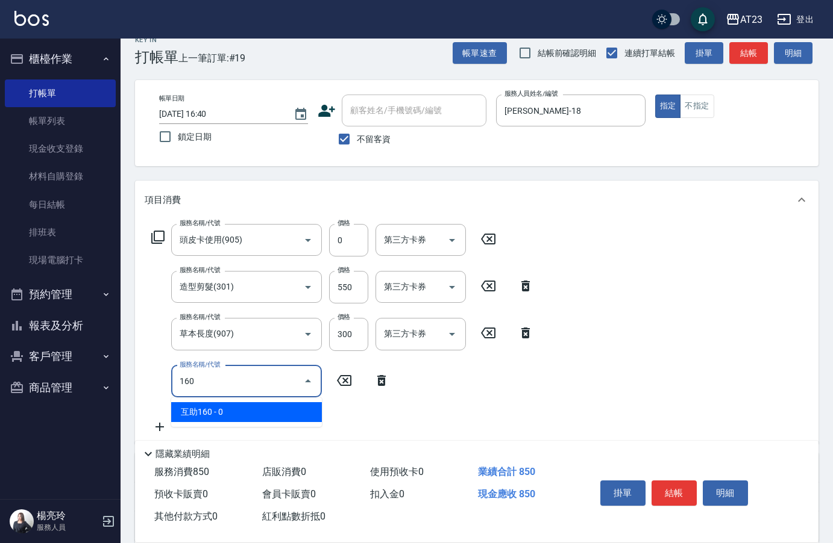
click at [250, 413] on span "互助160 - 0" at bounding box center [246, 412] width 151 height 20
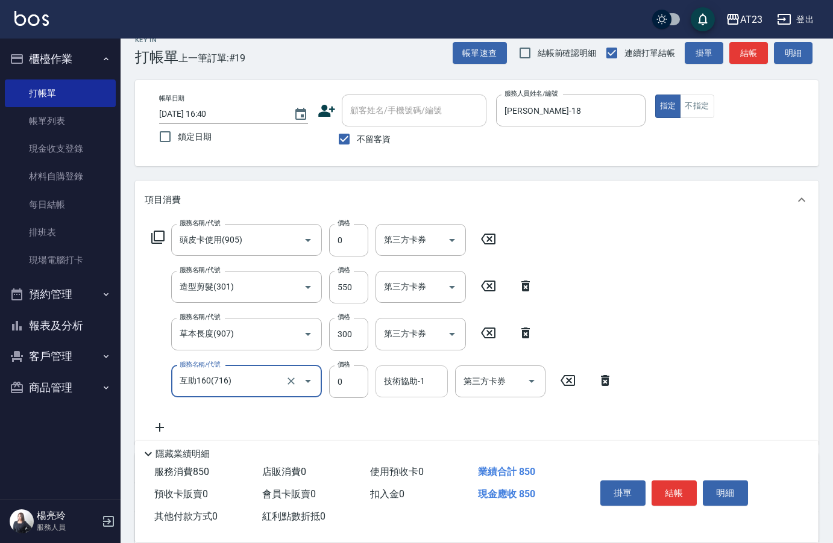
type input "互助160(716)"
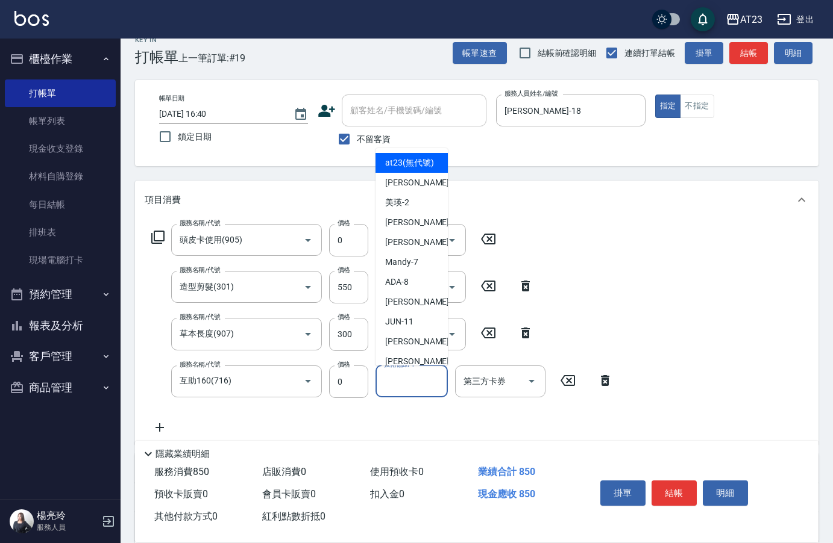
click at [390, 381] on div "技術協助-1 技術協助-1" at bounding box center [411, 382] width 72 height 32
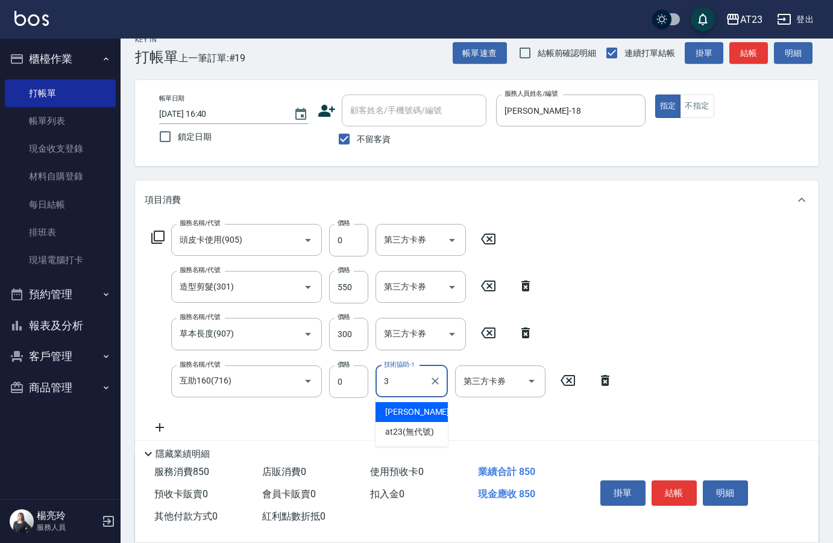
type input "Lisa-3"
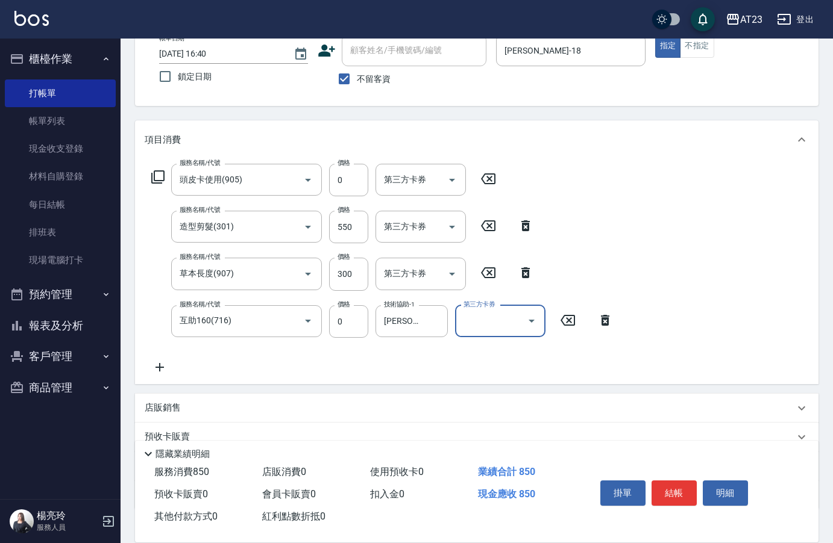
scroll to position [159, 0]
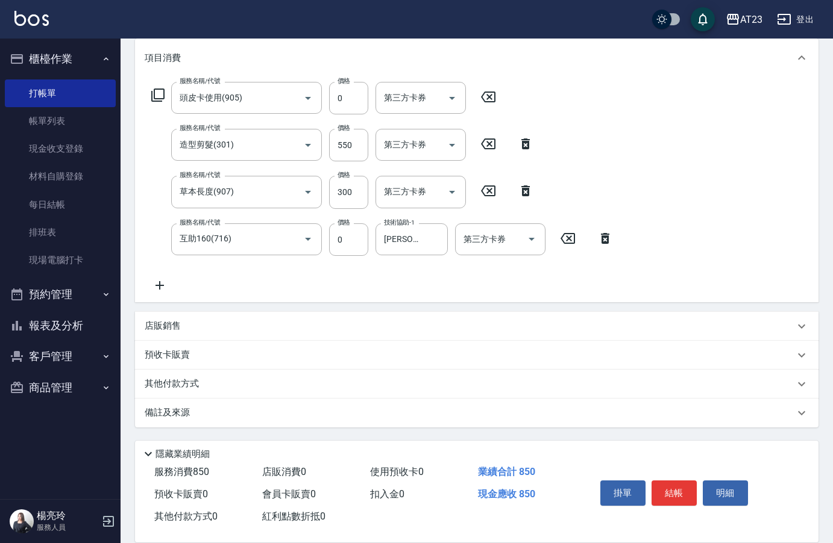
click at [179, 383] on p "其他付款方式" at bounding box center [175, 384] width 60 height 13
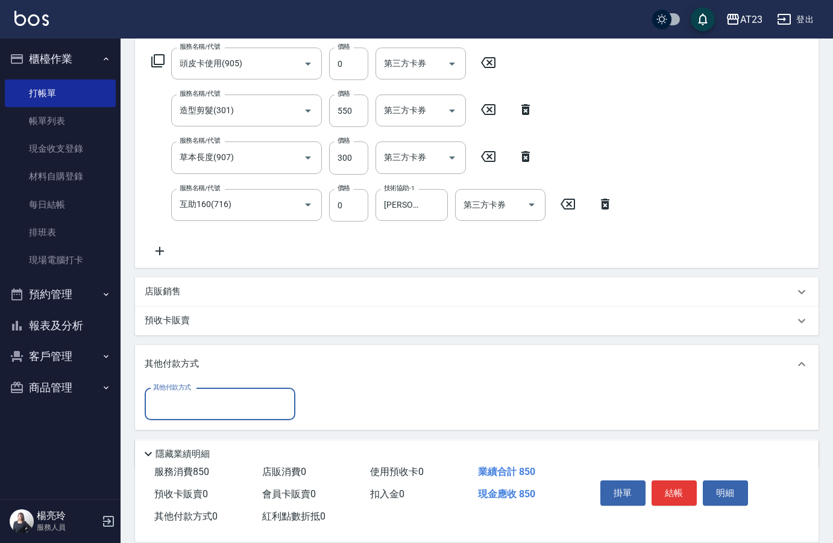
scroll to position [234, 0]
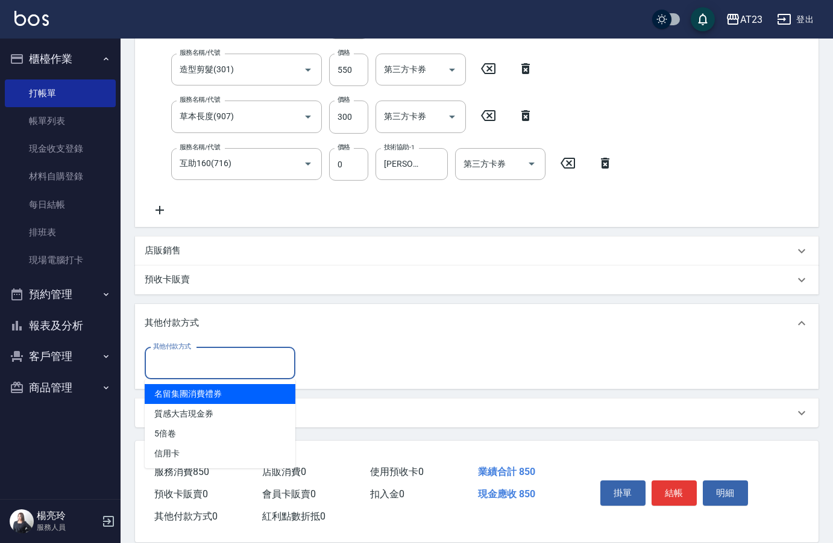
click at [272, 362] on input "其他付款方式" at bounding box center [220, 363] width 140 height 21
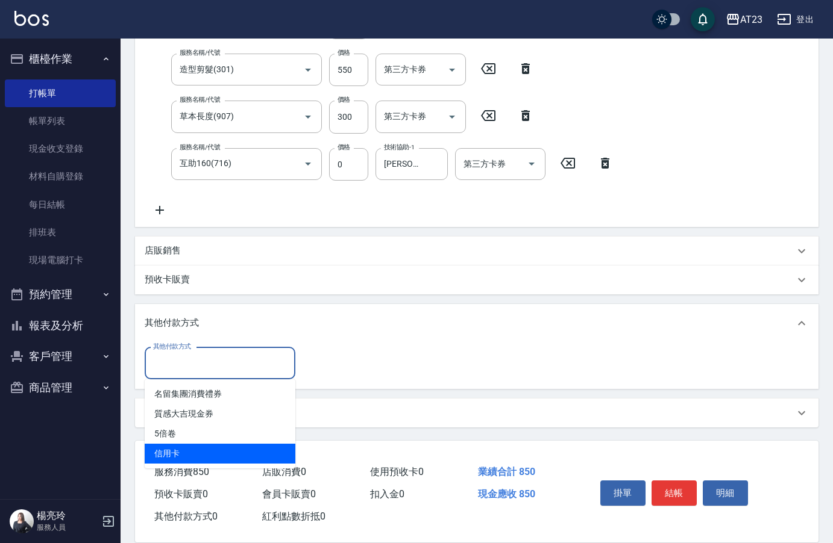
click at [224, 451] on span "信用卡" at bounding box center [220, 454] width 151 height 20
type input "信用卡"
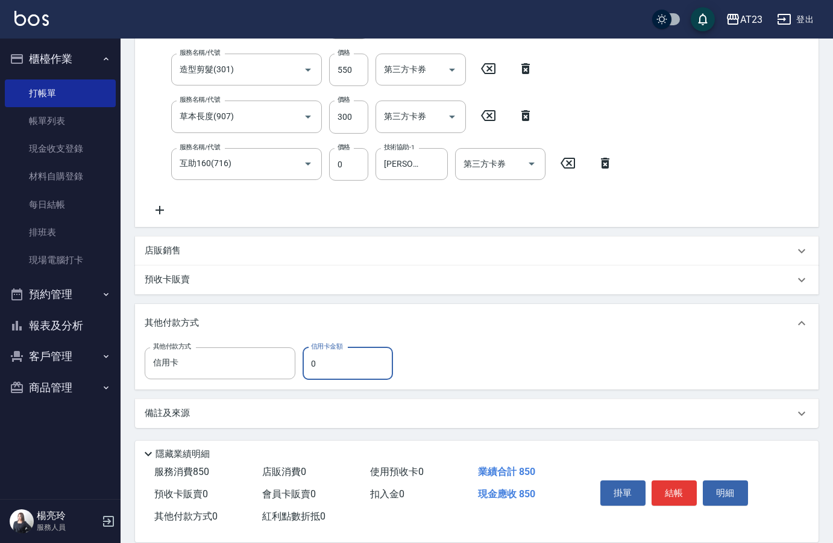
click at [338, 360] on input "0" at bounding box center [347, 364] width 90 height 33
type input "850"
click at [675, 492] on button "結帳" at bounding box center [673, 493] width 45 height 25
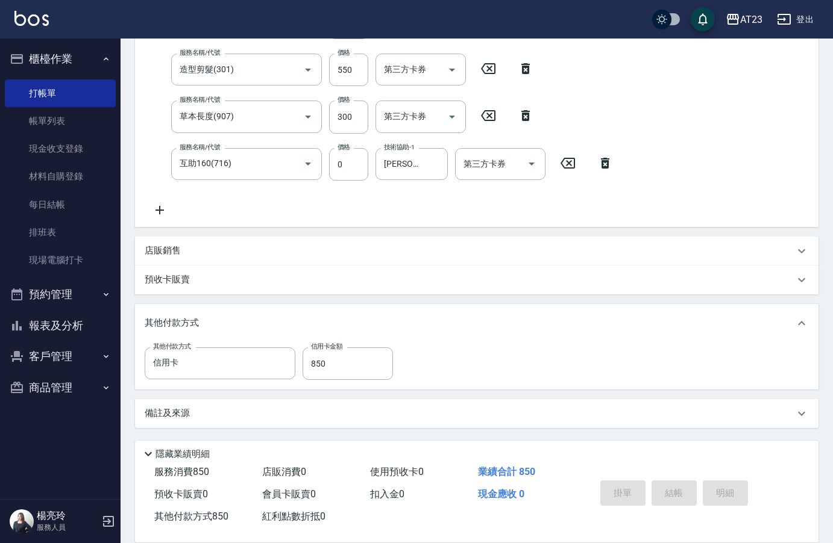
type input "2025/08/23 16:42"
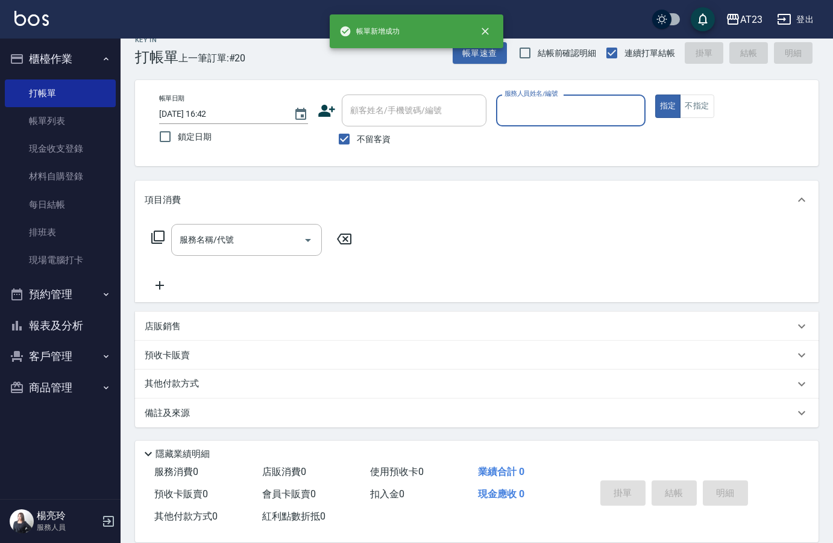
scroll to position [17, 0]
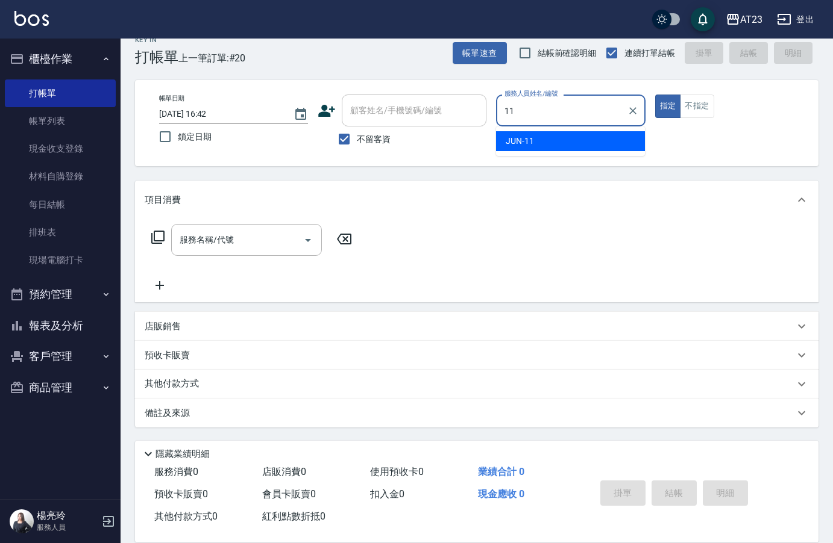
type input "JUN-11"
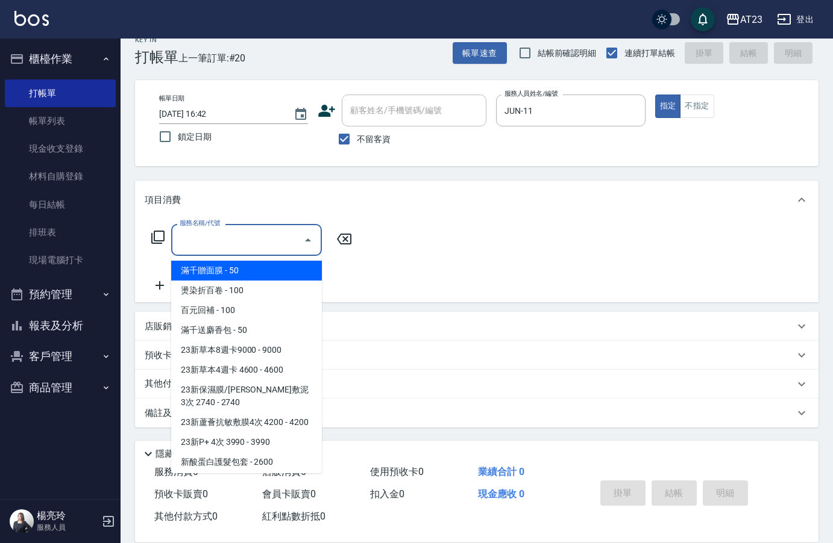
click at [214, 236] on div "服務名稱/代號 服務名稱/代號" at bounding box center [246, 240] width 151 height 32
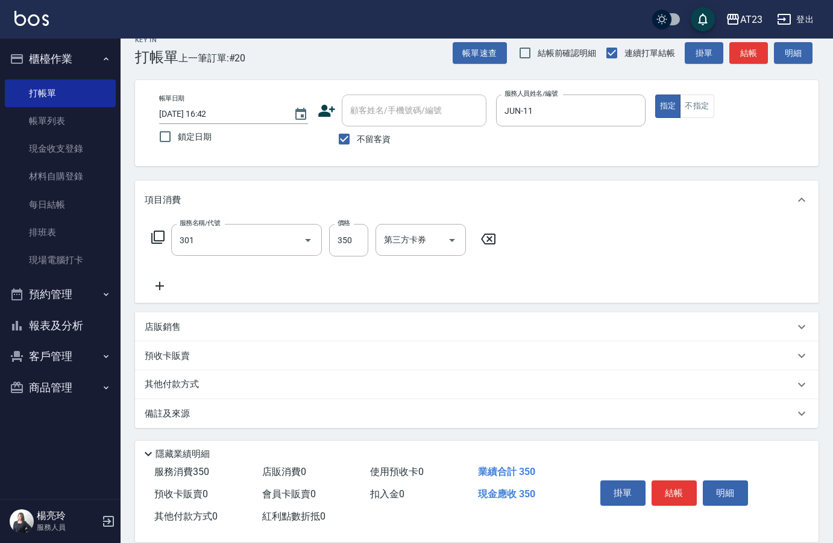
type input "造型剪髮(301)"
click at [160, 284] on icon at bounding box center [159, 286] width 8 height 8
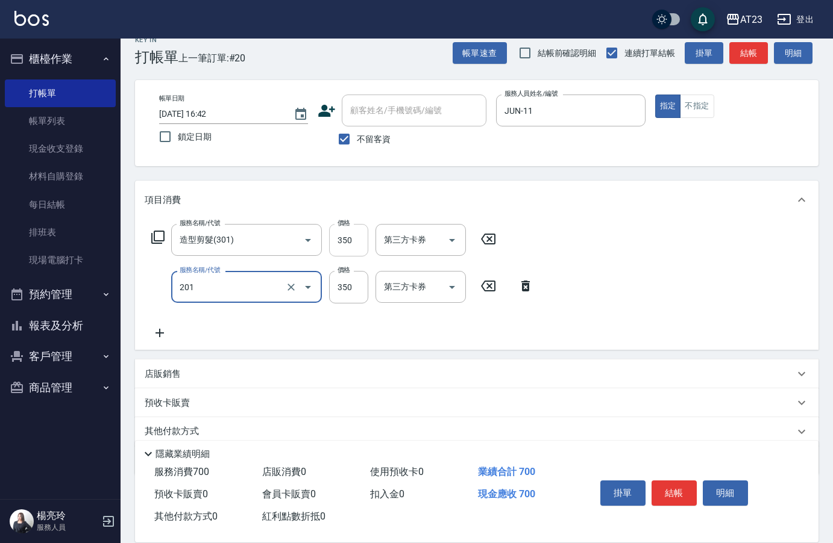
type input "一般洗髮(201)"
click at [357, 244] on input "350" at bounding box center [348, 240] width 39 height 33
click at [348, 242] on input "450" at bounding box center [348, 240] width 39 height 33
type input "400"
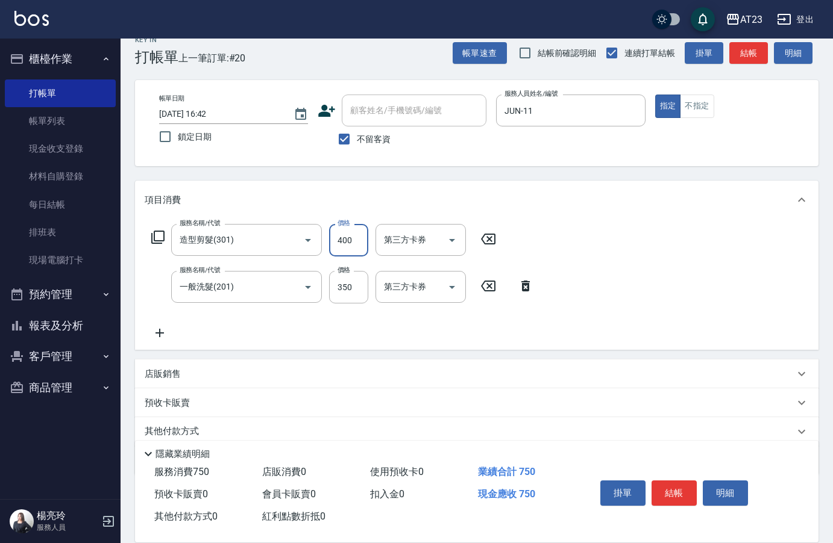
click at [160, 331] on icon at bounding box center [159, 333] width 8 height 8
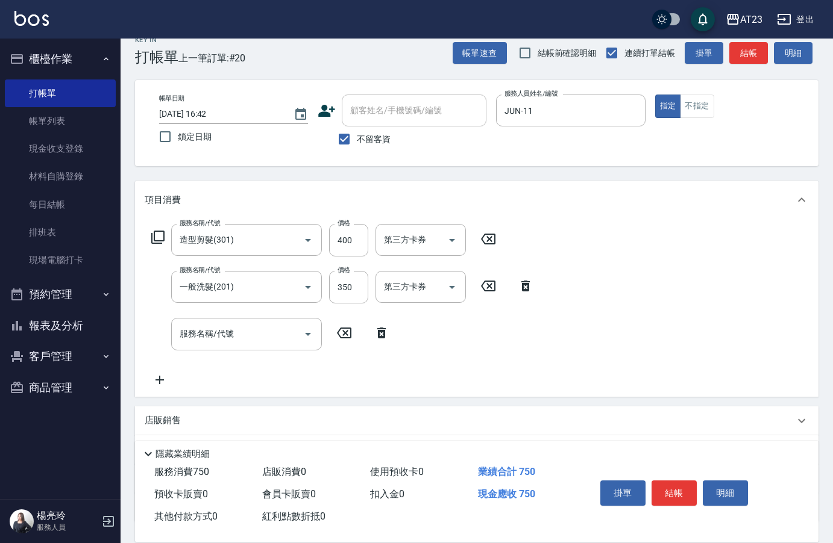
click at [379, 331] on icon at bounding box center [381, 333] width 8 height 11
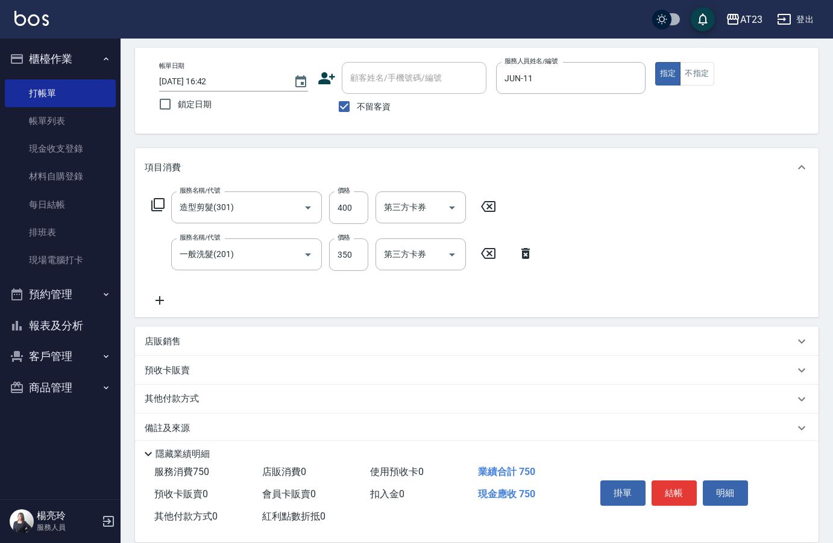
scroll to position [64, 0]
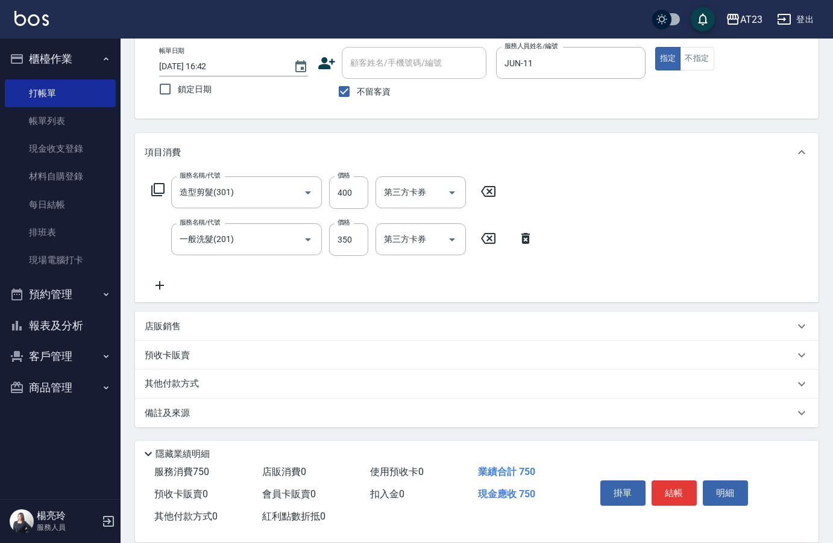
click at [176, 378] on p "其他付款方式" at bounding box center [175, 384] width 60 height 13
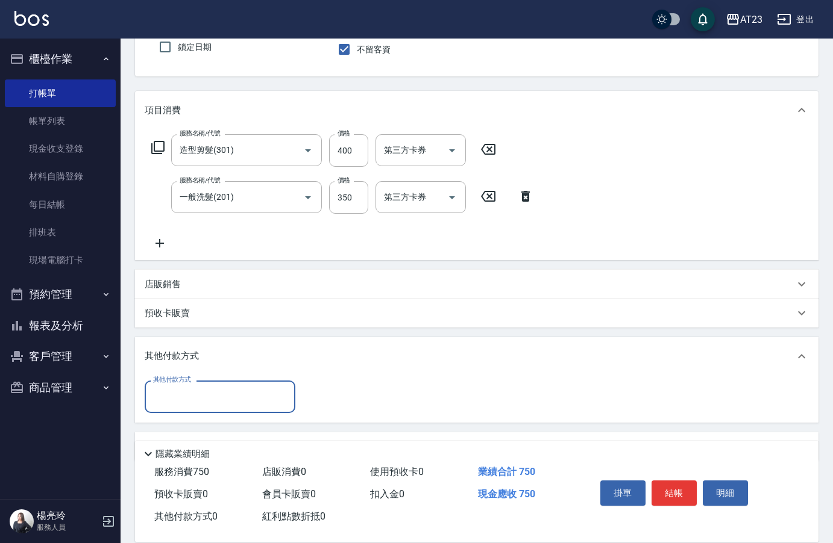
scroll to position [140, 0]
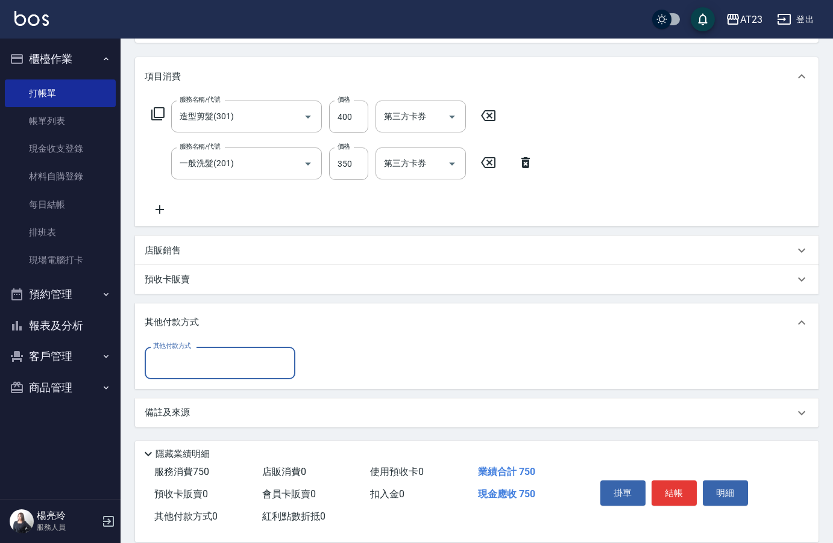
click at [247, 363] on input "其他付款方式" at bounding box center [220, 362] width 140 height 21
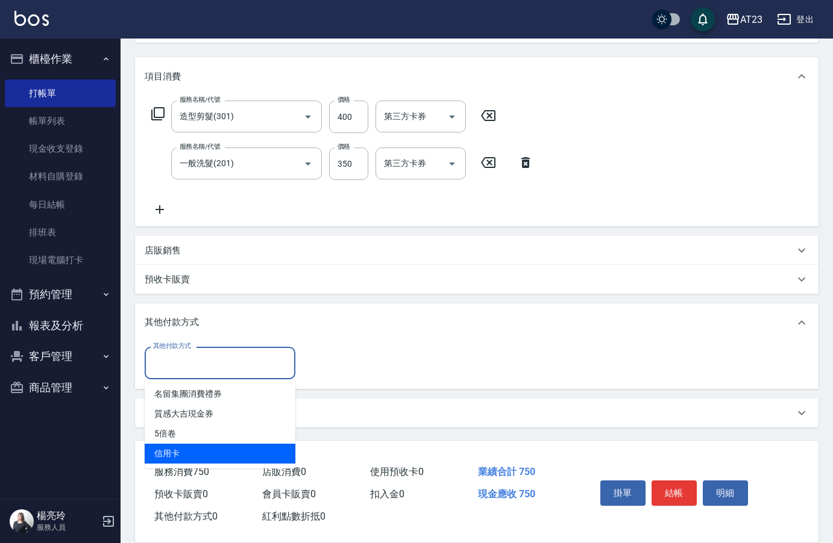
click at [215, 455] on span "信用卡" at bounding box center [220, 454] width 151 height 20
type input "信用卡"
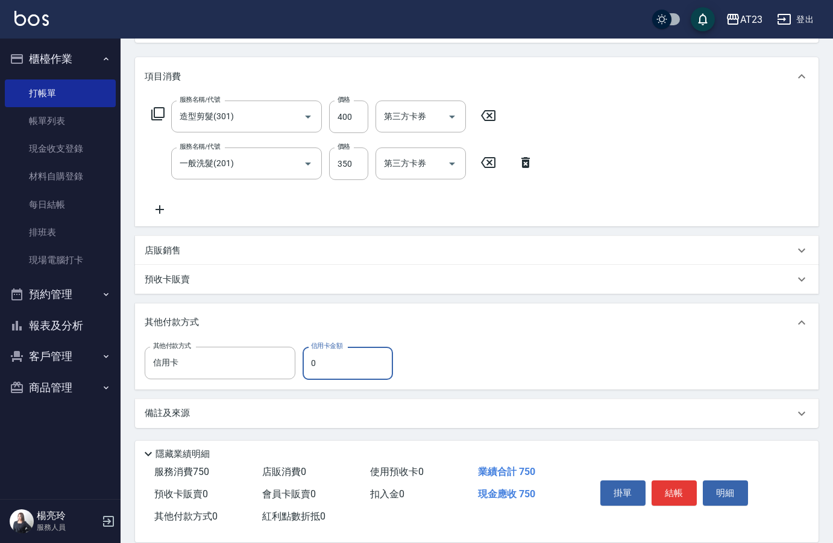
click at [347, 372] on input "0" at bounding box center [347, 363] width 90 height 33
type input "750"
click at [396, 295] on div "項目消費 服務名稱/代號 造型剪髮(301) 服務名稱/代號 價格 400 價格 第三方卡券 第三方卡券 服務名稱/代號 一般洗髮(201) 服務名稱/代號 …" at bounding box center [476, 242] width 683 height 371
click at [679, 487] on button "結帳" at bounding box center [673, 493] width 45 height 25
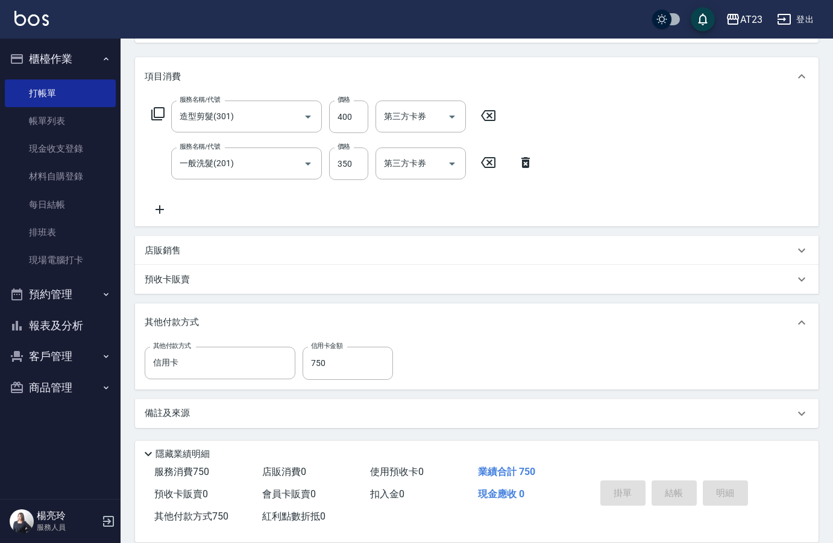
type input "2025/08/23 16:43"
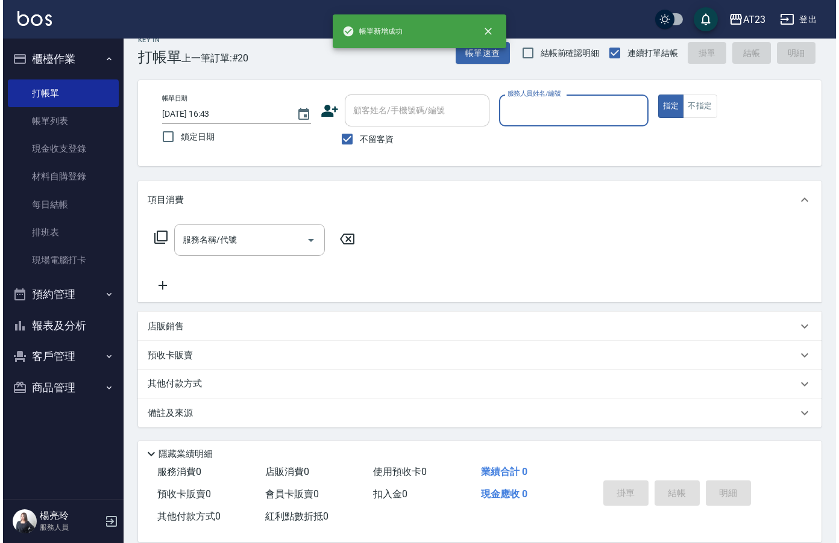
scroll to position [17, 0]
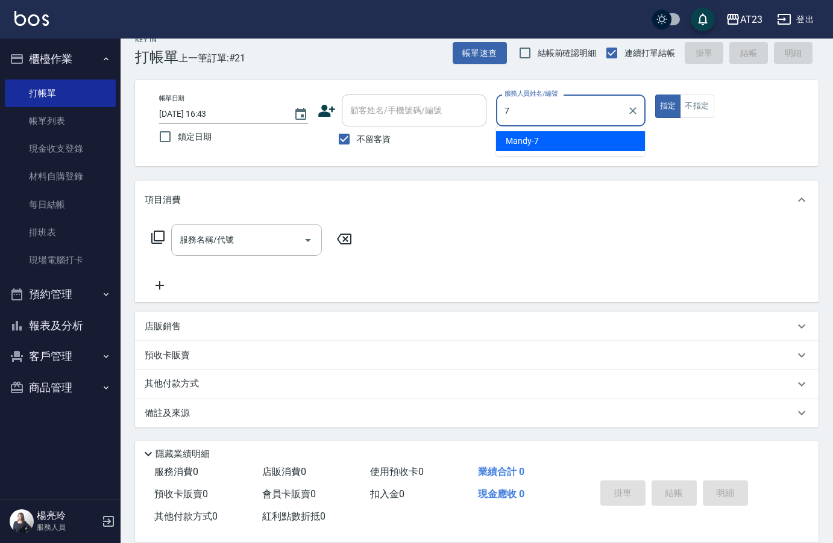
type input "Mandy-7"
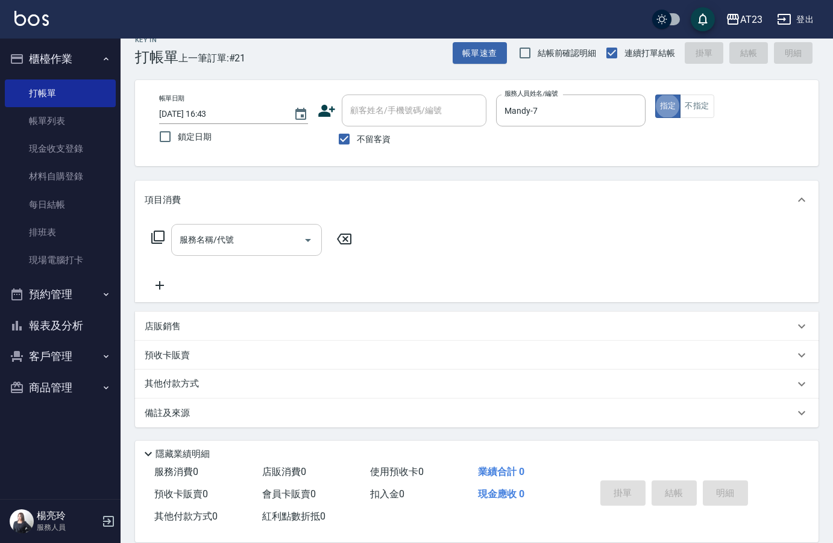
click at [246, 239] on input "服務名稱/代號" at bounding box center [238, 240] width 122 height 21
click at [162, 241] on icon at bounding box center [157, 237] width 13 height 13
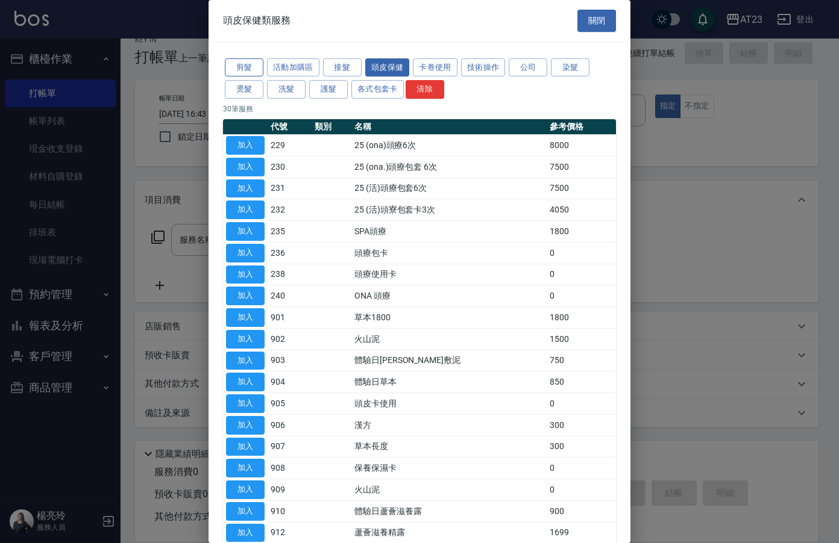
click at [251, 63] on button "剪髮" at bounding box center [244, 67] width 39 height 19
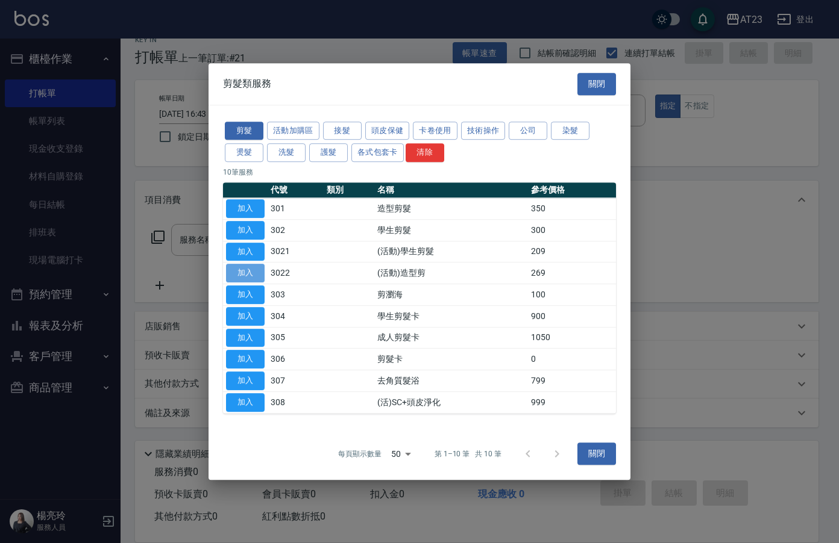
click at [242, 273] on button "加入" at bounding box center [245, 273] width 39 height 19
type input "(活動)造型剪(3022)"
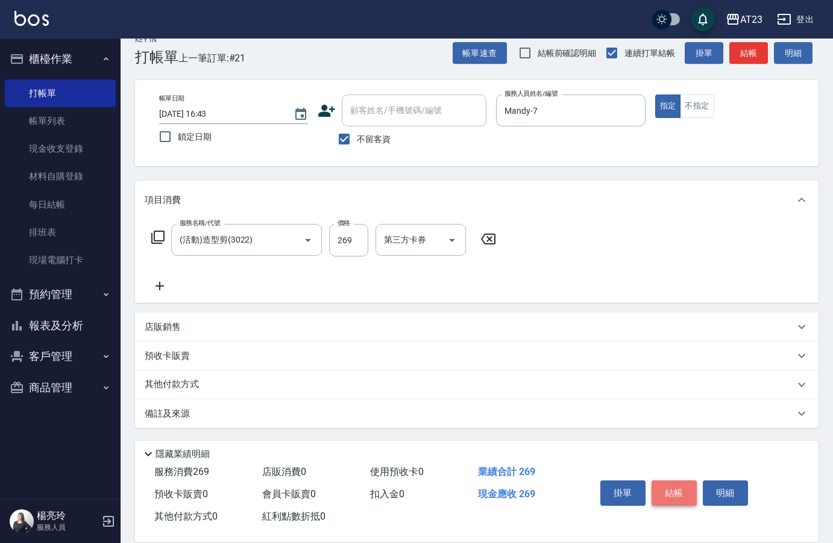
click at [673, 483] on button "結帳" at bounding box center [673, 493] width 45 height 25
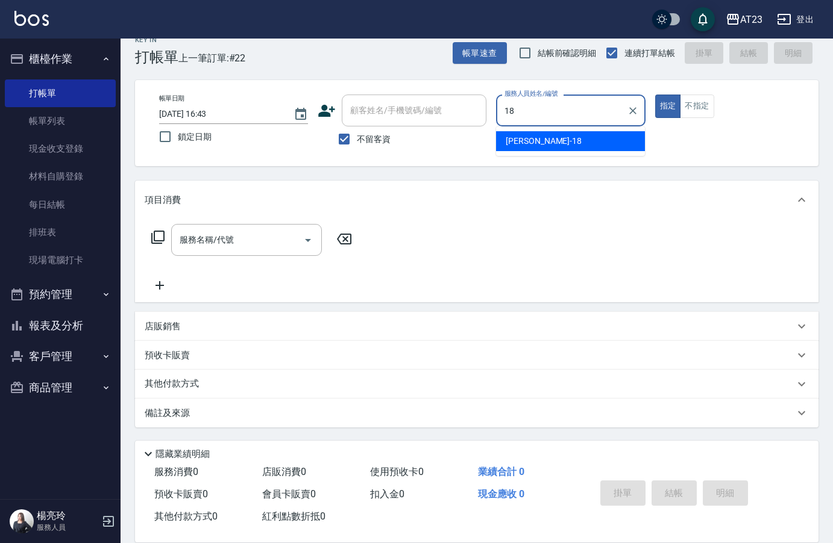
type input "小嫺-18"
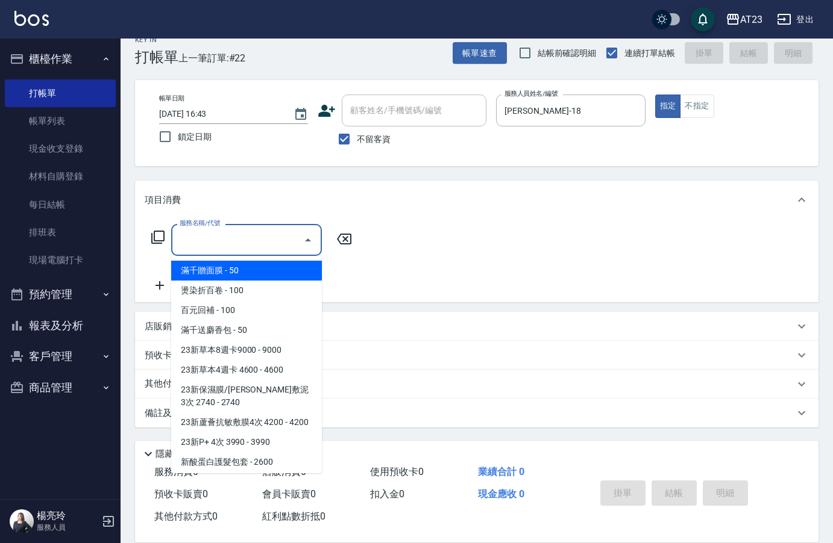
click at [228, 240] on div "服務名稱/代號 服務名稱/代號" at bounding box center [246, 240] width 151 height 32
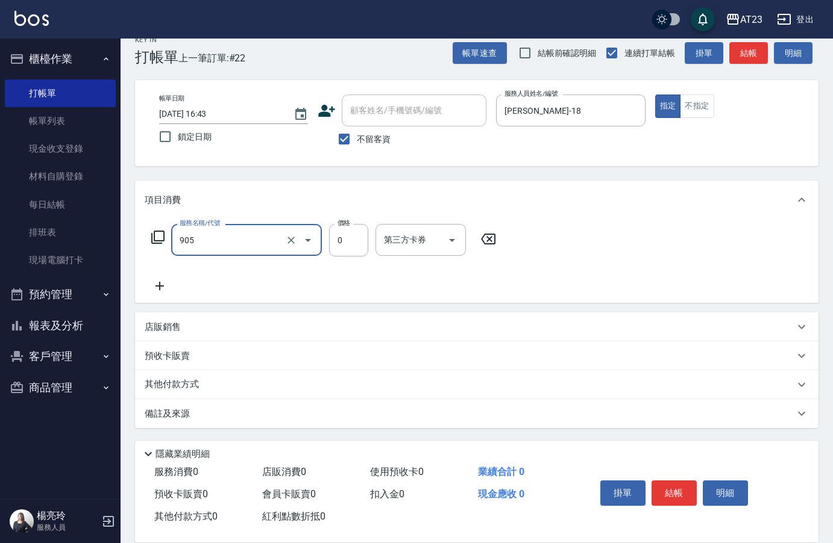
type input "頭皮卡使用(905)"
click at [155, 234] on icon at bounding box center [158, 237] width 14 height 14
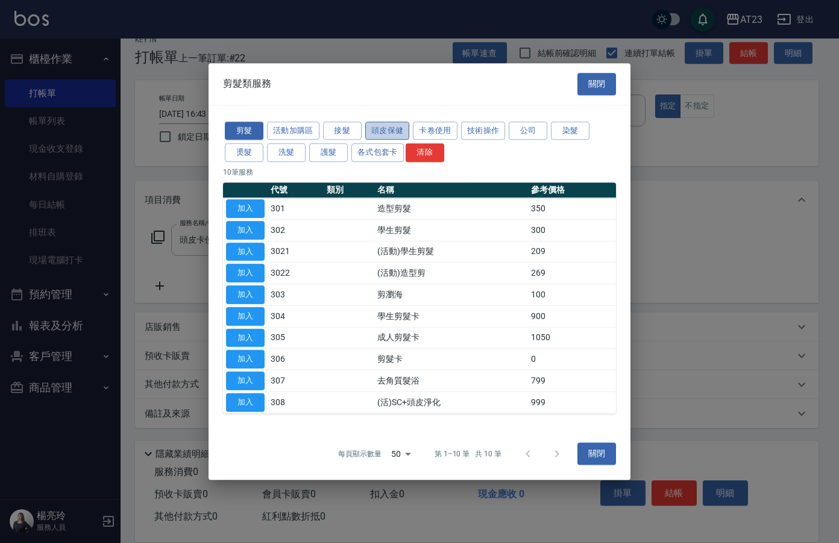
click at [378, 131] on button "頭皮保健" at bounding box center [387, 131] width 45 height 19
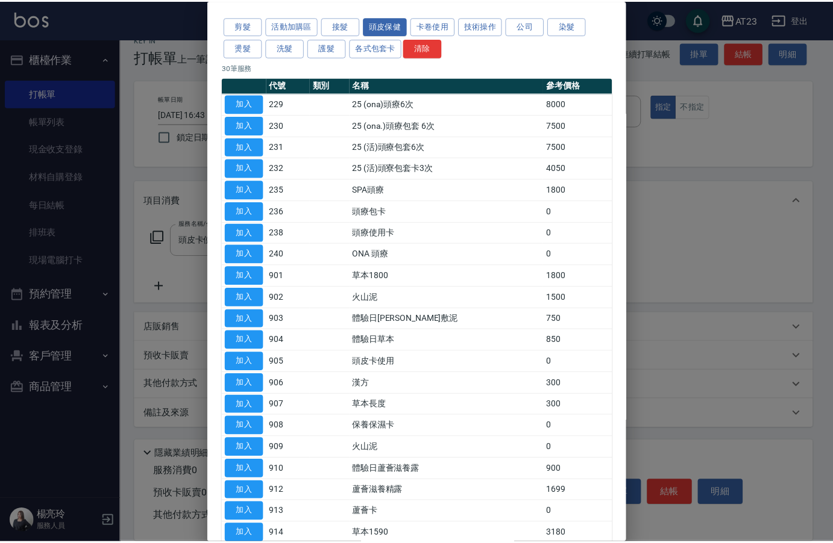
scroll to position [120, 0]
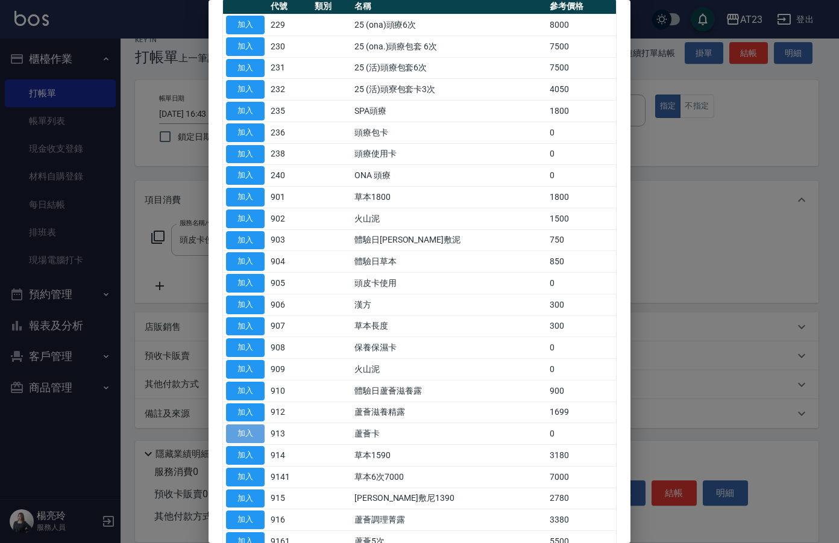
click at [254, 439] on button "加入" at bounding box center [245, 434] width 39 height 19
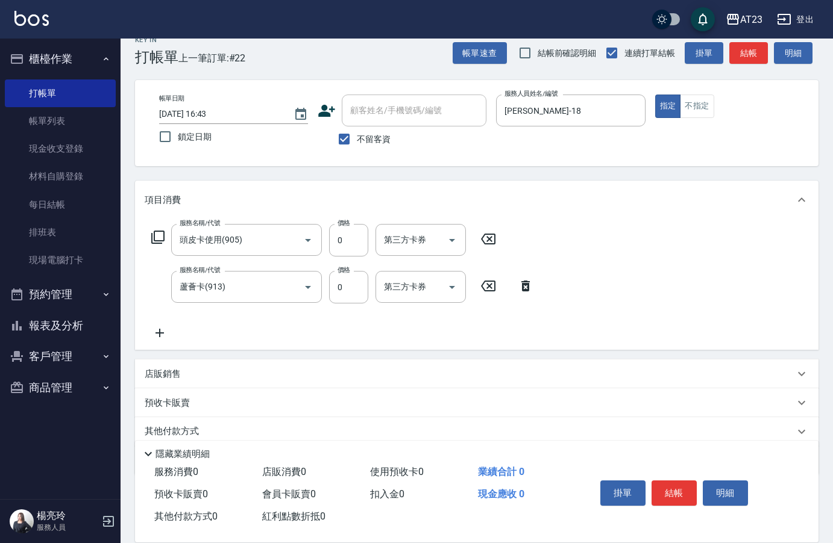
drag, startPoint x: 158, startPoint y: 332, endPoint x: 254, endPoint y: 318, distance: 96.9
click at [159, 331] on icon at bounding box center [160, 333] width 30 height 14
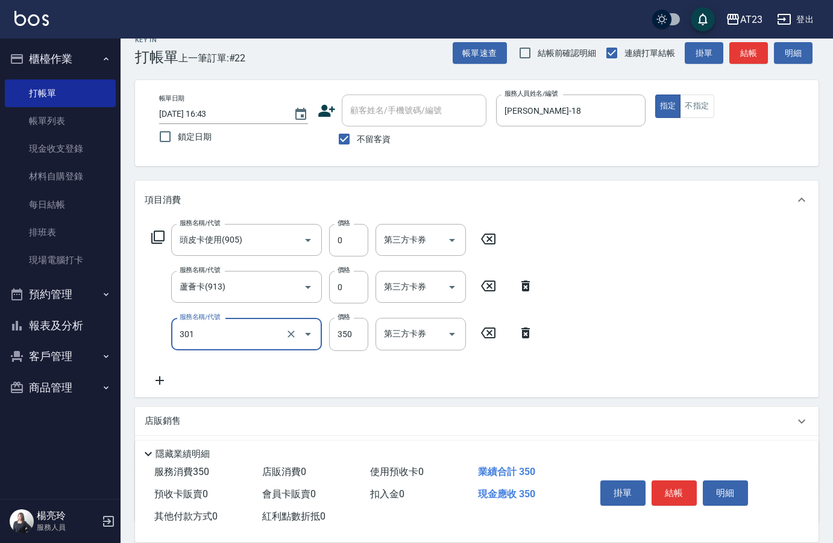
type input "造型剪髮(301)"
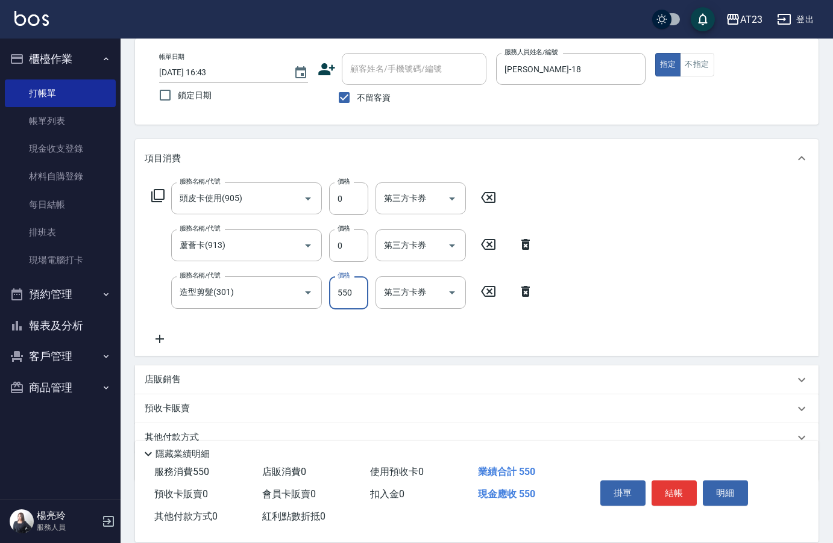
scroll to position [112, 0]
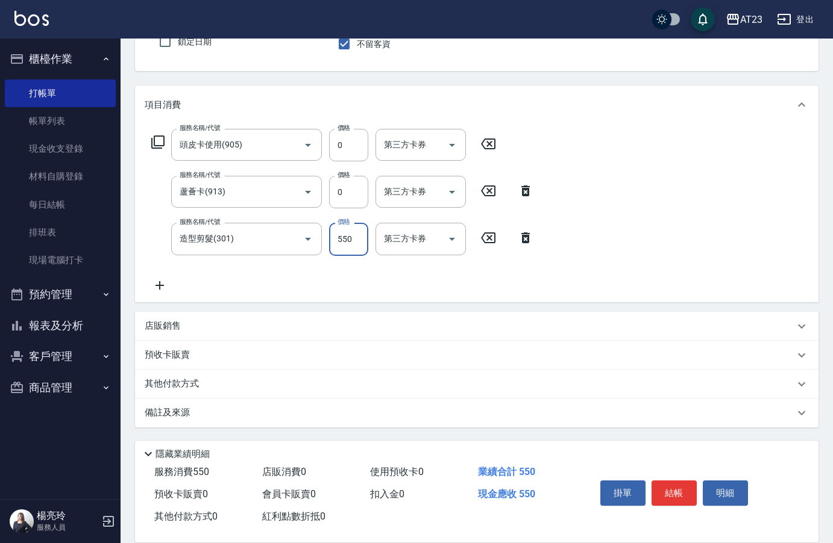
type input "550"
click at [158, 145] on icon at bounding box center [158, 142] width 14 height 14
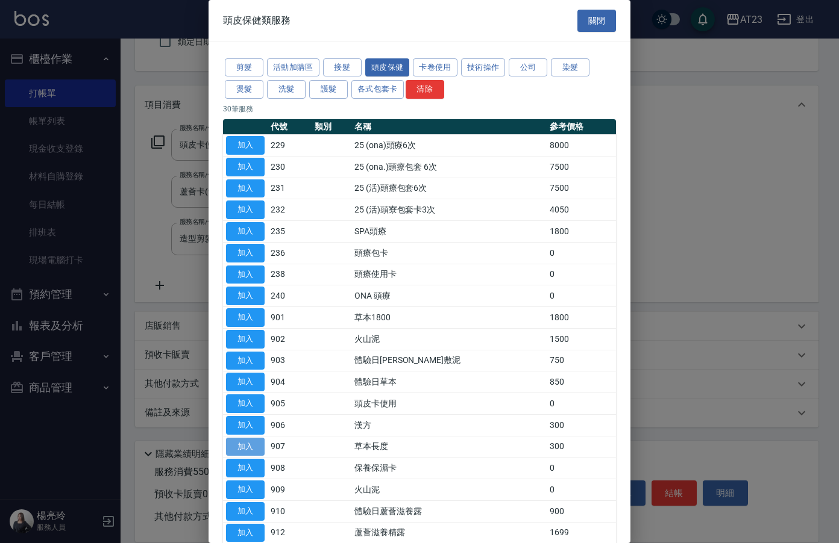
click at [249, 448] on button "加入" at bounding box center [245, 447] width 39 height 19
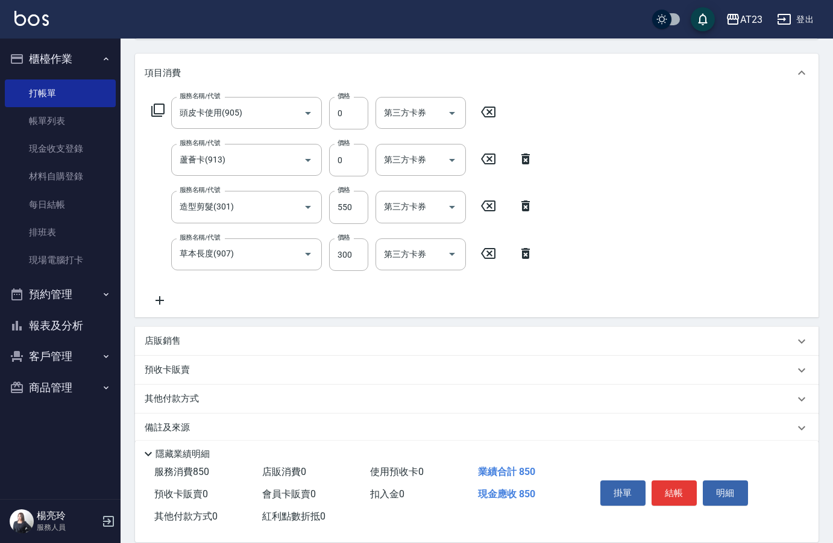
scroll to position [159, 0]
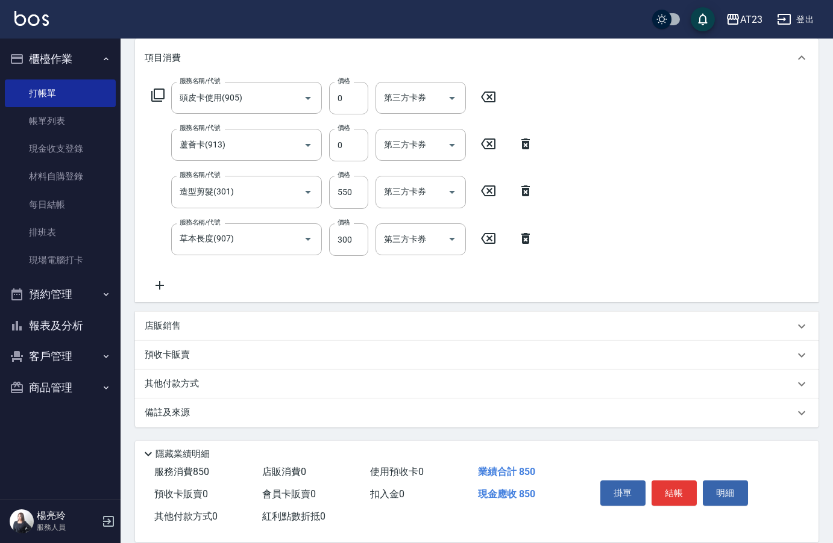
click at [163, 280] on icon at bounding box center [160, 285] width 30 height 14
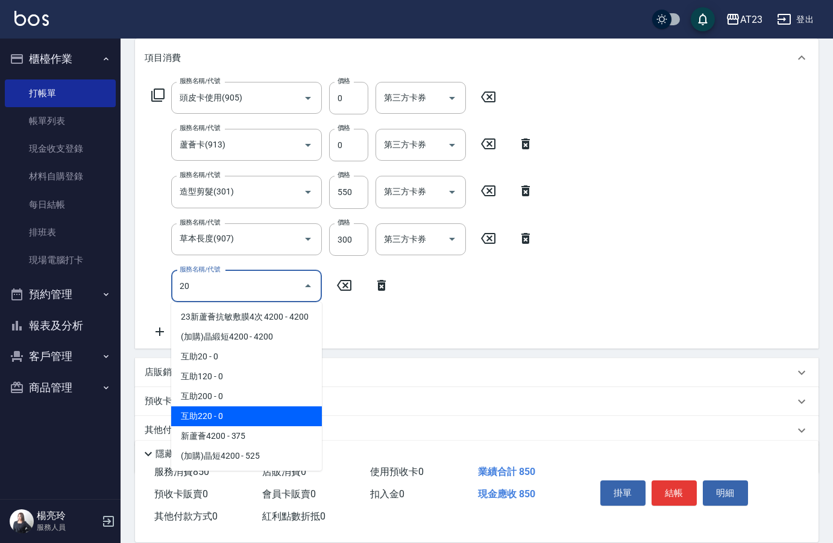
drag, startPoint x: 204, startPoint y: 416, endPoint x: 264, endPoint y: 458, distance: 73.5
click at [206, 419] on span "互助220 - 0" at bounding box center [246, 417] width 151 height 20
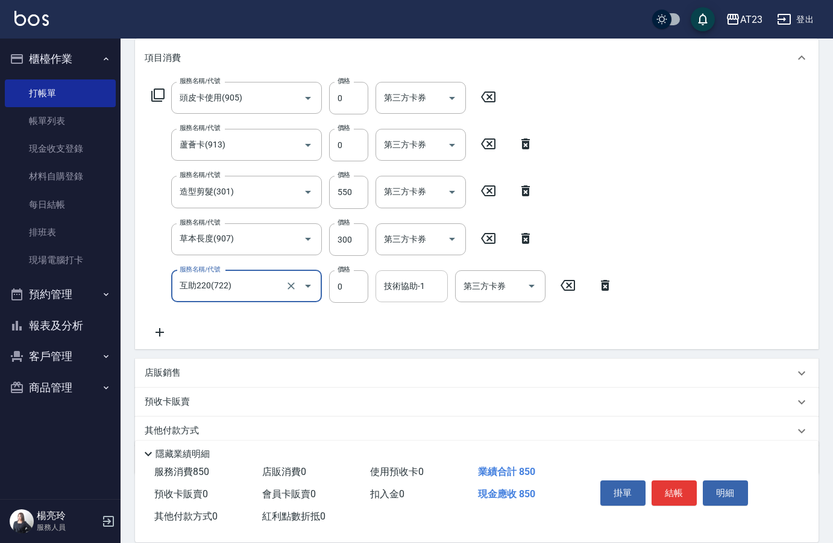
type input "互助220(722)"
click at [419, 285] on div "技術協助-1 技術協助-1" at bounding box center [411, 287] width 72 height 32
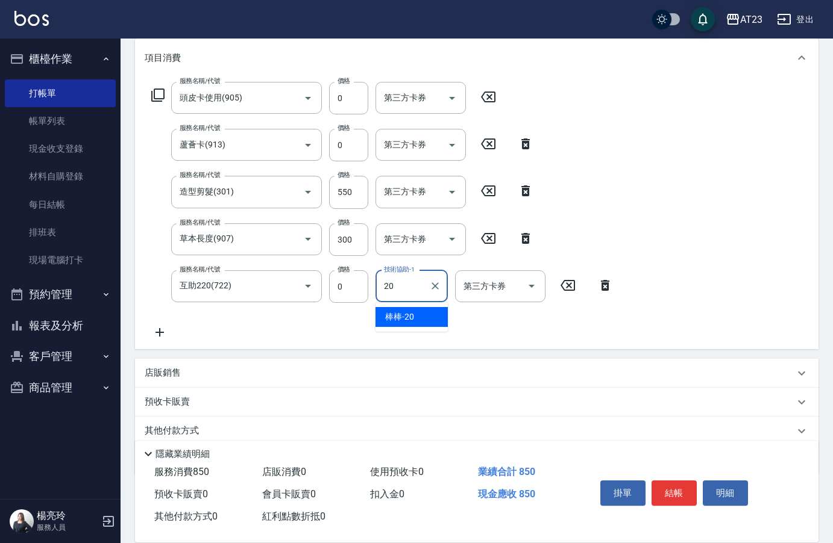
type input "棒棒-20"
click at [667, 492] on button "結帳" at bounding box center [673, 493] width 45 height 25
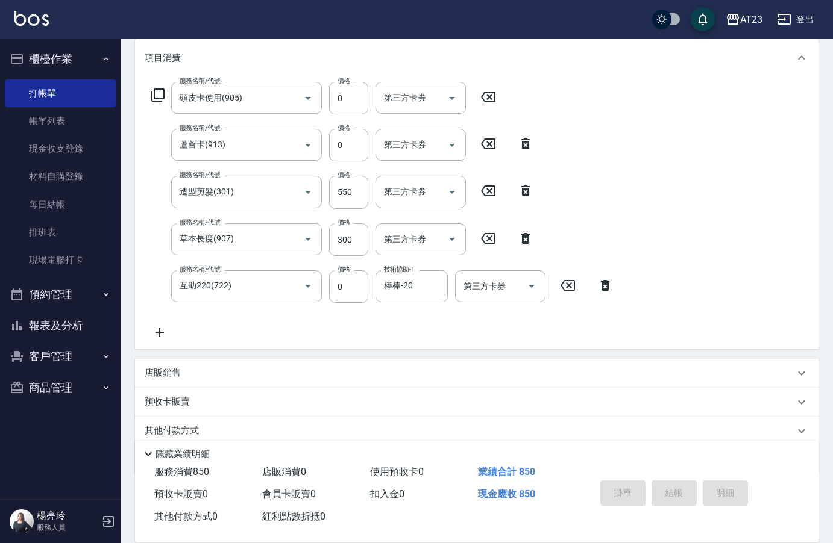
type input "2025/08/23 16:45"
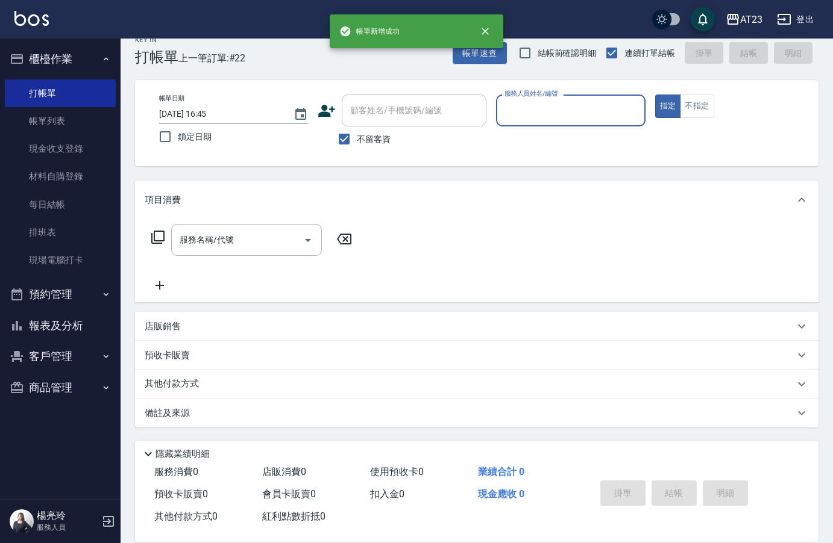
scroll to position [17, 0]
